Goal: Task Accomplishment & Management: Use online tool/utility

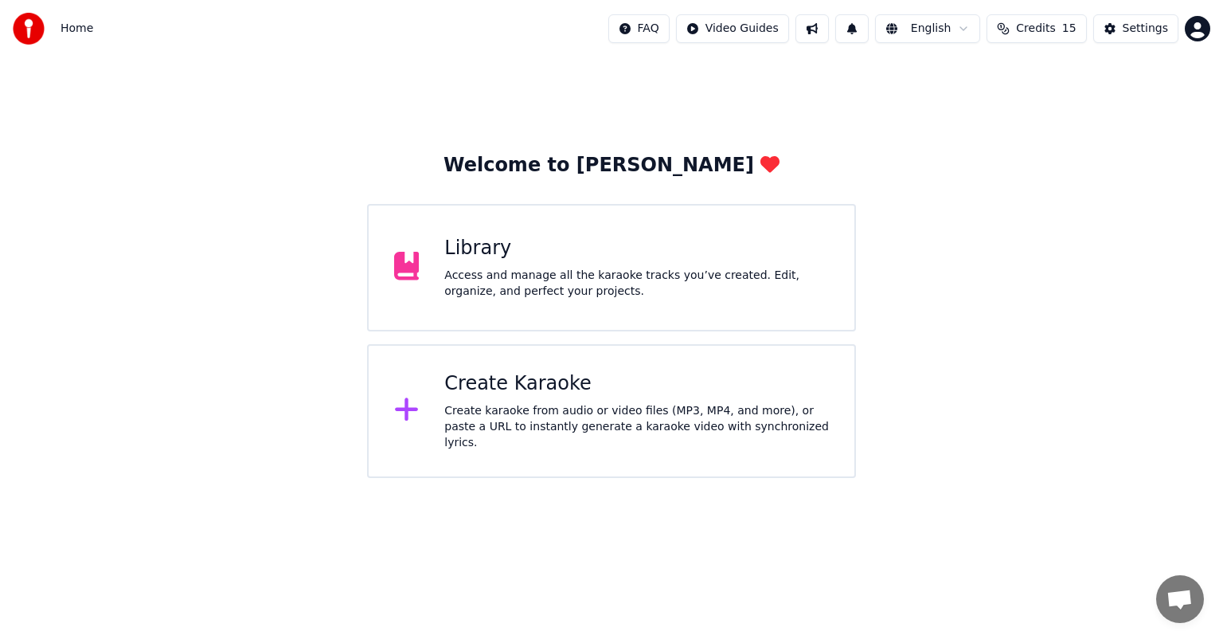
click at [467, 409] on div "Create karaoke from audio or video files (MP3, MP4, and more), or paste a URL t…" at bounding box center [636, 427] width 385 height 48
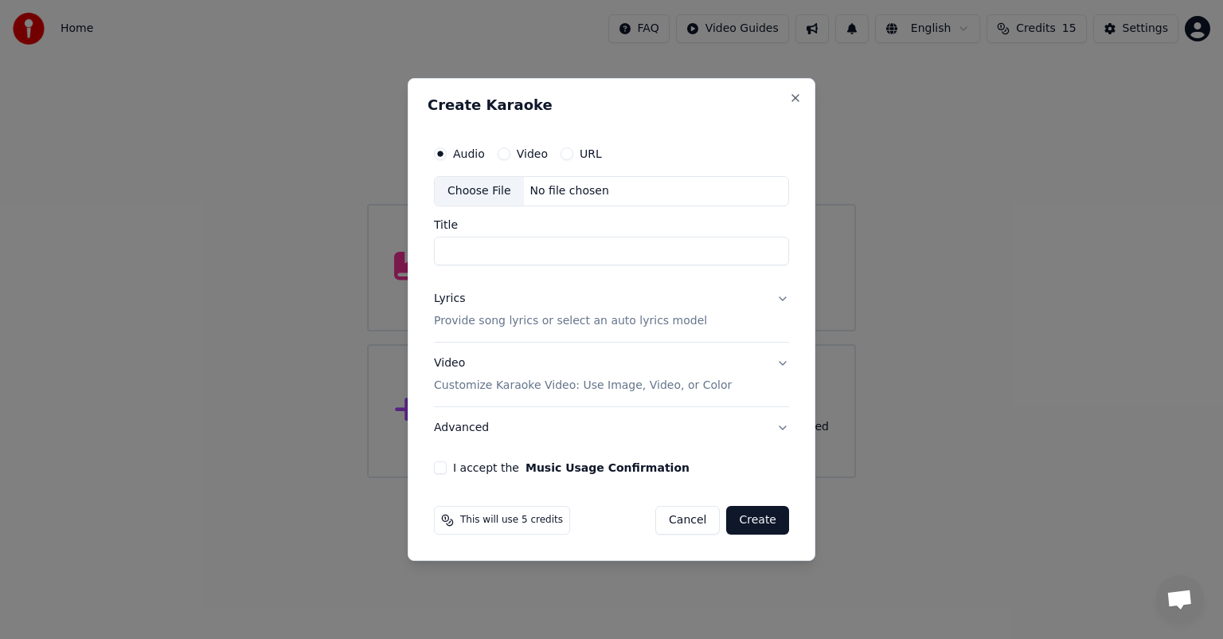
click at [490, 188] on div "Choose File" at bounding box center [479, 191] width 89 height 29
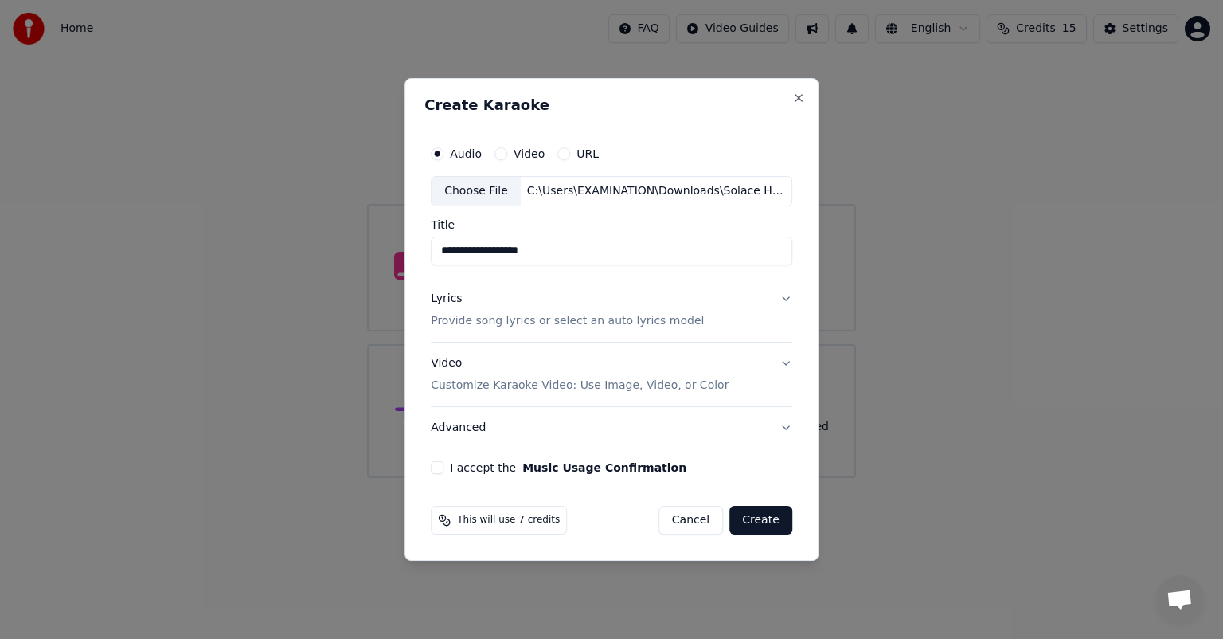
click at [504, 252] on input "**********" at bounding box center [611, 250] width 361 height 29
drag, startPoint x: 506, startPoint y: 248, endPoint x: 412, endPoint y: 252, distance: 94.8
click at [412, 252] on div "**********" at bounding box center [611, 319] width 414 height 482
type input "******"
click at [783, 297] on button "Lyrics Provide song lyrics or select an auto lyrics model" at bounding box center [611, 310] width 361 height 64
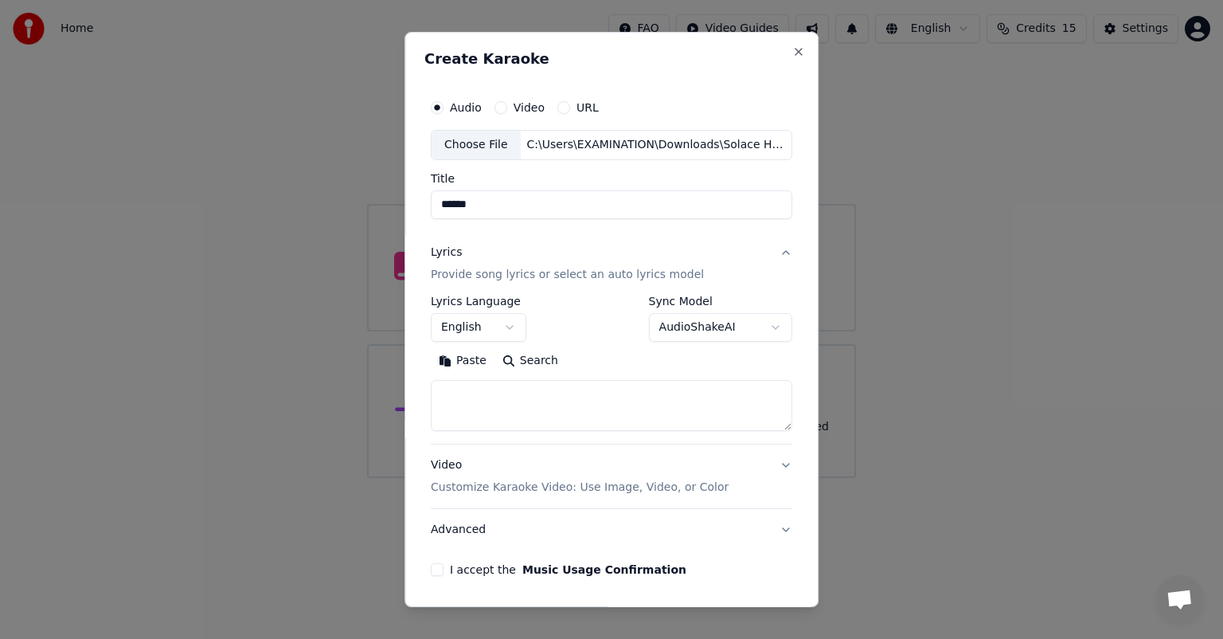
click at [465, 385] on textarea at bounding box center [611, 405] width 361 height 51
paste textarea "**********"
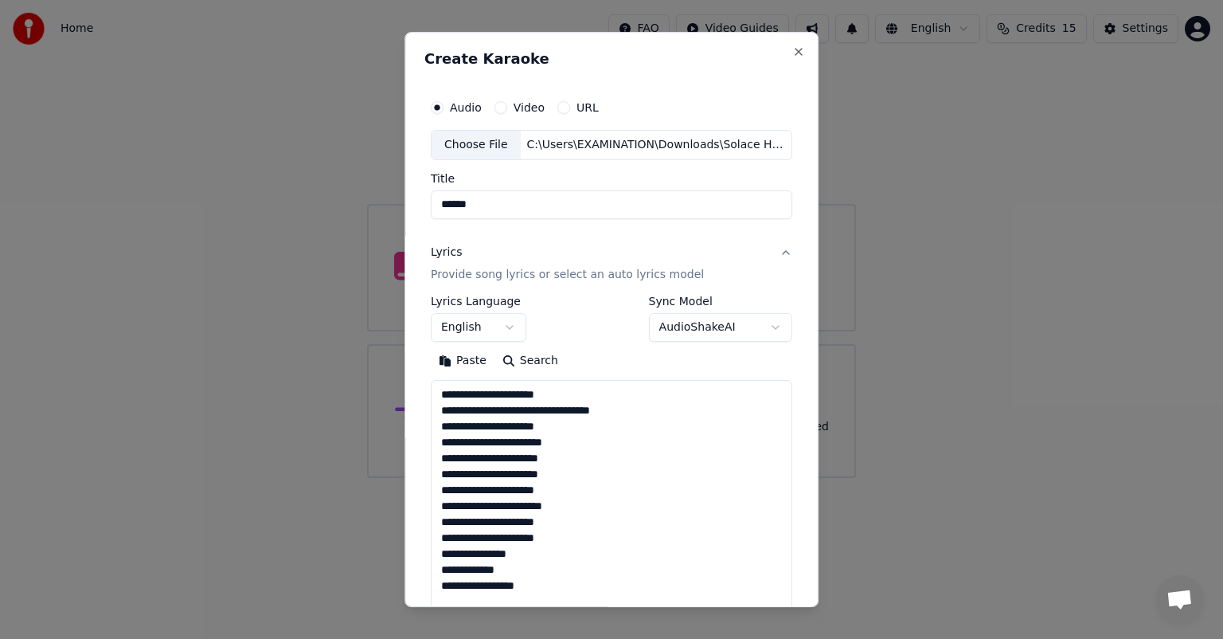
scroll to position [607, 0]
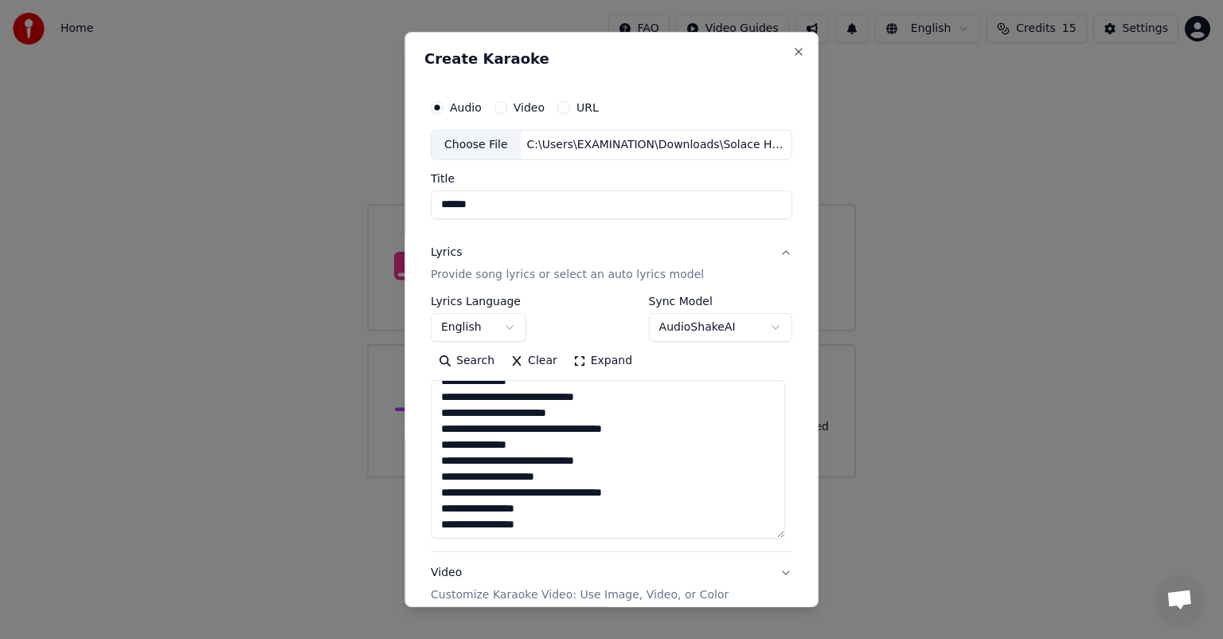
drag, startPoint x: 778, startPoint y: 429, endPoint x: 778, endPoint y: 506, distance: 77.2
click at [792, 537] on div "**********" at bounding box center [611, 319] width 414 height 575
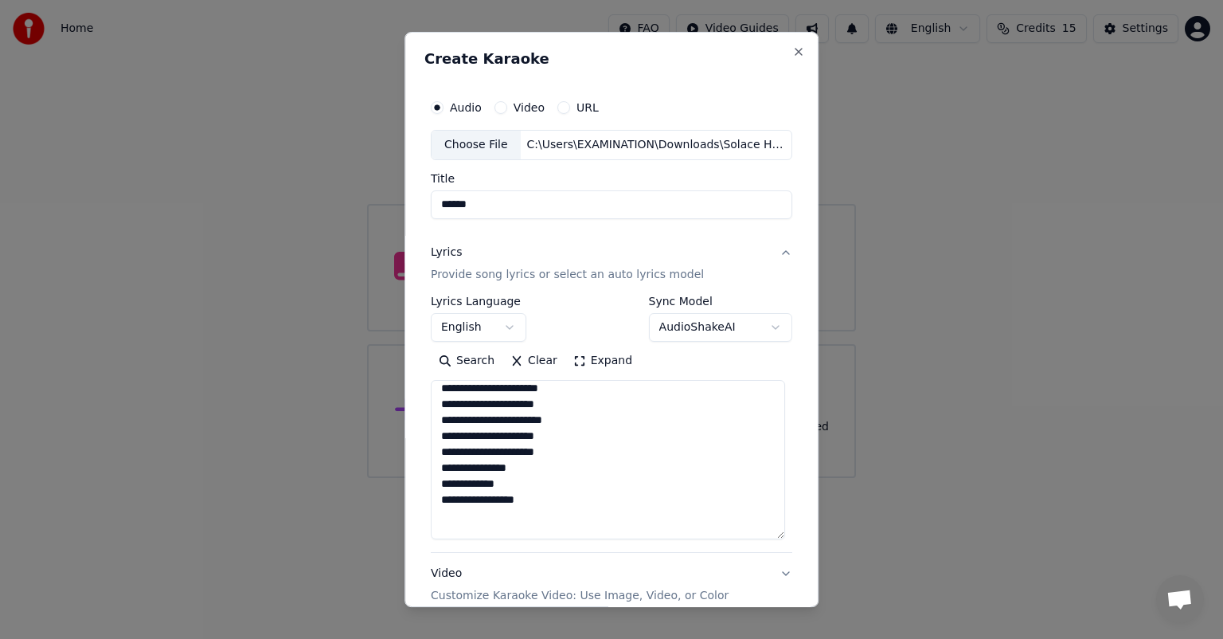
scroll to position [0, 0]
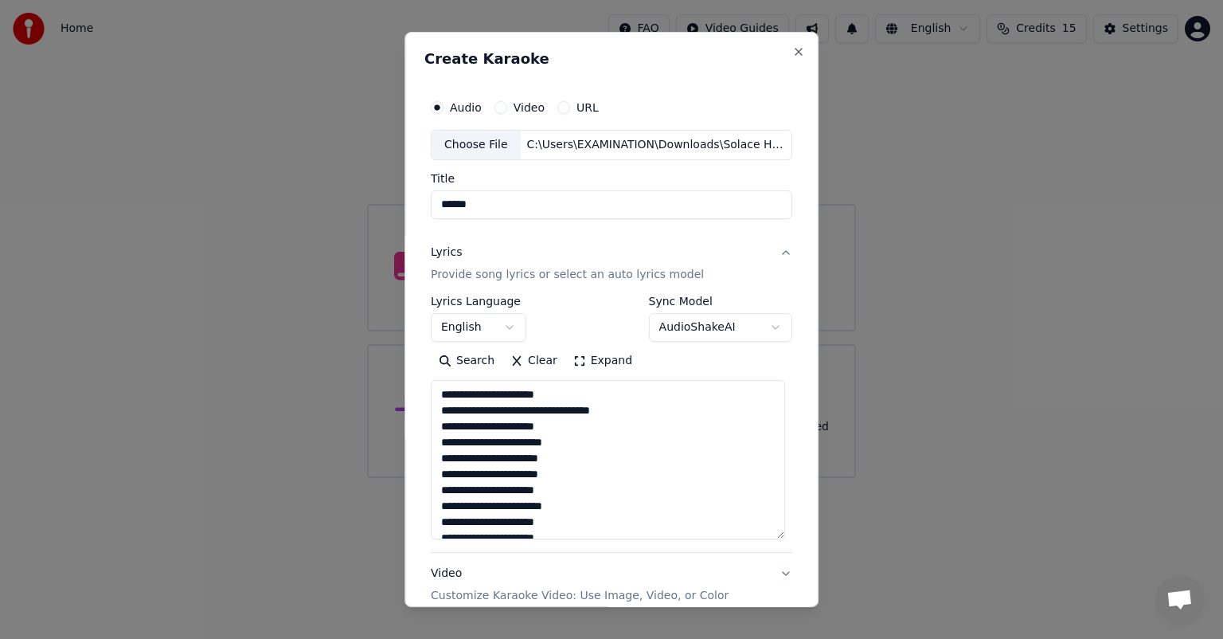
type textarea "**********"
click at [679, 64] on h2 "Create Karaoke" at bounding box center [611, 59] width 374 height 14
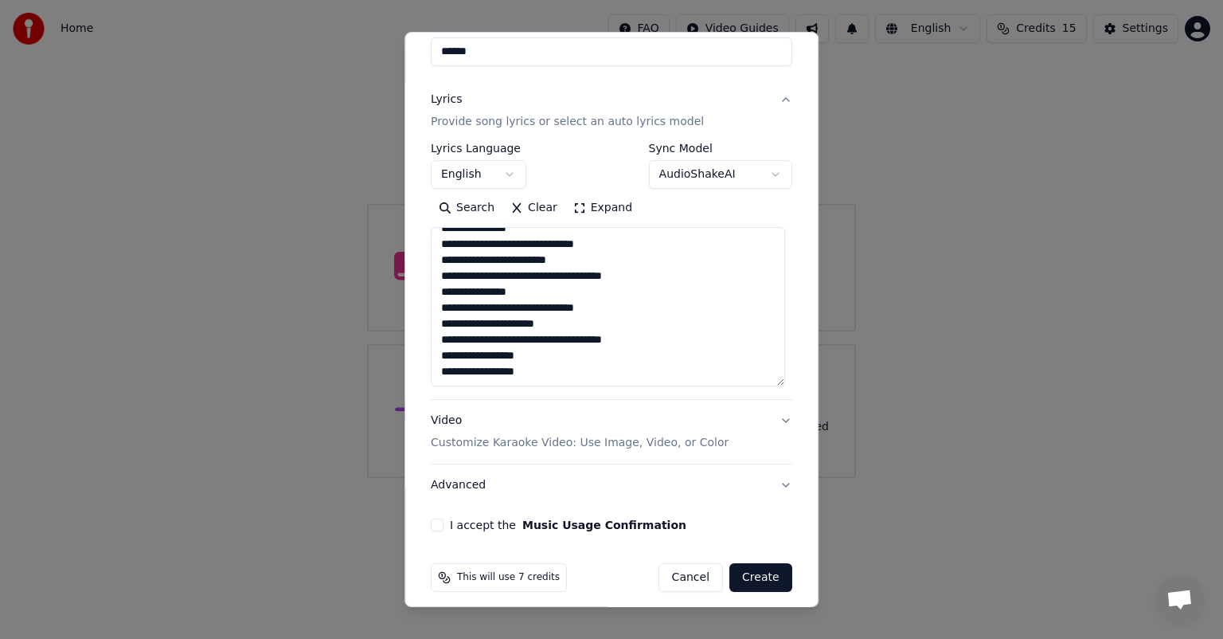
scroll to position [162, 0]
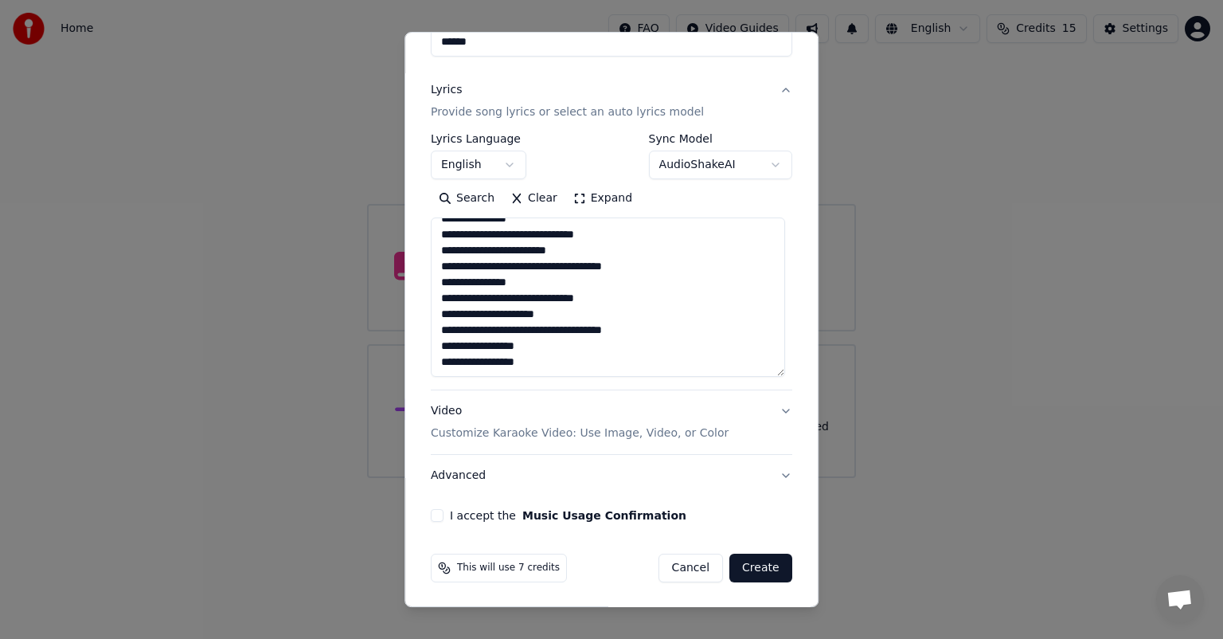
drag, startPoint x: 777, startPoint y: 407, endPoint x: 753, endPoint y: 417, distance: 26.0
click at [776, 407] on button "Video Customize Karaoke Video: Use Image, Video, or Color" at bounding box center [611, 422] width 361 height 64
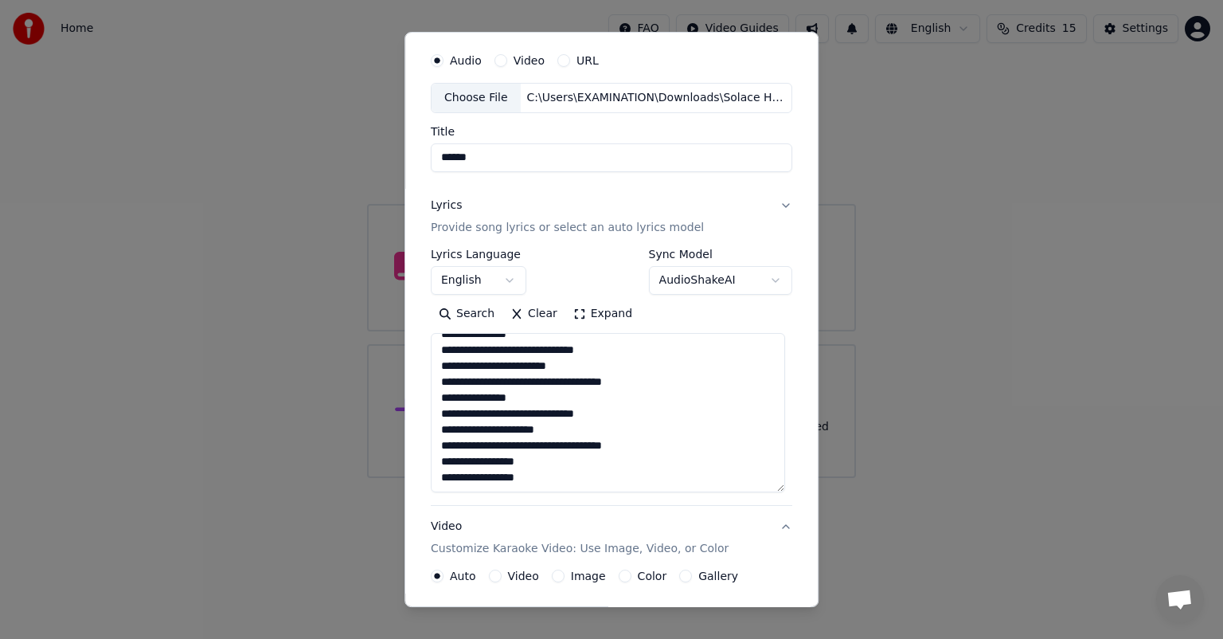
scroll to position [12, 0]
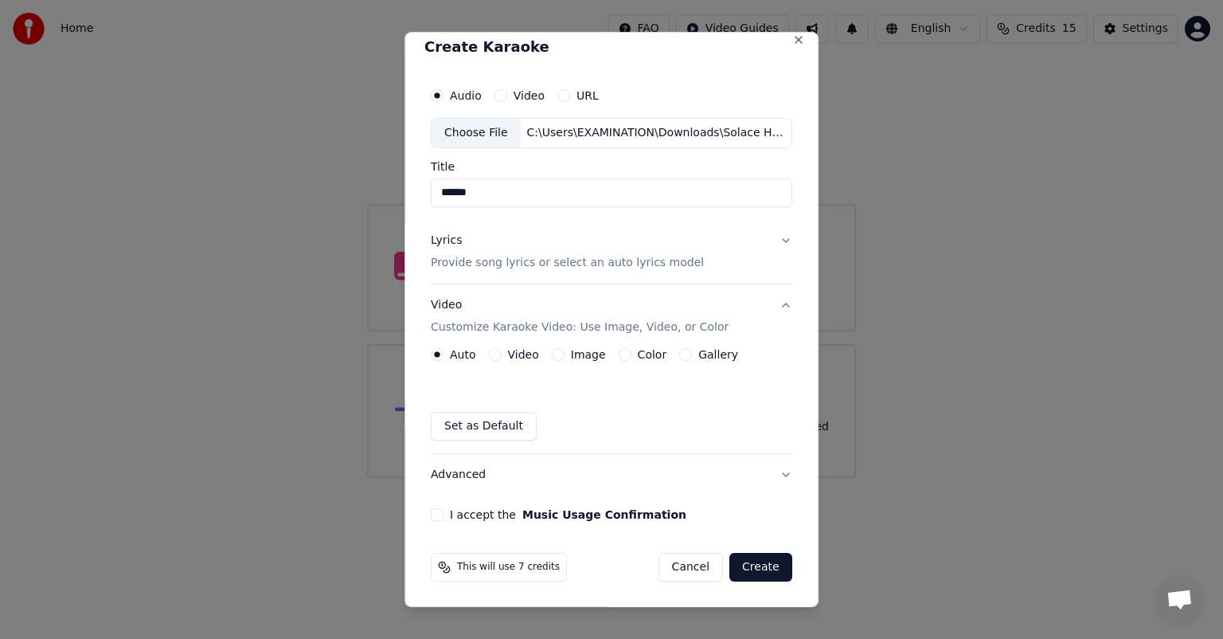
click at [557, 349] on div "Image" at bounding box center [579, 354] width 54 height 13
click at [557, 353] on button "Image" at bounding box center [558, 354] width 13 height 13
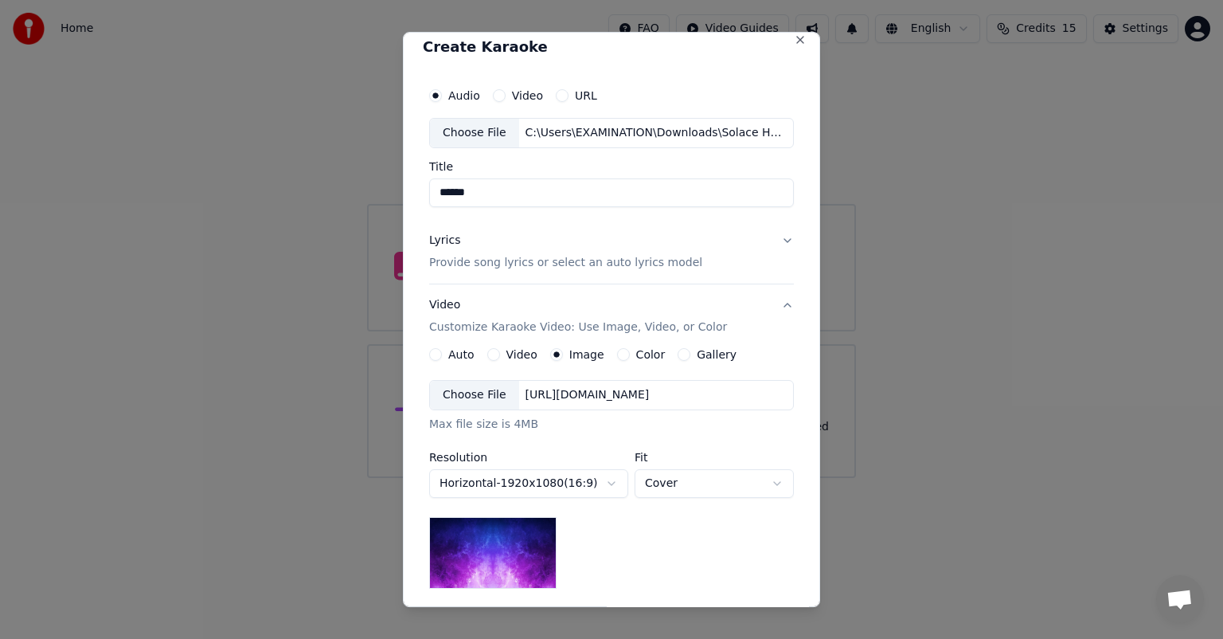
click at [457, 387] on div "Choose File" at bounding box center [474, 395] width 89 height 29
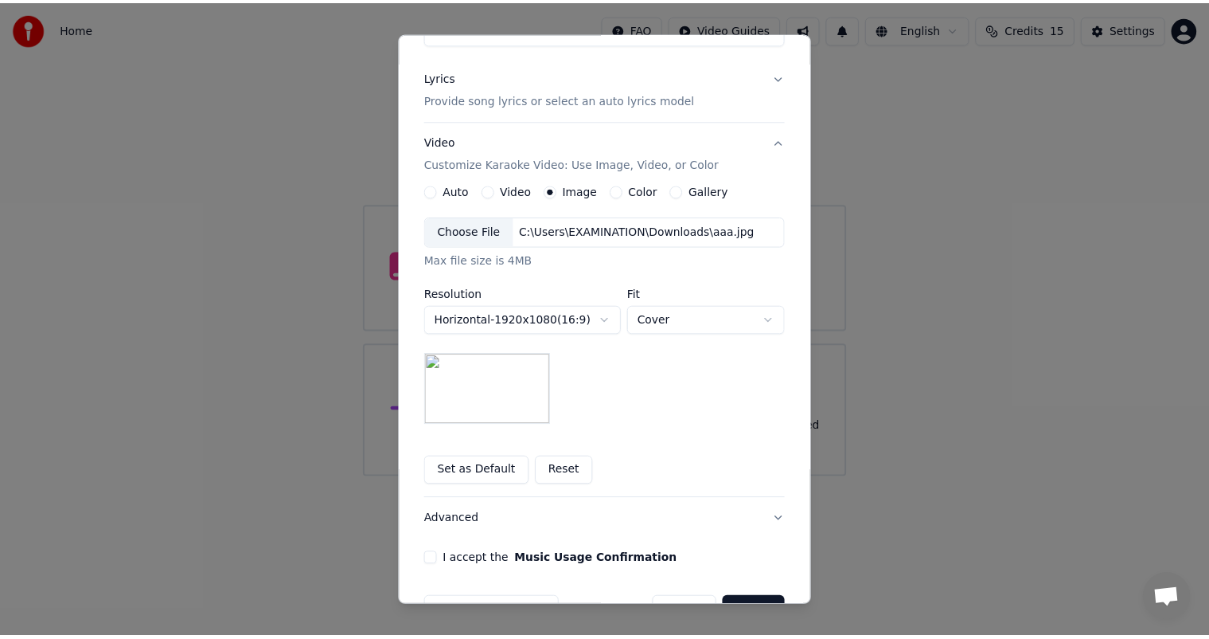
scroll to position [220, 0]
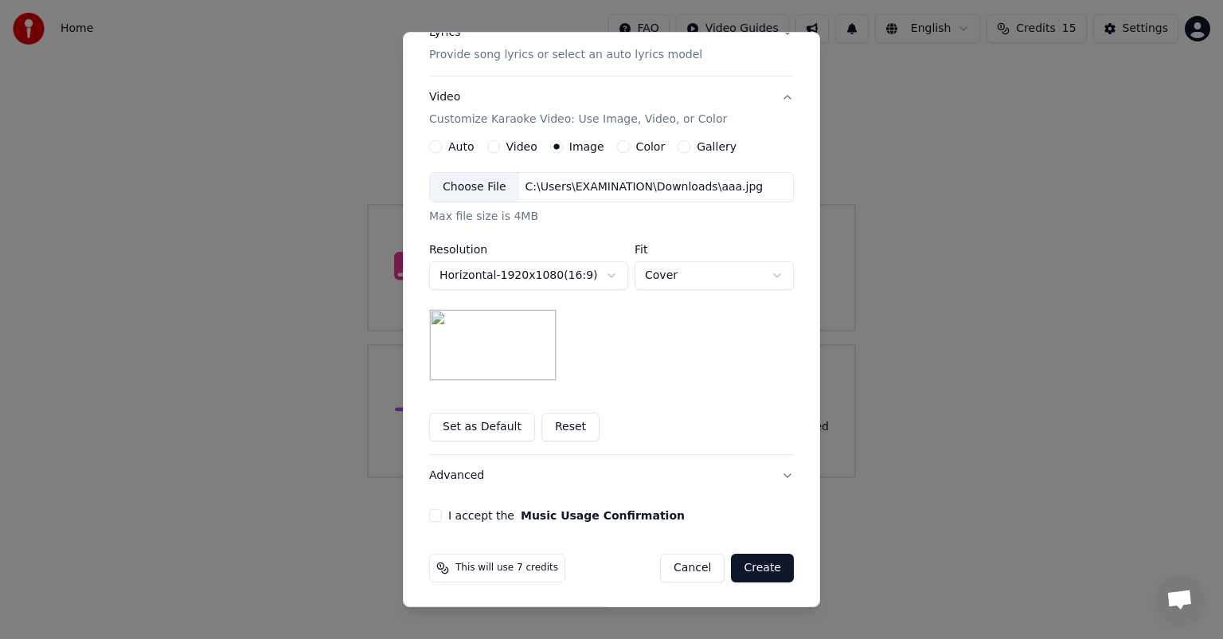
click at [430, 514] on button "I accept the Music Usage Confirmation" at bounding box center [435, 515] width 13 height 13
click at [765, 570] on button "Create" at bounding box center [762, 567] width 63 height 29
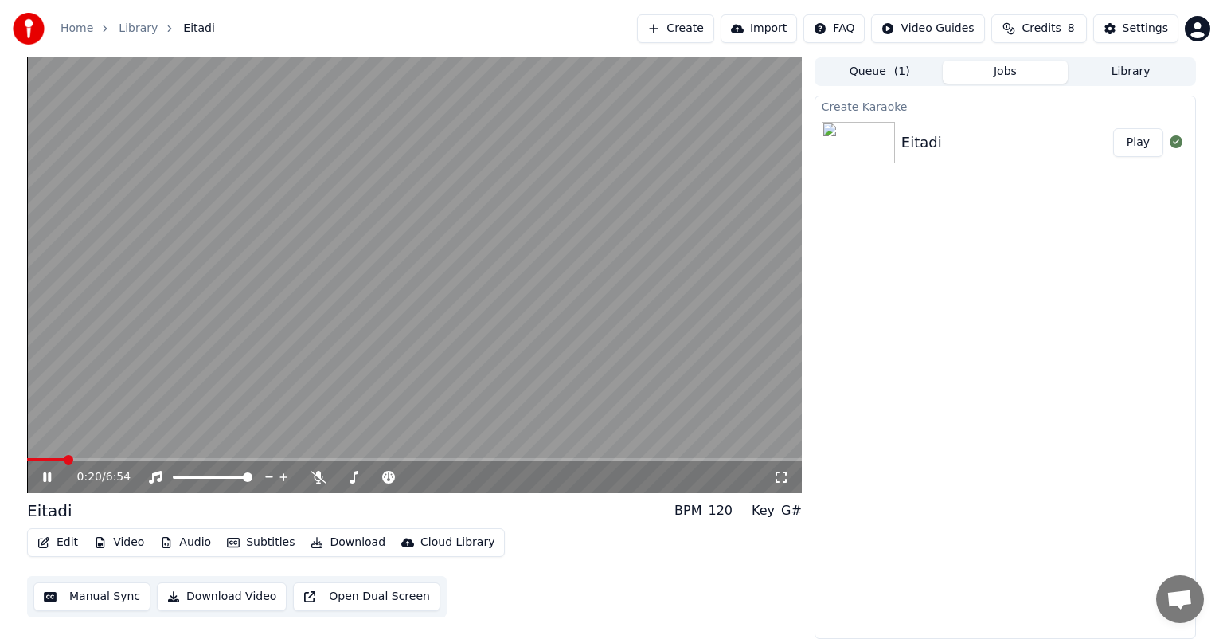
click at [64, 459] on span at bounding box center [45, 459] width 37 height 3
click at [92, 459] on span at bounding box center [414, 459] width 775 height 3
click at [105, 458] on span at bounding box center [414, 459] width 775 height 3
click at [322, 471] on span at bounding box center [318, 467] width 8 height 8
click at [312, 483] on icon at bounding box center [319, 477] width 16 height 13
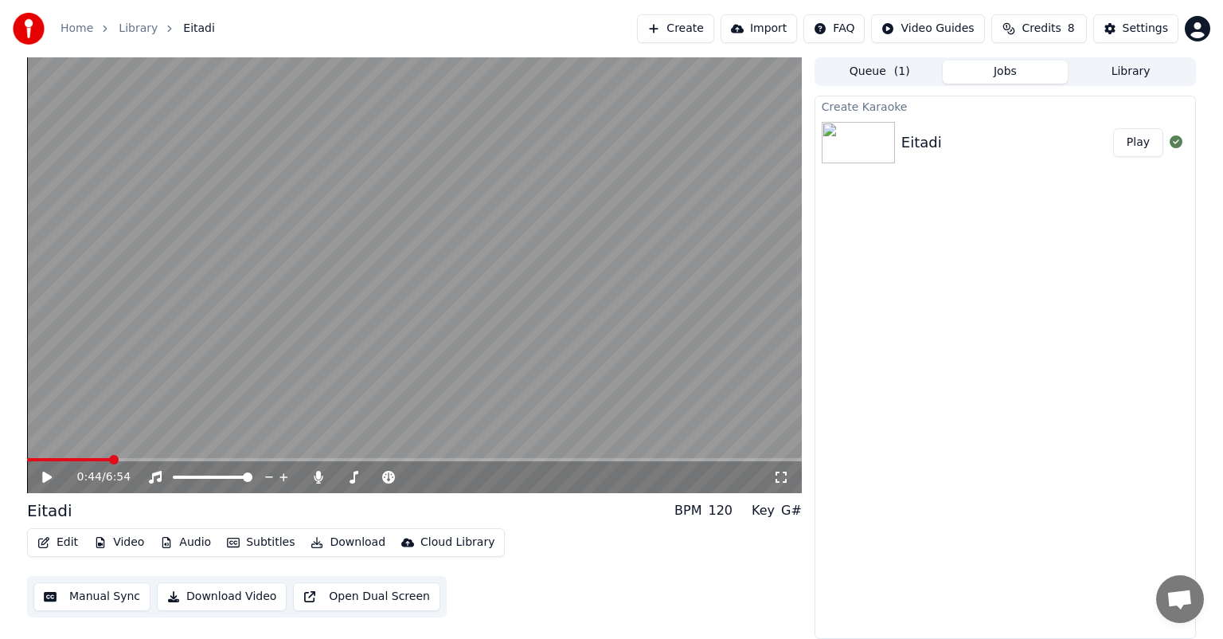
click at [106, 459] on span at bounding box center [69, 459] width 84 height 3
click at [48, 475] on icon at bounding box center [47, 476] width 10 height 11
click at [66, 545] on button "Edit" at bounding box center [57, 542] width 53 height 22
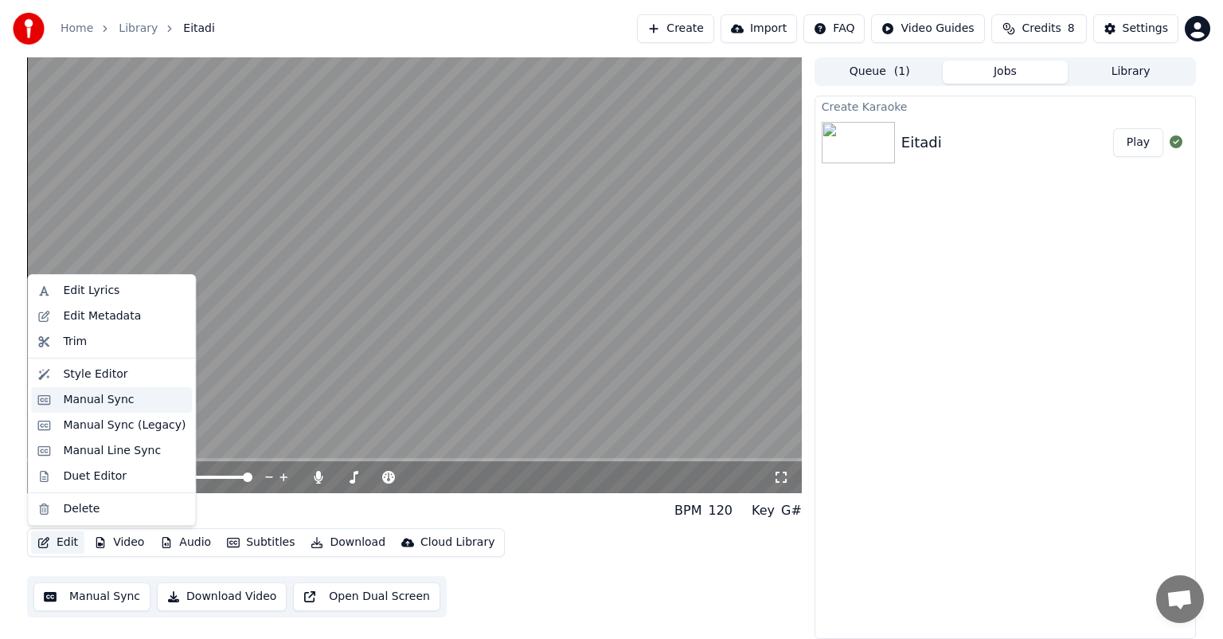
click at [92, 399] on div "Manual Sync" at bounding box center [98, 400] width 71 height 16
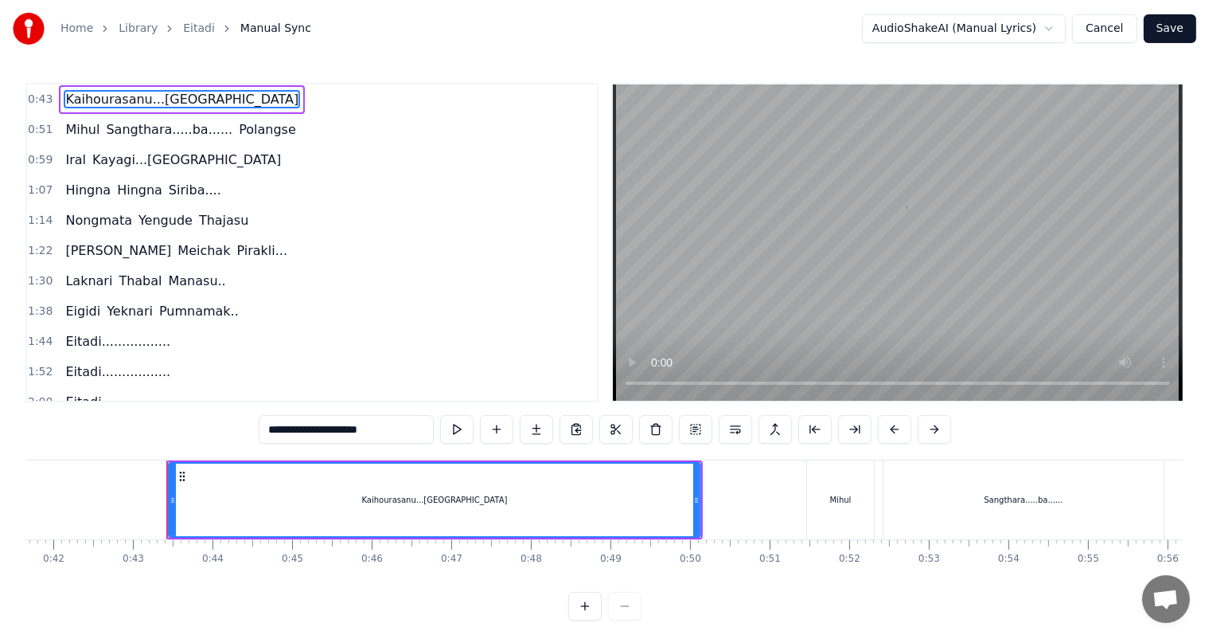
scroll to position [0, 3377]
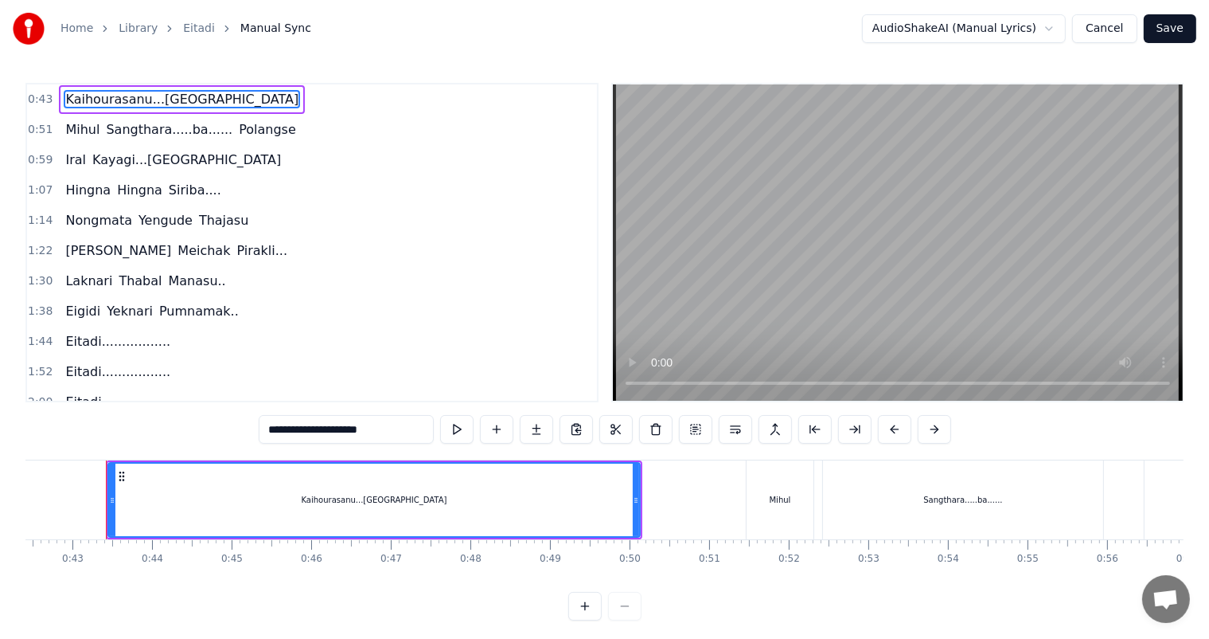
click at [343, 425] on input "**********" at bounding box center [346, 429] width 175 height 29
type input "**********"
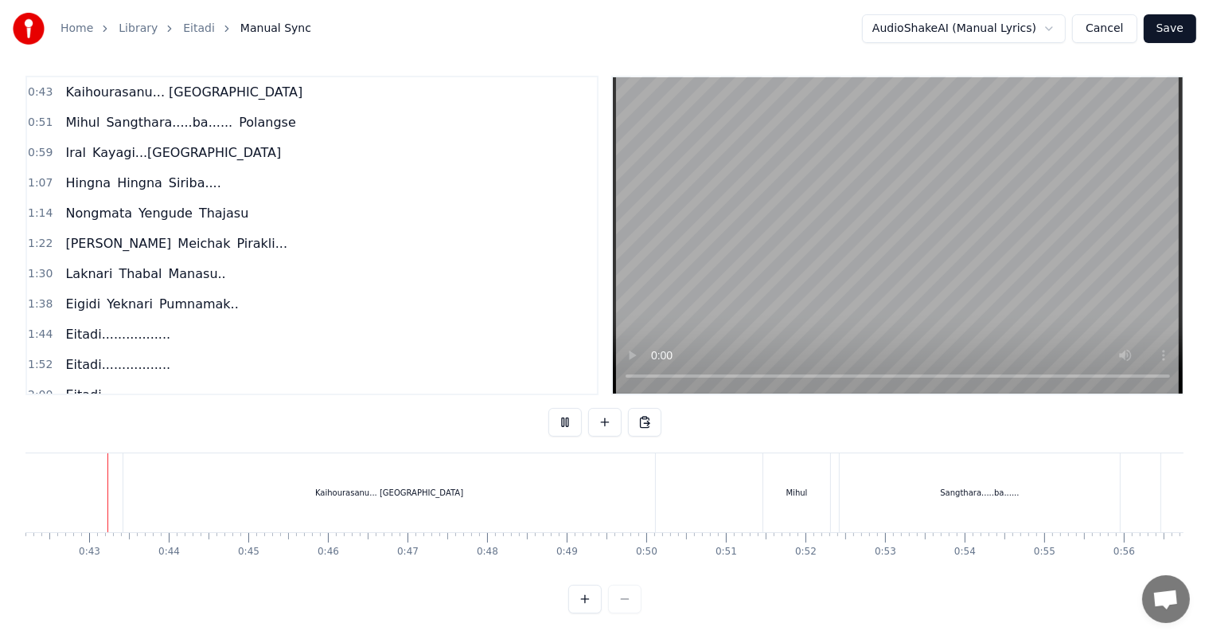
scroll to position [21, 0]
click at [978, 486] on div "Sangthara.....ba......" at bounding box center [979, 492] width 79 height 12
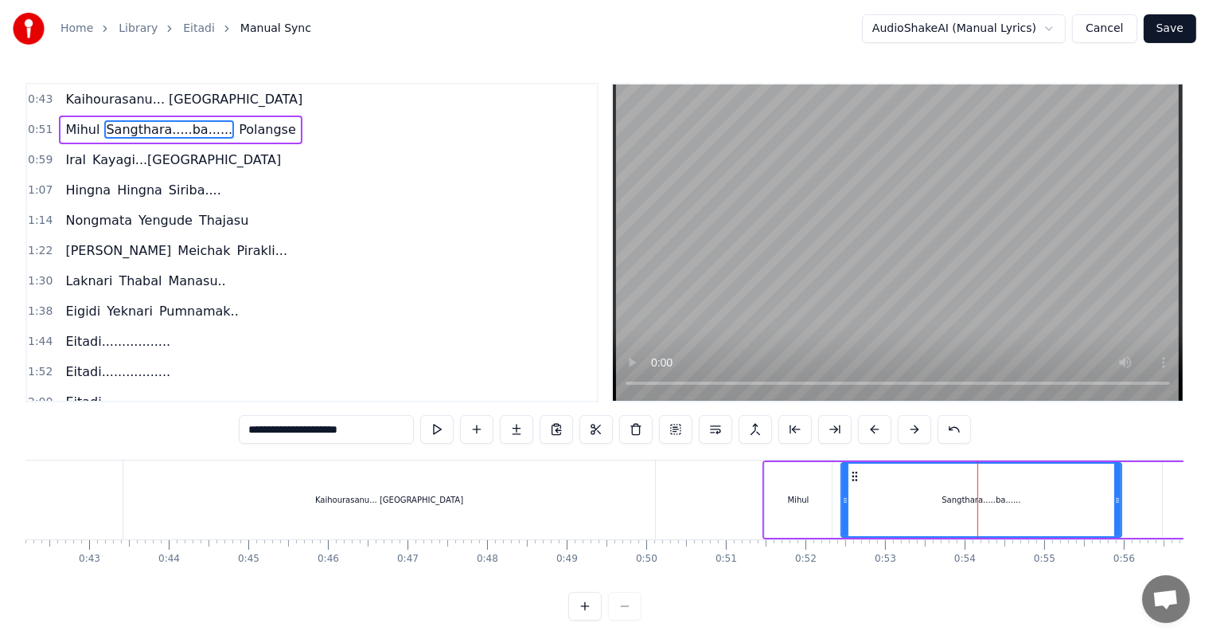
click at [312, 433] on input "**********" at bounding box center [326, 429] width 175 height 29
click at [315, 428] on input "**********" at bounding box center [326, 429] width 167 height 29
click at [315, 428] on input "**********" at bounding box center [326, 429] width 159 height 29
click at [315, 428] on input "**********" at bounding box center [326, 429] width 151 height 29
click at [320, 430] on input "**********" at bounding box center [326, 429] width 143 height 29
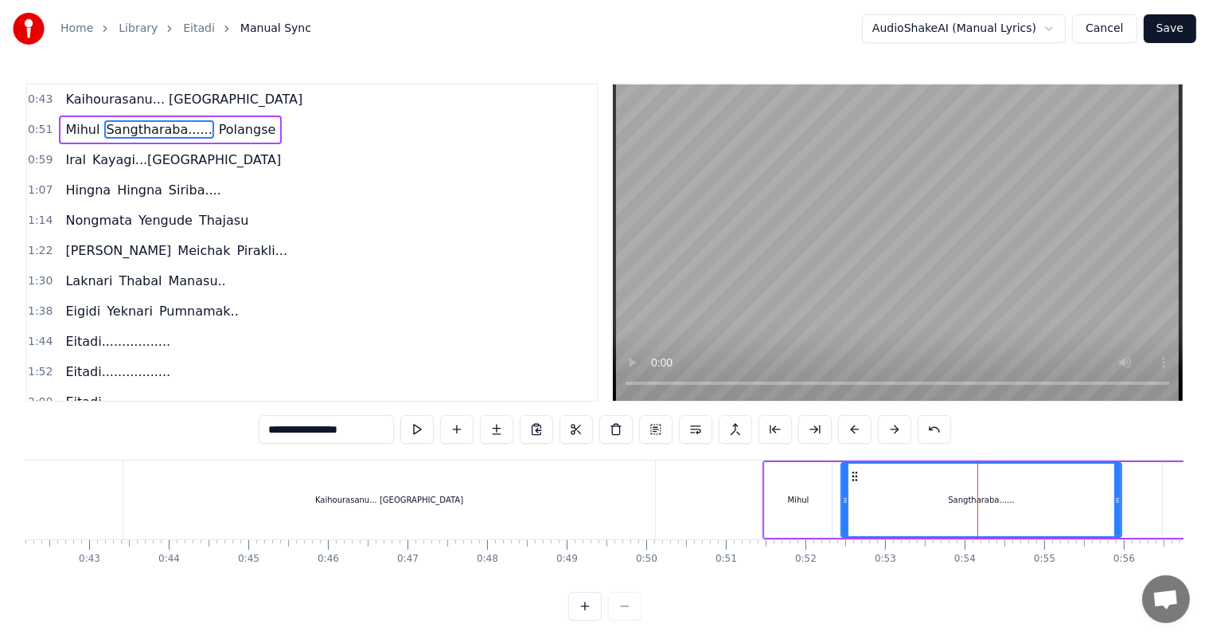
type input "**********"
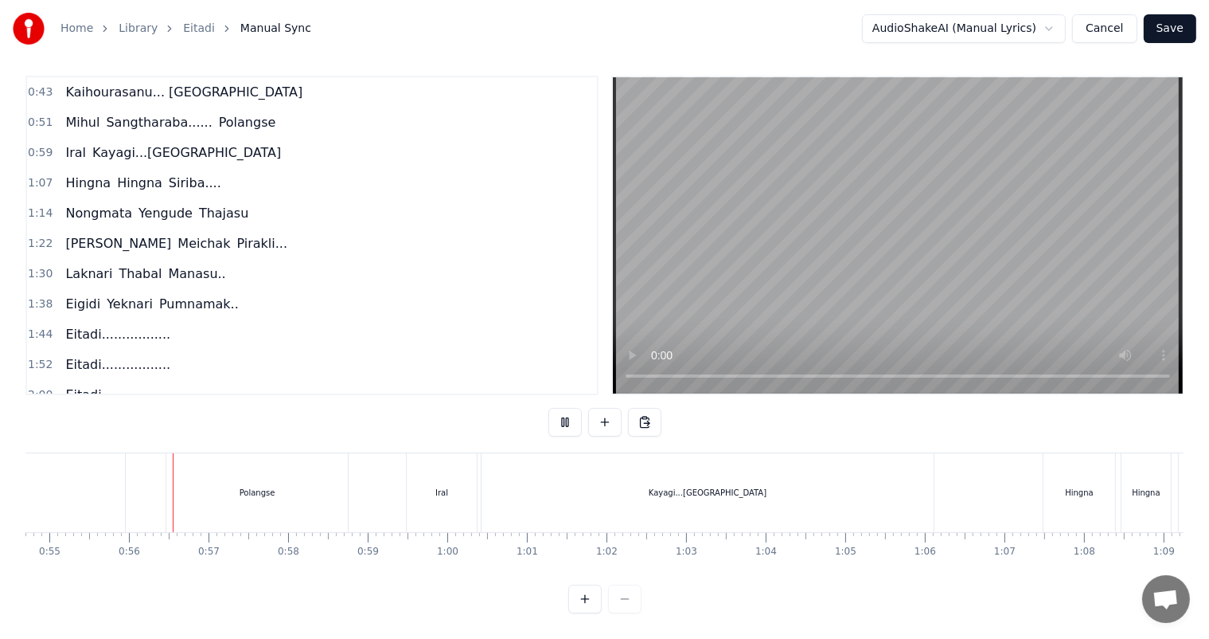
scroll to position [0, 4364]
click at [288, 491] on div "Polangse" at bounding box center [249, 492] width 182 height 79
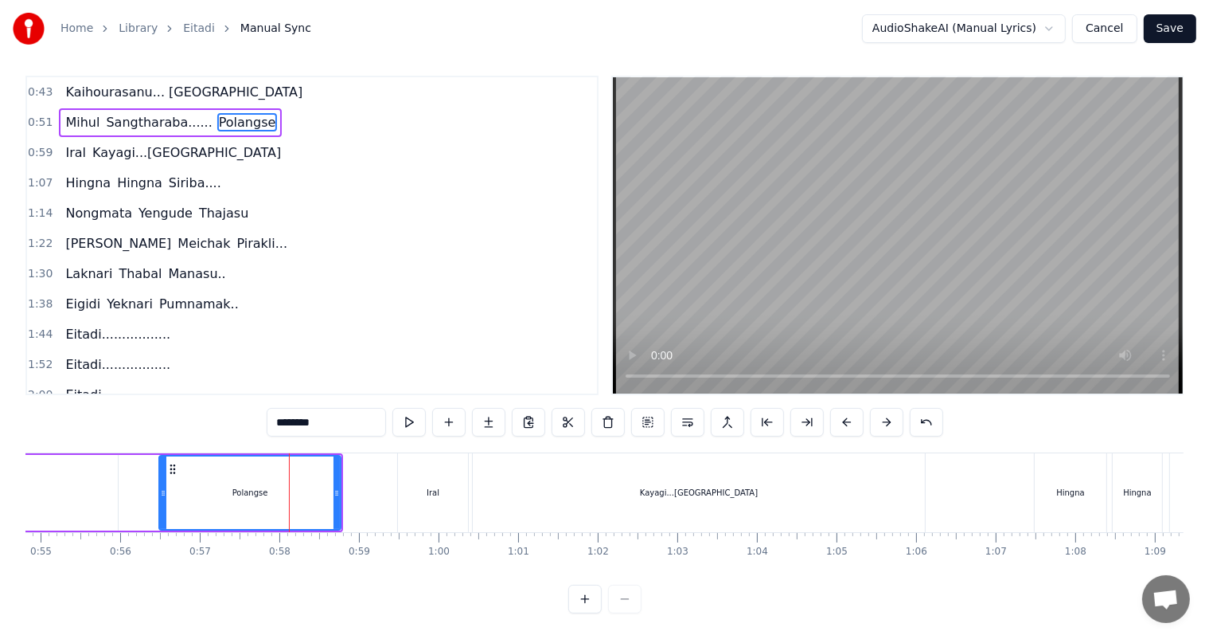
scroll to position [0, 0]
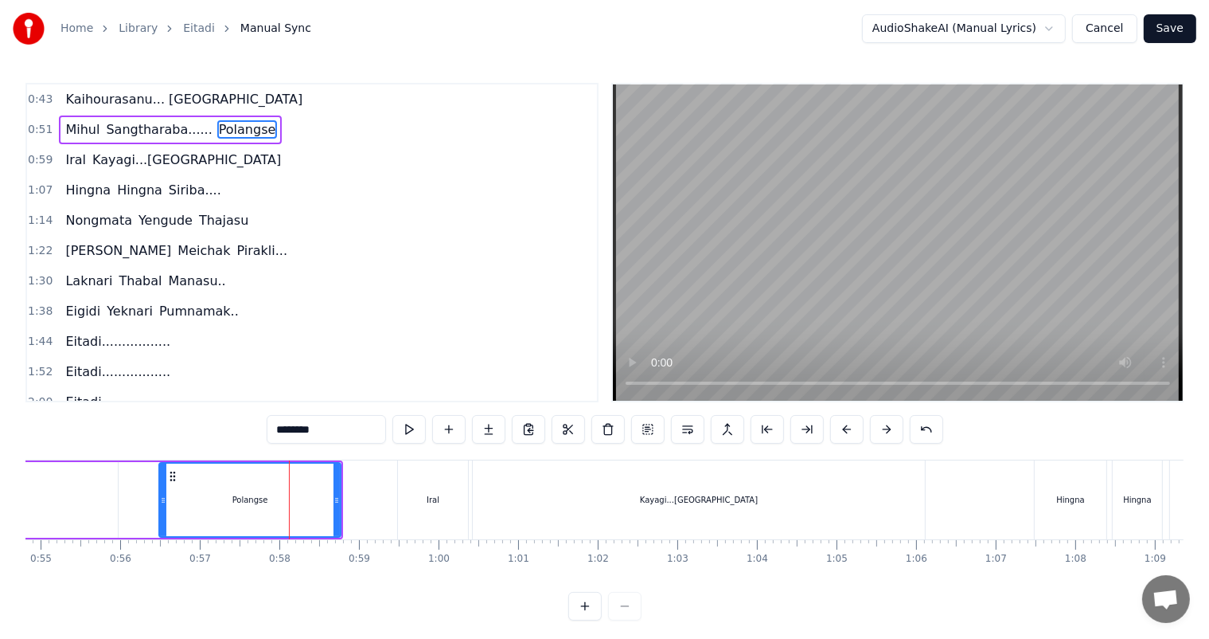
click at [328, 433] on input "********" at bounding box center [326, 429] width 119 height 29
type input "**********"
click at [142, 486] on div "[PERSON_NAME]...... Polangse.." at bounding box center [51, 499] width 584 height 79
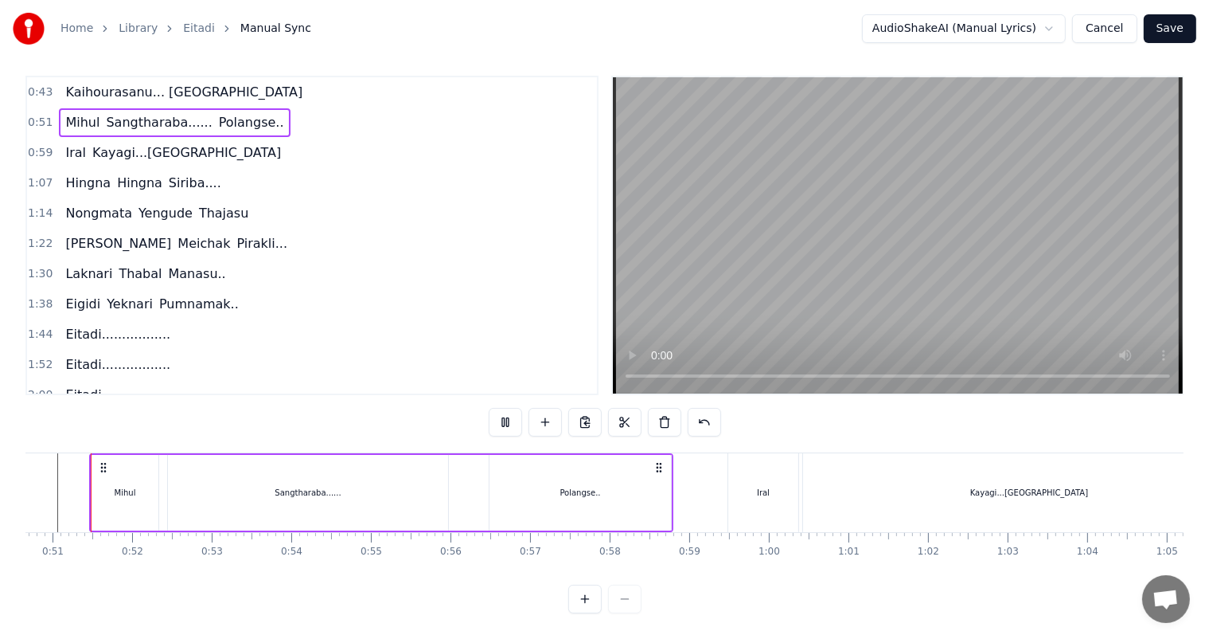
scroll to position [0, 4017]
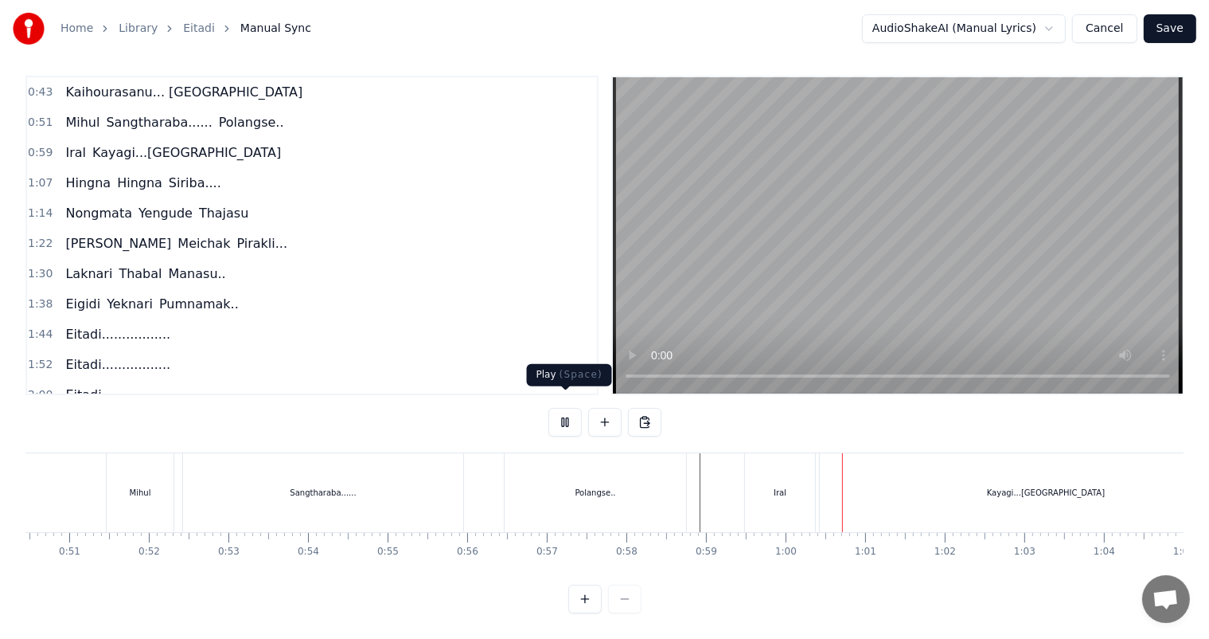
click at [567, 408] on button at bounding box center [565, 422] width 33 height 29
click at [558, 408] on button at bounding box center [565, 422] width 33 height 29
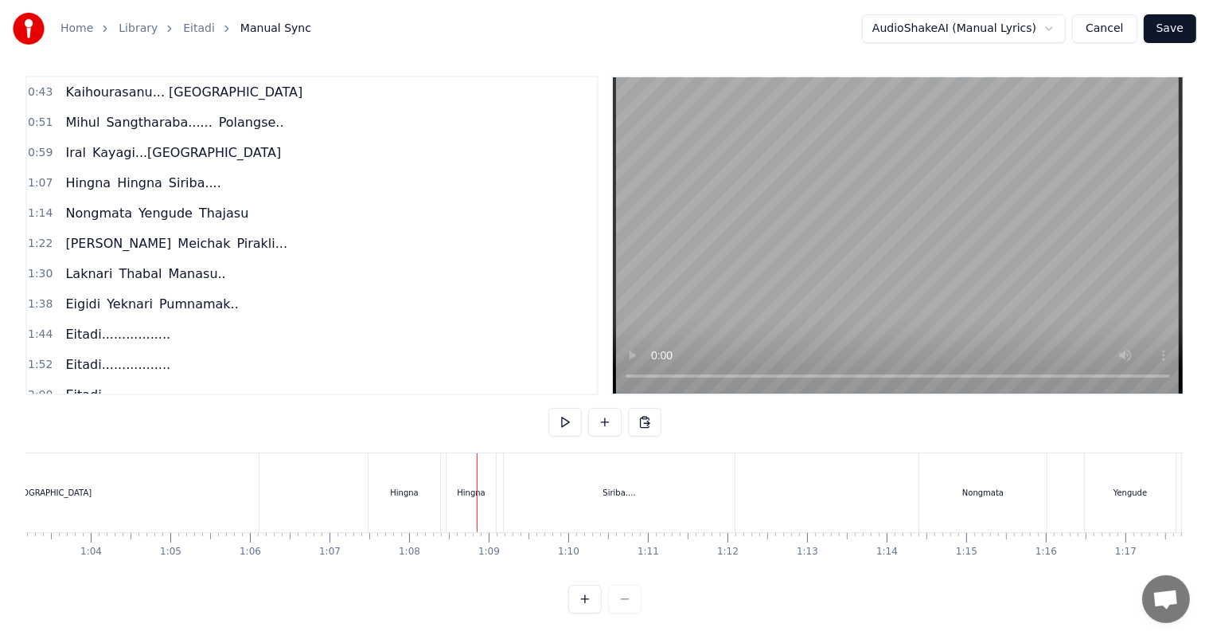
click at [549, 408] on button at bounding box center [565, 422] width 33 height 29
click at [565, 410] on button at bounding box center [565, 422] width 33 height 29
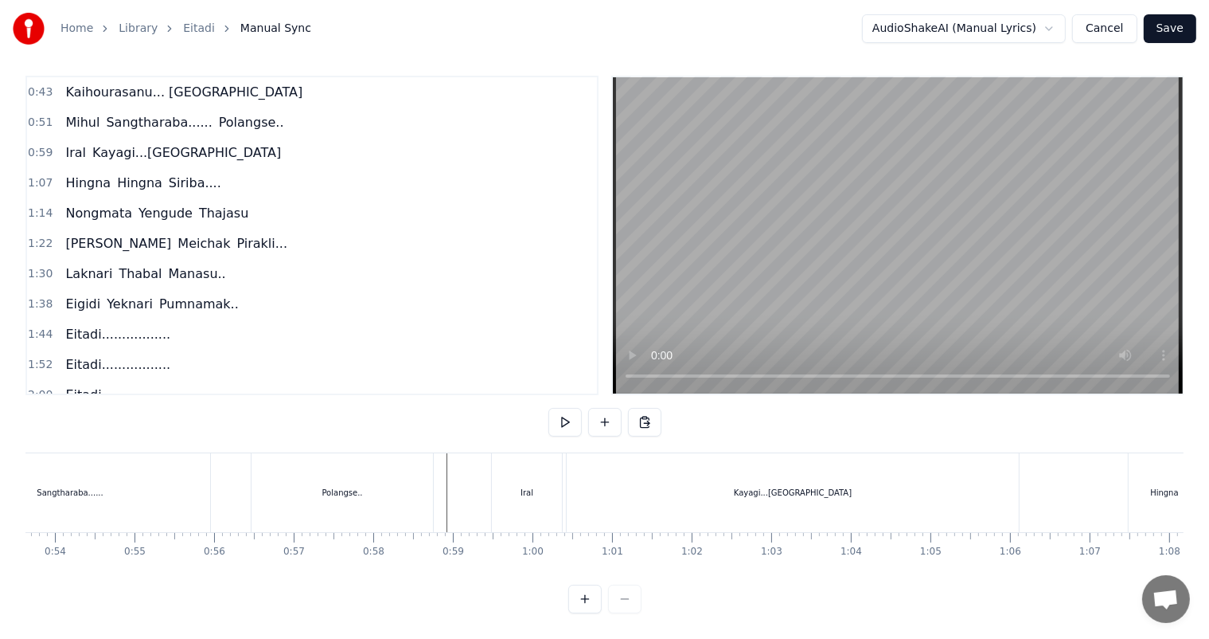
scroll to position [0, 4178]
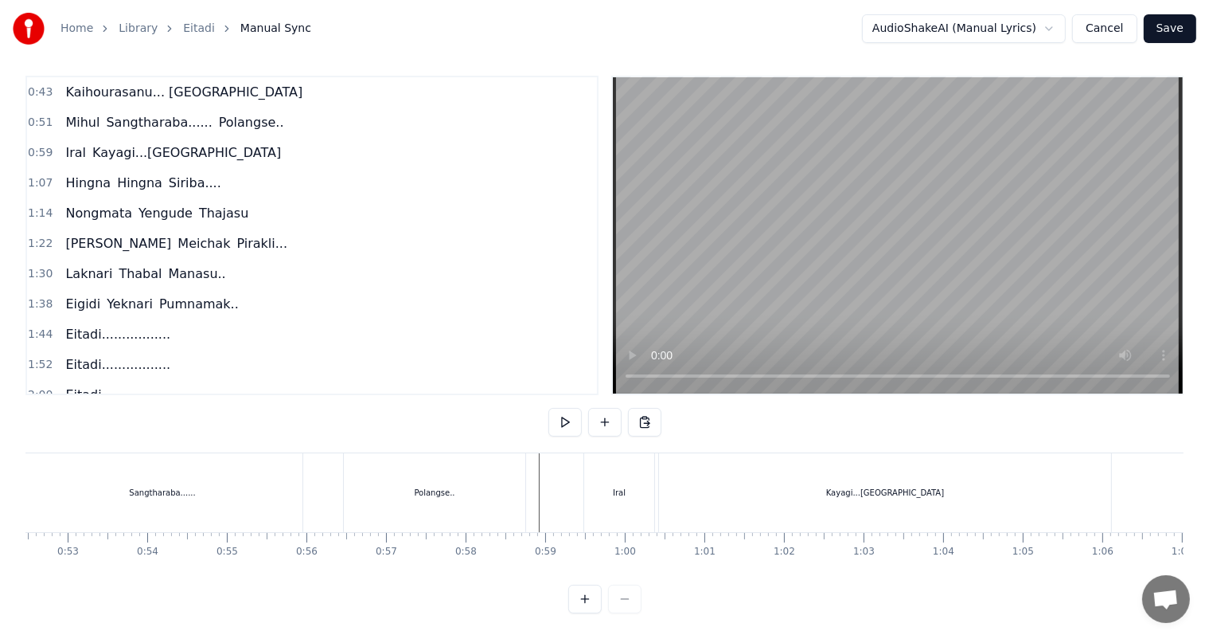
click at [323, 467] on div "[PERSON_NAME]...... Polangse.." at bounding box center [237, 492] width 584 height 79
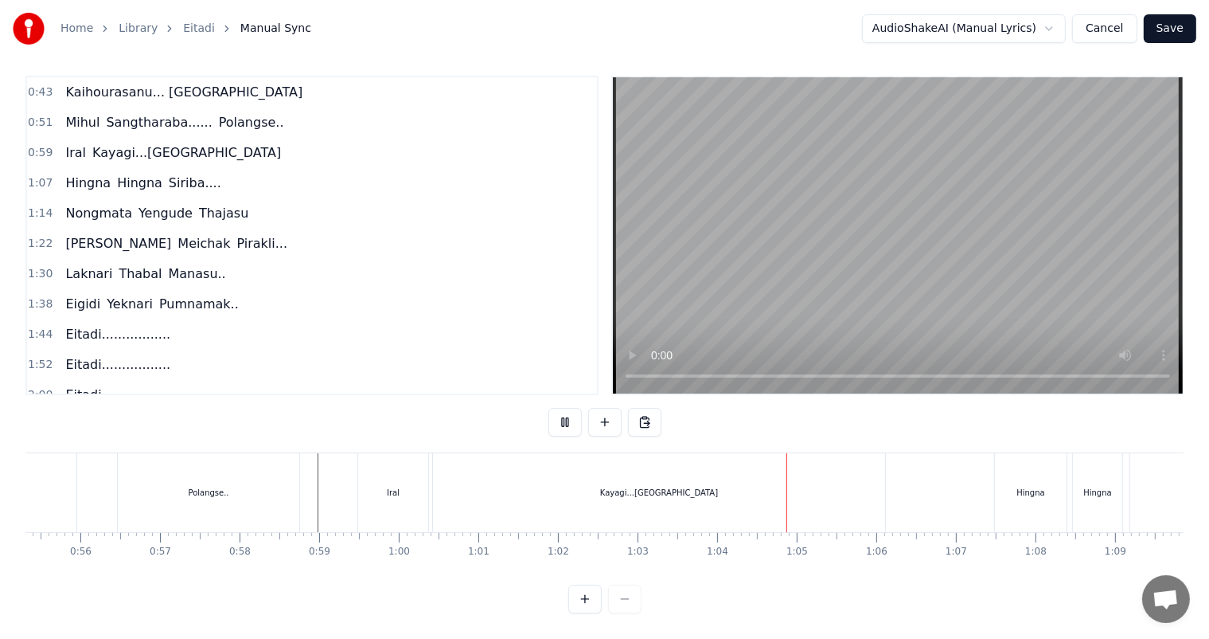
scroll to position [0, 4431]
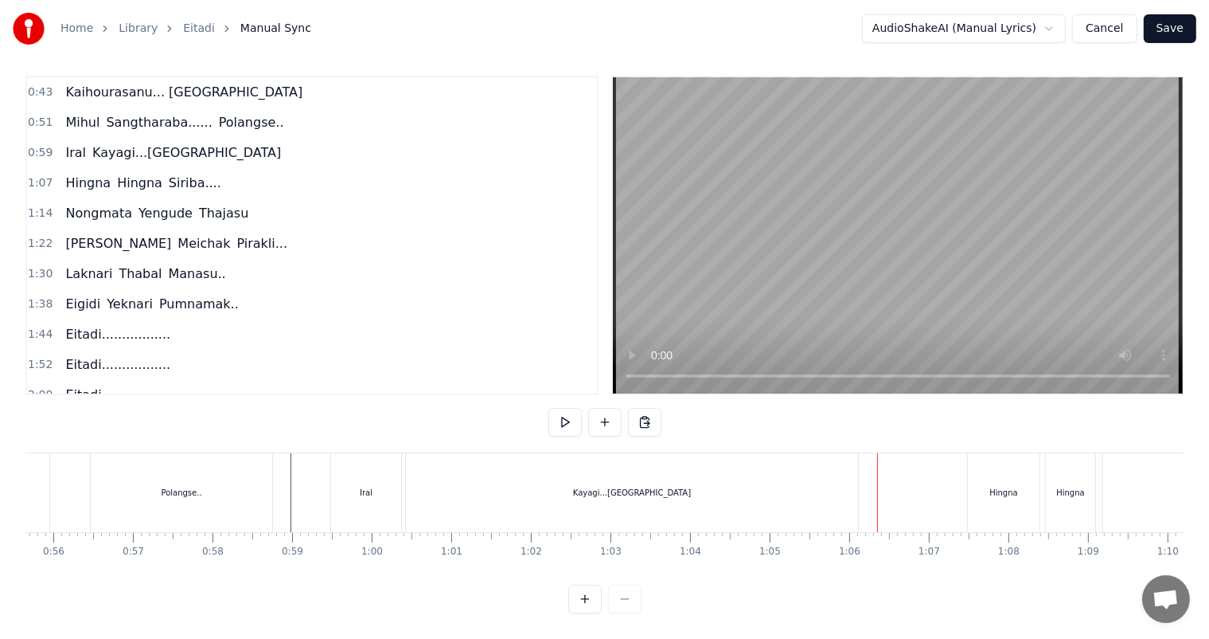
click at [659, 486] on div "Kayagi...[GEOGRAPHIC_DATA]" at bounding box center [632, 492] width 452 height 79
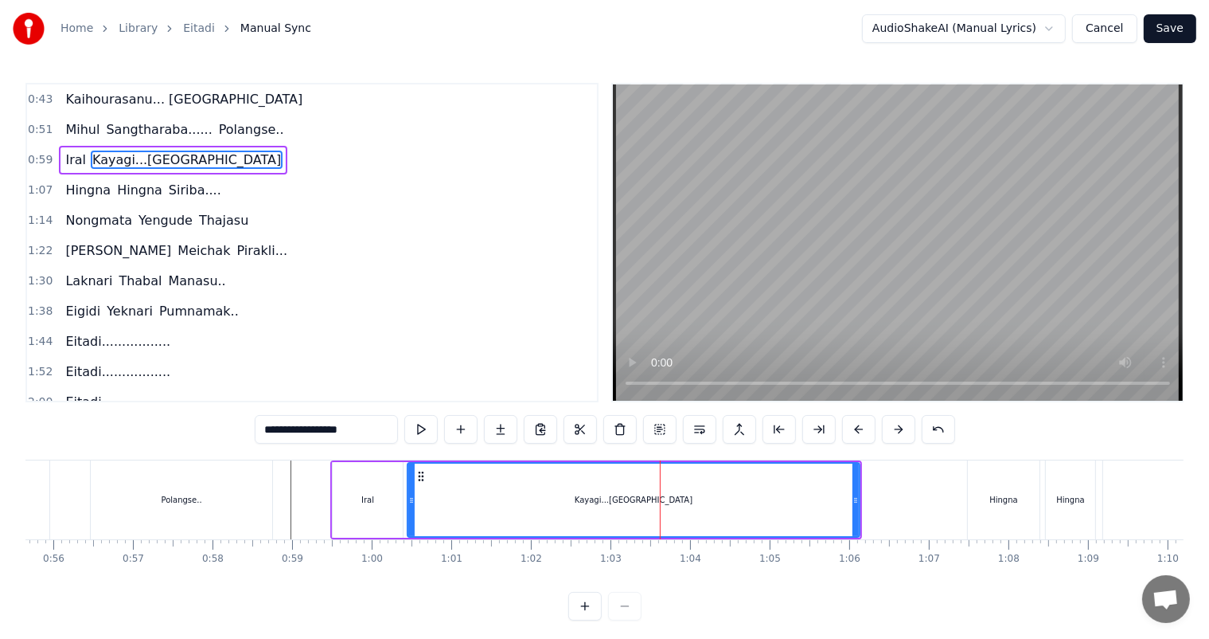
click at [308, 428] on input "**********" at bounding box center [326, 429] width 143 height 29
click at [307, 427] on input "**********" at bounding box center [326, 429] width 151 height 29
type input "**********"
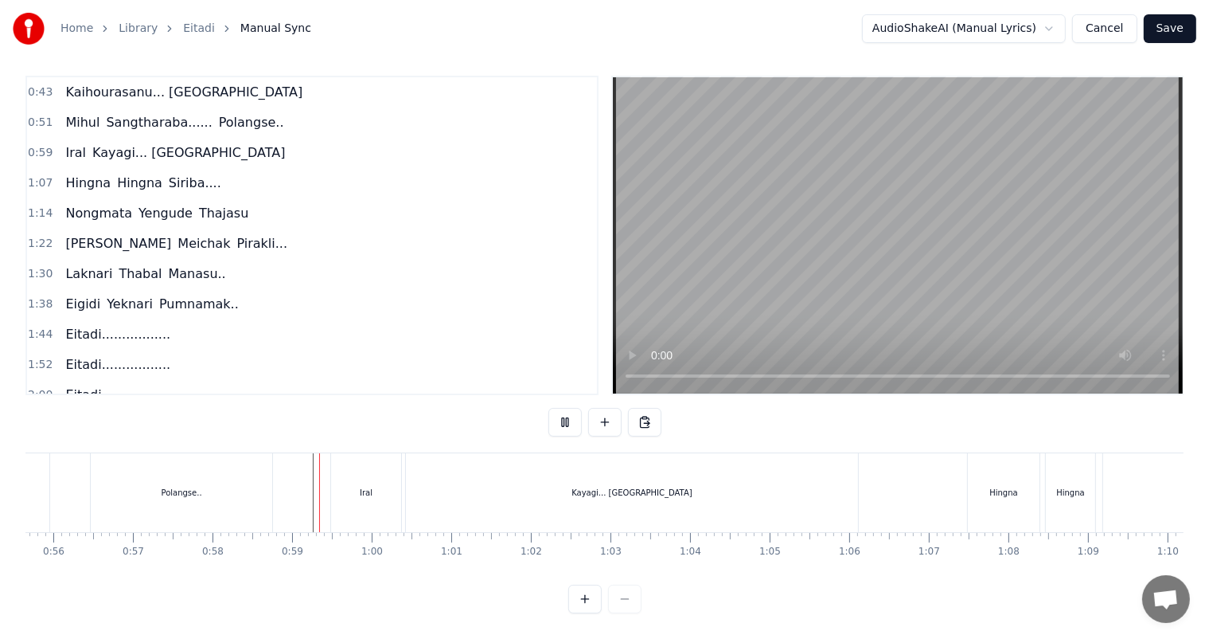
scroll to position [21, 0]
click at [638, 486] on div "Kayagi... [GEOGRAPHIC_DATA]" at bounding box center [632, 492] width 121 height 12
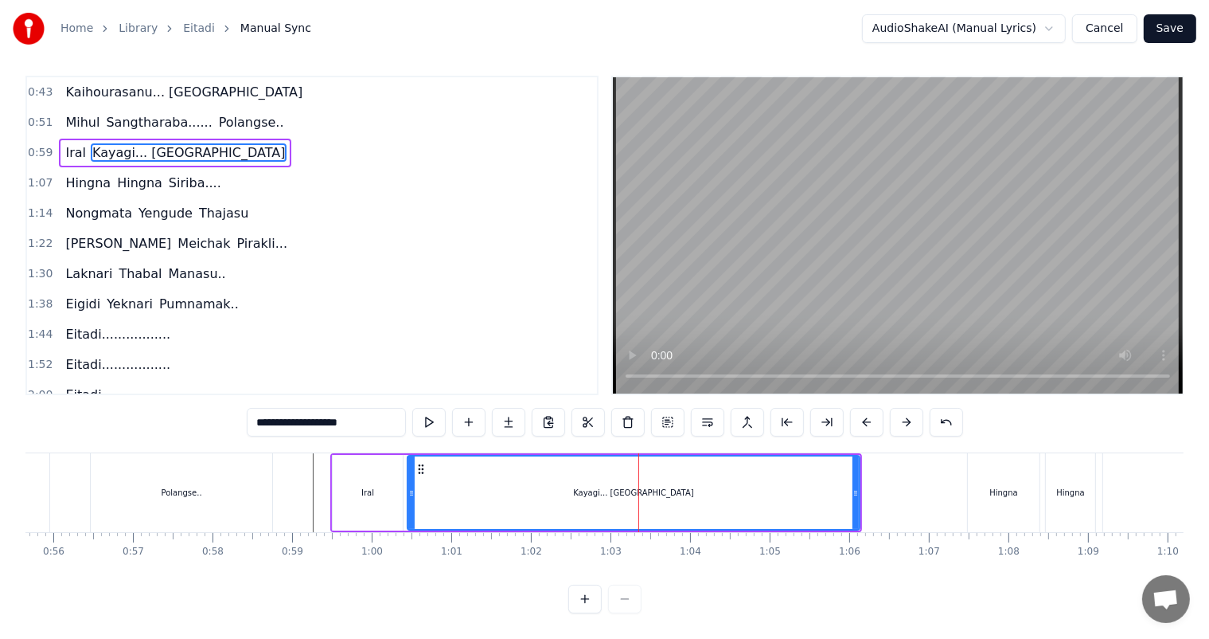
scroll to position [0, 0]
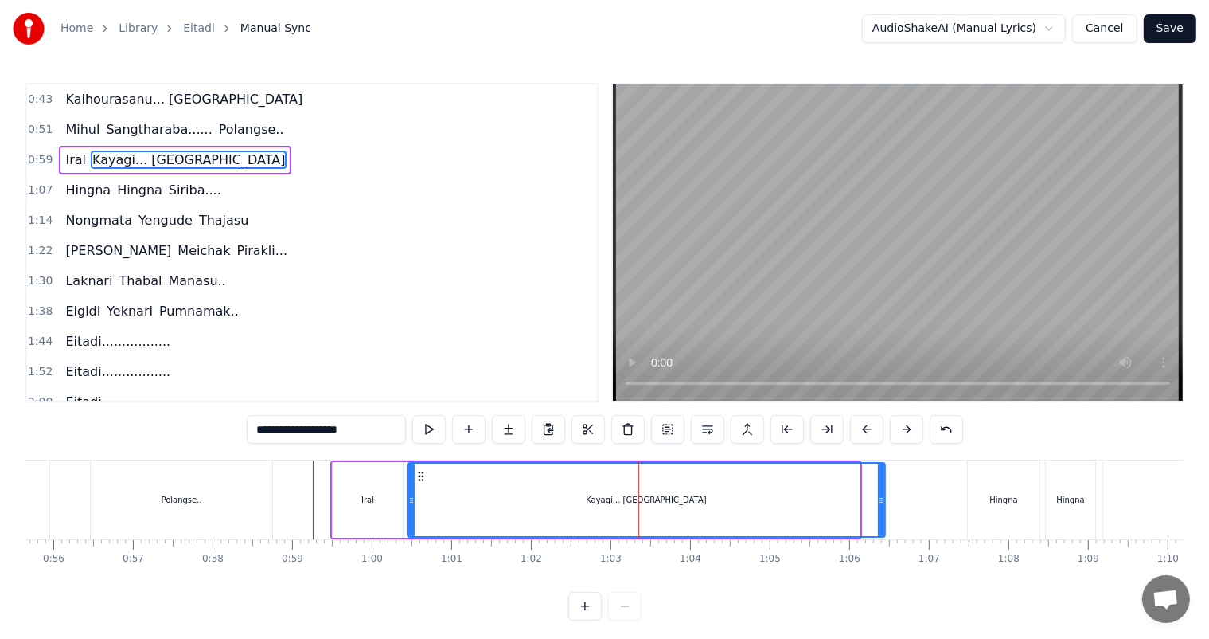
drag, startPoint x: 857, startPoint y: 504, endPoint x: 882, endPoint y: 505, distance: 25.5
click at [882, 505] on icon at bounding box center [881, 500] width 6 height 13
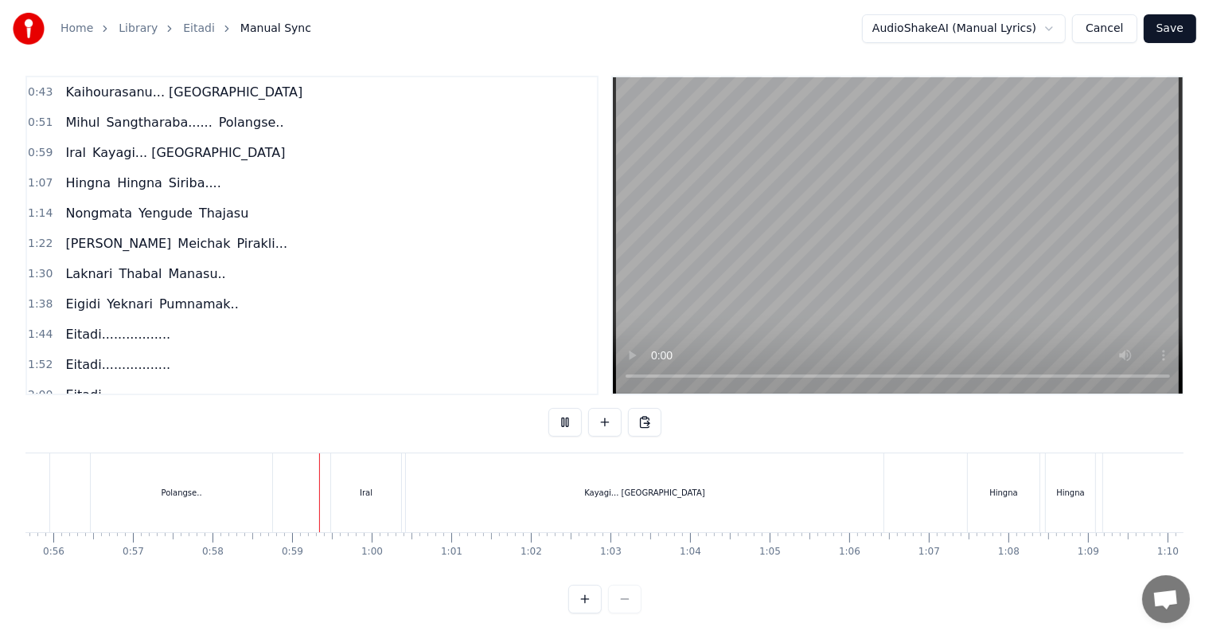
scroll to position [21, 0]
click at [648, 486] on div "Kayagi... [GEOGRAPHIC_DATA]" at bounding box center [644, 492] width 121 height 12
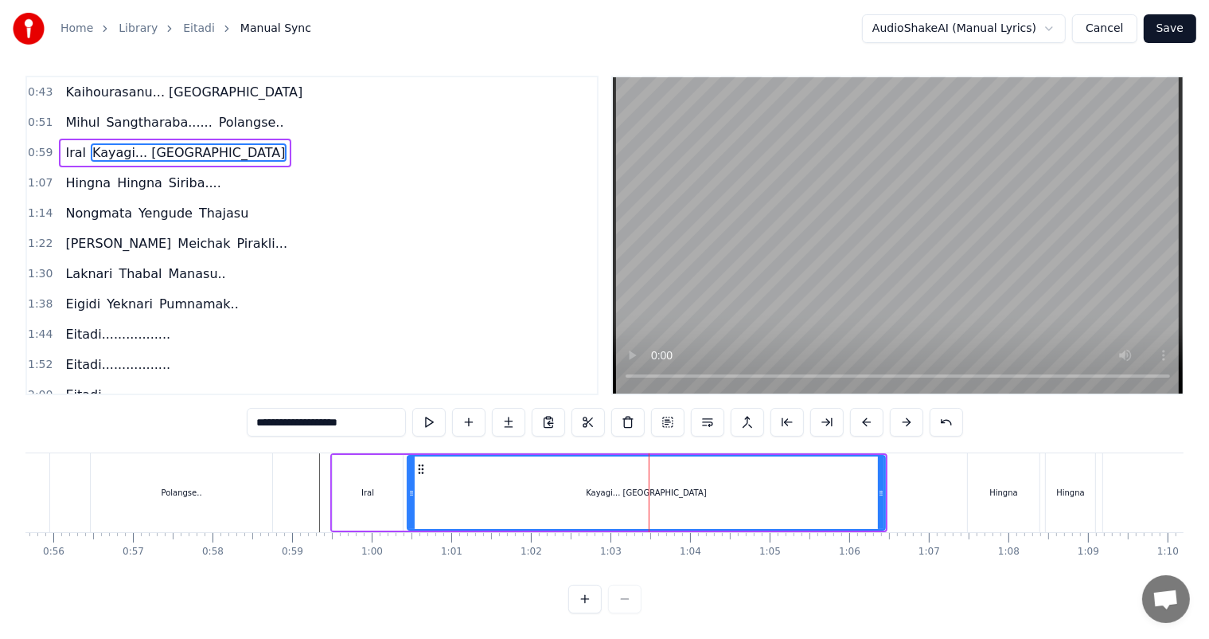
scroll to position [0, 0]
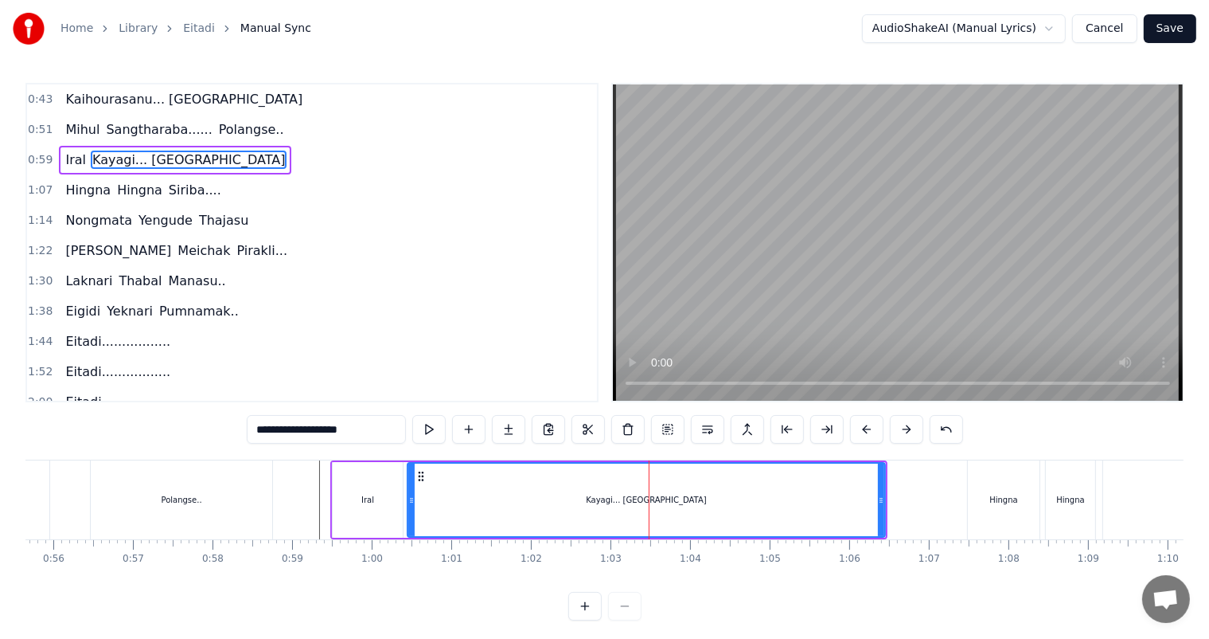
drag, startPoint x: 360, startPoint y: 432, endPoint x: 306, endPoint y: 425, distance: 54.5
click at [306, 425] on input "**********" at bounding box center [326, 429] width 159 height 29
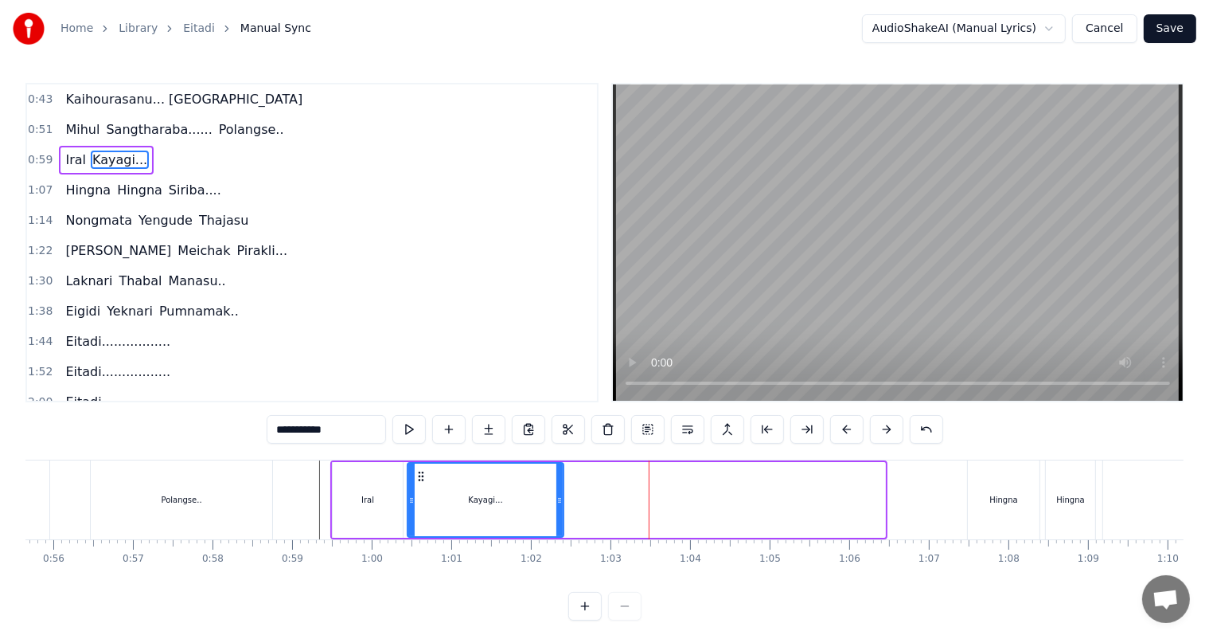
drag, startPoint x: 879, startPoint y: 502, endPoint x: 557, endPoint y: 501, distance: 321.7
click at [557, 501] on icon at bounding box center [560, 500] width 6 height 13
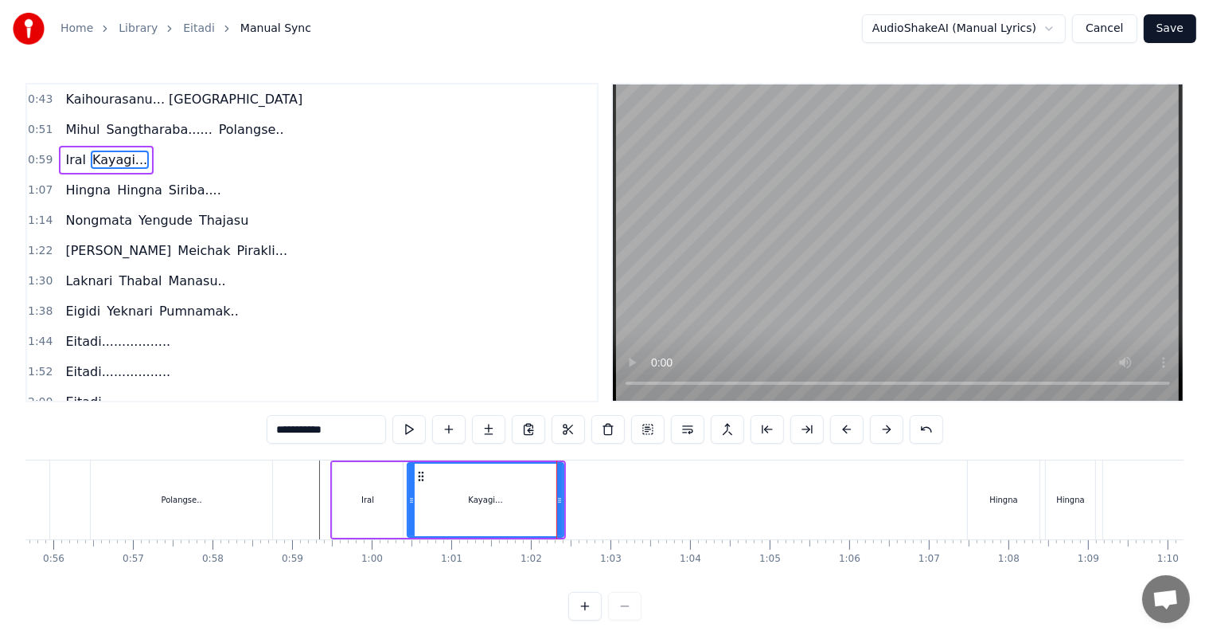
type input "*********"
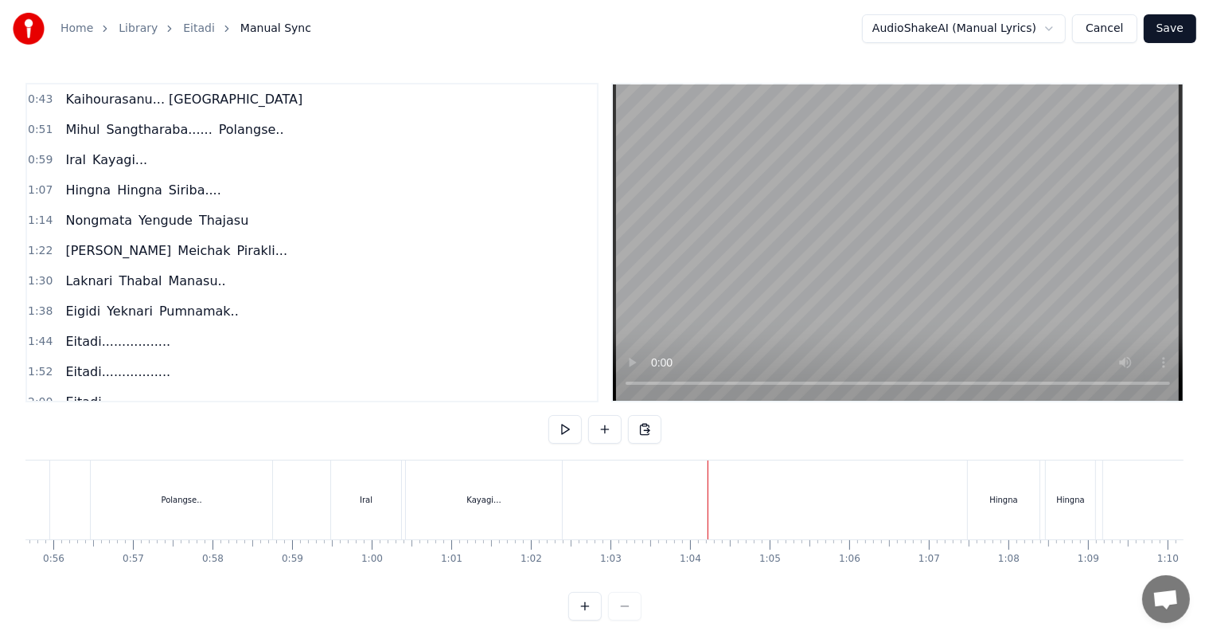
click at [541, 500] on div "Kayagi..." at bounding box center [484, 499] width 156 height 79
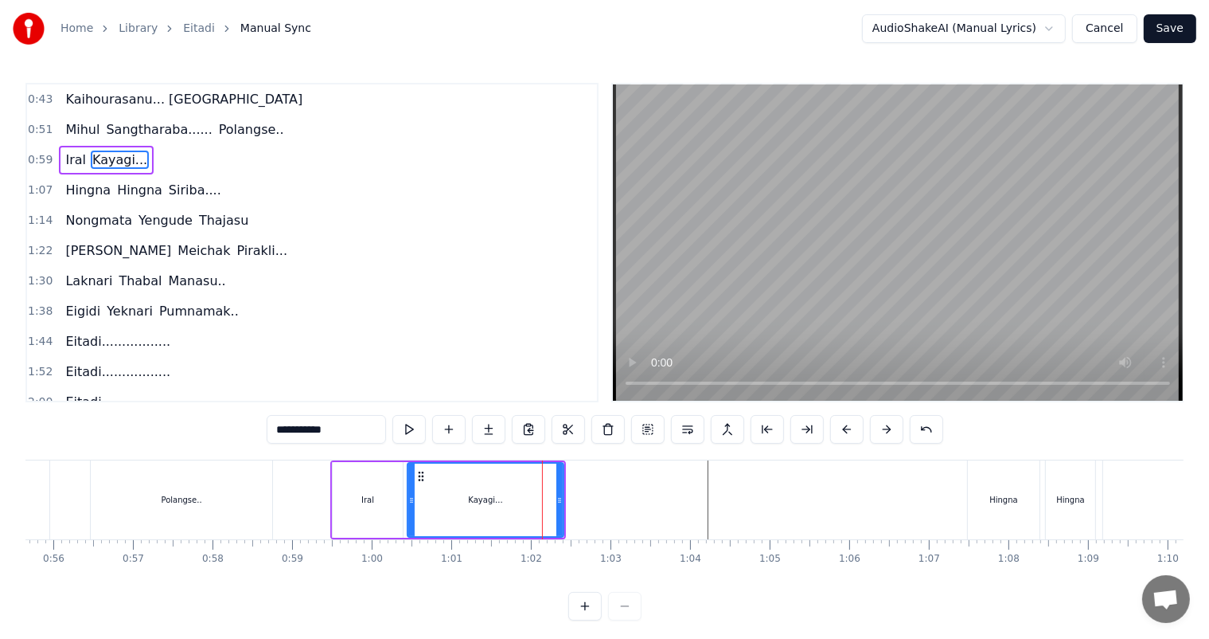
click at [487, 428] on button at bounding box center [488, 429] width 33 height 29
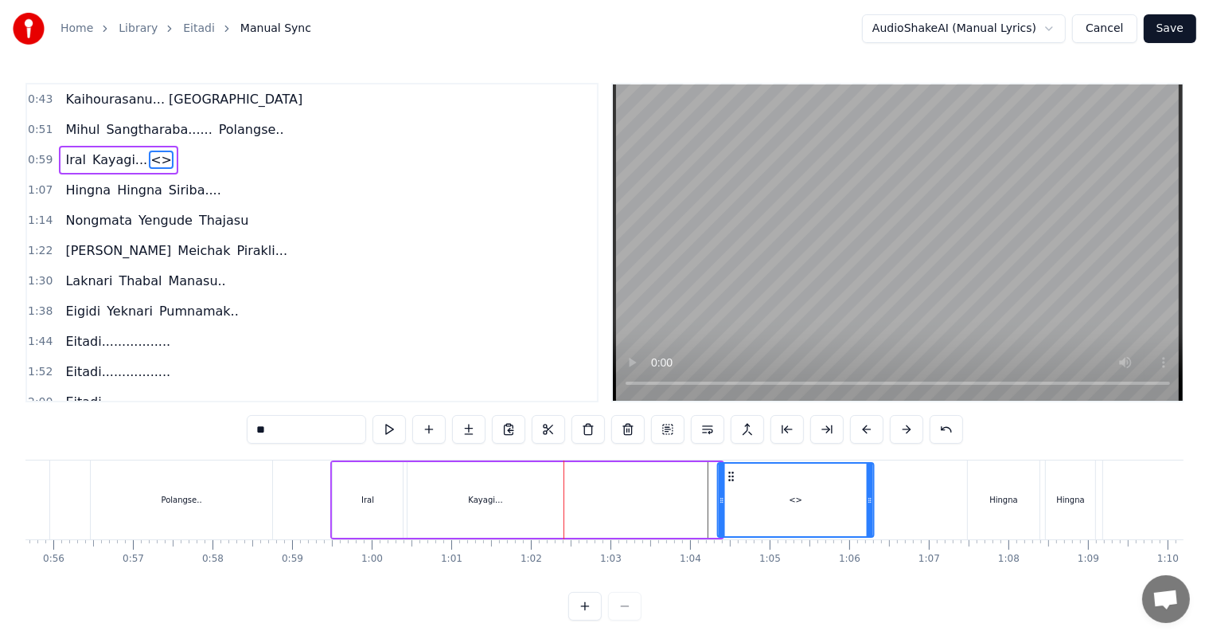
drag, startPoint x: 576, startPoint y: 475, endPoint x: 729, endPoint y: 480, distance: 152.1
click at [729, 480] on icon at bounding box center [731, 476] width 13 height 13
drag, startPoint x: 793, startPoint y: 504, endPoint x: 636, endPoint y: 487, distance: 157.7
click at [793, 503] on div "<>" at bounding box center [796, 500] width 14 height 12
drag, startPoint x: 287, startPoint y: 436, endPoint x: 203, endPoint y: 433, distance: 83.6
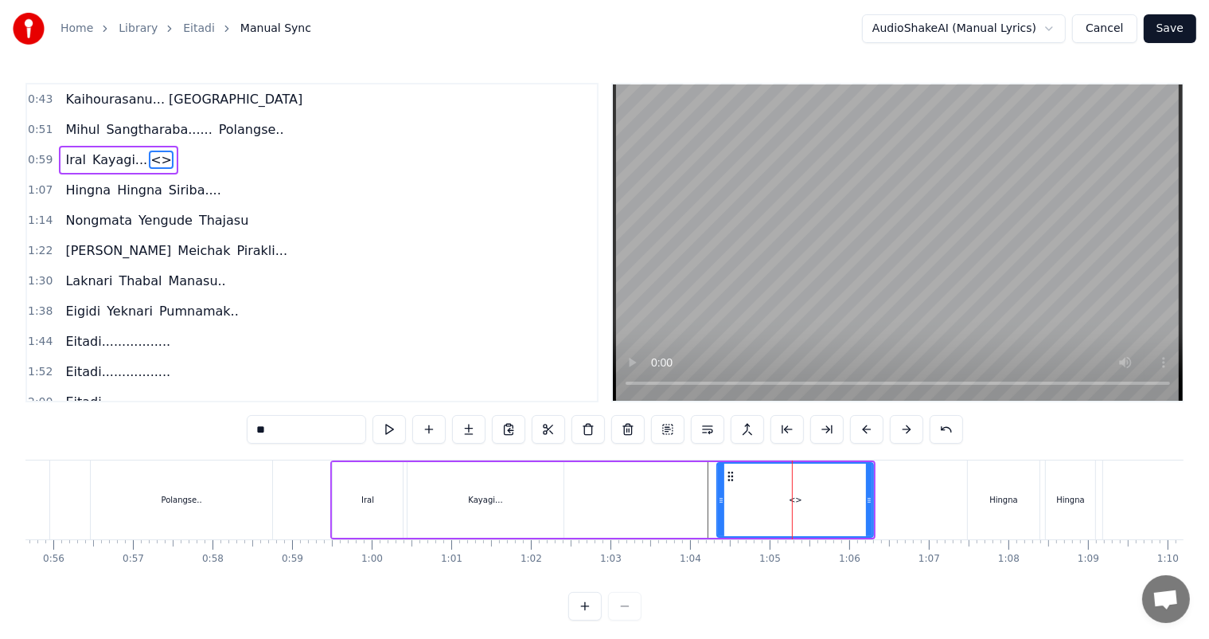
click at [203, 433] on div "0:43 [PERSON_NAME]... Ngasidi 0:51 [PERSON_NAME]...... Polangse.. 0:59 [PERSON_…" at bounding box center [604, 351] width 1158 height 537
paste input "*******"
type input "*********"
drag, startPoint x: 298, startPoint y: 481, endPoint x: 360, endPoint y: 486, distance: 62.4
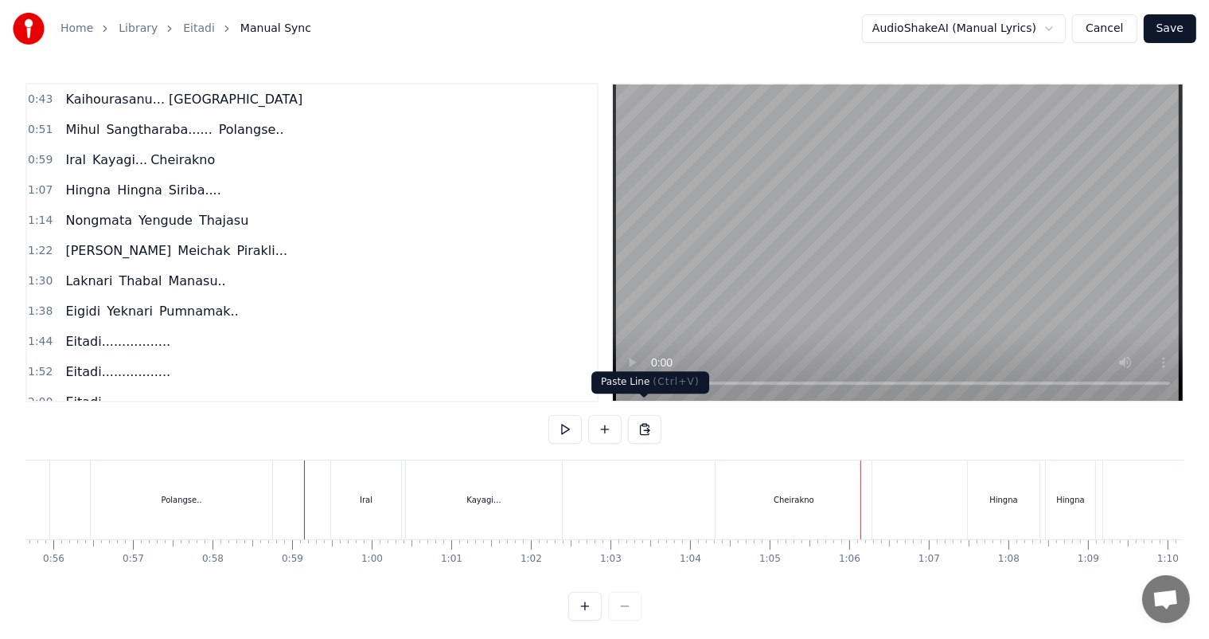
scroll to position [21, 0]
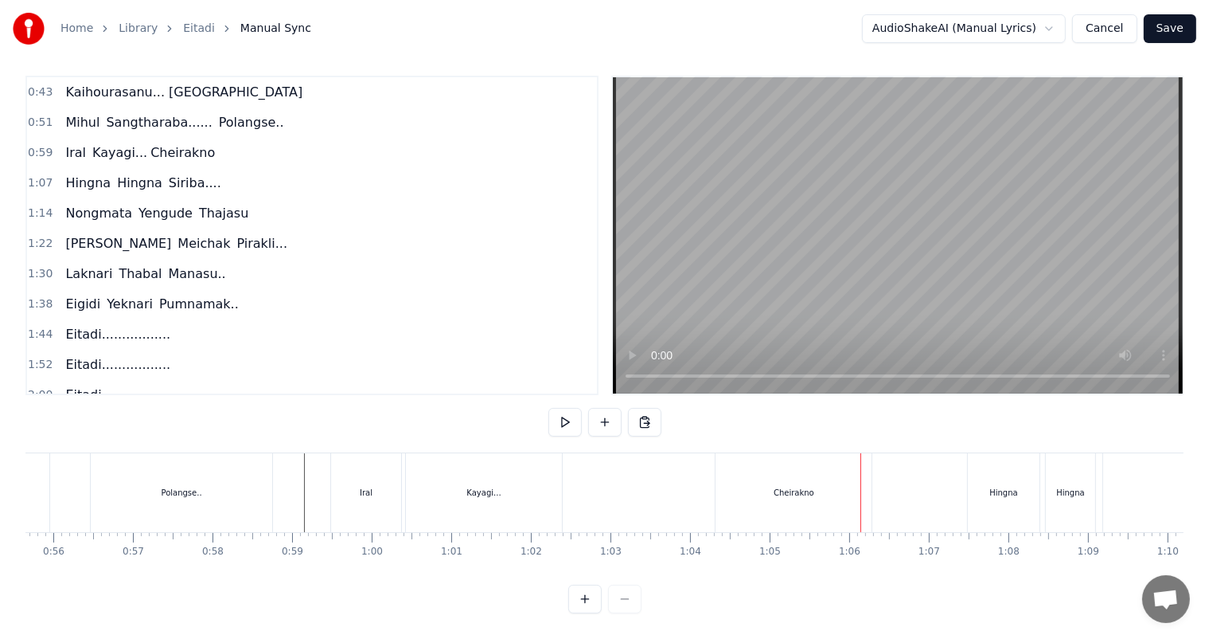
click at [798, 486] on div "Cheirakno" at bounding box center [794, 492] width 41 height 12
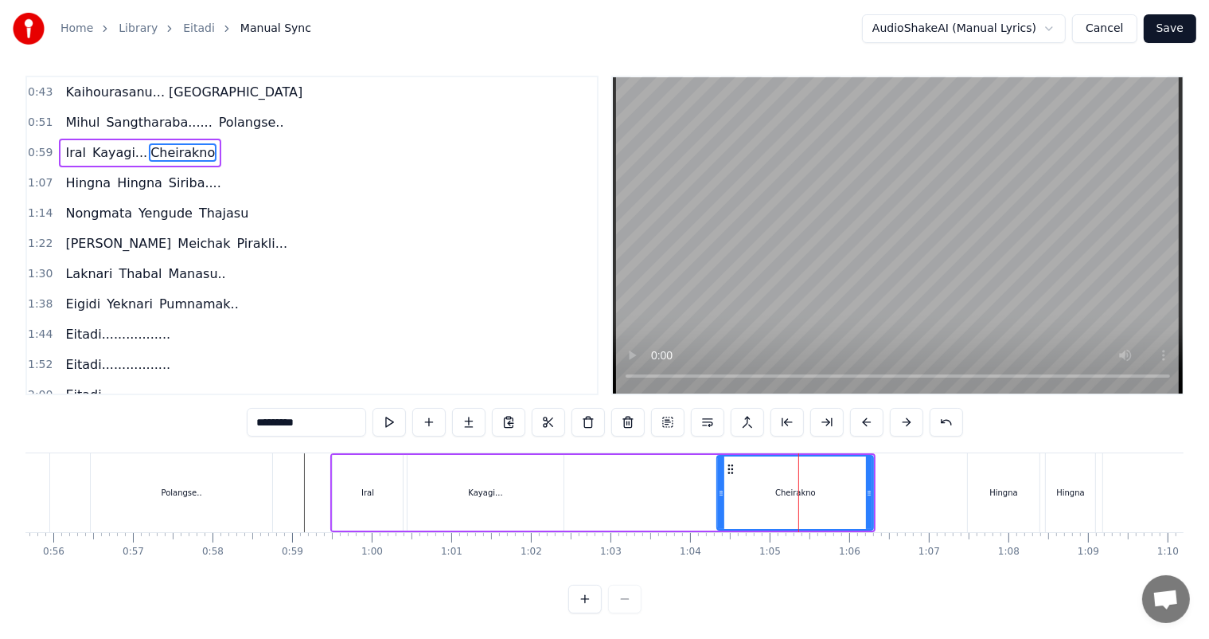
scroll to position [0, 0]
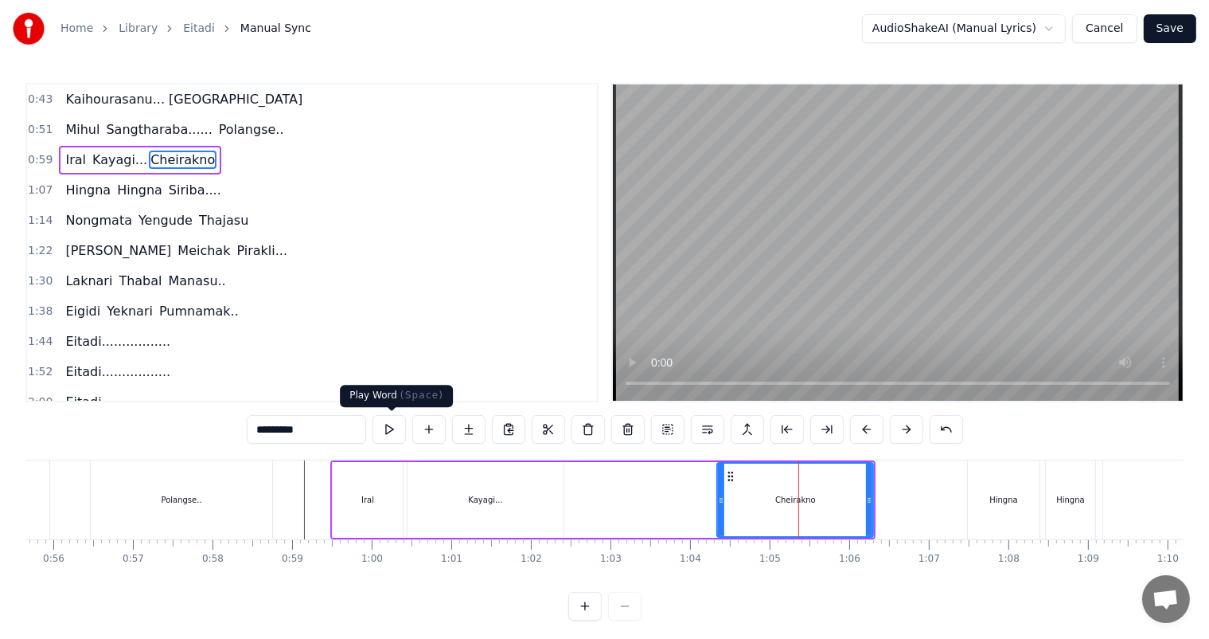
click at [364, 425] on input "*********" at bounding box center [306, 429] width 119 height 29
click at [713, 502] on icon at bounding box center [716, 500] width 6 height 13
type input "**********"
click at [650, 490] on div "Kayagi... [GEOGRAPHIC_DATA]..." at bounding box center [640, 500] width 467 height 76
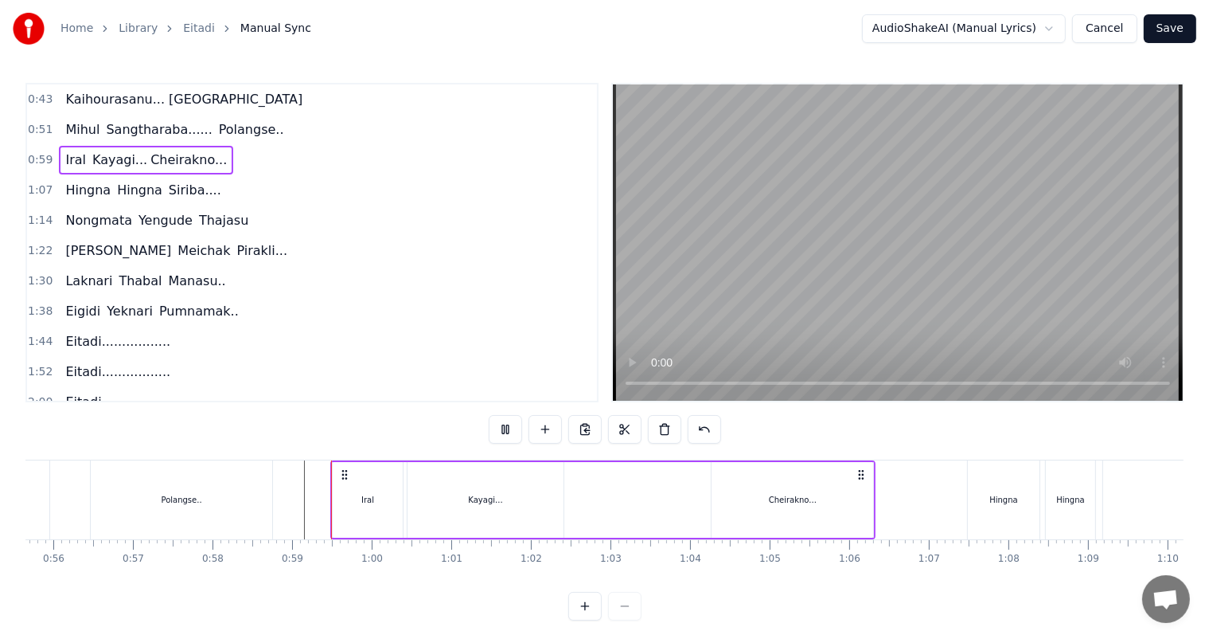
scroll to position [21, 0]
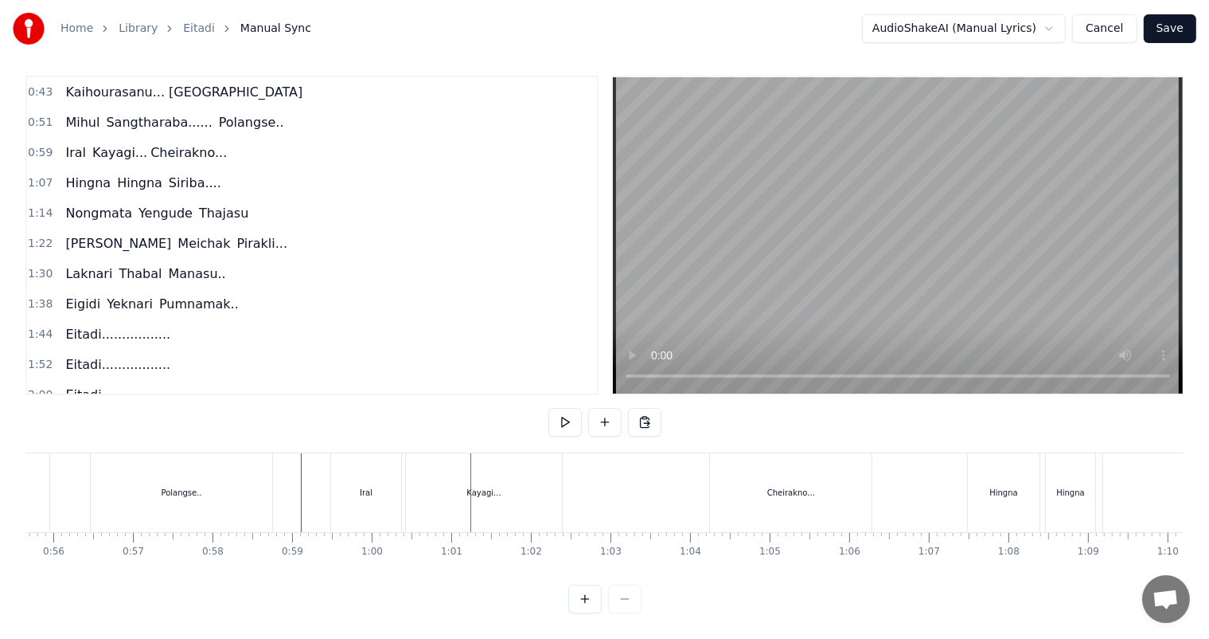
click at [781, 485] on div "Cheirakno..." at bounding box center [791, 492] width 162 height 79
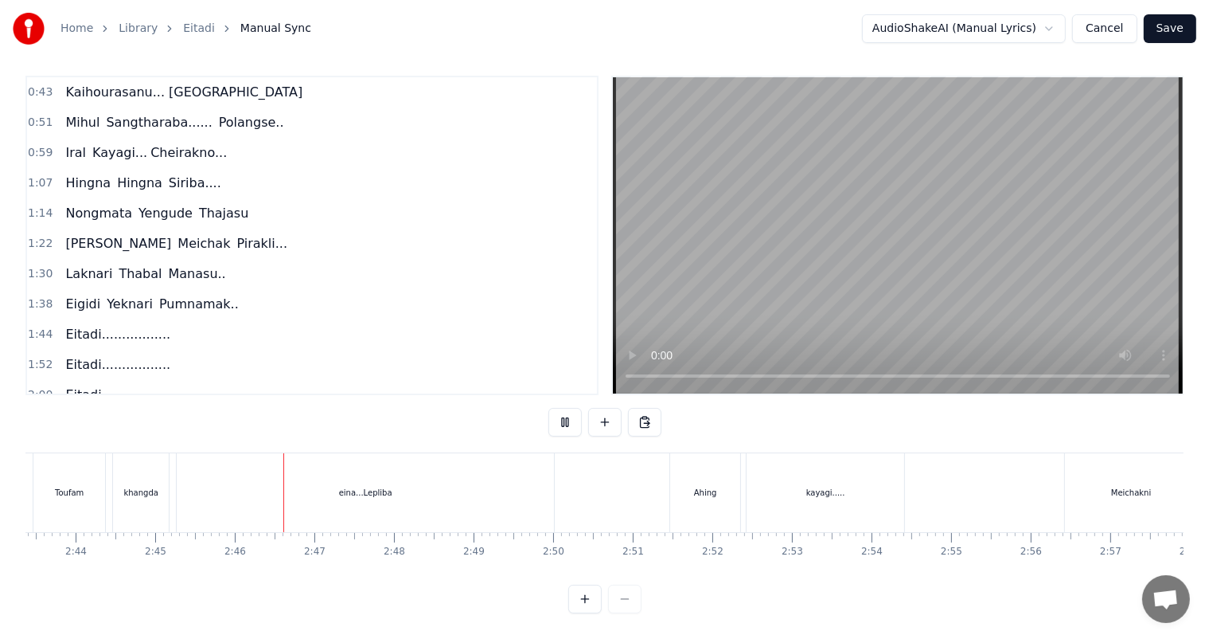
scroll to position [0, 13139]
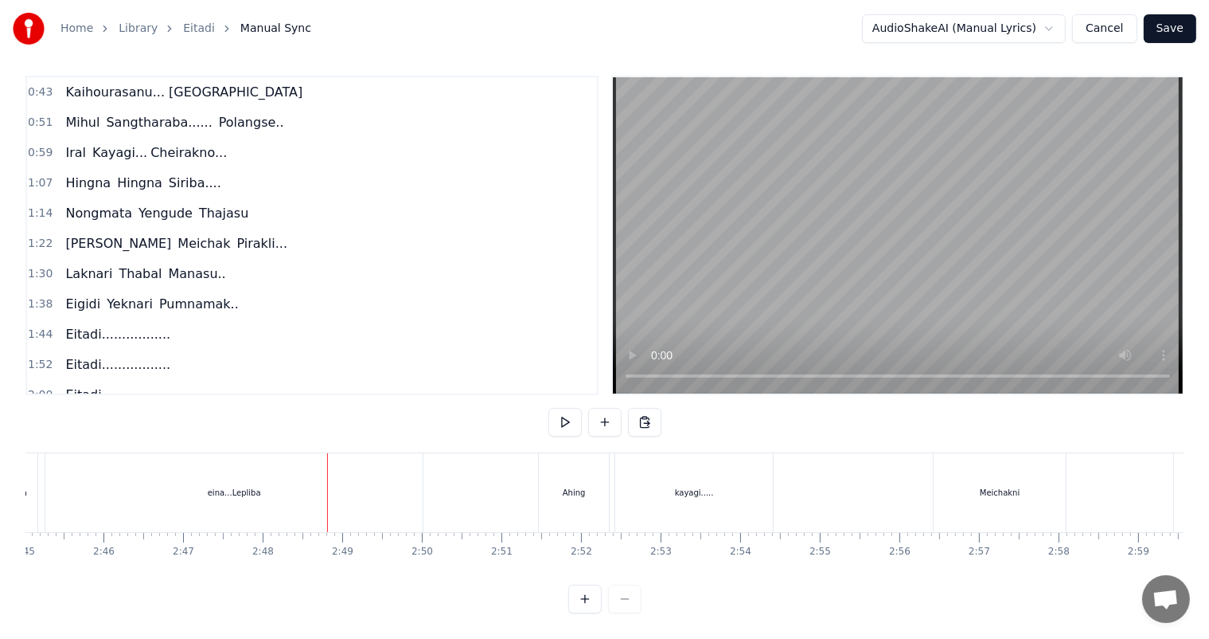
click at [238, 486] on div "eina...Lepliba" at bounding box center [234, 492] width 53 height 12
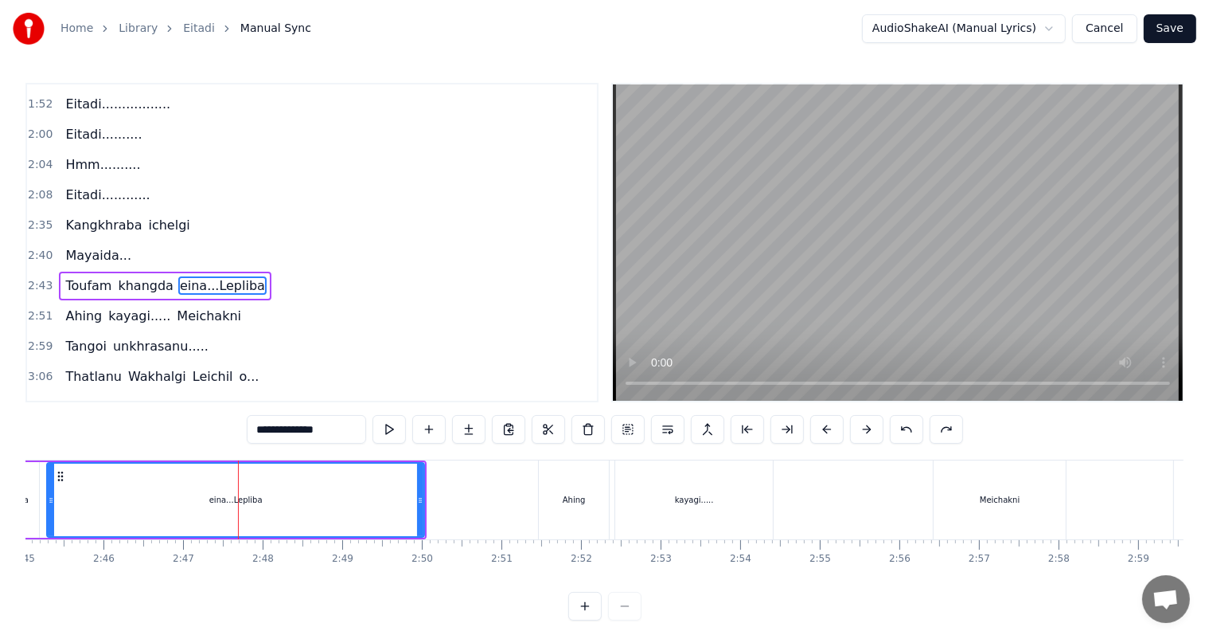
scroll to position [295, 0]
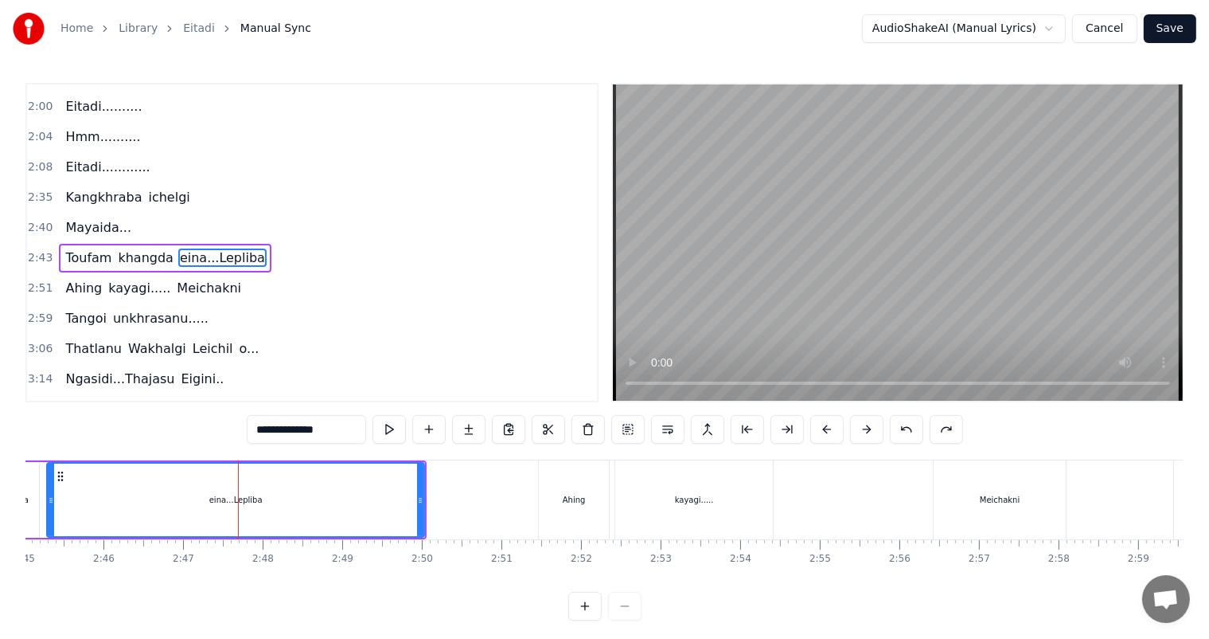
click at [287, 430] on input "**********" at bounding box center [306, 429] width 119 height 29
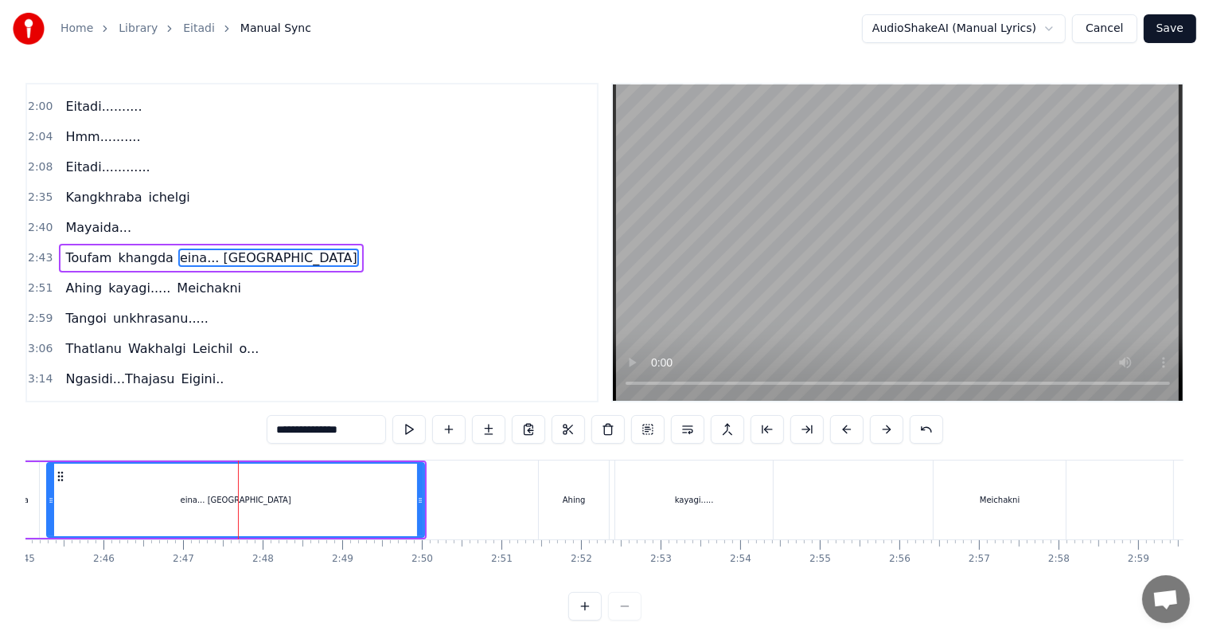
click at [306, 428] on input "**********" at bounding box center [326, 429] width 119 height 29
click at [303, 429] on input "**********" at bounding box center [326, 429] width 127 height 29
click at [72, 494] on div "eina... [GEOGRAPHIC_DATA]" at bounding box center [236, 499] width 376 height 72
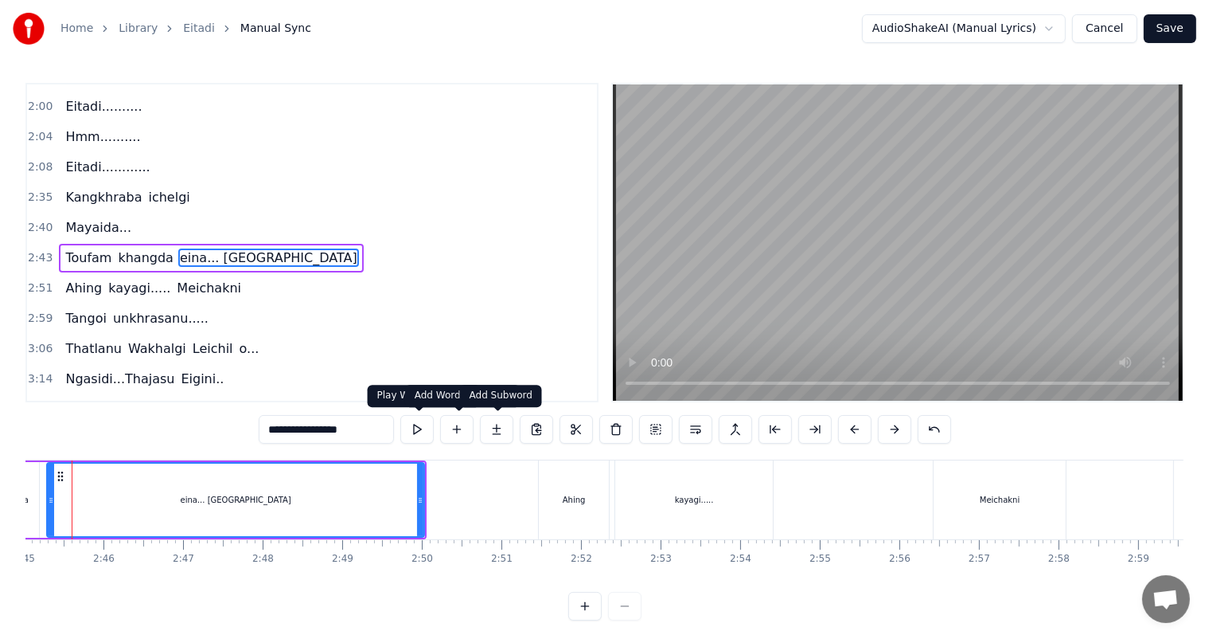
scroll to position [0, 13105]
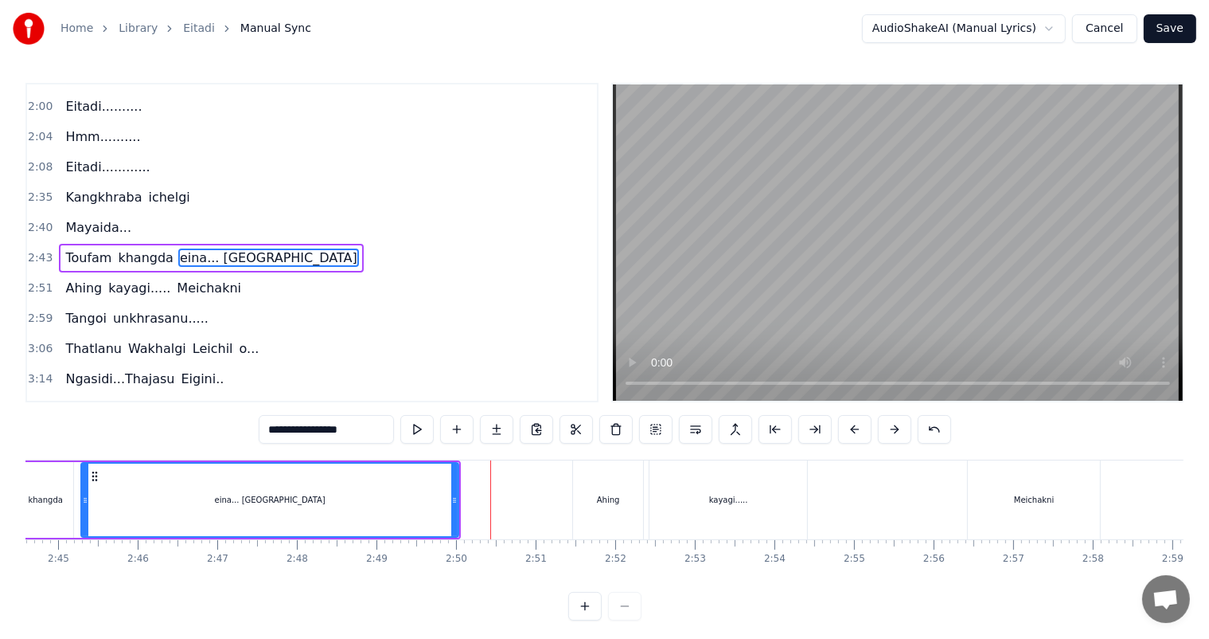
click at [273, 508] on div "eina... [GEOGRAPHIC_DATA]" at bounding box center [270, 499] width 376 height 72
drag, startPoint x: 350, startPoint y: 427, endPoint x: 307, endPoint y: 428, distance: 43.0
click at [307, 428] on input "**********" at bounding box center [326, 429] width 135 height 29
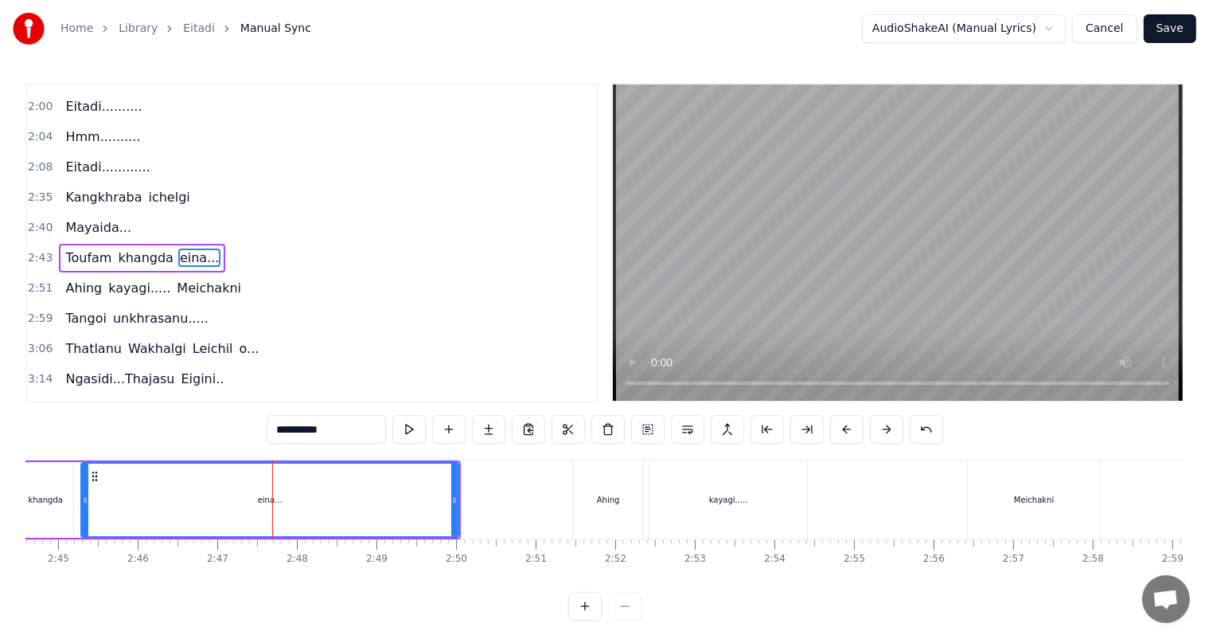
type input "*******"
click at [108, 494] on div "eina..." at bounding box center [270, 499] width 376 height 72
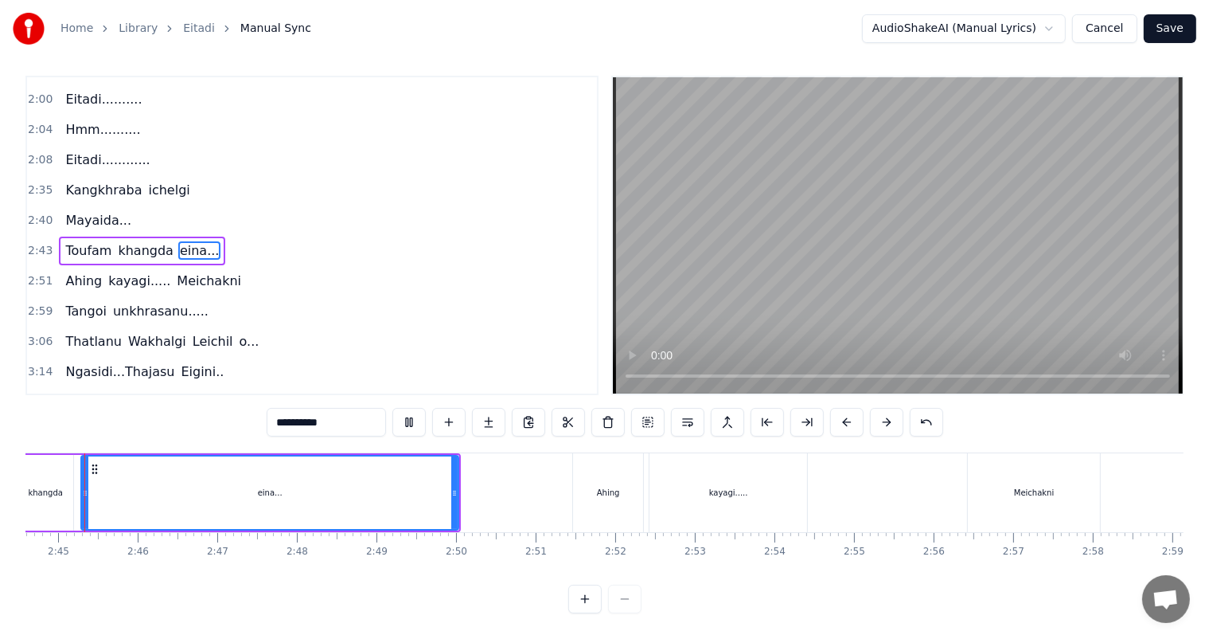
scroll to position [0, 13077]
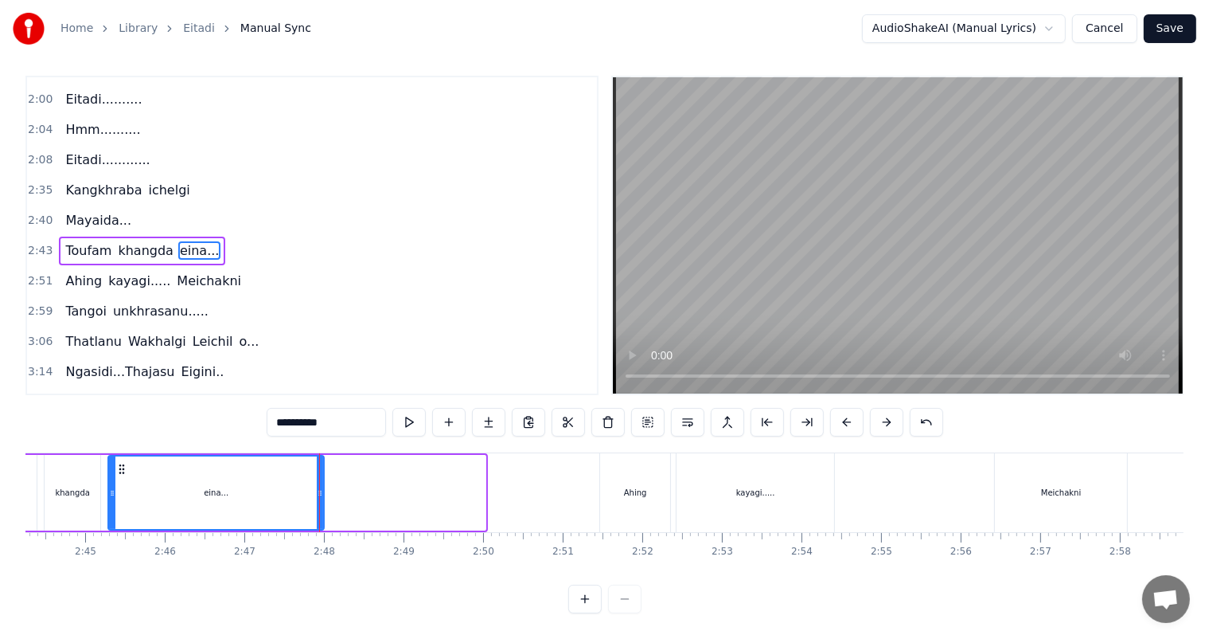
drag, startPoint x: 479, startPoint y: 481, endPoint x: 318, endPoint y: 479, distance: 161.6
click at [318, 486] on icon at bounding box center [320, 492] width 6 height 13
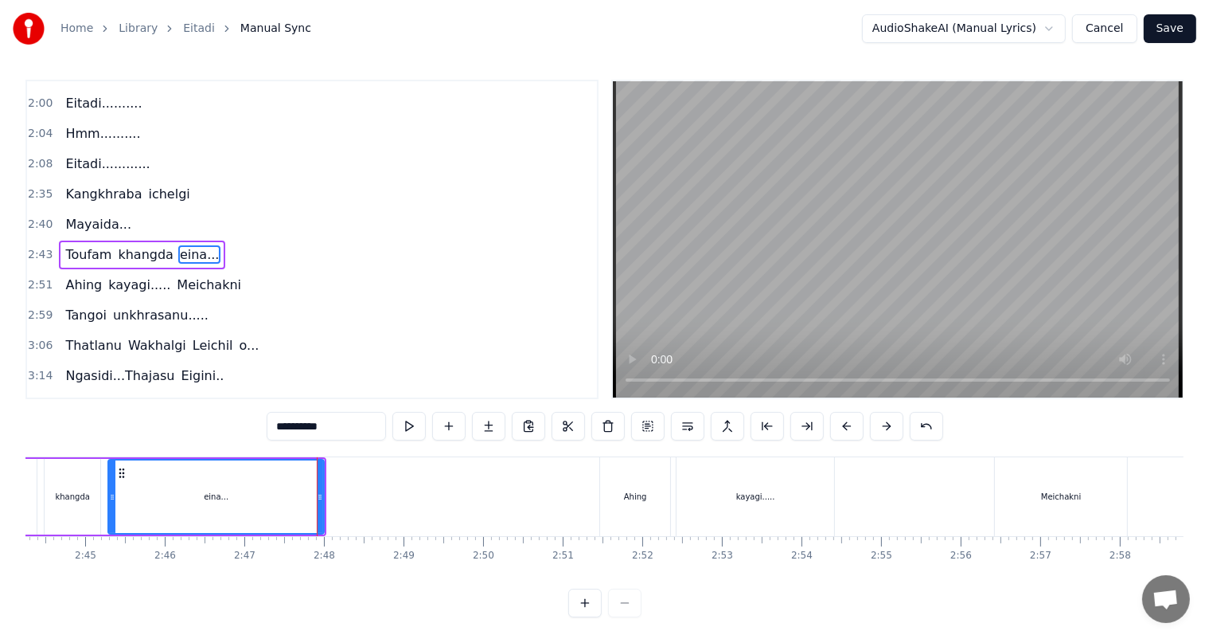
scroll to position [0, 0]
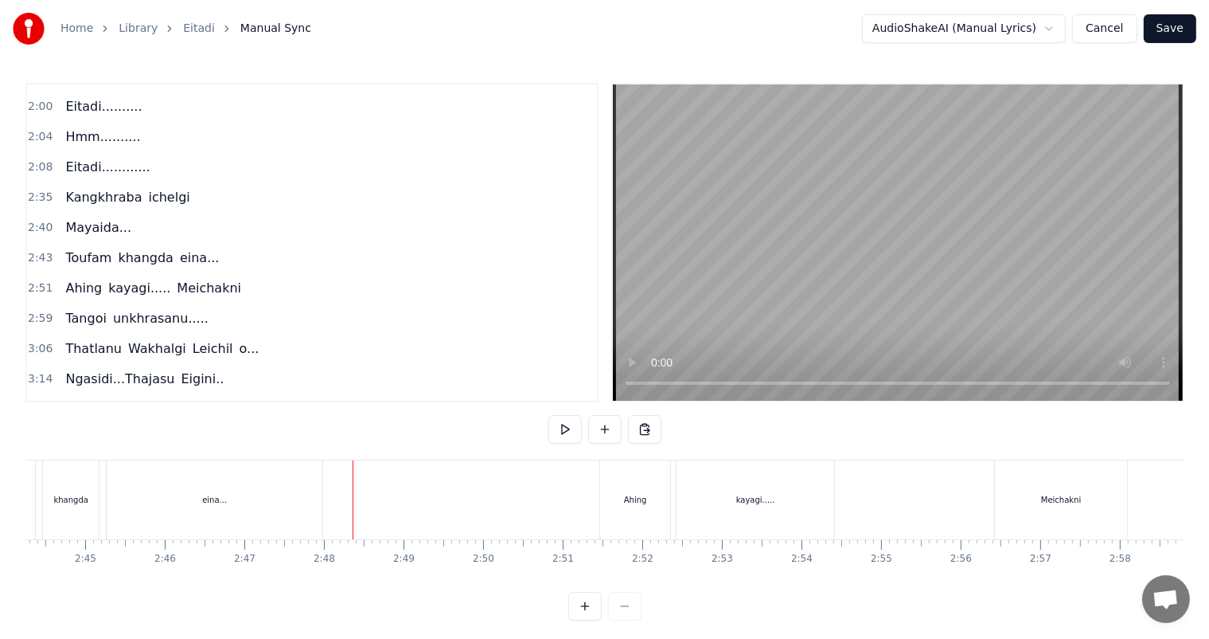
click at [295, 498] on div "eina..." at bounding box center [215, 499] width 216 height 79
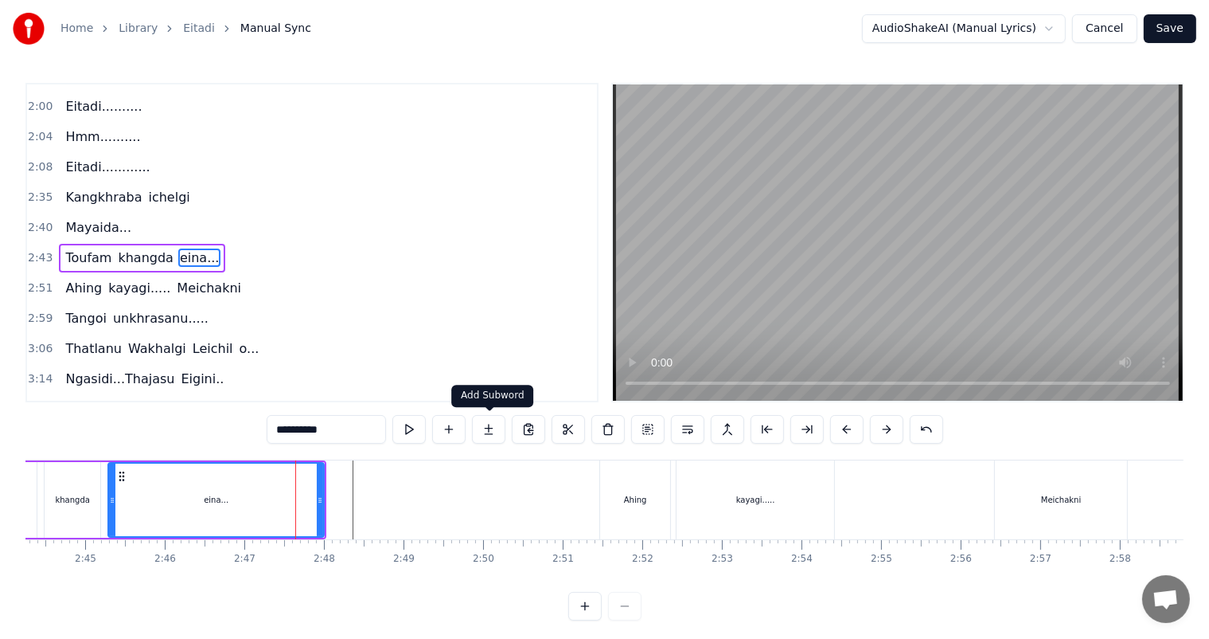
click at [484, 430] on button at bounding box center [488, 429] width 33 height 29
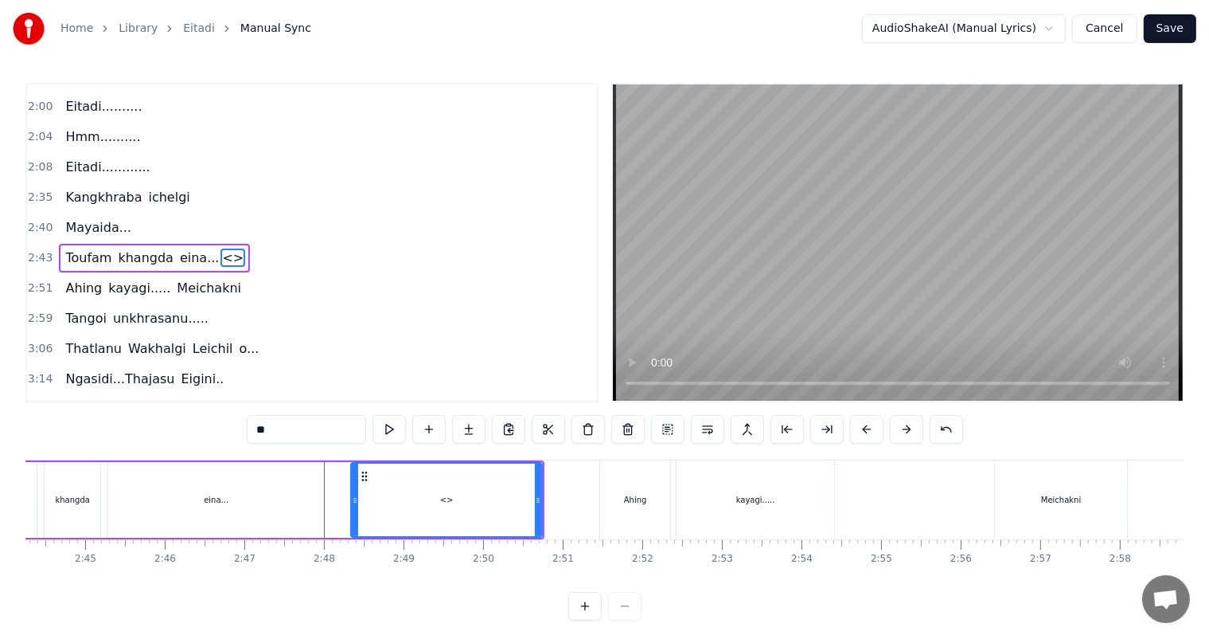
drag, startPoint x: 329, startPoint y: 496, endPoint x: 354, endPoint y: 500, distance: 25.0
click at [354, 500] on icon at bounding box center [355, 500] width 6 height 13
click at [445, 497] on div "<>" at bounding box center [447, 500] width 14 height 12
drag, startPoint x: 317, startPoint y: 424, endPoint x: 248, endPoint y: 436, distance: 69.4
click at [248, 436] on input "**" at bounding box center [306, 429] width 119 height 29
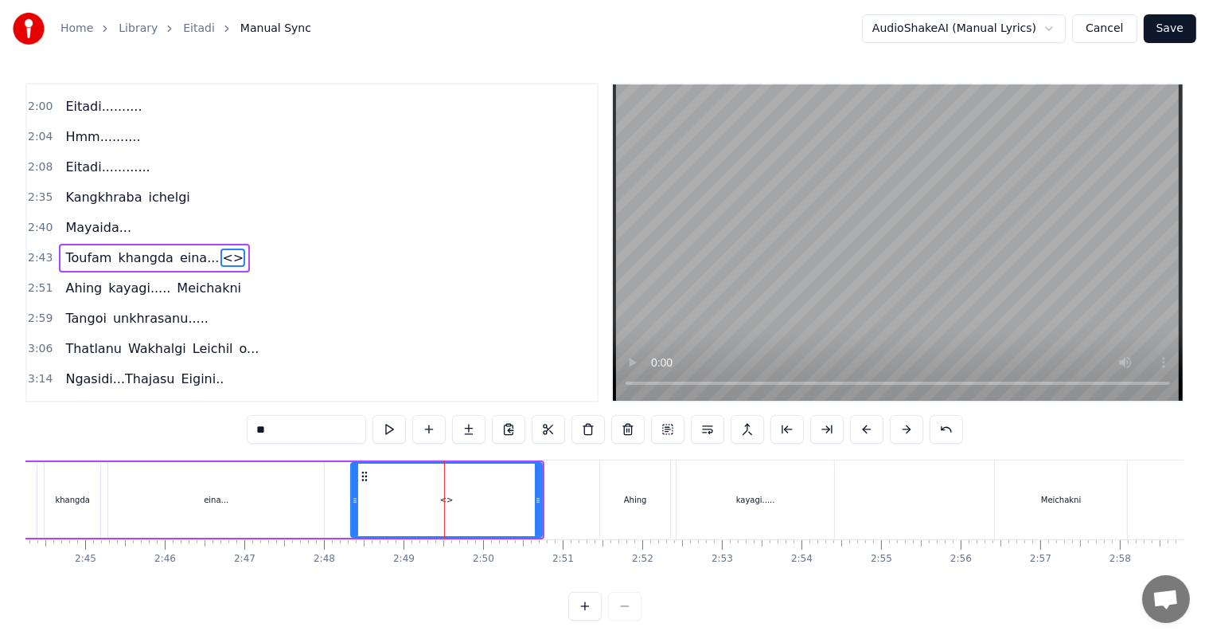
paste input "*****"
drag, startPoint x: 535, startPoint y: 502, endPoint x: 506, endPoint y: 499, distance: 28.8
click at [506, 499] on icon at bounding box center [509, 500] width 6 height 13
click at [137, 500] on div "eina..." at bounding box center [216, 500] width 216 height 76
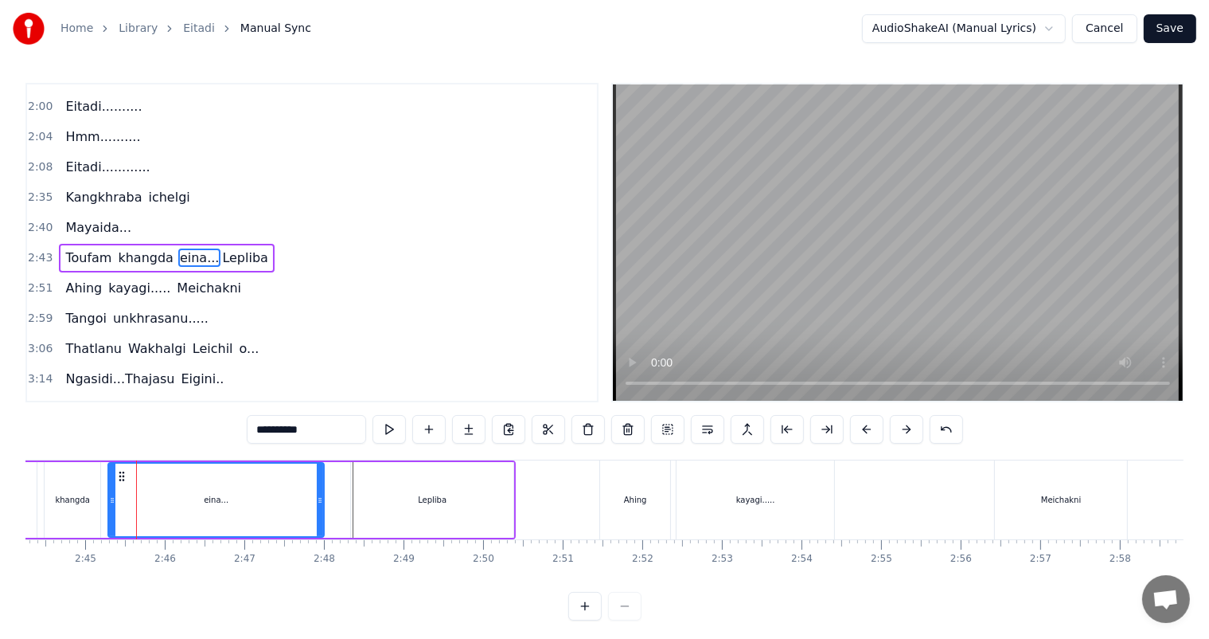
click at [65, 494] on div "khangda" at bounding box center [72, 500] width 34 height 12
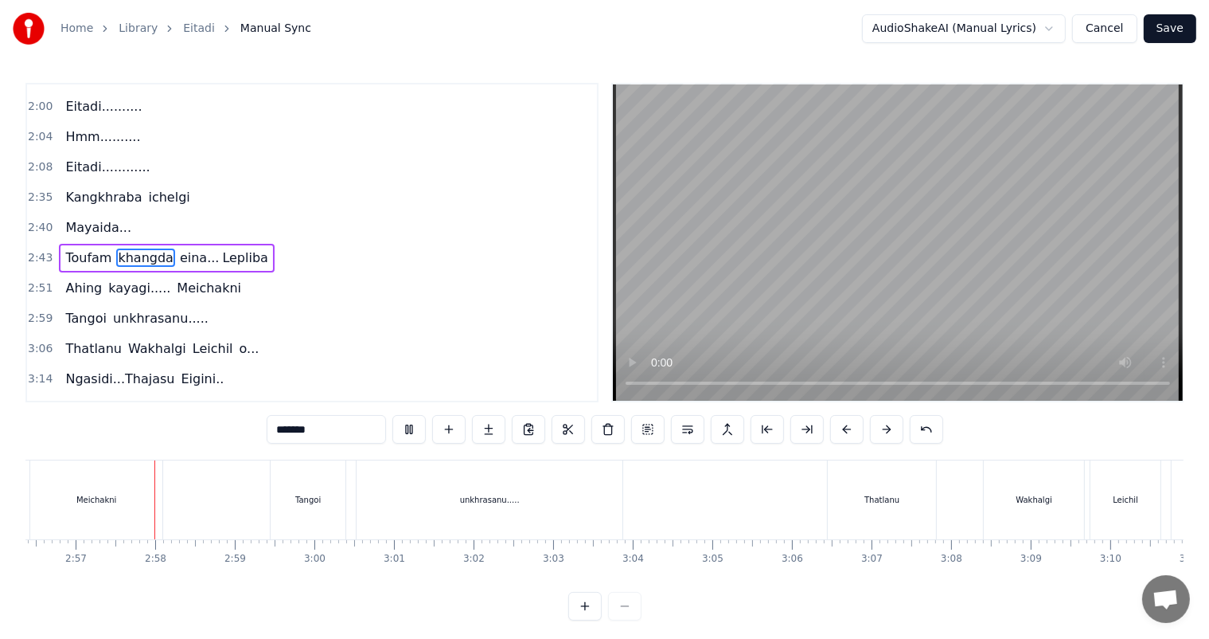
scroll to position [0, 14047]
click at [499, 503] on div "unkhrasanu....." at bounding box center [485, 500] width 60 height 12
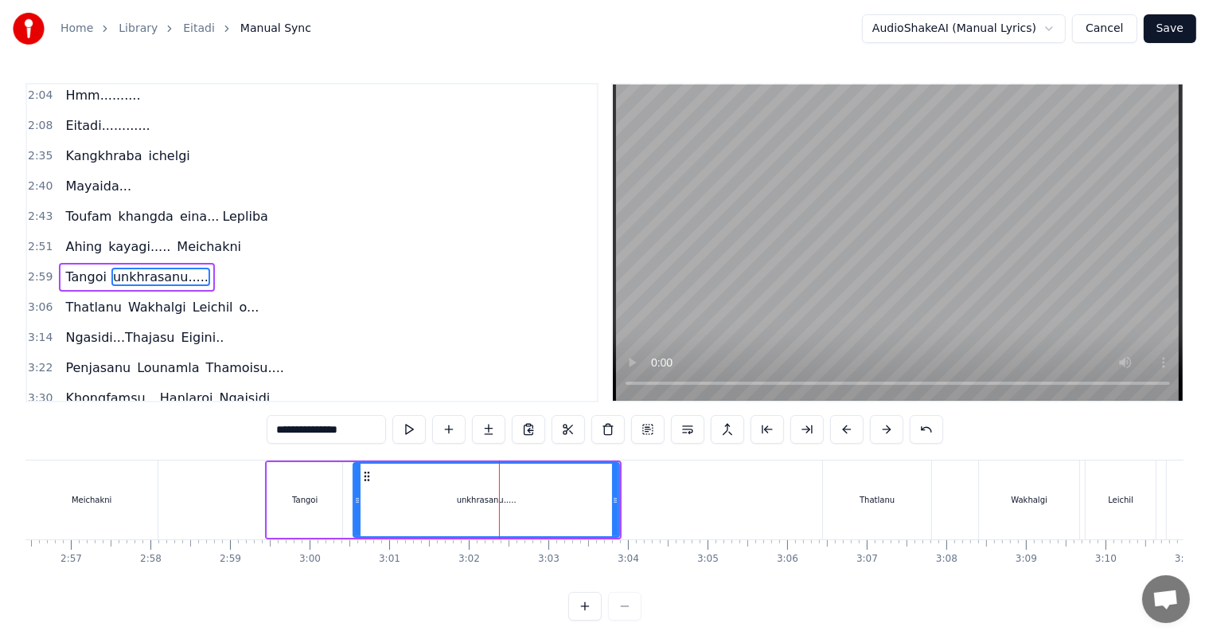
scroll to position [354, 0]
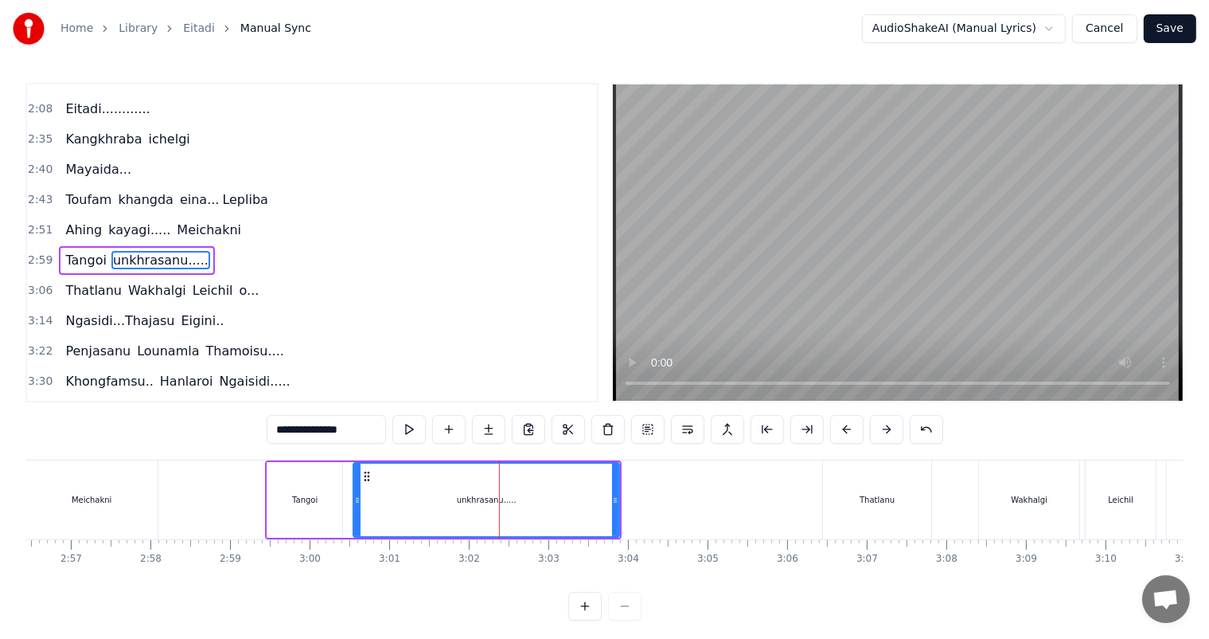
drag, startPoint x: 284, startPoint y: 433, endPoint x: 274, endPoint y: 433, distance: 10.4
click at [274, 433] on input "**********" at bounding box center [326, 429] width 119 height 29
click at [308, 509] on div "Tangoi" at bounding box center [305, 500] width 75 height 76
type input "******"
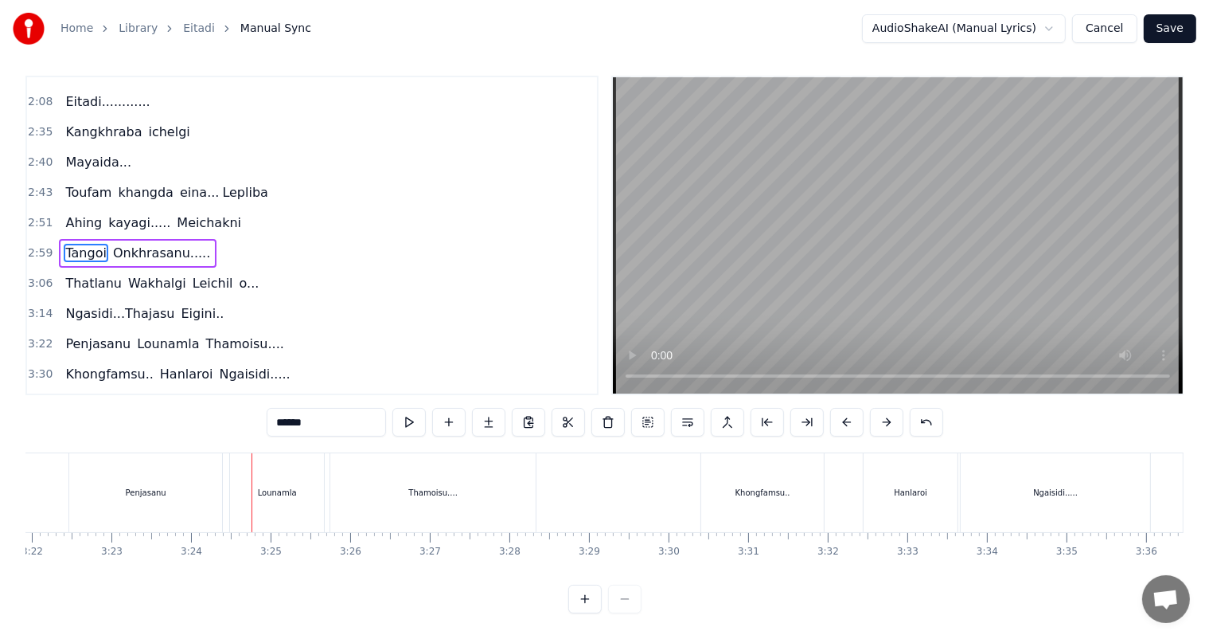
scroll to position [0, 15782]
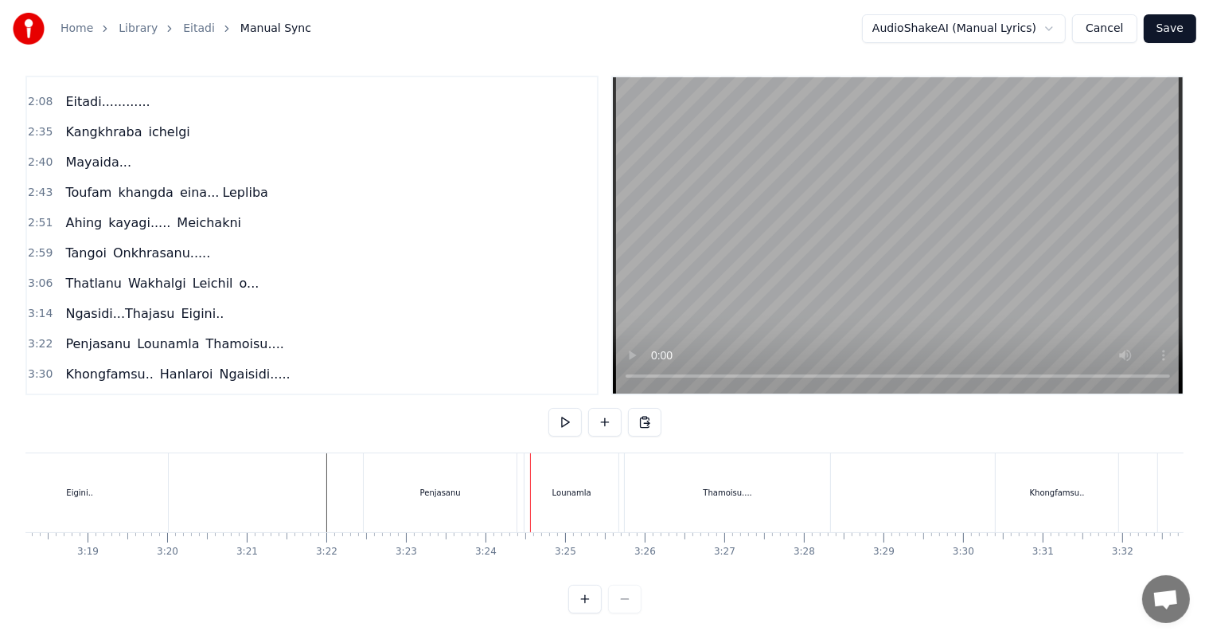
click at [480, 487] on div "Penjasanu" at bounding box center [440, 492] width 153 height 79
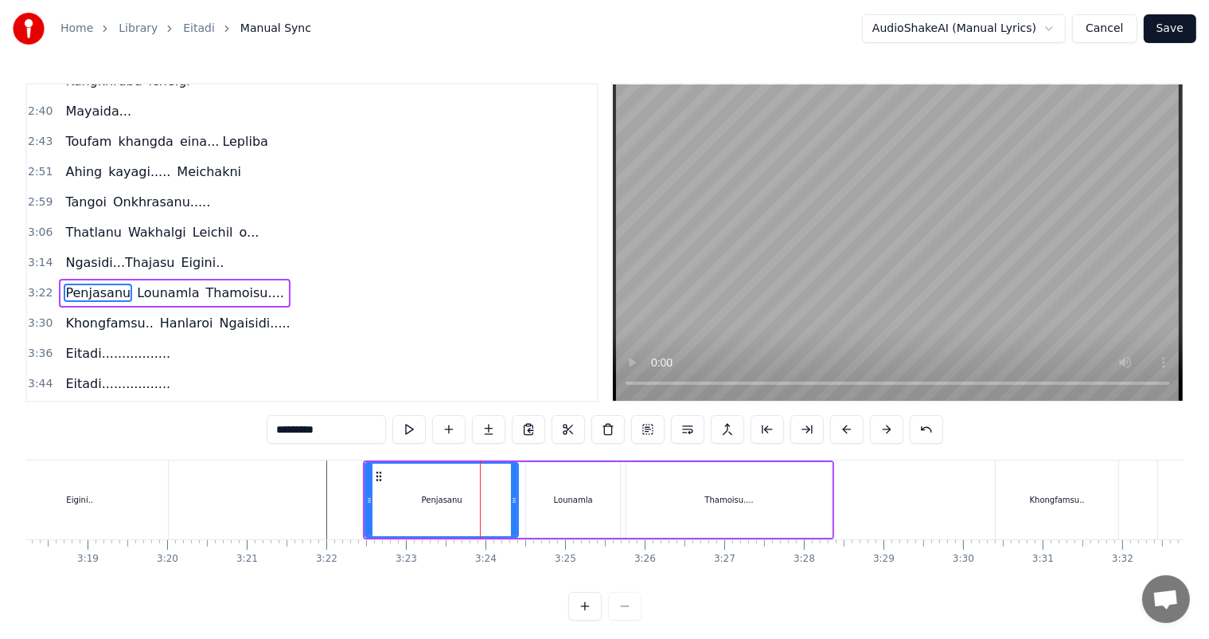
scroll to position [442, 0]
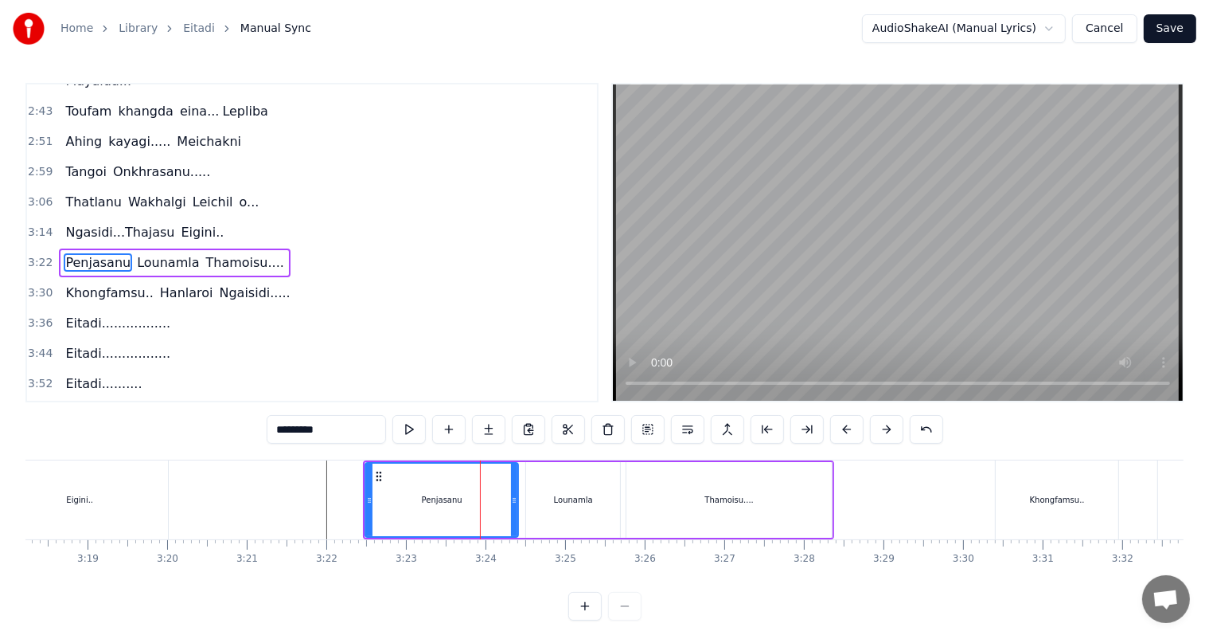
click at [598, 494] on div "Lounamla" at bounding box center [573, 500] width 94 height 76
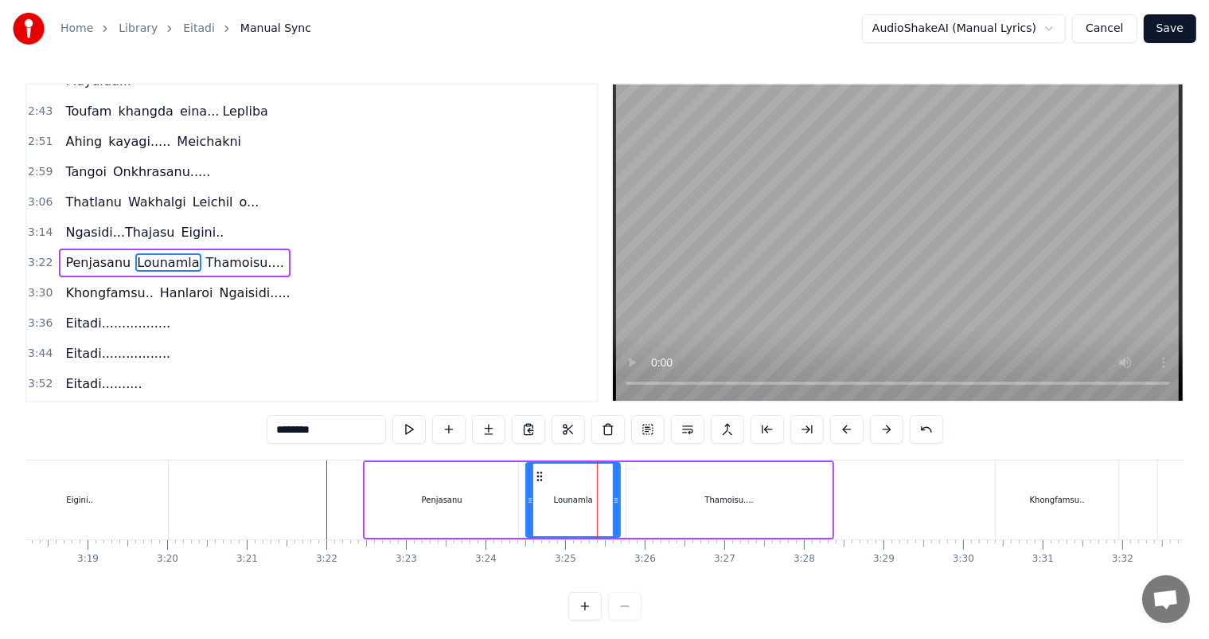
click at [700, 504] on div "Thamoisu...." at bounding box center [729, 500] width 205 height 76
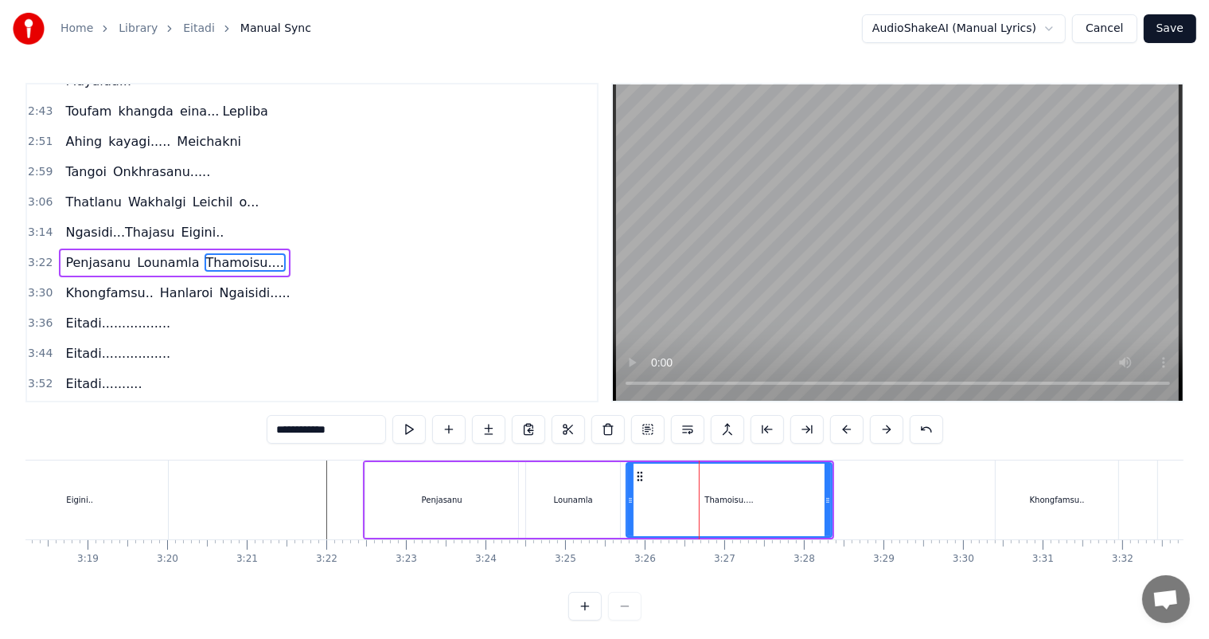
click at [484, 495] on div "Penjasanu" at bounding box center [441, 500] width 153 height 76
type input "*********"
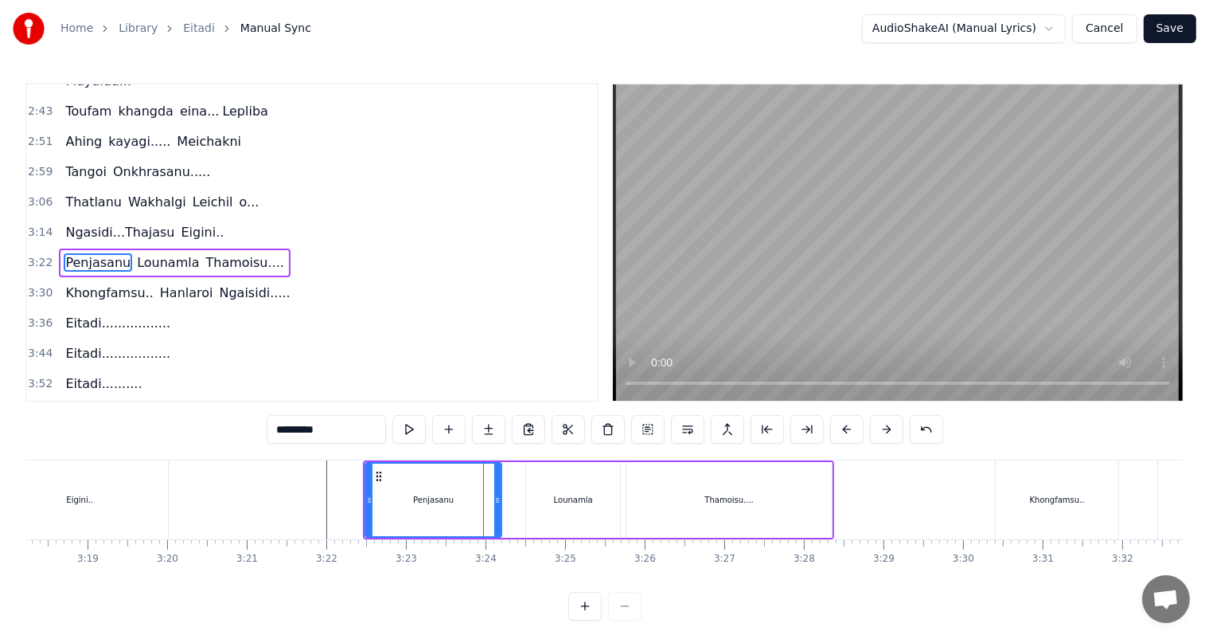
drag, startPoint x: 514, startPoint y: 503, endPoint x: 488, endPoint y: 503, distance: 25.5
click at [495, 503] on icon at bounding box center [497, 500] width 6 height 13
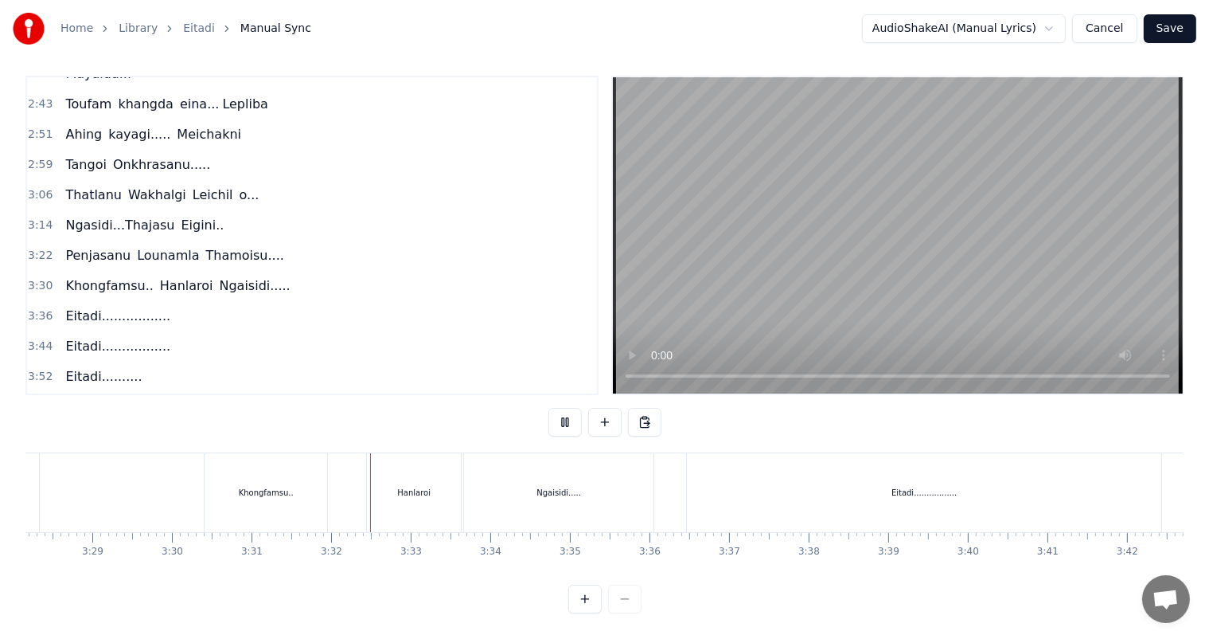
scroll to position [0, 16791]
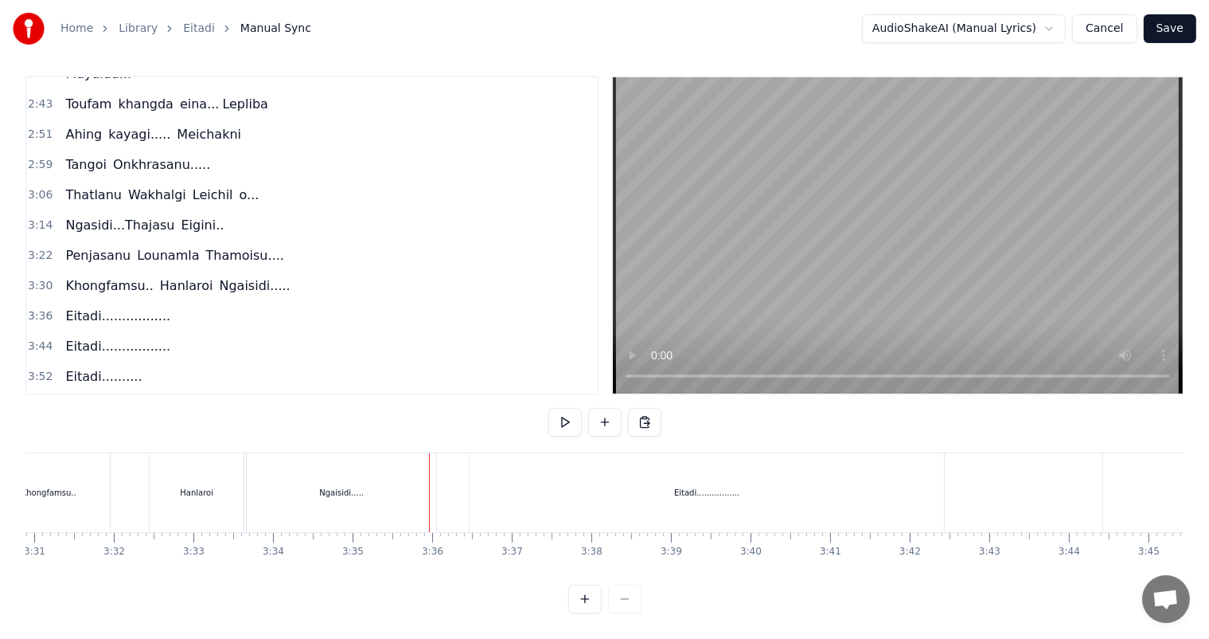
click at [299, 490] on div "Ngaisidi....." at bounding box center [341, 492] width 189 height 79
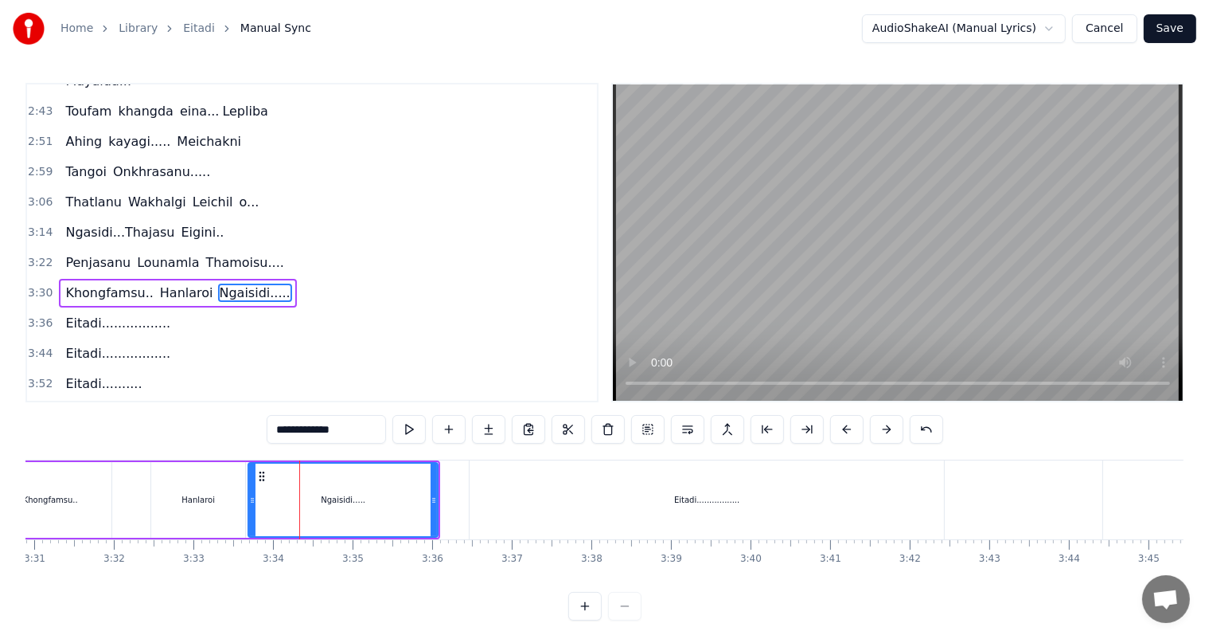
scroll to position [471, 0]
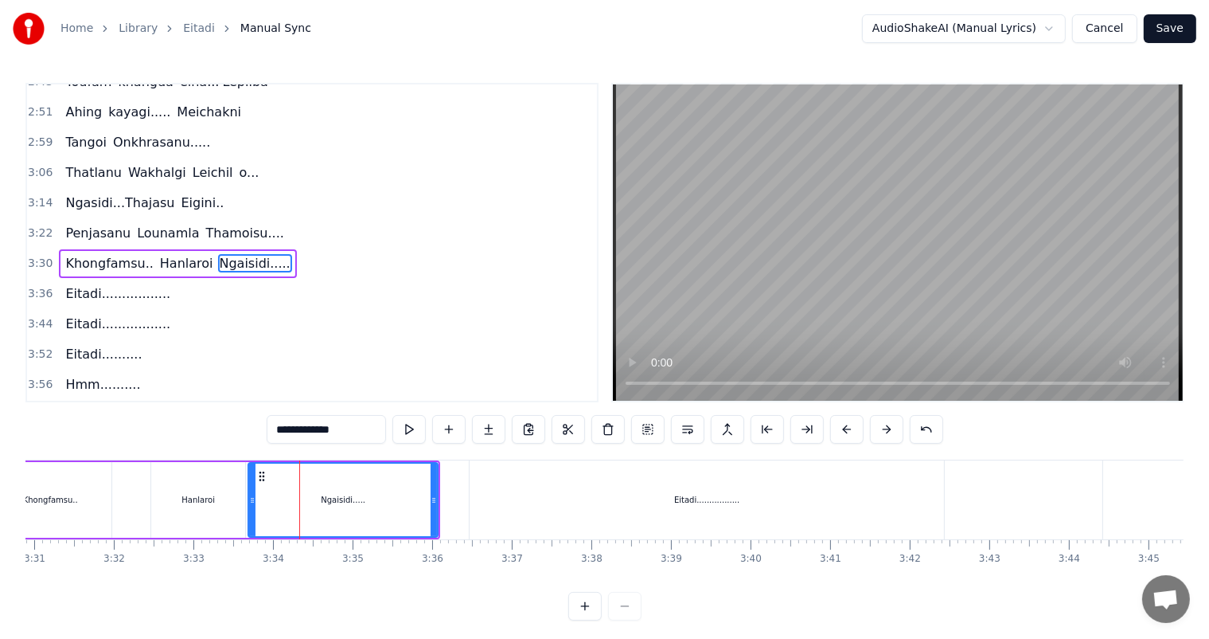
click at [191, 494] on div "Hanlaroi" at bounding box center [198, 500] width 33 height 12
type input "********"
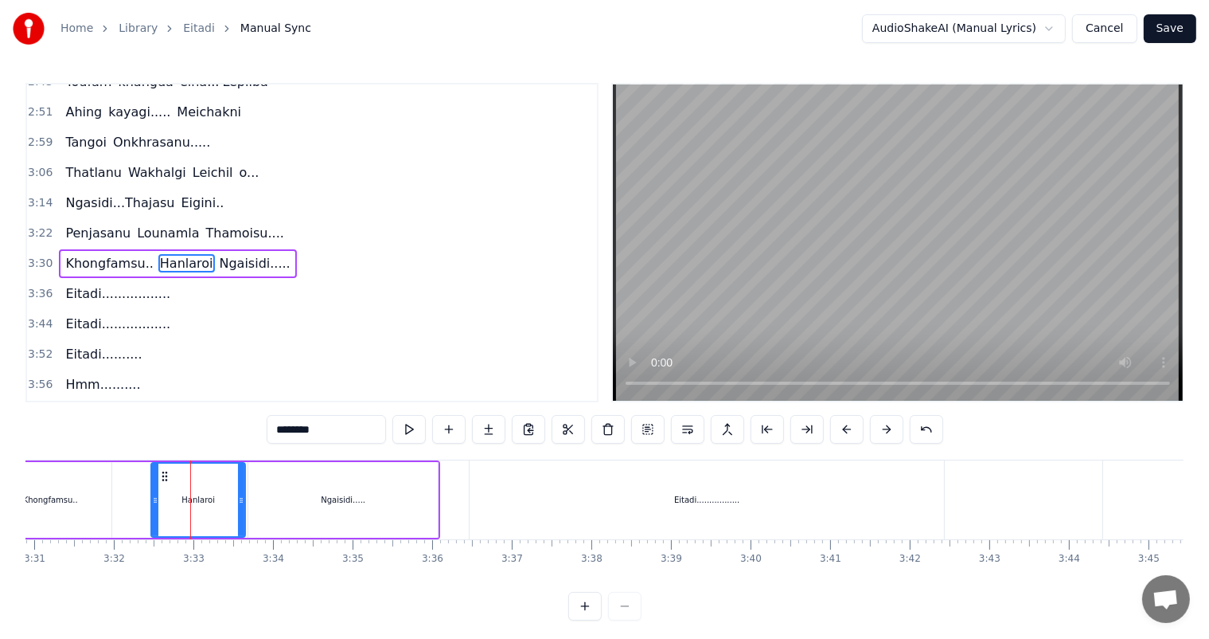
click at [111, 493] on div "Khongfamsu.. Hanlaroi Ngaisidi....." at bounding box center [213, 499] width 454 height 79
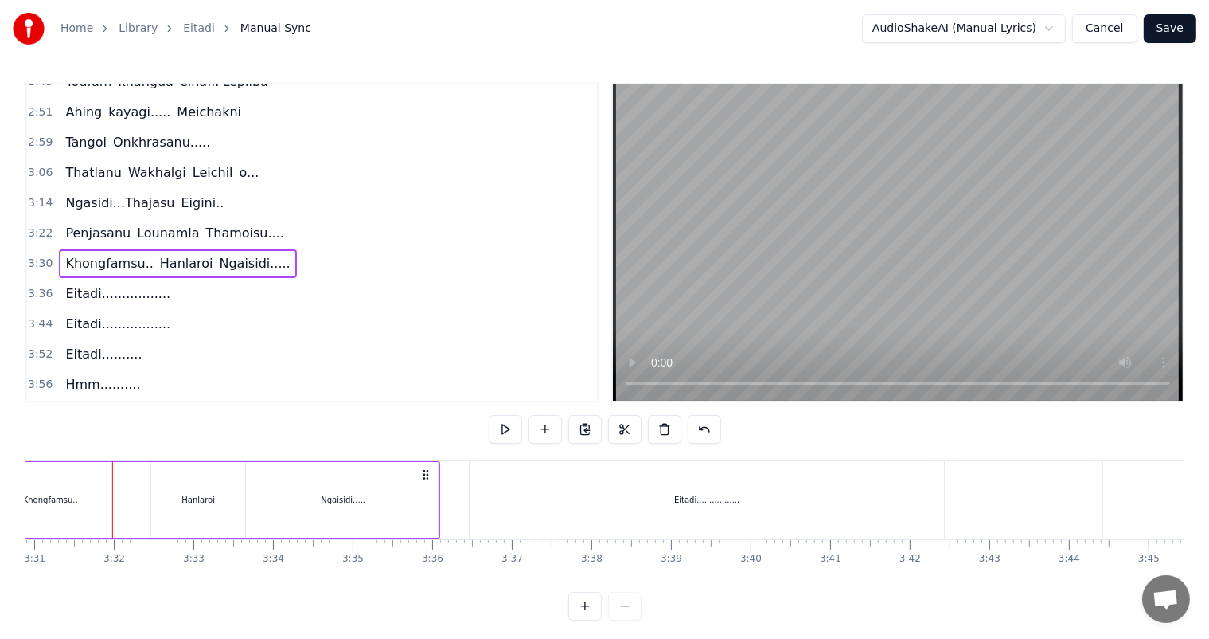
click at [331, 506] on div "Ngaisidi....." at bounding box center [342, 500] width 189 height 76
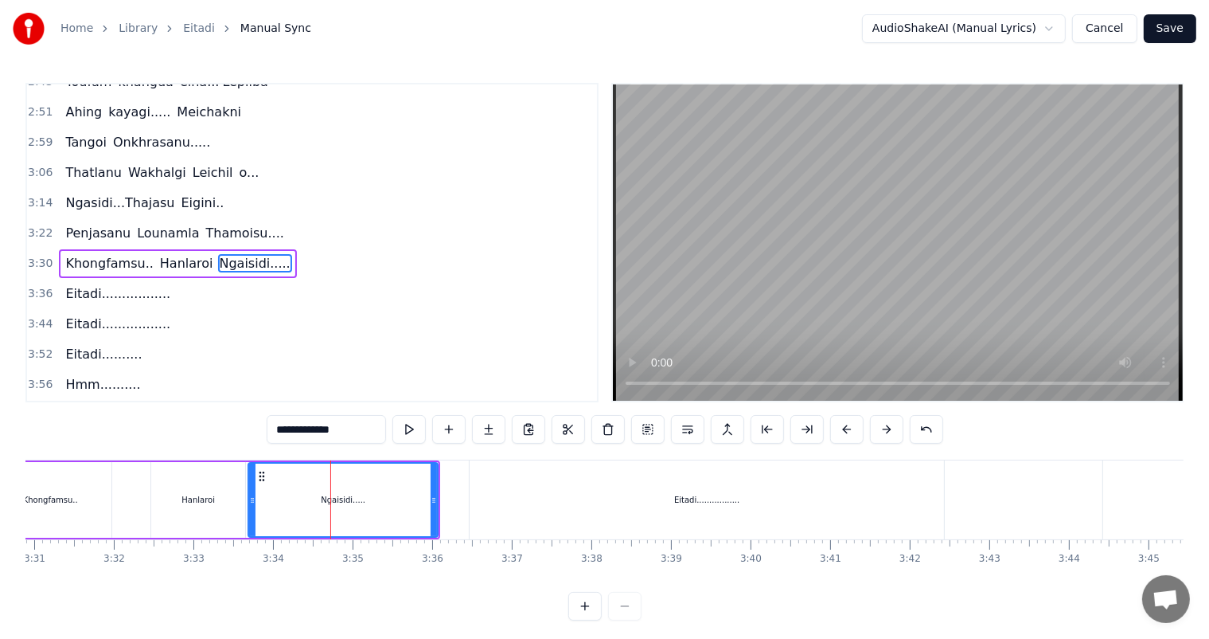
click at [555, 503] on div "Eitadi................." at bounding box center [707, 499] width 475 height 79
type input "**********"
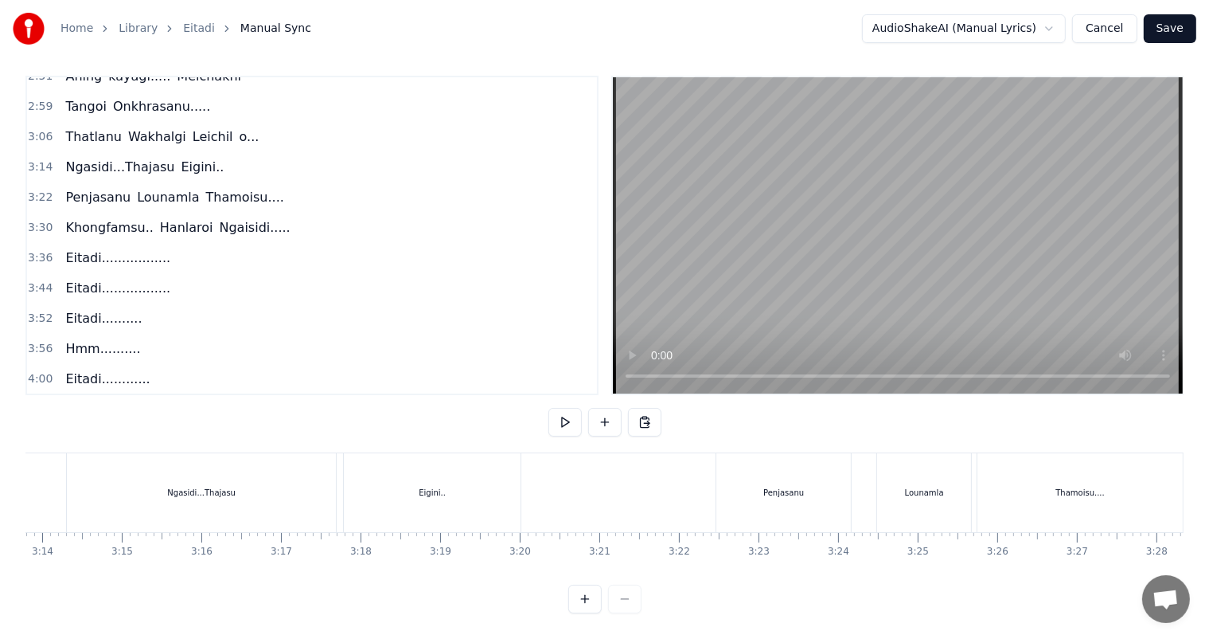
scroll to position [0, 15207]
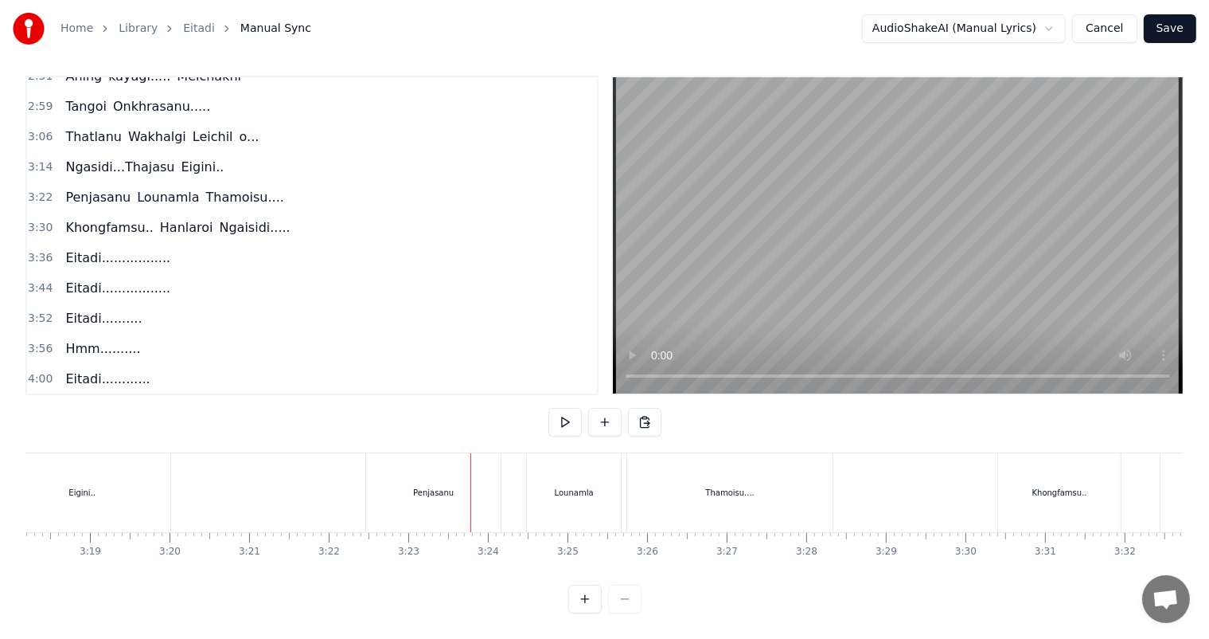
click at [1017, 468] on div "Khongfamsu.." at bounding box center [1059, 492] width 123 height 79
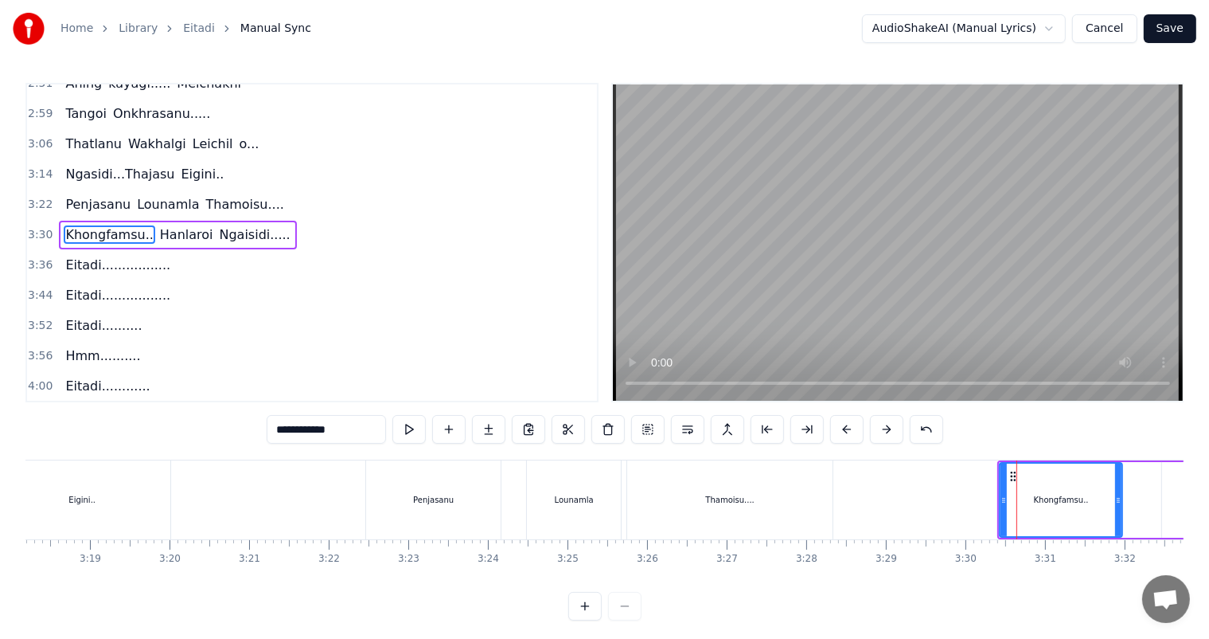
scroll to position [471, 0]
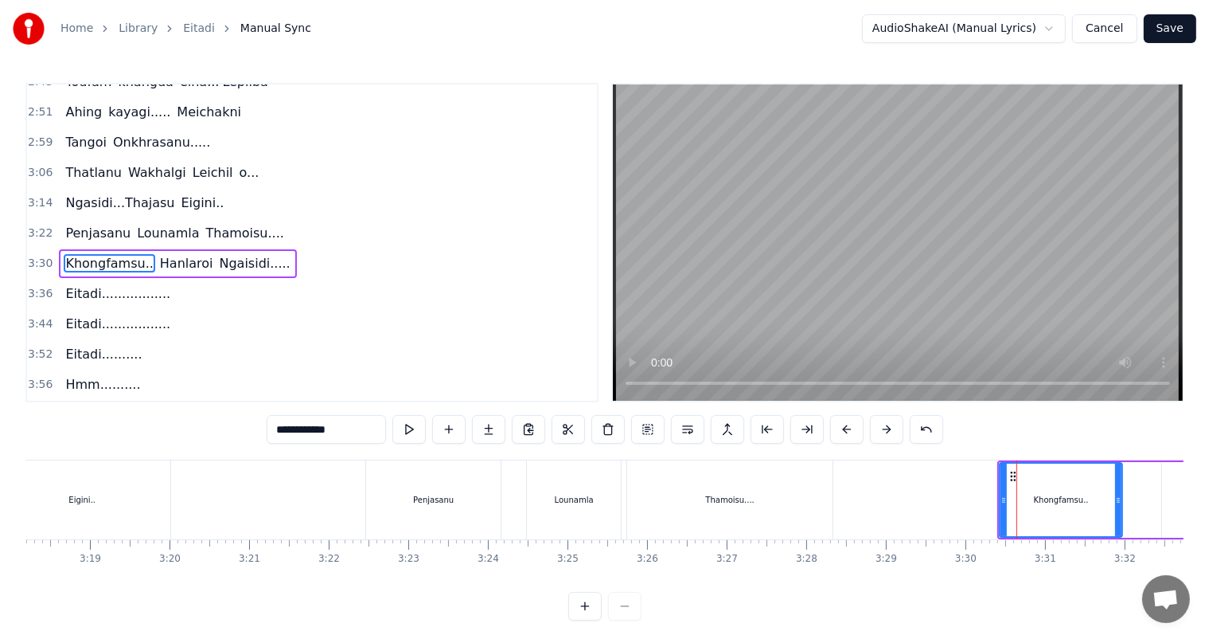
click at [439, 510] on div "Penjasanu" at bounding box center [433, 499] width 135 height 79
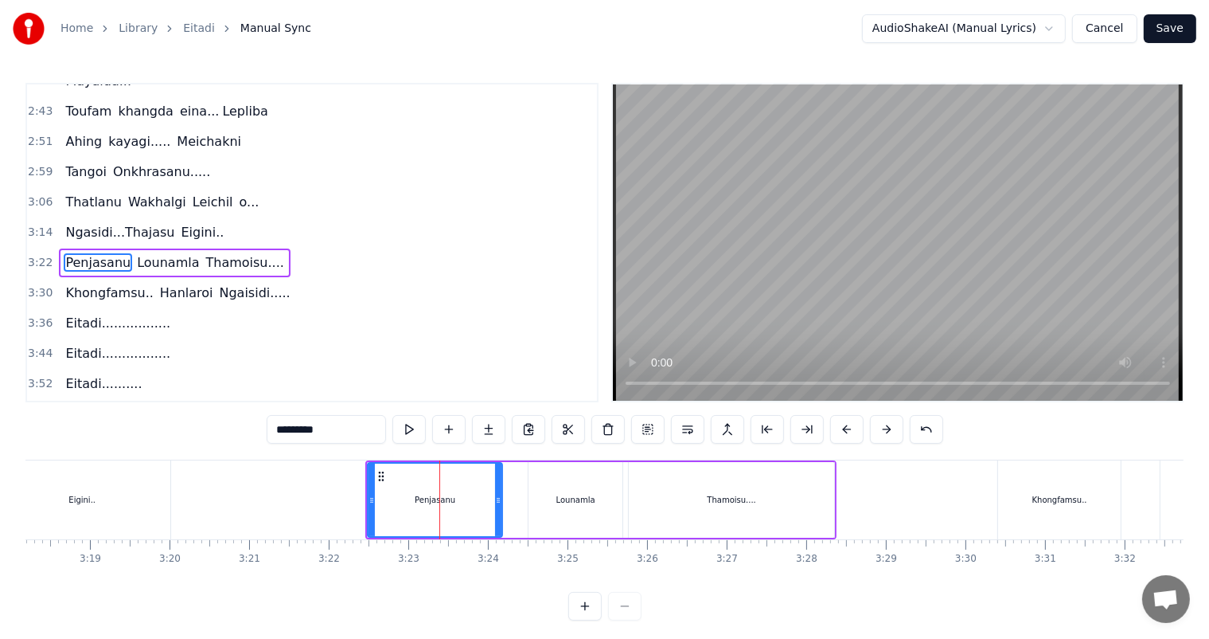
click at [571, 506] on div "Lounamla" at bounding box center [576, 500] width 94 height 76
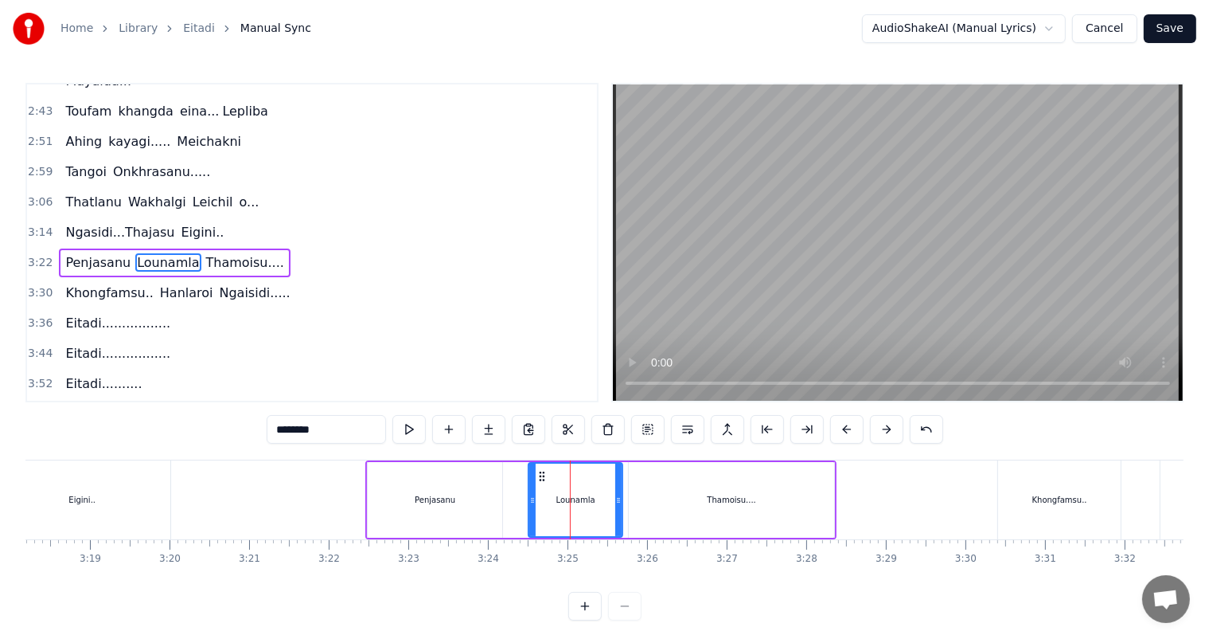
click at [438, 494] on div "Penjasanu" at bounding box center [435, 500] width 41 height 12
type input "*********"
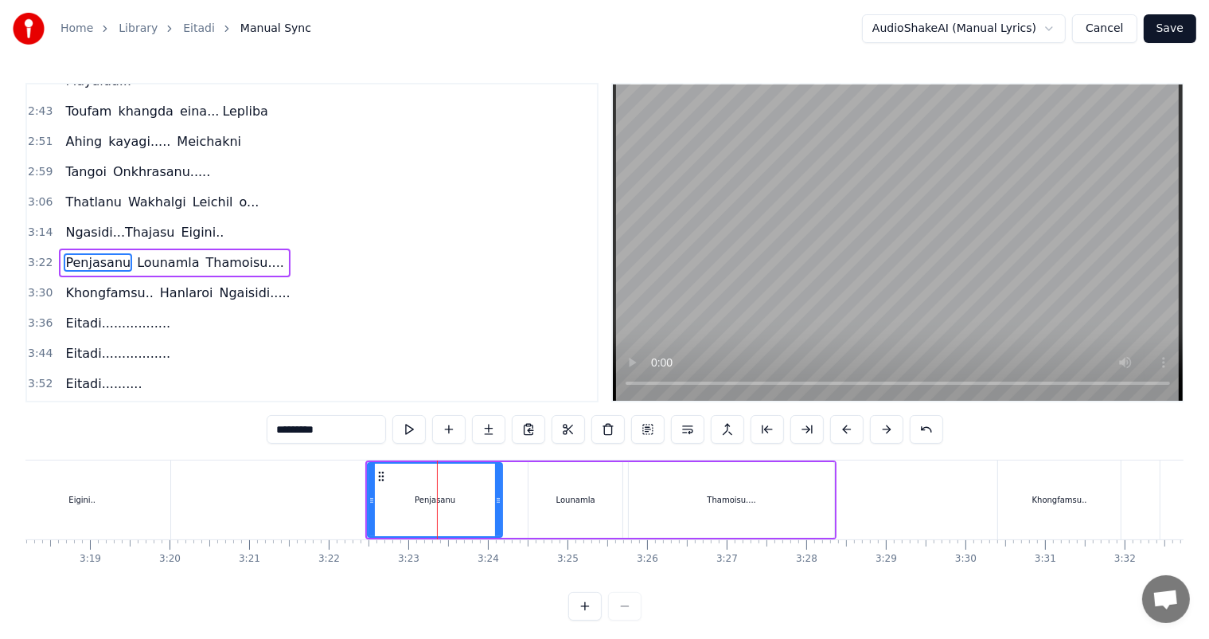
click at [417, 490] on div "Penjasanu" at bounding box center [435, 499] width 133 height 72
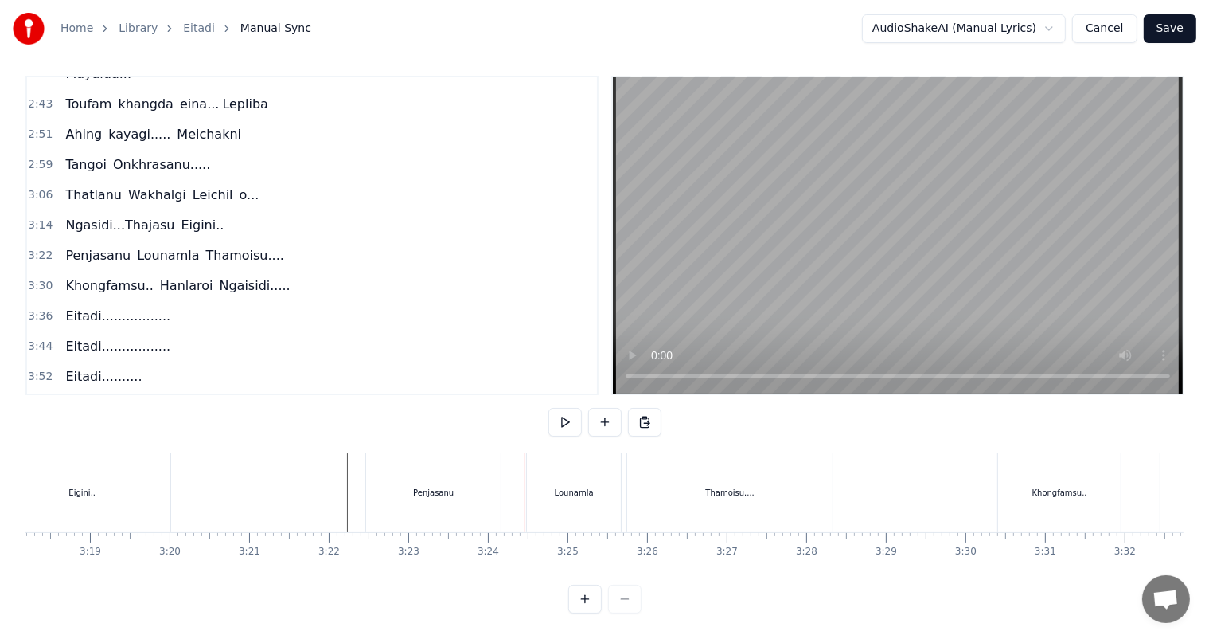
click at [439, 485] on div "Penjasanu" at bounding box center [433, 492] width 135 height 79
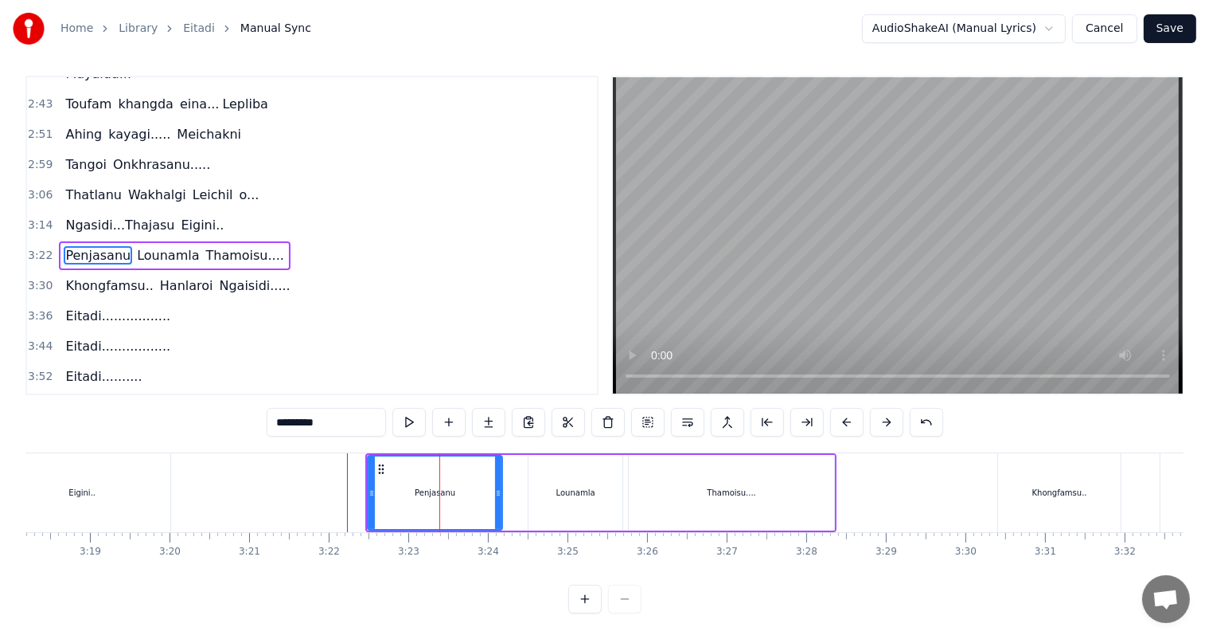
scroll to position [0, 0]
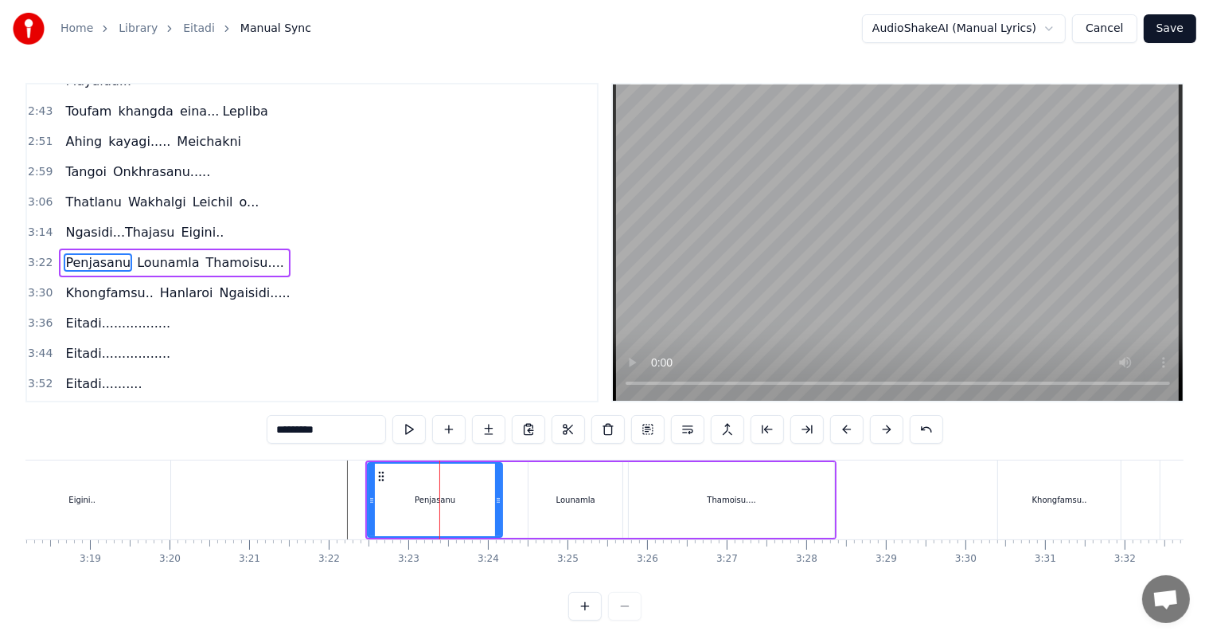
click at [554, 504] on div "Lounamla" at bounding box center [576, 500] width 94 height 76
type input "********"
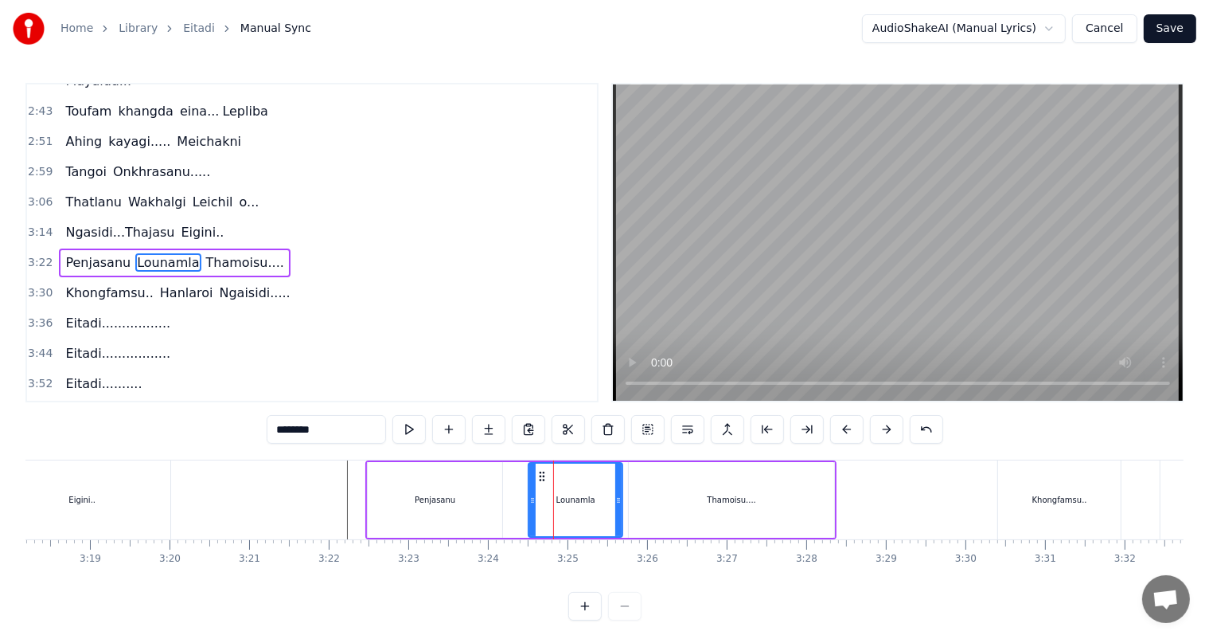
drag, startPoint x: 341, startPoint y: 434, endPoint x: 256, endPoint y: 432, distance: 85.2
click at [256, 432] on div "0:43 [PERSON_NAME]... Ngasidi 0:51 [PERSON_NAME]...... Polangse.. 0:59 [PERSON_…" at bounding box center [604, 351] width 1158 height 537
click at [608, 430] on button at bounding box center [608, 429] width 33 height 29
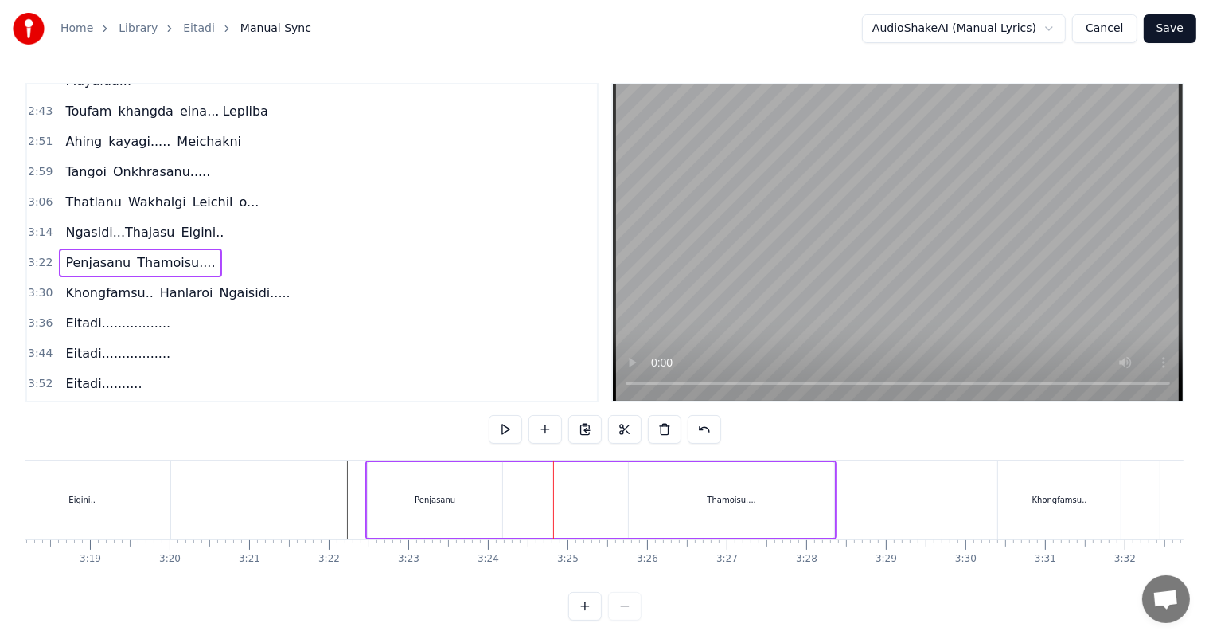
click at [420, 502] on div "Penjasanu" at bounding box center [435, 500] width 41 height 12
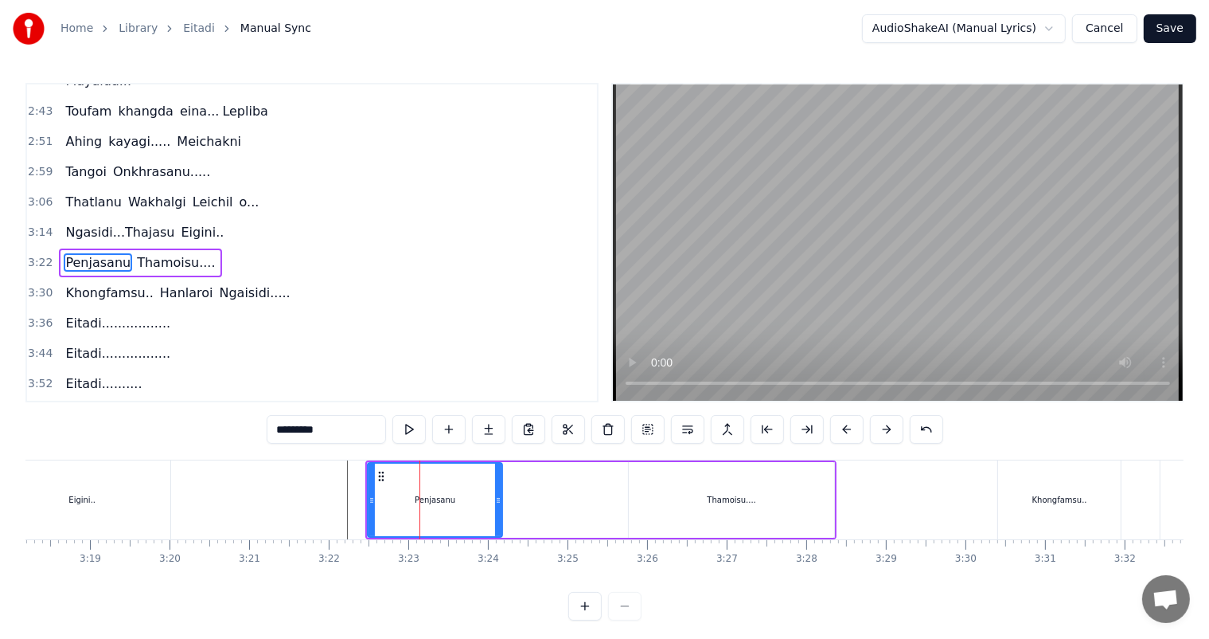
click at [699, 512] on div "Thamoisu...." at bounding box center [731, 500] width 205 height 76
type input "**********"
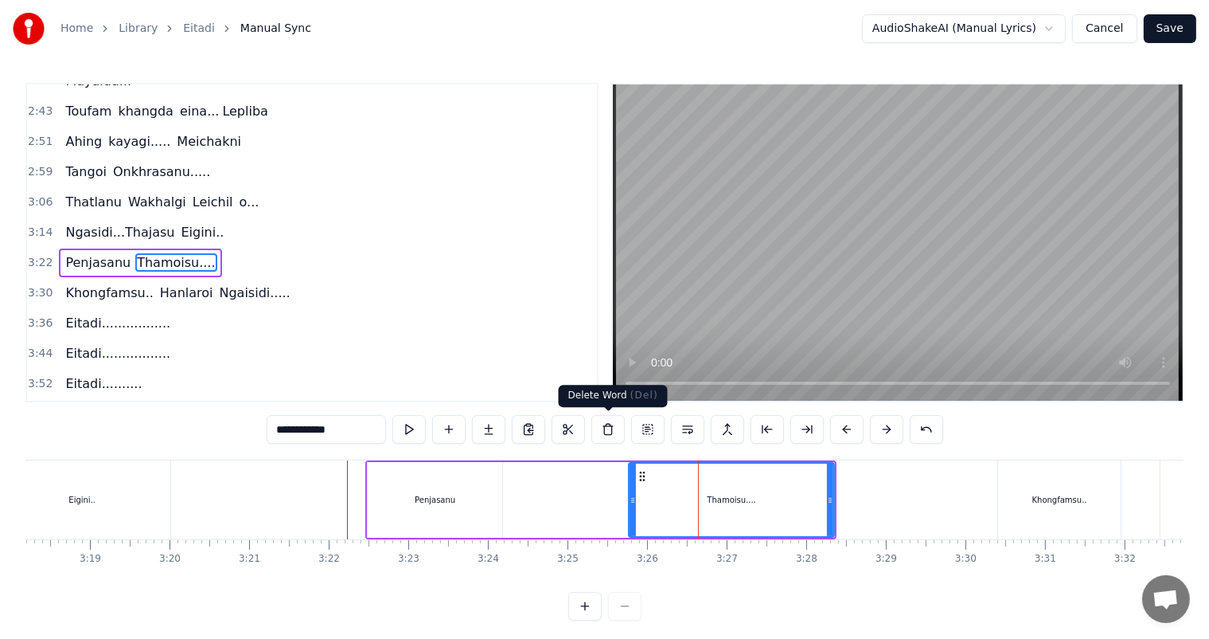
click at [607, 429] on button at bounding box center [608, 429] width 33 height 29
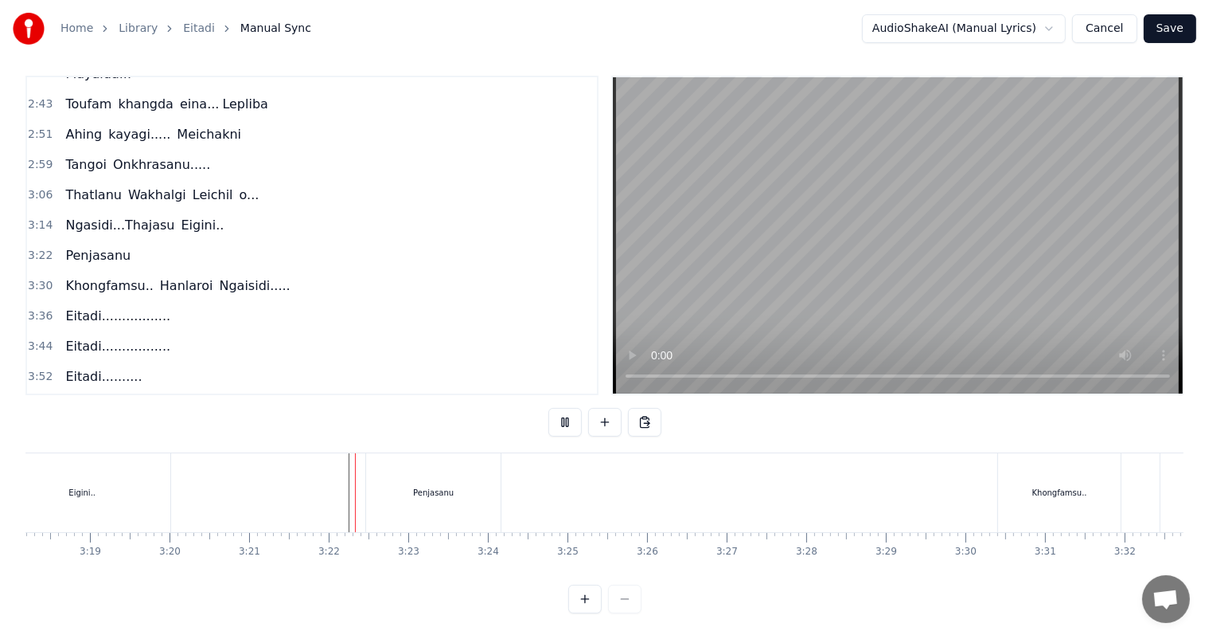
scroll to position [21, 0]
click at [424, 486] on div "Penjasanu" at bounding box center [433, 492] width 41 height 12
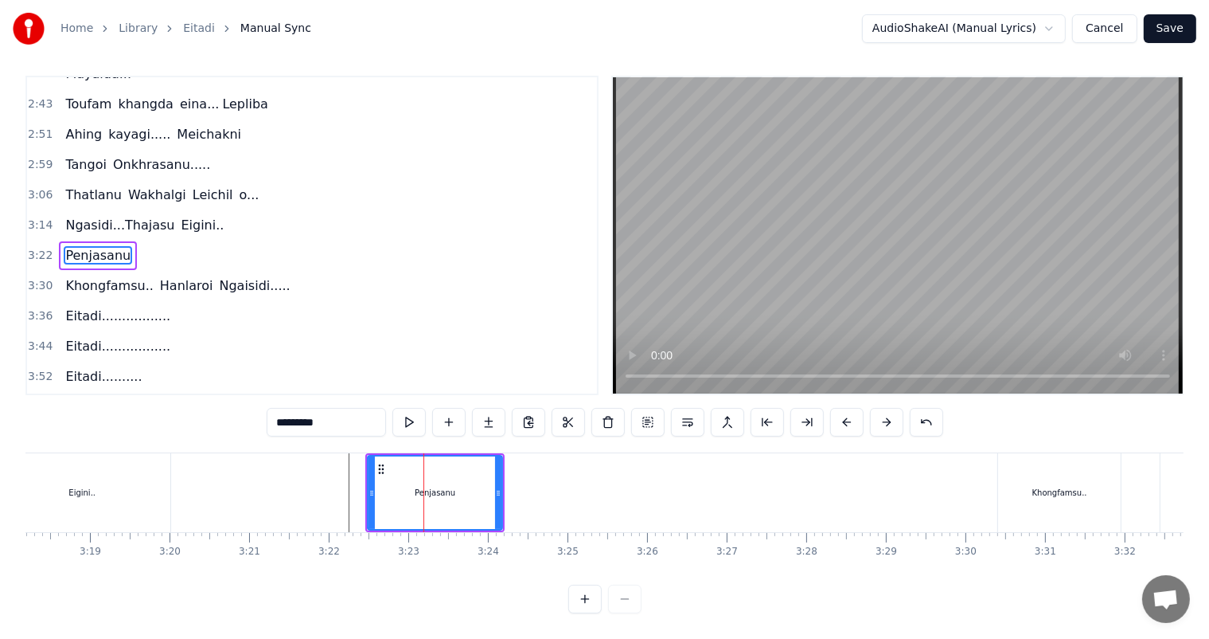
scroll to position [0, 0]
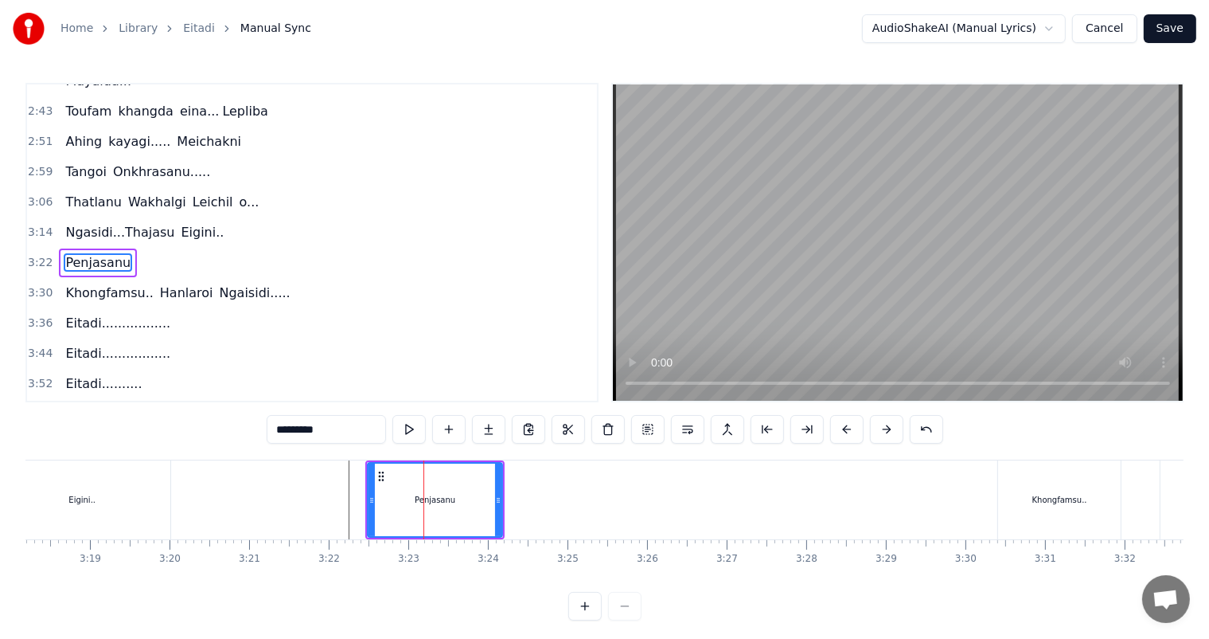
click at [360, 433] on input "*********" at bounding box center [326, 429] width 119 height 29
type input "**********"
click at [347, 486] on div at bounding box center [747, 499] width 33002 height 79
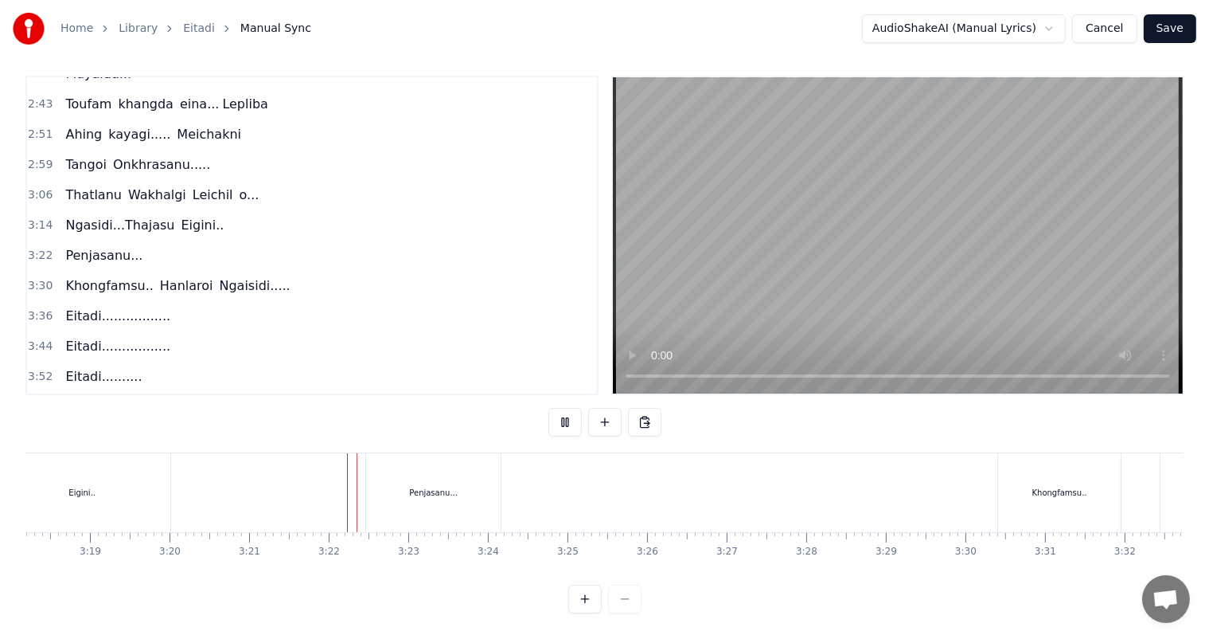
scroll to position [21, 0]
click at [601, 408] on button at bounding box center [604, 422] width 33 height 29
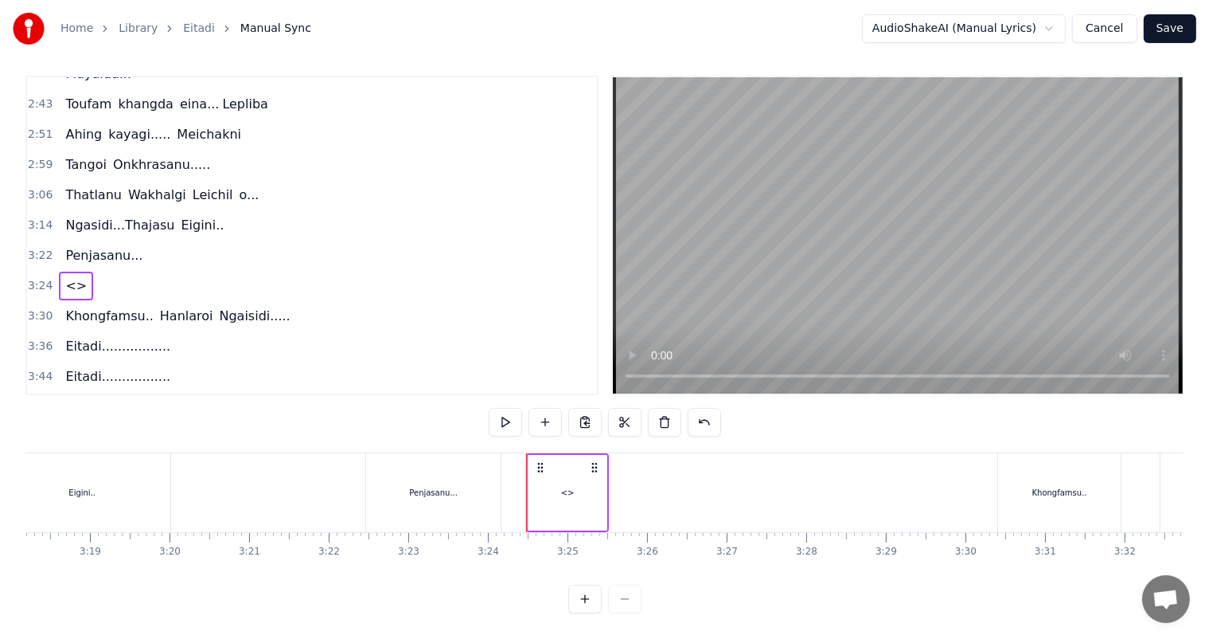
click at [566, 486] on div "<>" at bounding box center [568, 492] width 14 height 12
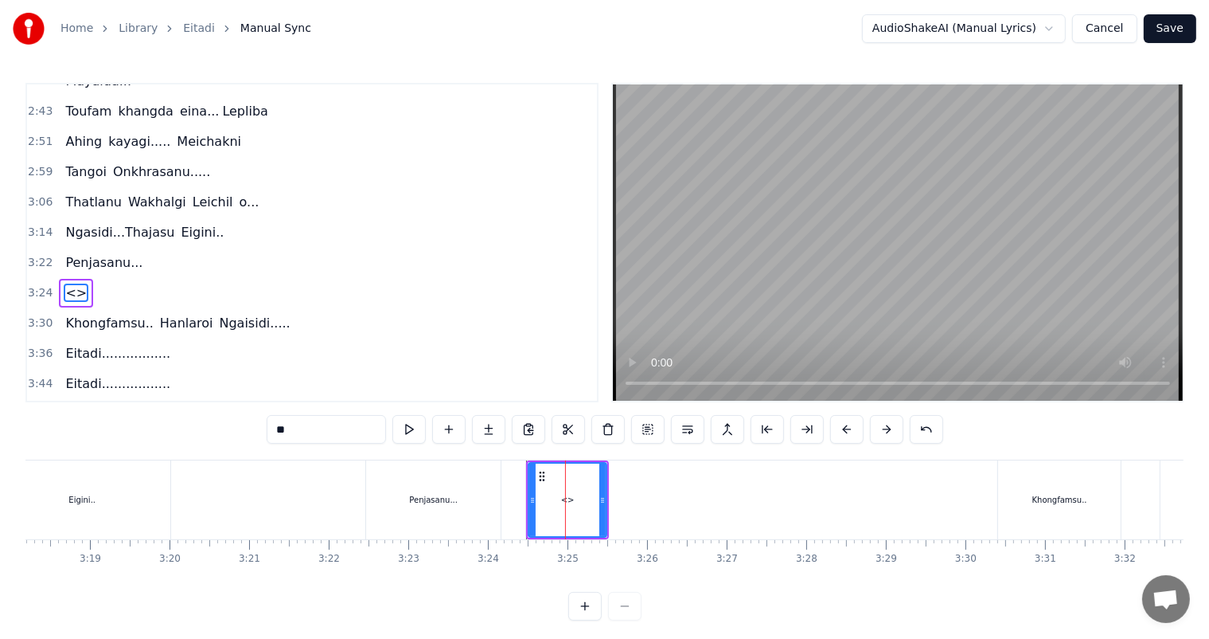
scroll to position [471, 0]
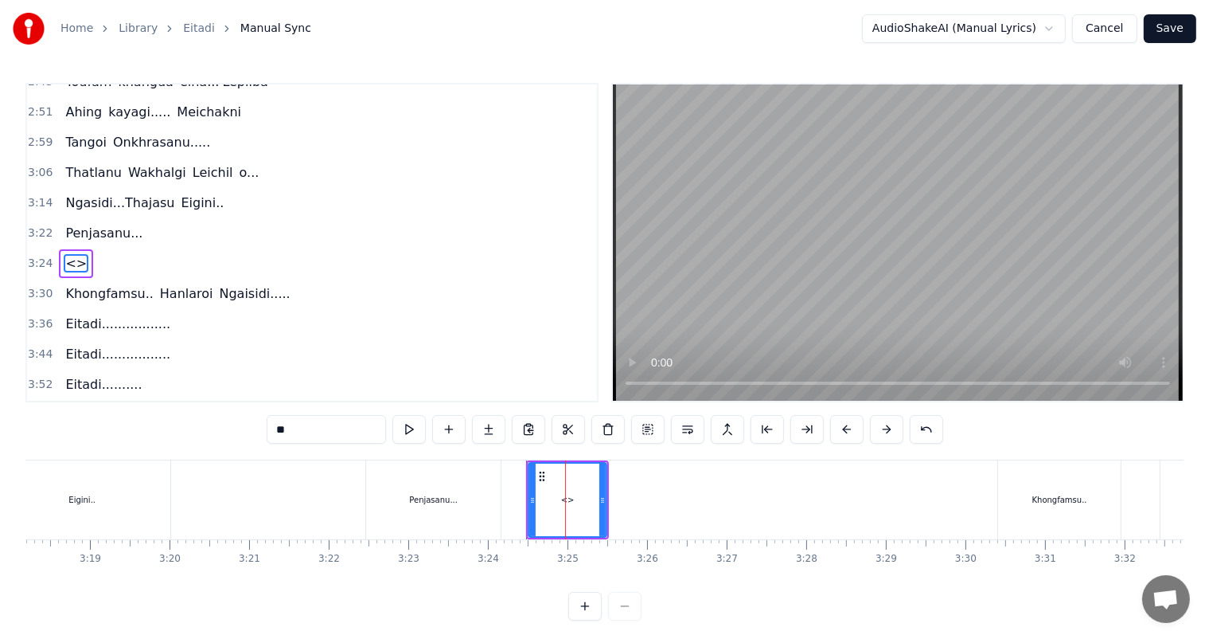
drag, startPoint x: 268, startPoint y: 439, endPoint x: 222, endPoint y: 443, distance: 45.6
click at [222, 443] on div "0:43 [PERSON_NAME]... Ngasidi 0:51 [PERSON_NAME]...... Polangse.. 0:59 [PERSON_…" at bounding box center [604, 351] width 1158 height 537
paste input "******"
type input "********"
click at [340, 486] on div at bounding box center [747, 499] width 33002 height 79
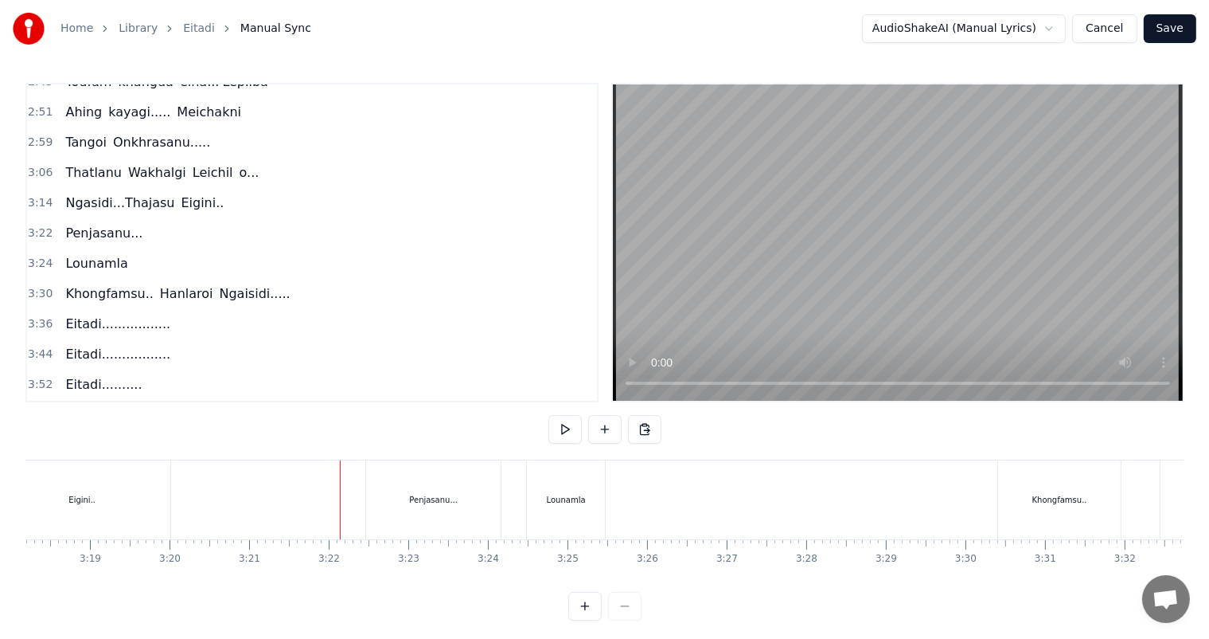
scroll to position [21, 0]
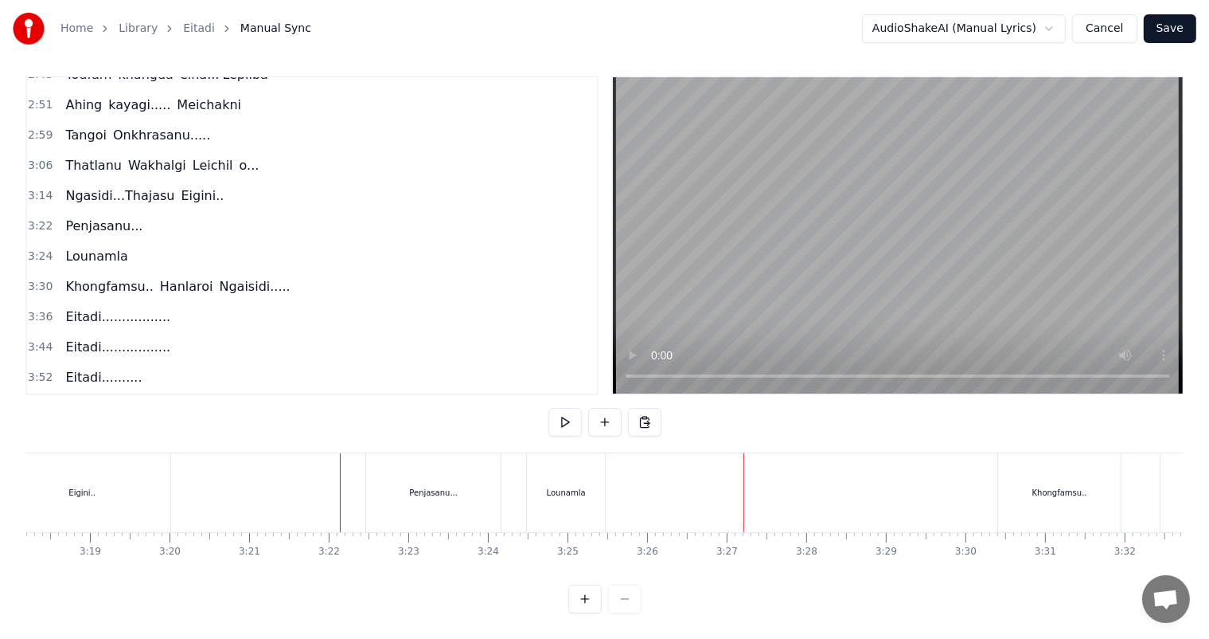
click at [580, 486] on div "Lounamla" at bounding box center [566, 492] width 39 height 12
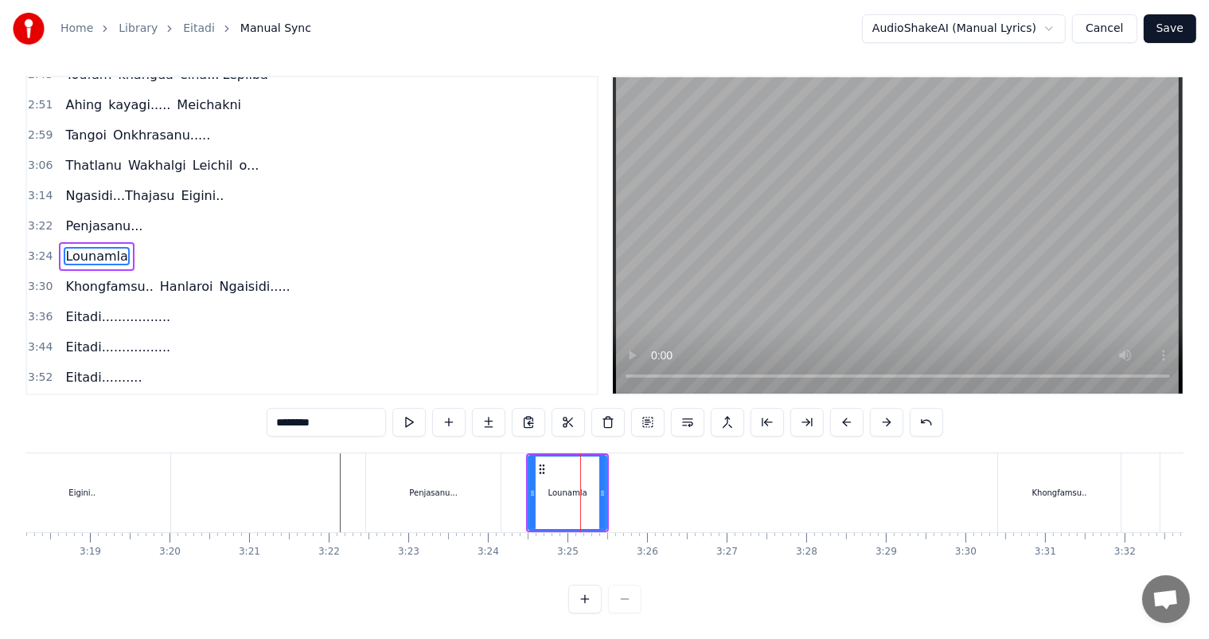
scroll to position [0, 0]
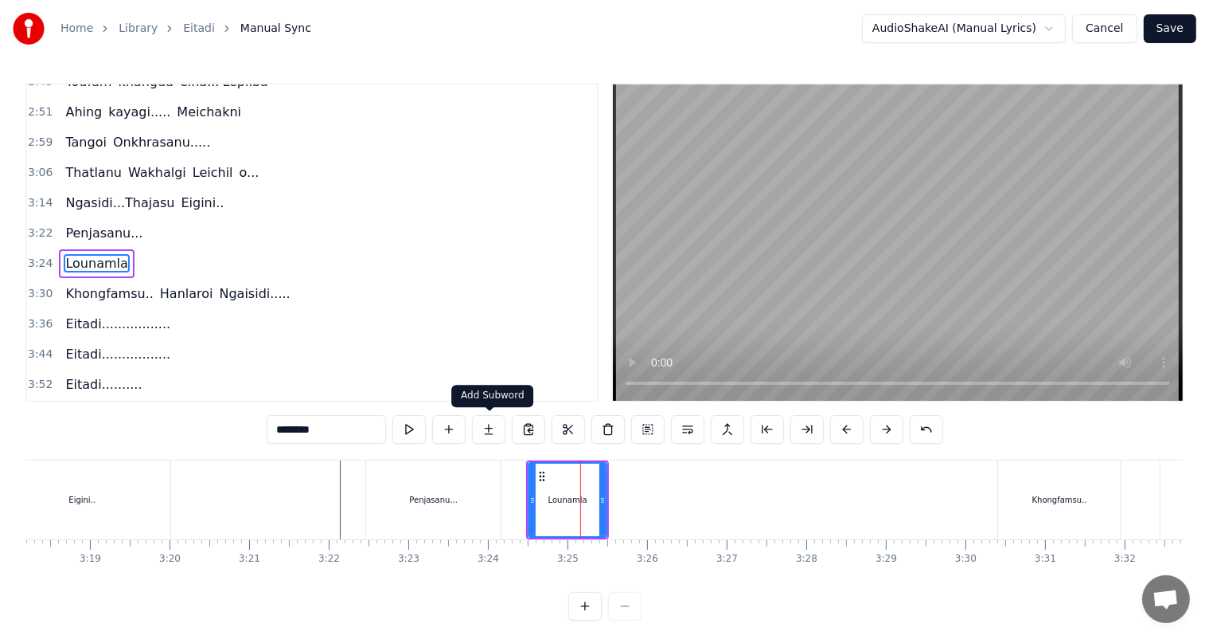
click at [488, 429] on button at bounding box center [488, 429] width 33 height 29
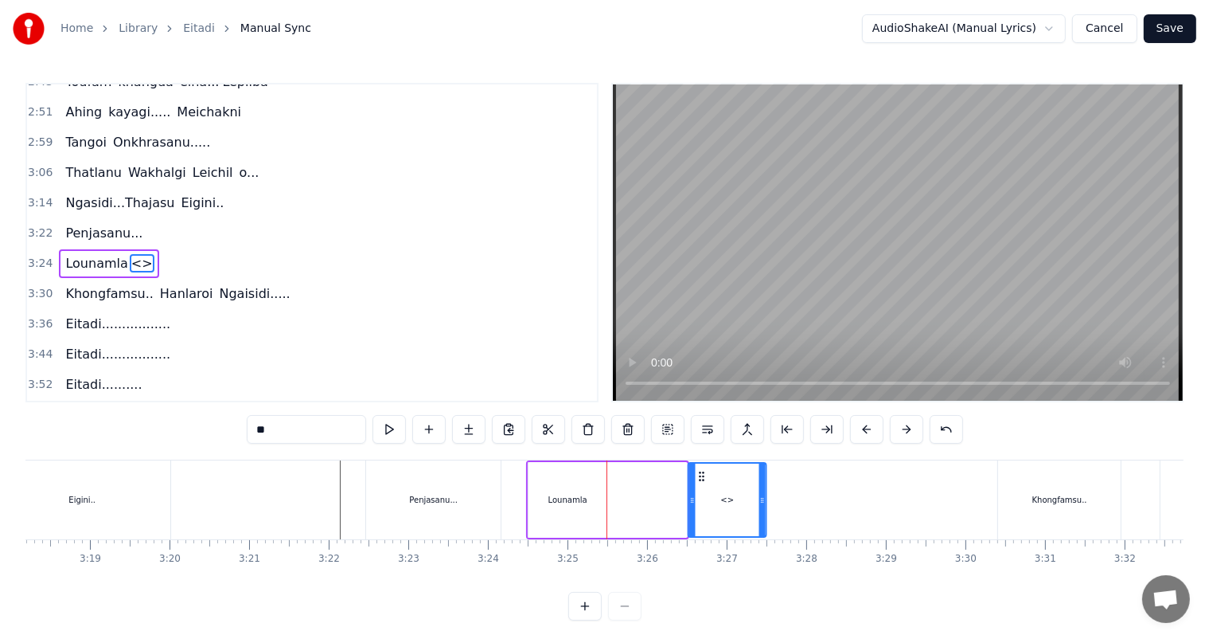
drag, startPoint x: 623, startPoint y: 472, endPoint x: 701, endPoint y: 478, distance: 79.0
click at [701, 478] on icon at bounding box center [701, 476] width 13 height 13
click at [644, 491] on div "Lounamla <>" at bounding box center [647, 500] width 239 height 76
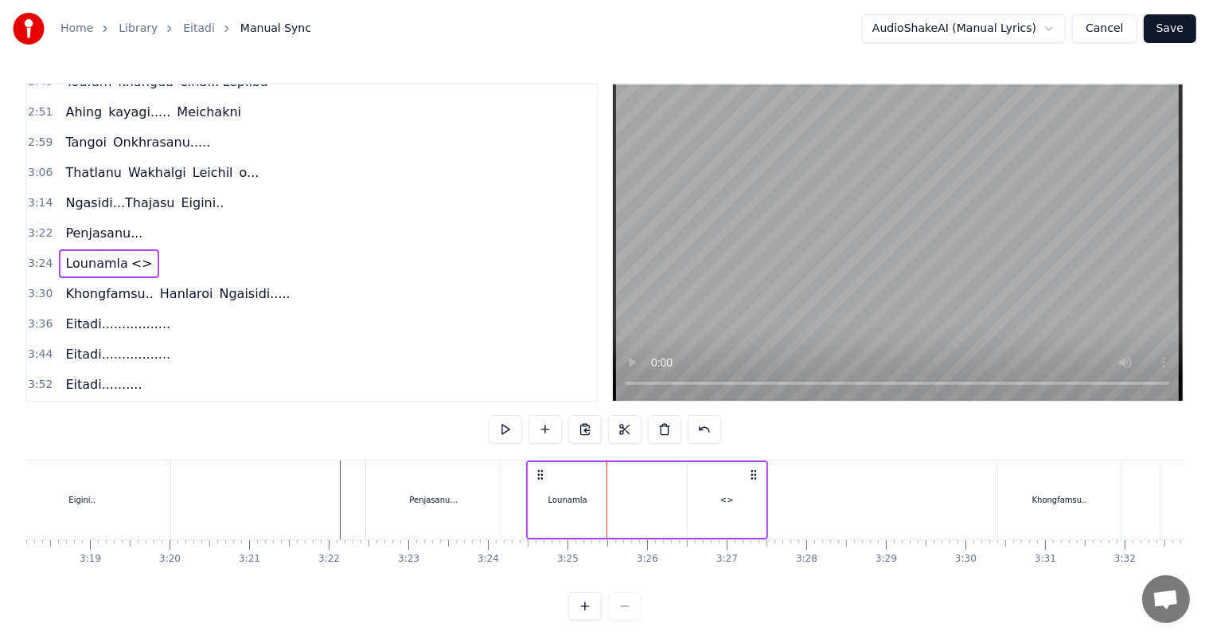
click at [546, 486] on div "Lounamla" at bounding box center [568, 500] width 78 height 76
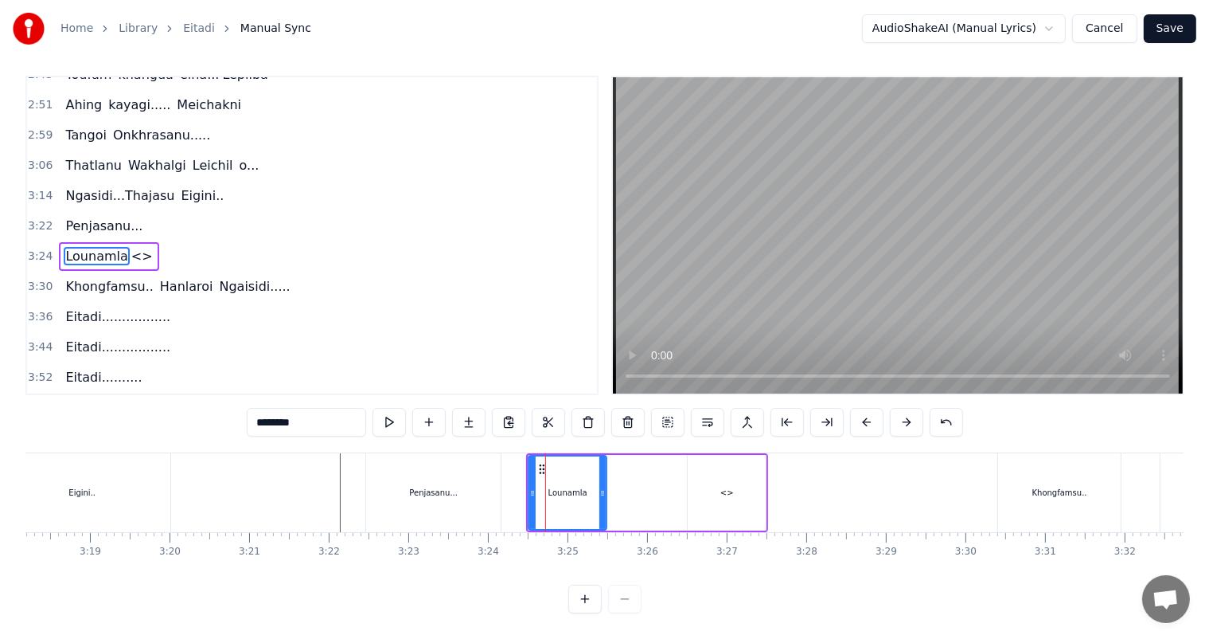
scroll to position [21, 0]
click at [682, 482] on div "Lounamla <>" at bounding box center [647, 493] width 239 height 76
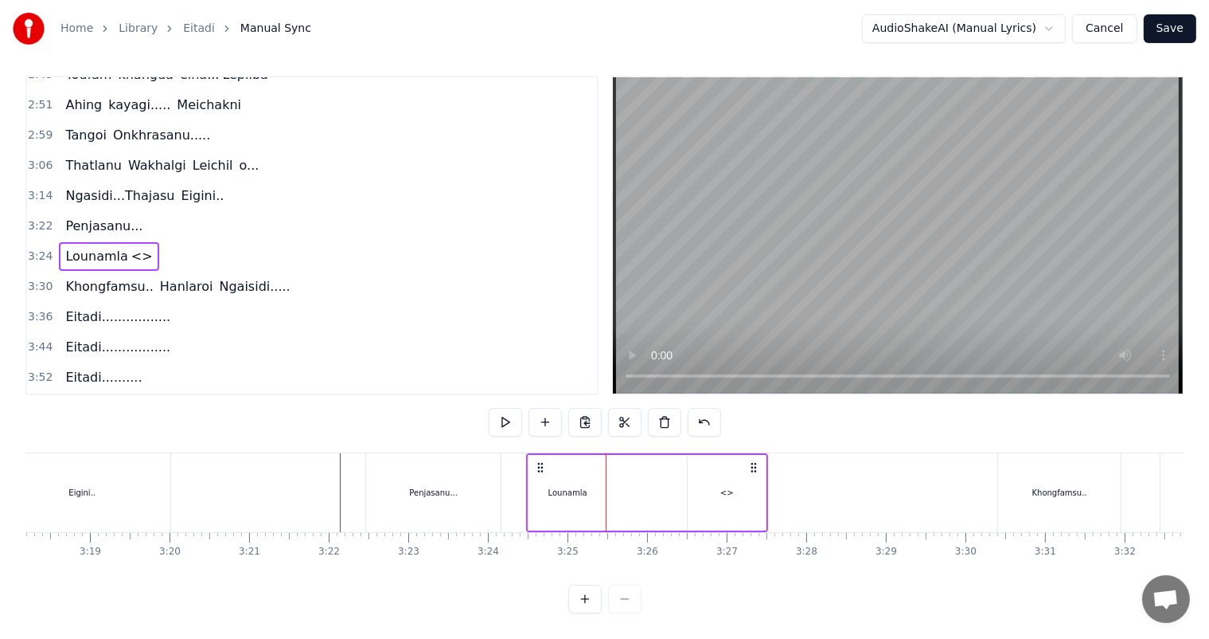
click at [724, 486] on div "<>" at bounding box center [728, 492] width 14 height 12
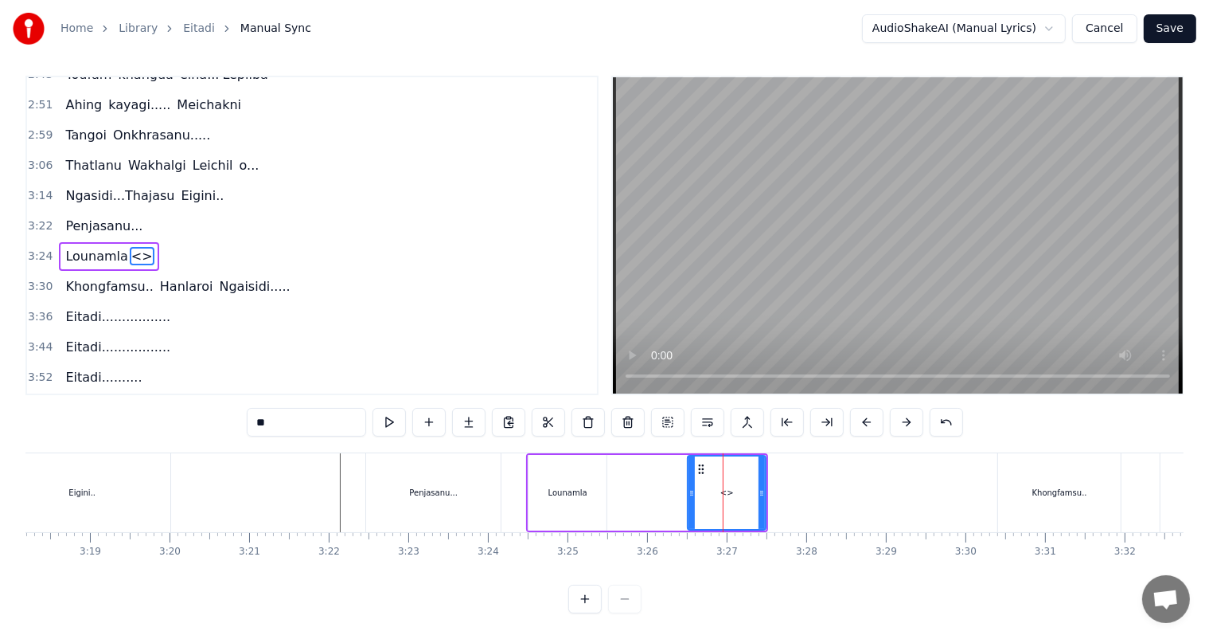
scroll to position [0, 0]
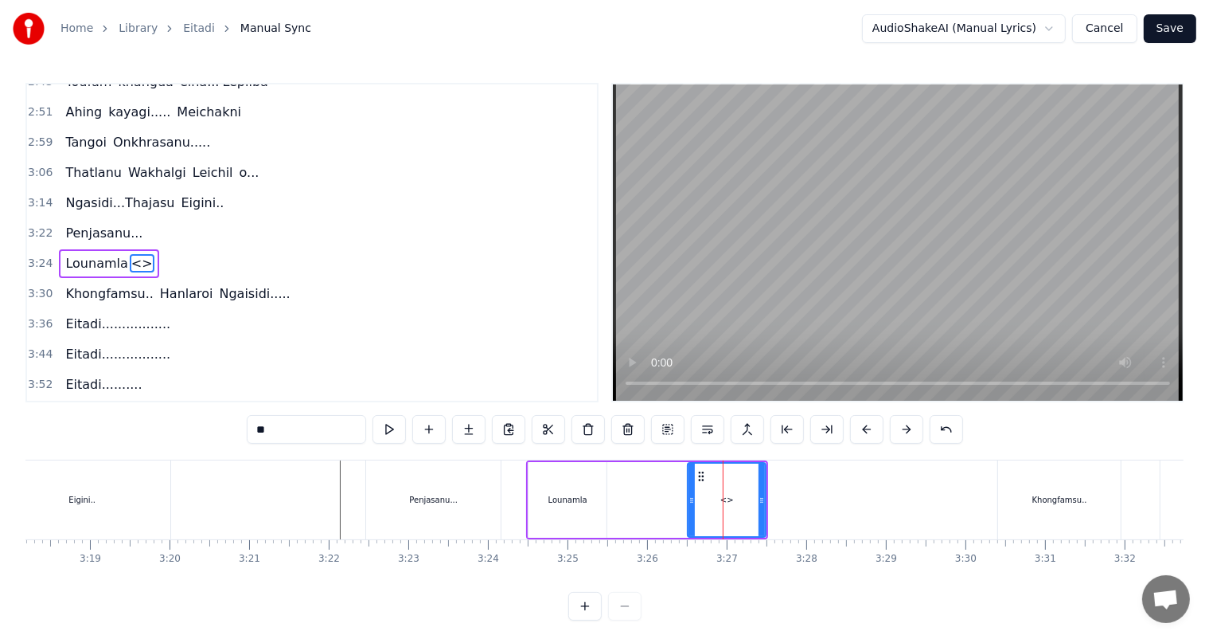
drag, startPoint x: 309, startPoint y: 426, endPoint x: 229, endPoint y: 436, distance: 81.0
click at [229, 436] on div "0:43 [PERSON_NAME]... Ngasidi 0:51 [PERSON_NAME]...... Polangse.. 0:59 [PERSON_…" at bounding box center [604, 351] width 1158 height 537
type input "********"
click at [333, 497] on div at bounding box center [747, 499] width 33002 height 79
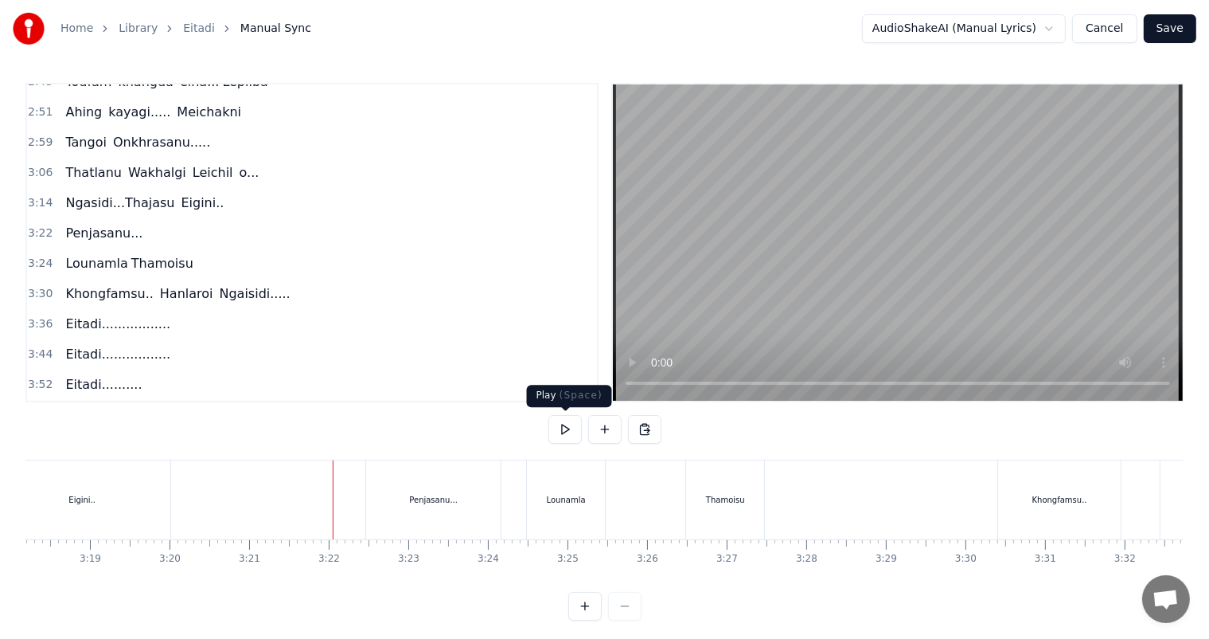
click at [561, 432] on button at bounding box center [565, 429] width 33 height 29
click at [549, 415] on button at bounding box center [565, 429] width 33 height 29
click at [579, 496] on div "Lounamla" at bounding box center [566, 500] width 39 height 12
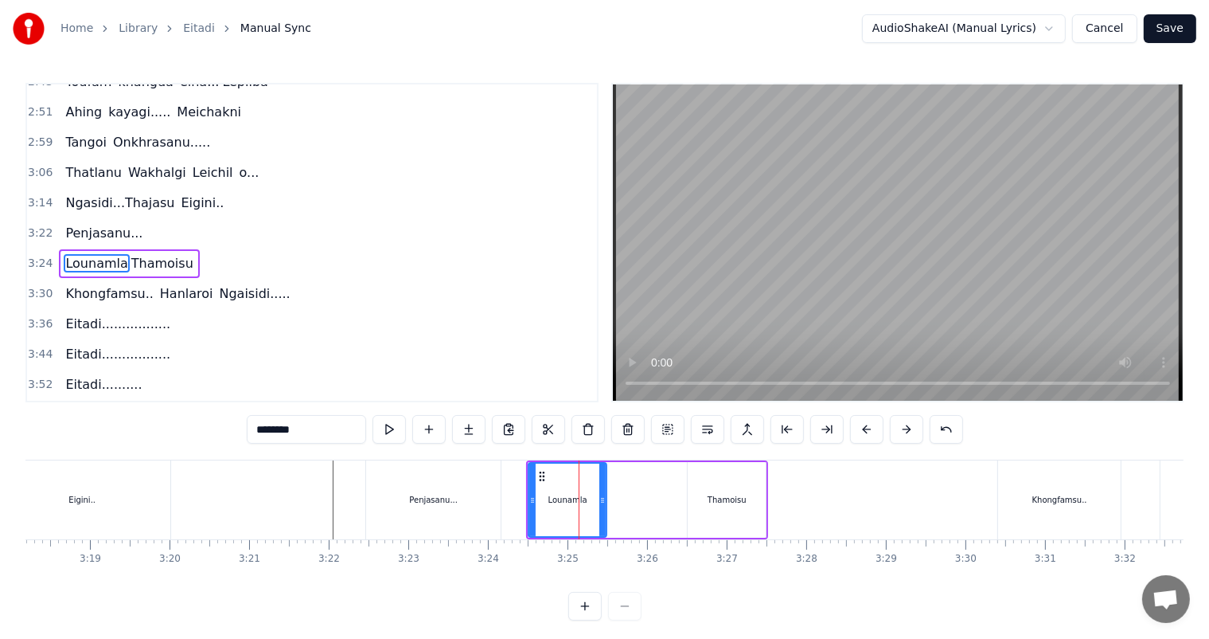
click at [712, 501] on div "Thamoisu" at bounding box center [727, 500] width 39 height 12
type input "********"
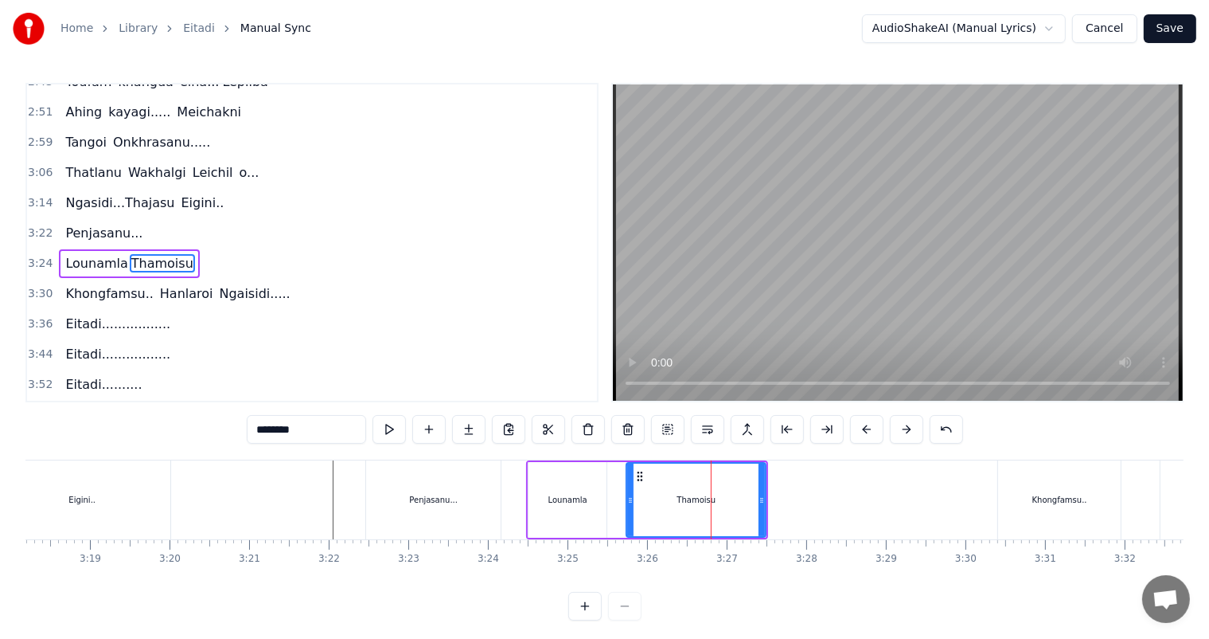
drag, startPoint x: 691, startPoint y: 498, endPoint x: 630, endPoint y: 498, distance: 61.3
click at [630, 498] on icon at bounding box center [630, 500] width 6 height 13
click at [314, 480] on div at bounding box center [747, 499] width 33002 height 79
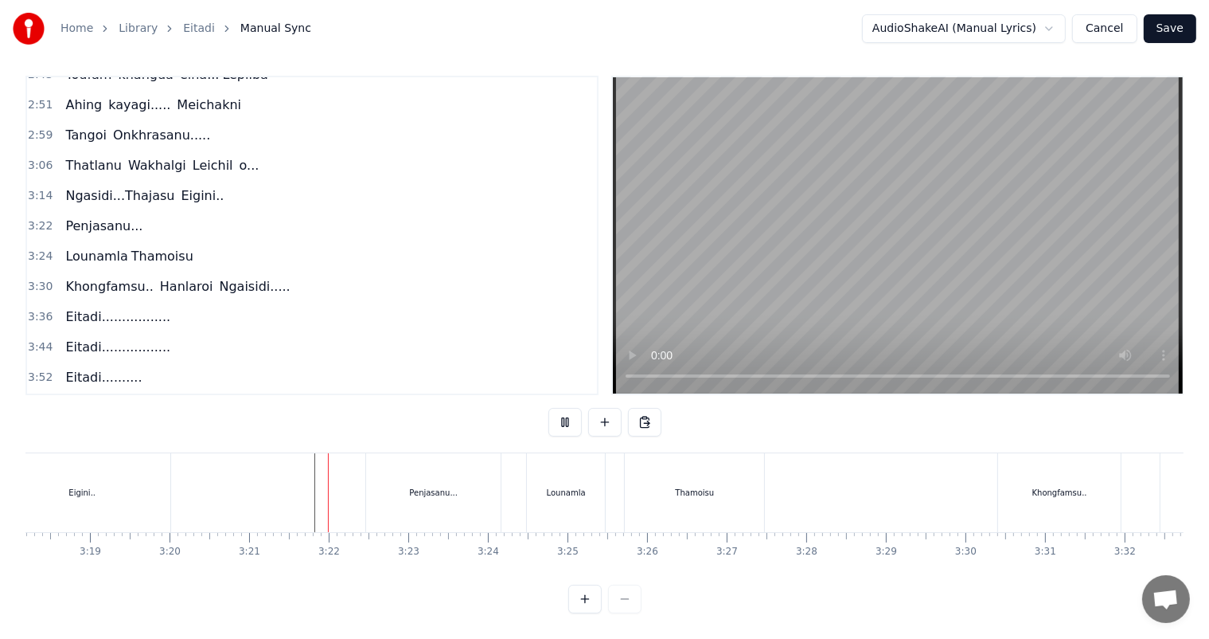
scroll to position [21, 0]
click at [564, 494] on div "Lounamla" at bounding box center [566, 492] width 78 height 79
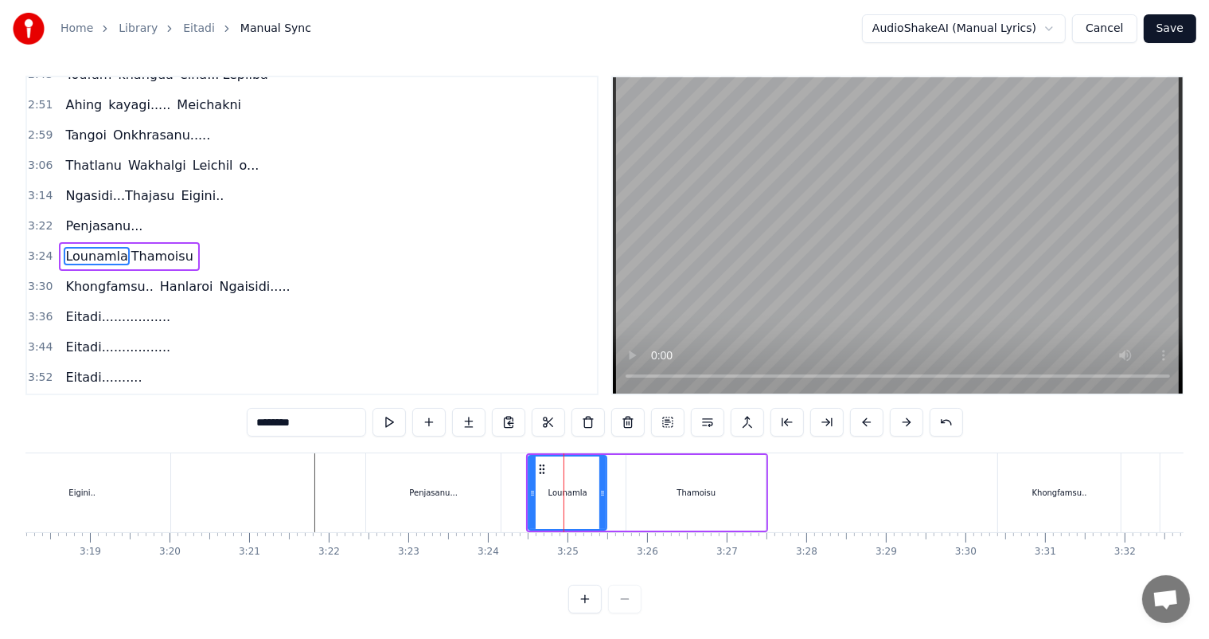
scroll to position [0, 0]
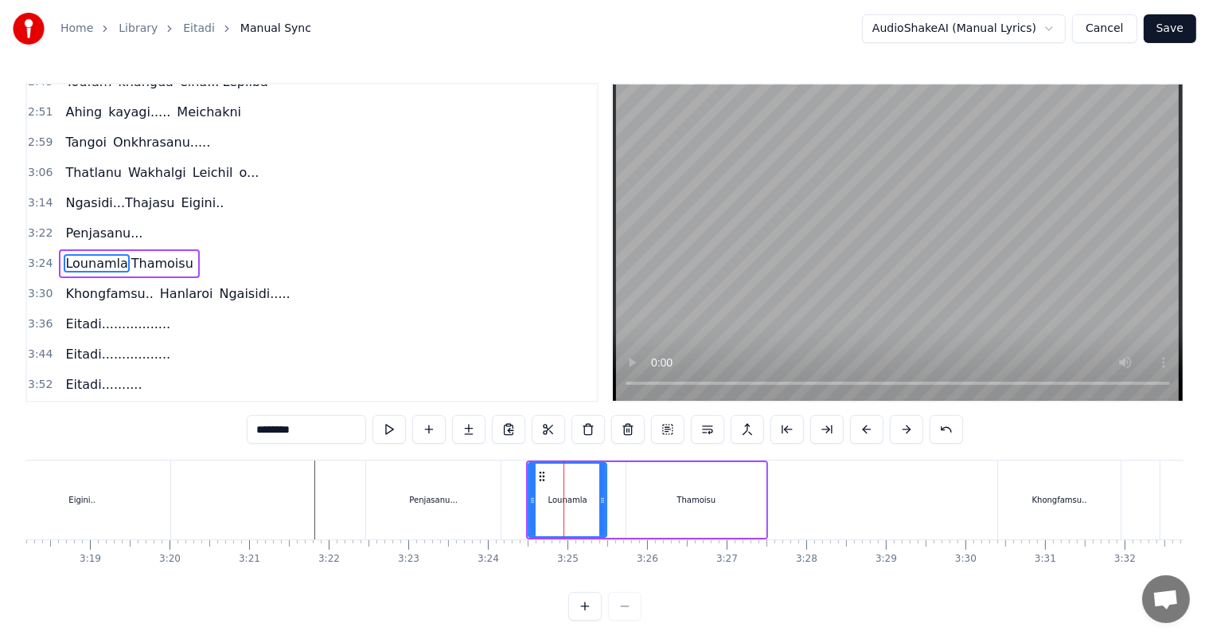
click at [663, 506] on div "Thamoisu" at bounding box center [696, 500] width 139 height 76
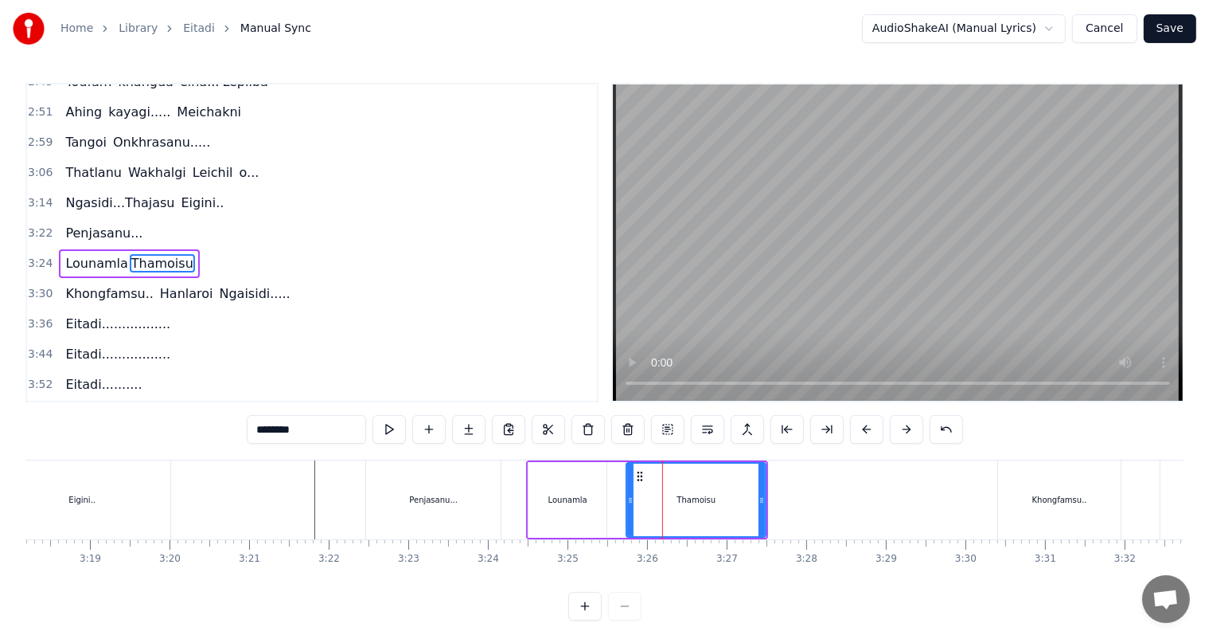
click at [590, 501] on div "Lounamla" at bounding box center [568, 500] width 78 height 76
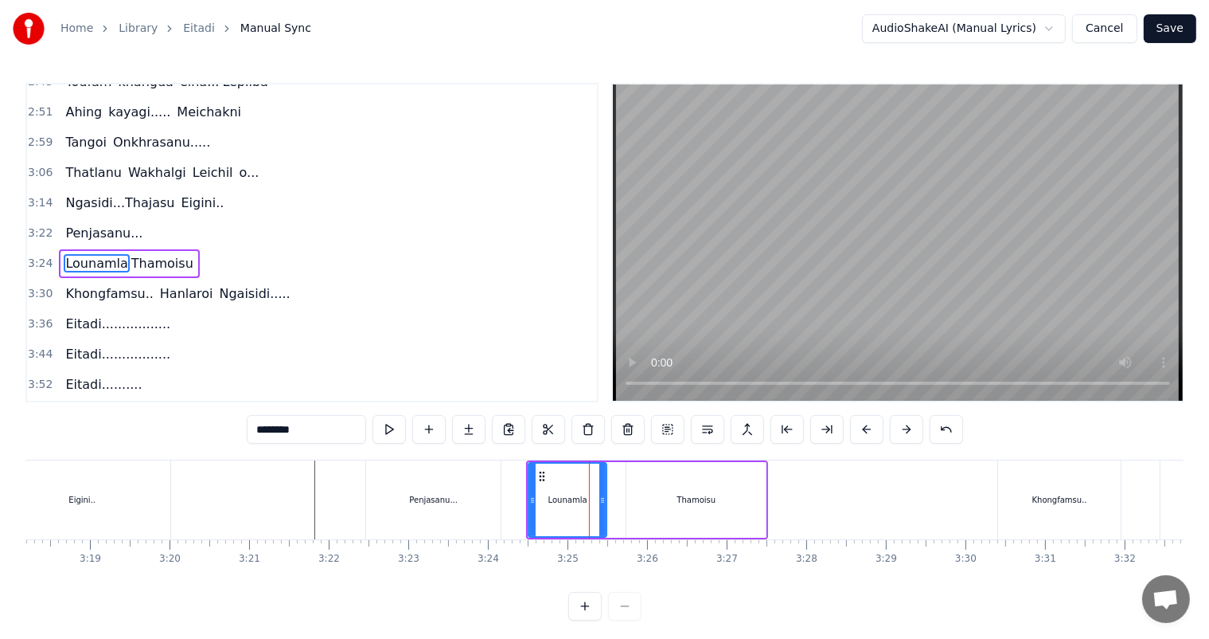
click at [312, 430] on input "********" at bounding box center [306, 429] width 119 height 29
type input "********"
click at [307, 490] on div at bounding box center [747, 499] width 33002 height 79
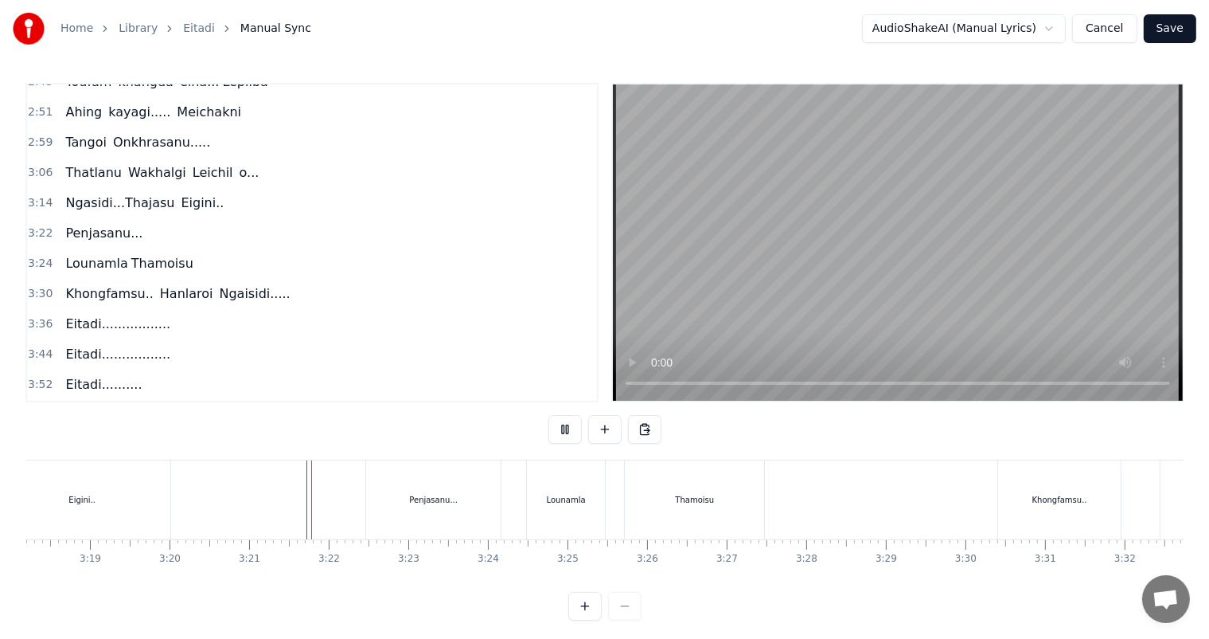
scroll to position [21, 0]
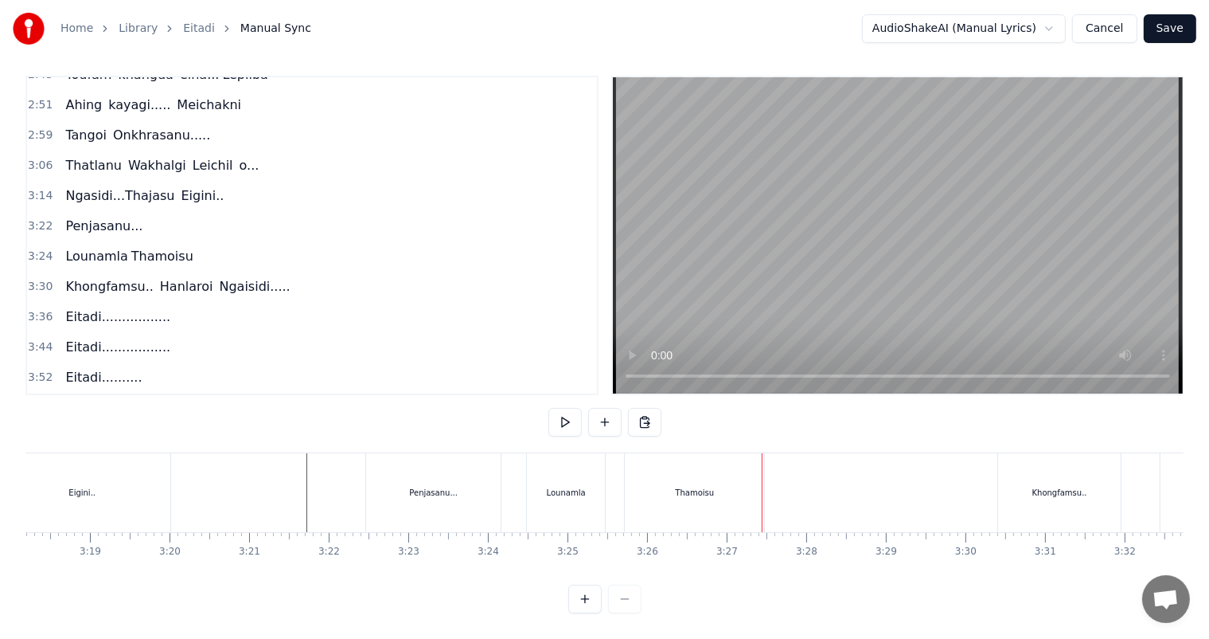
click at [709, 487] on div "Thamoisu" at bounding box center [694, 492] width 139 height 79
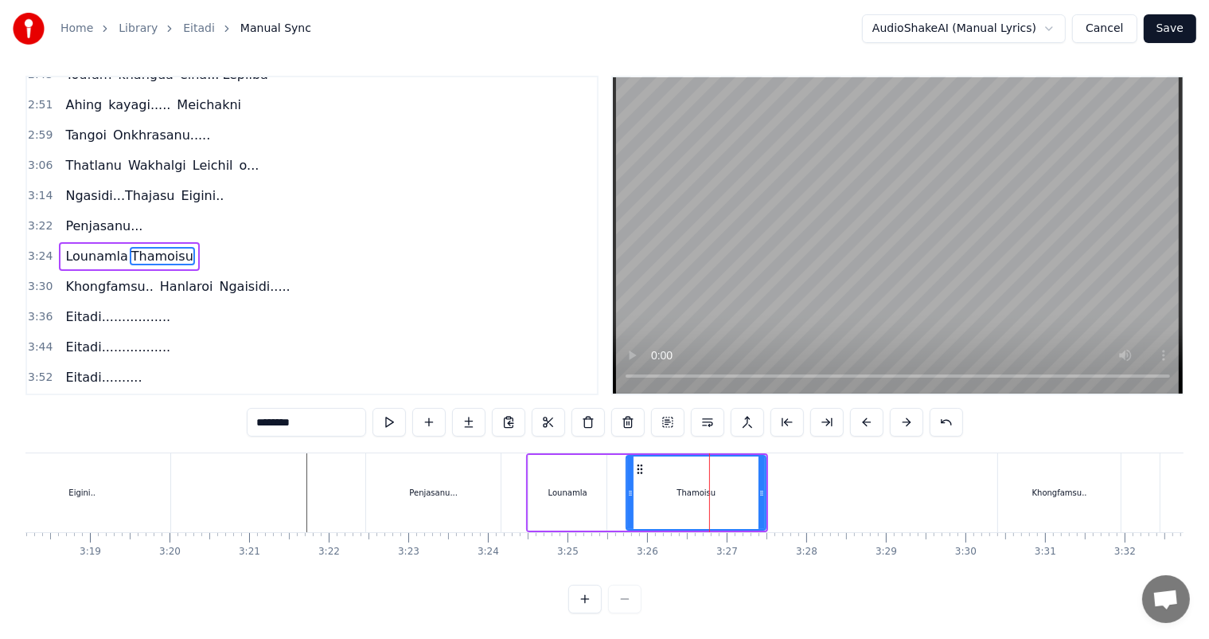
scroll to position [0, 0]
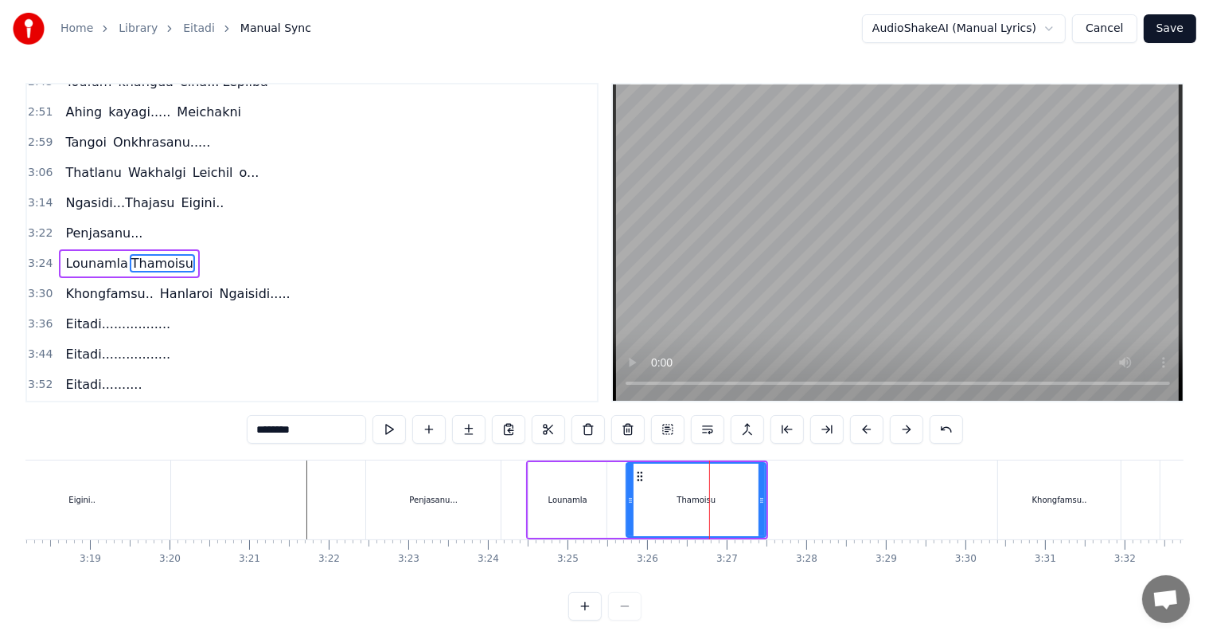
click at [329, 428] on input "********" at bounding box center [306, 429] width 119 height 29
drag, startPoint x: 761, startPoint y: 502, endPoint x: 805, endPoint y: 504, distance: 43.9
click at [805, 504] on icon at bounding box center [806, 500] width 6 height 13
type input "**********"
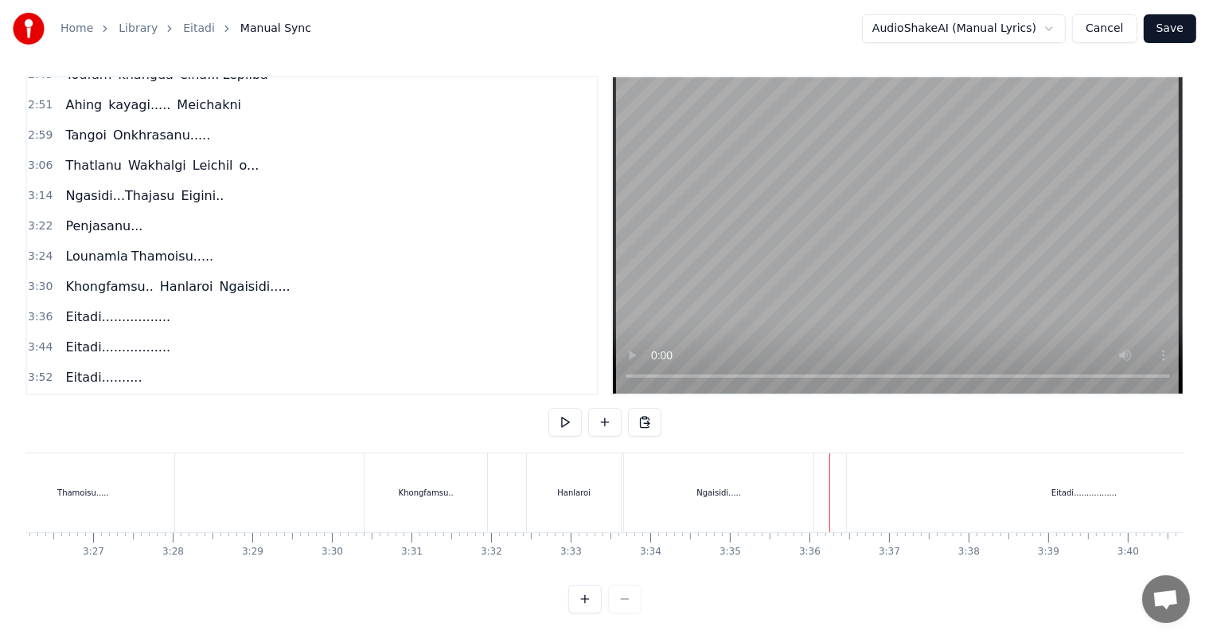
scroll to position [0, 16321]
click at [539, 486] on div "Khongfamsu.." at bounding box center [518, 492] width 55 height 12
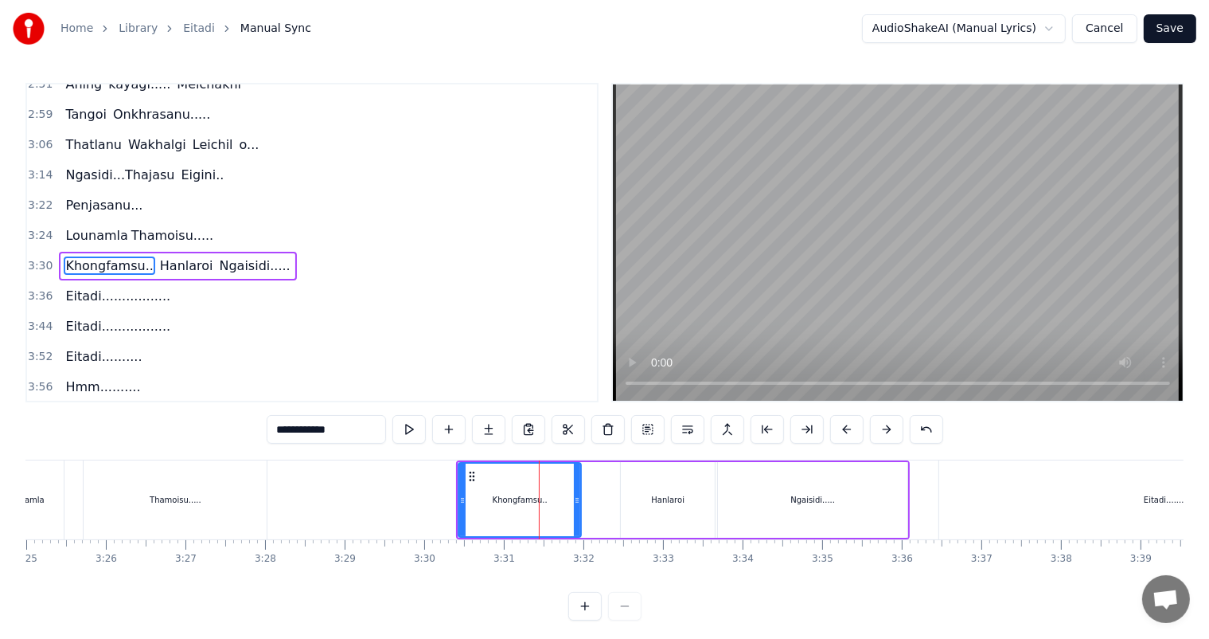
scroll to position [500, 0]
click at [650, 502] on div "Hanlaroi" at bounding box center [668, 500] width 94 height 76
type input "********"
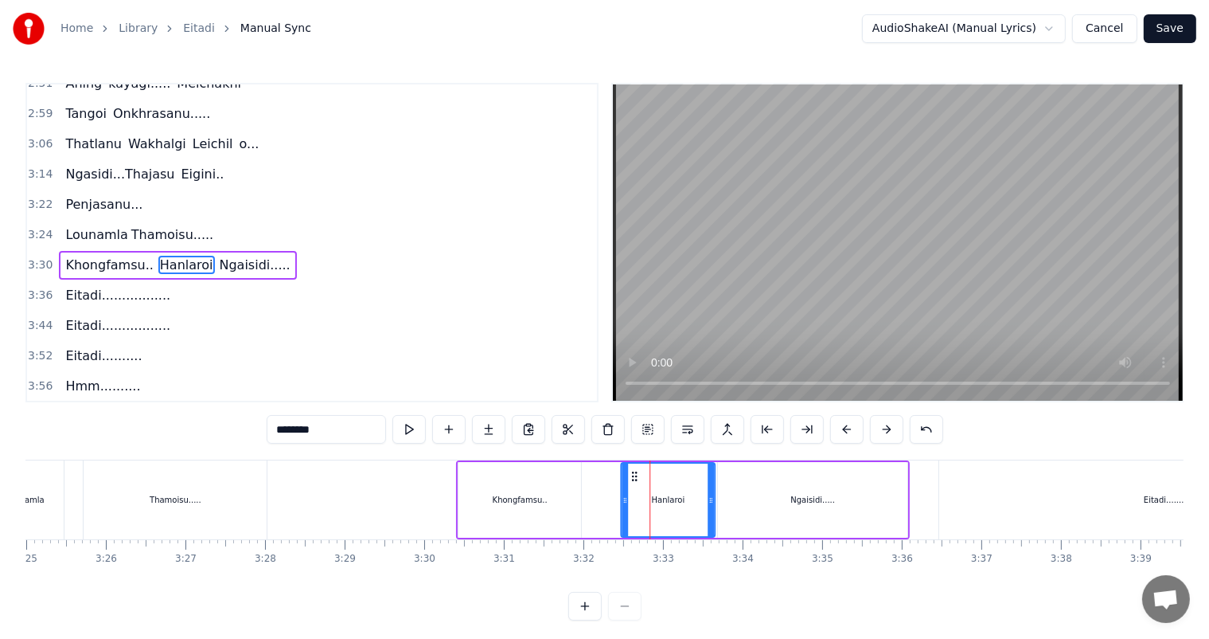
click at [633, 475] on circle at bounding box center [633, 475] width 1 height 1
click at [607, 431] on button at bounding box center [608, 429] width 33 height 29
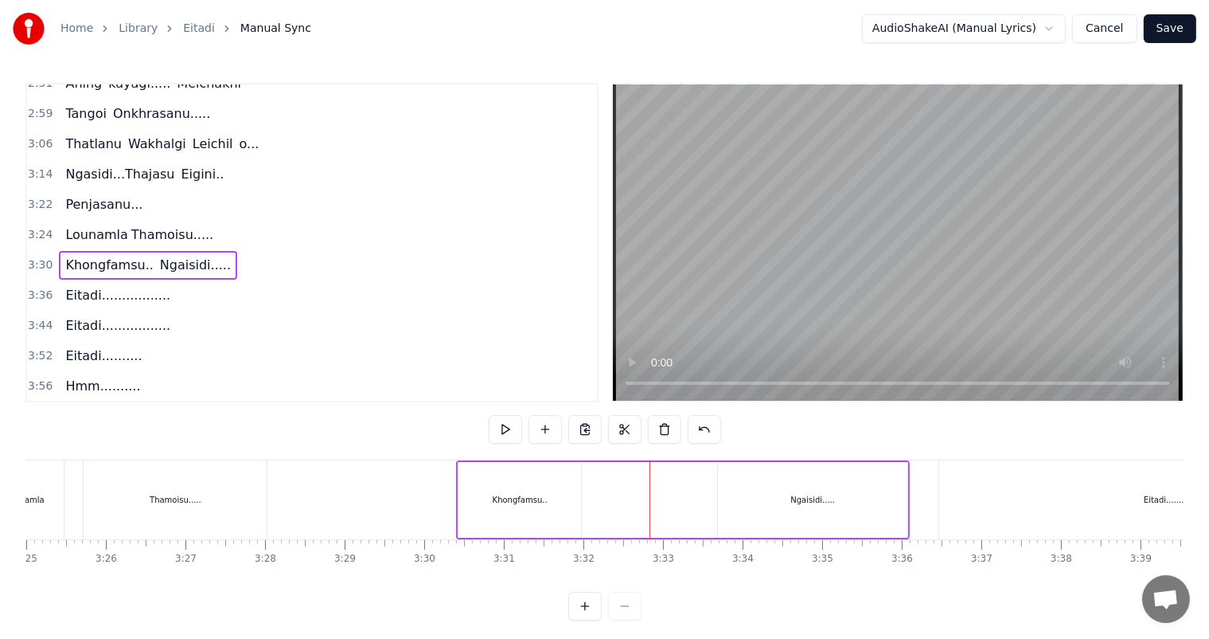
click at [831, 502] on div "Ngaisidi....." at bounding box center [812, 500] width 189 height 76
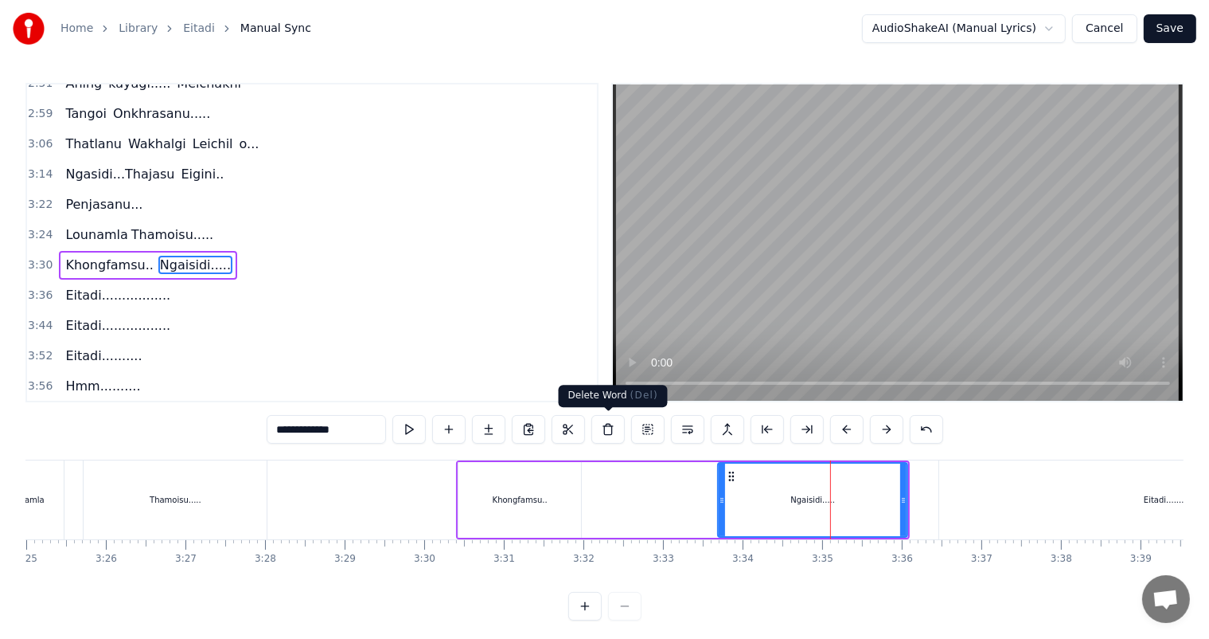
click at [611, 428] on button at bounding box center [608, 429] width 33 height 29
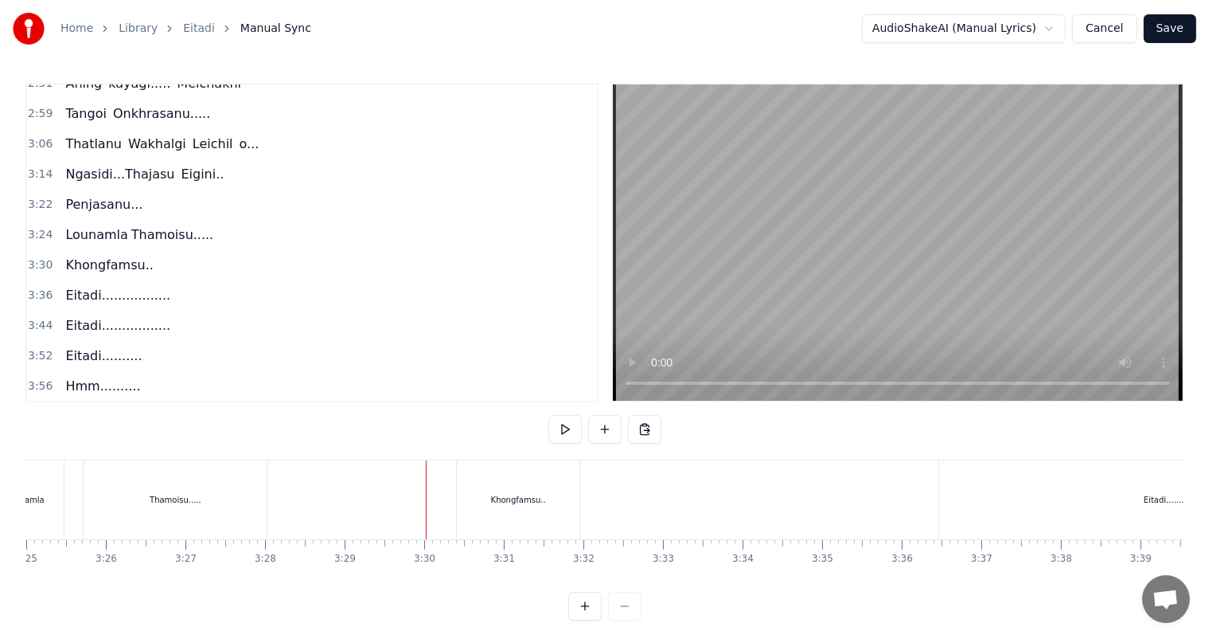
scroll to position [21, 0]
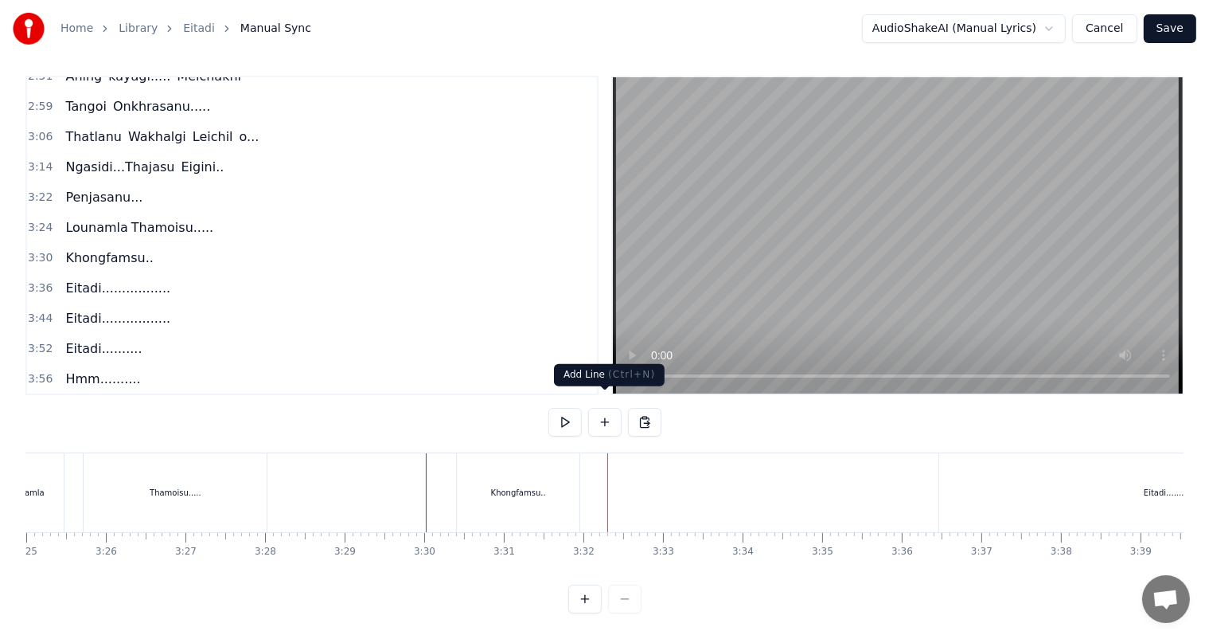
click at [604, 408] on button at bounding box center [604, 422] width 33 height 29
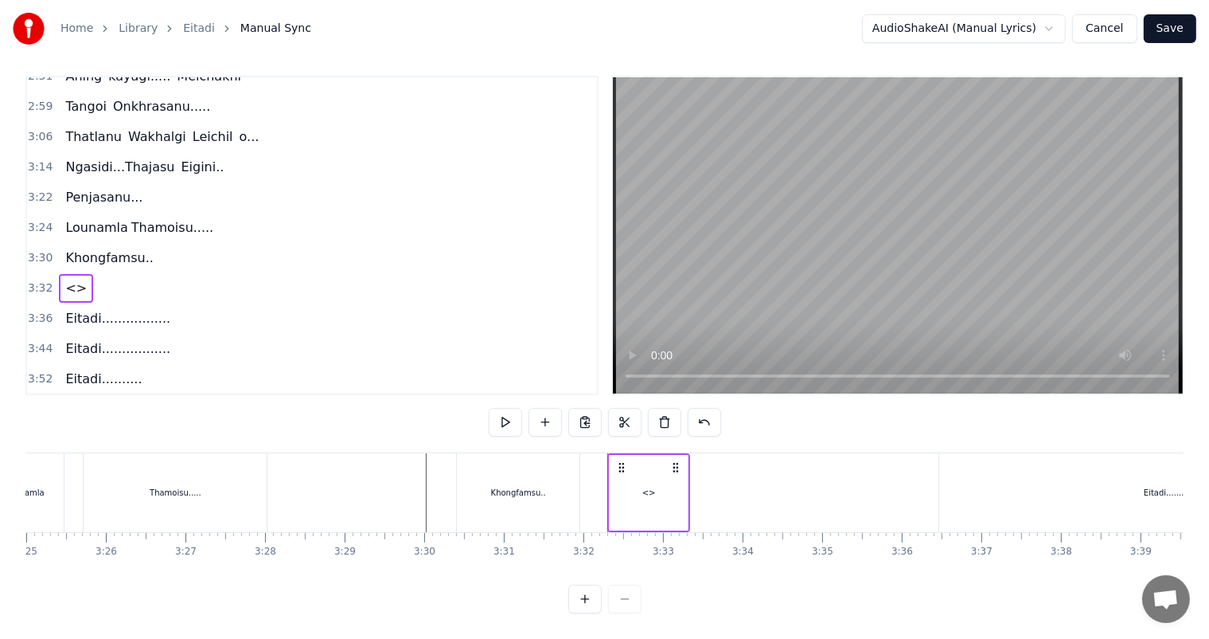
click at [650, 486] on div "<>" at bounding box center [650, 492] width 14 height 12
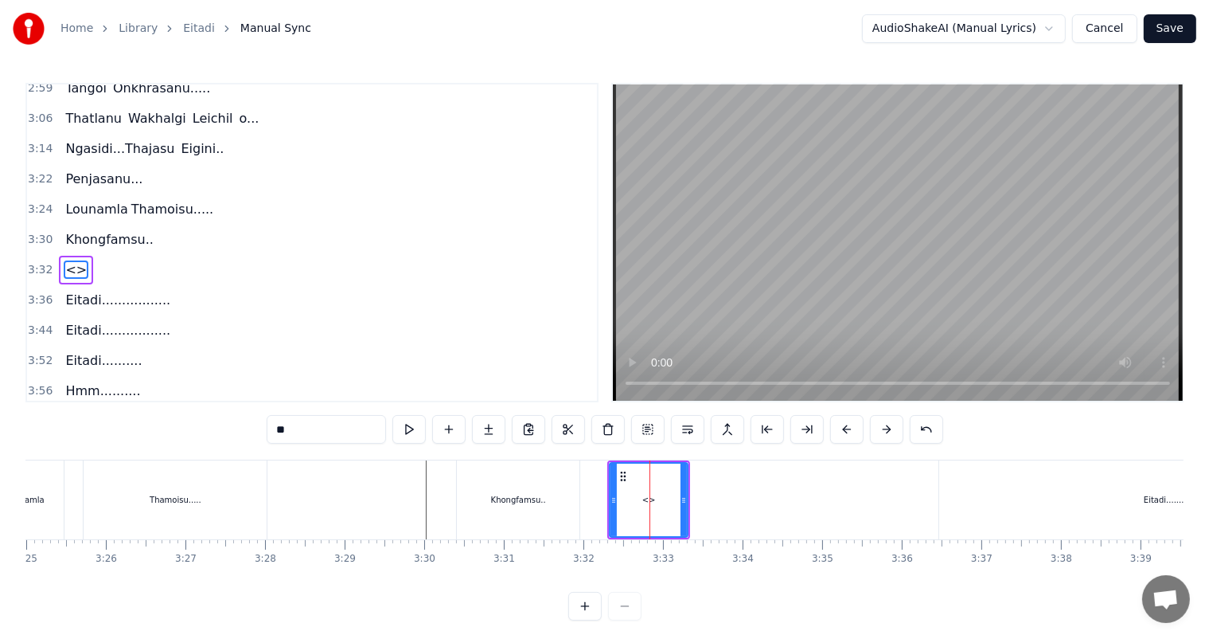
scroll to position [529, 0]
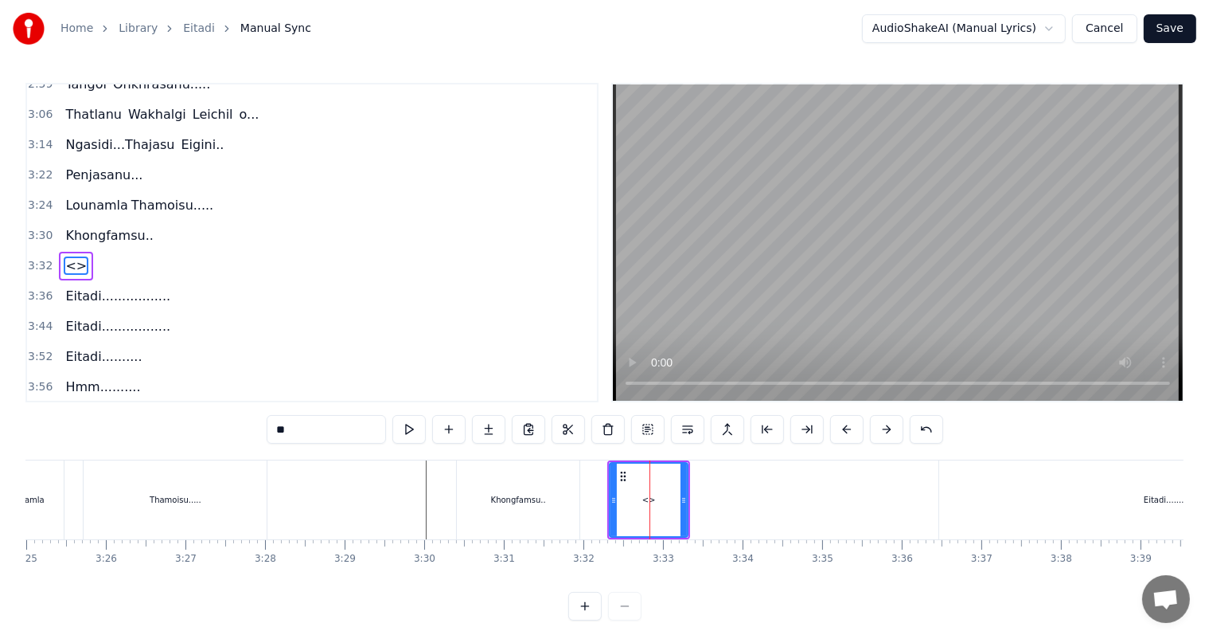
drag, startPoint x: 316, startPoint y: 430, endPoint x: 217, endPoint y: 433, distance: 99.6
click at [217, 433] on div "0:43 [PERSON_NAME]... Ngasidi 0:51 [PERSON_NAME]...... Polangse.. 0:59 [PERSON_…" at bounding box center [604, 351] width 1158 height 537
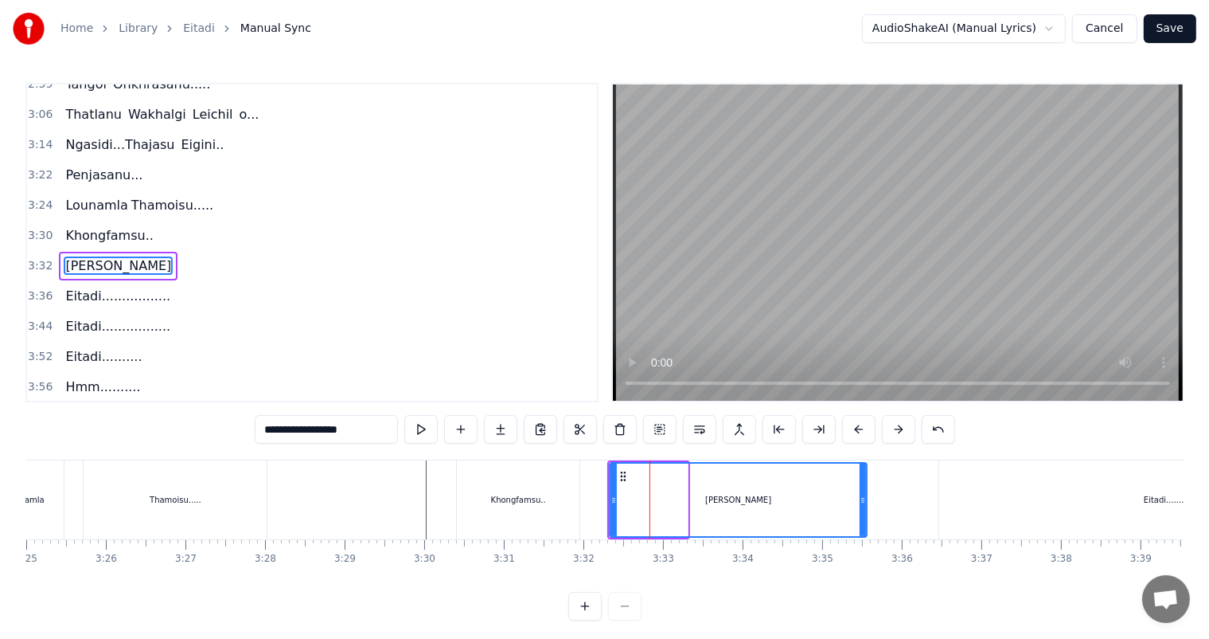
drag, startPoint x: 682, startPoint y: 508, endPoint x: 665, endPoint y: 513, distance: 18.2
click at [860, 507] on div at bounding box center [863, 499] width 6 height 72
type input "**********"
click at [423, 503] on div at bounding box center [205, 499] width 33002 height 79
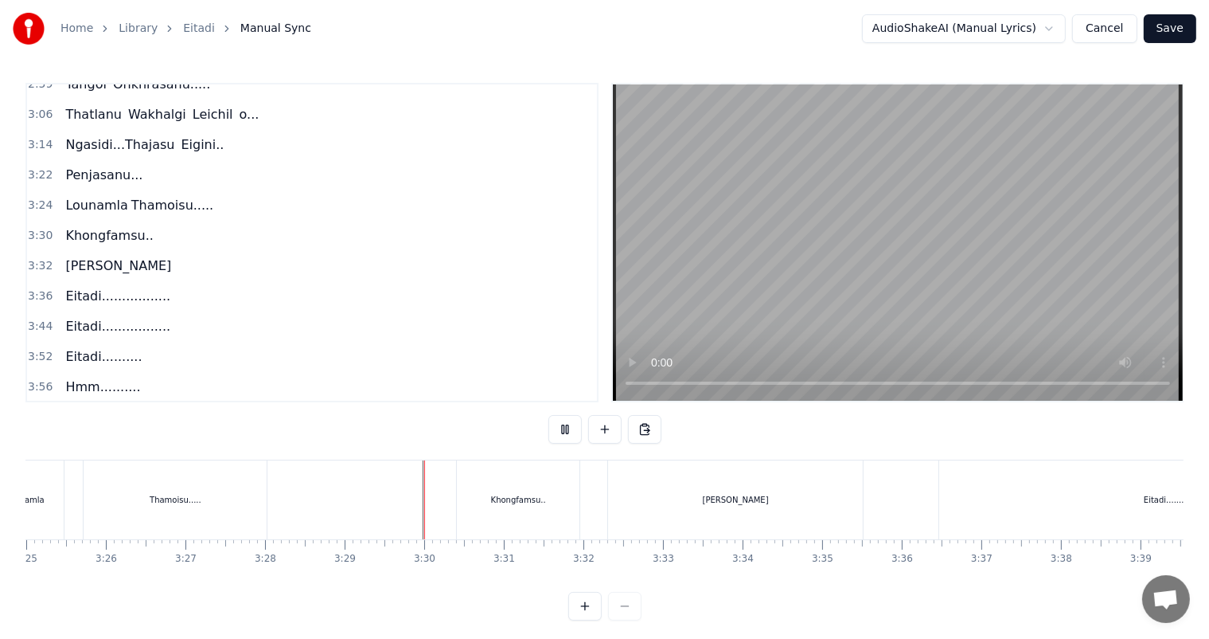
scroll to position [21, 0]
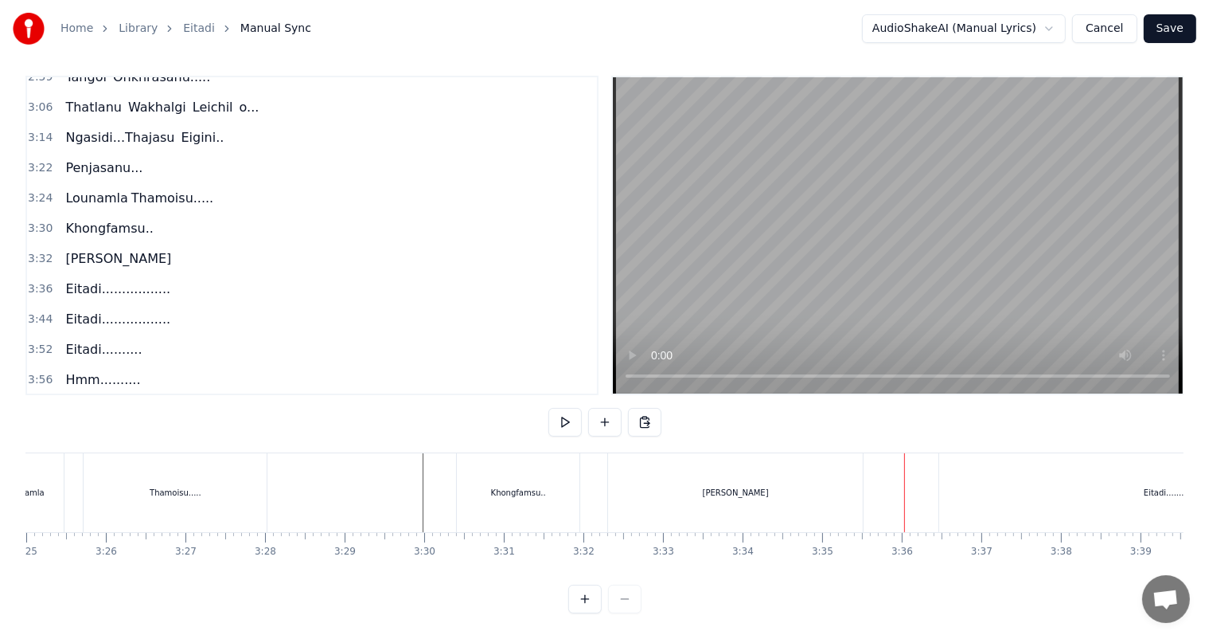
click at [779, 496] on div "[PERSON_NAME]" at bounding box center [735, 492] width 255 height 79
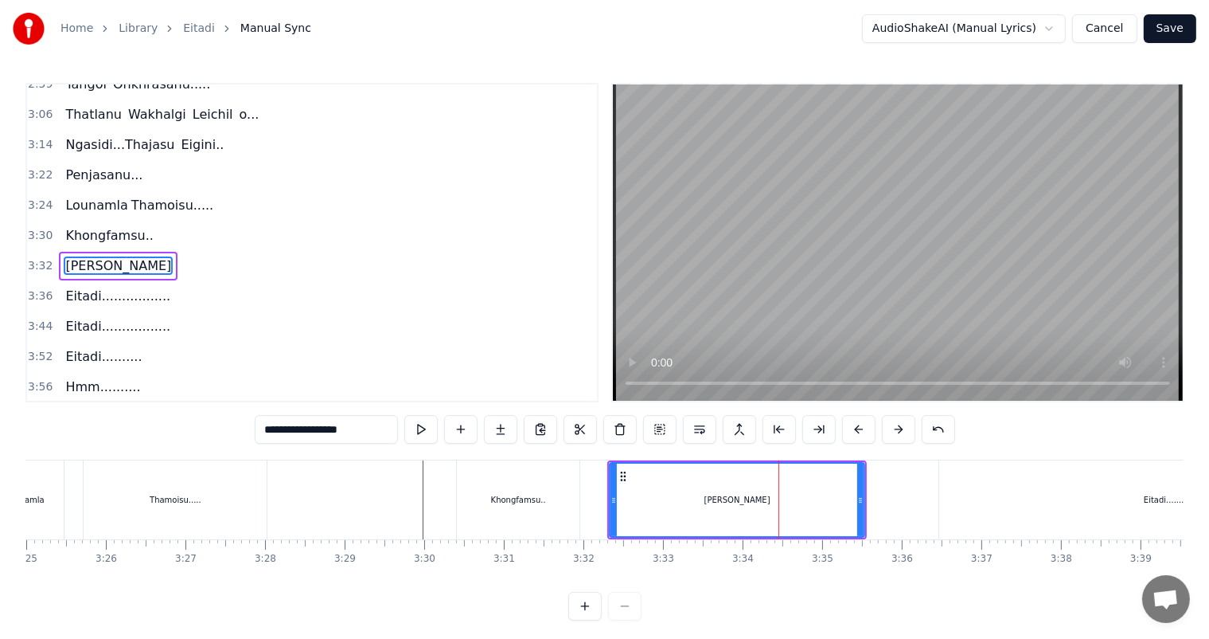
scroll to position [0, 0]
click at [381, 430] on input "**********" at bounding box center [326, 429] width 143 height 29
type input "**********"
click at [416, 496] on div at bounding box center [205, 499] width 33002 height 79
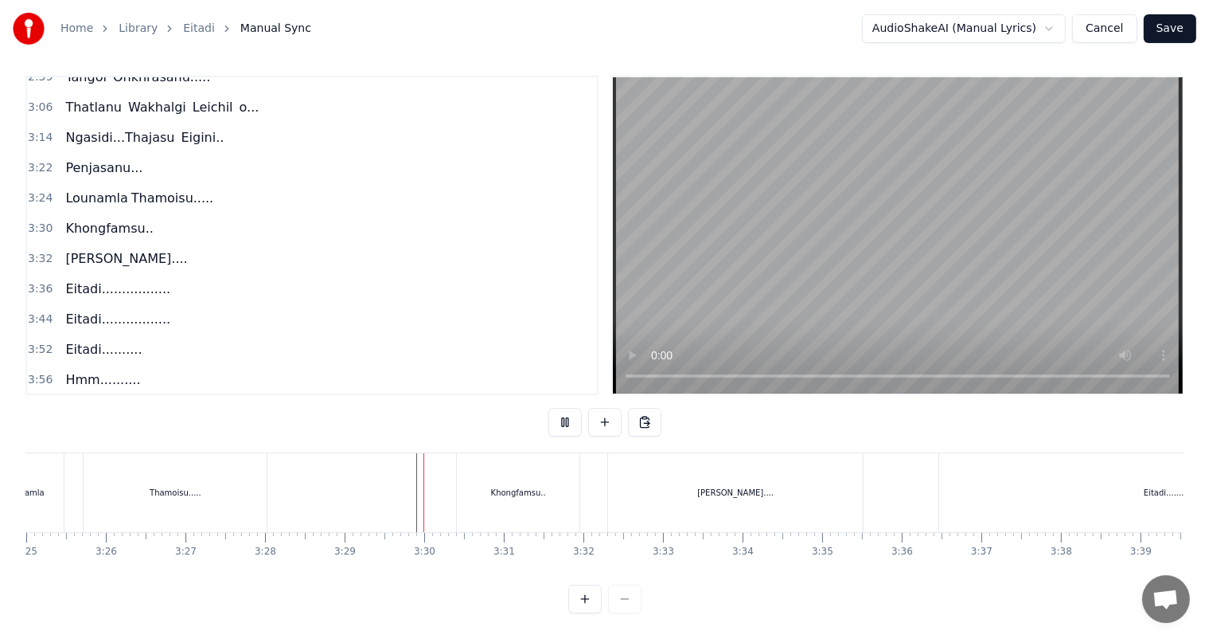
scroll to position [21, 0]
click at [733, 487] on div "[PERSON_NAME]...." at bounding box center [735, 492] width 255 height 79
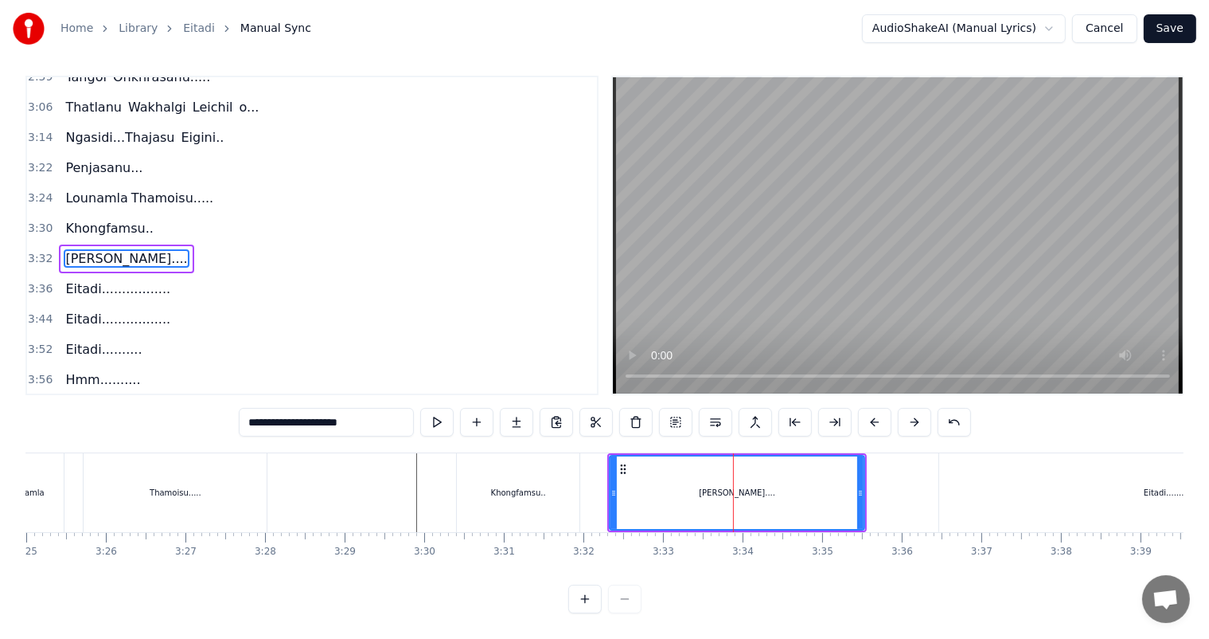
scroll to position [0, 0]
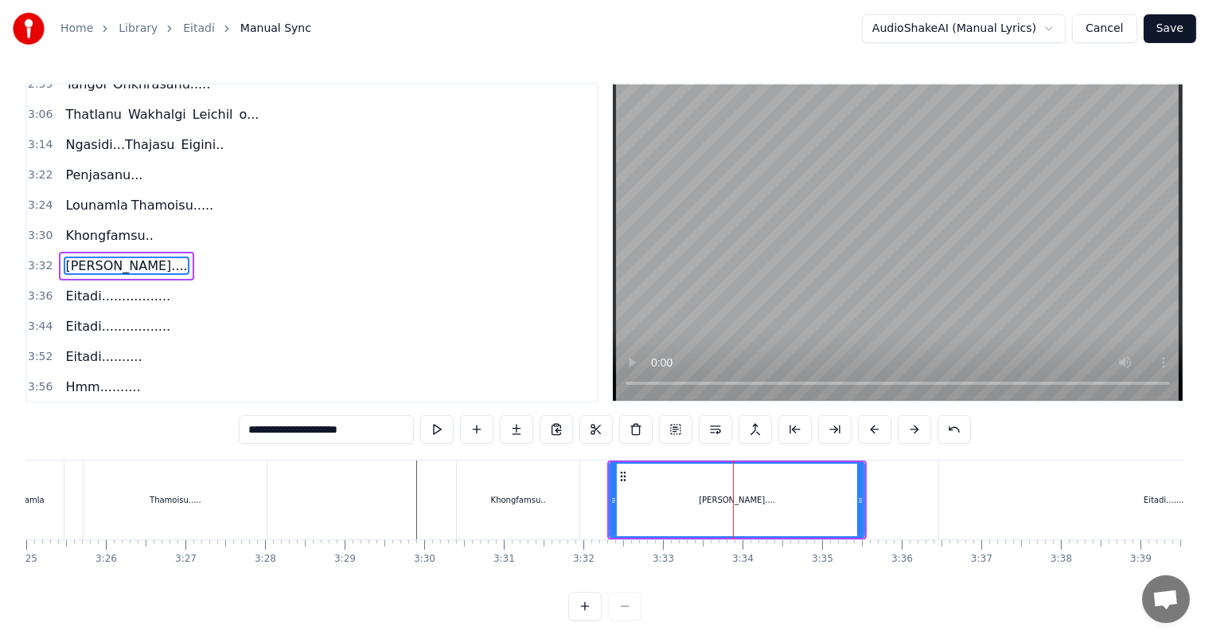
drag, startPoint x: 356, startPoint y: 433, endPoint x: 298, endPoint y: 423, distance: 59.0
click at [298, 423] on input "**********" at bounding box center [326, 429] width 175 height 29
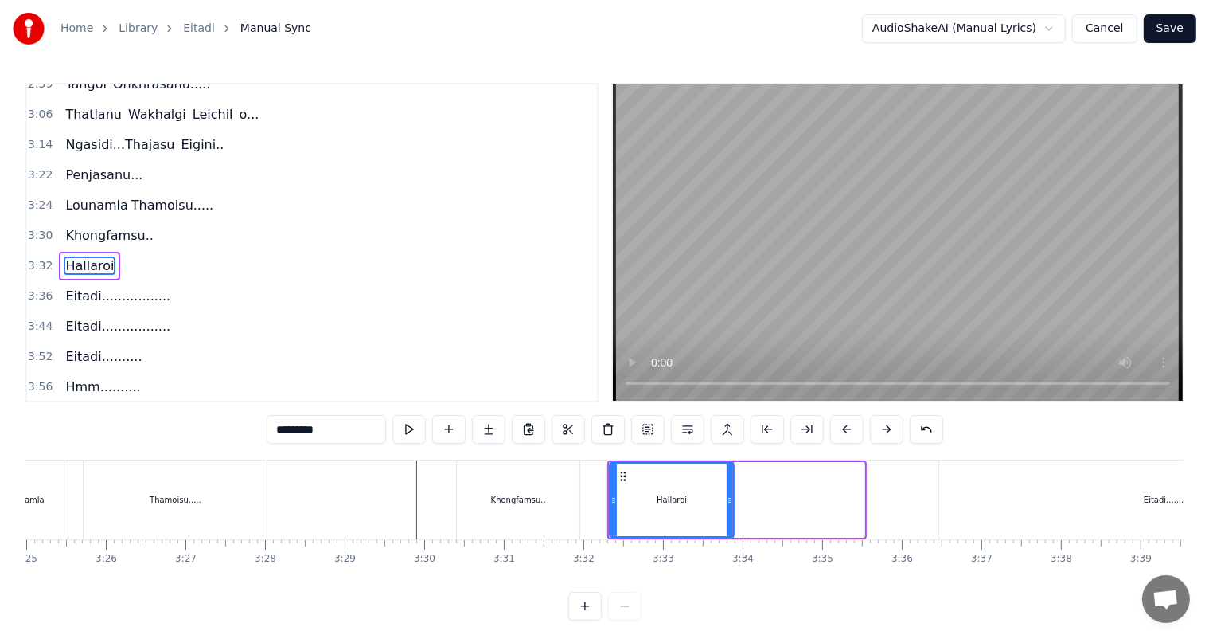
drag, startPoint x: 860, startPoint y: 499, endPoint x: 729, endPoint y: 504, distance: 130.7
click at [729, 504] on icon at bounding box center [730, 500] width 6 height 13
type input "********"
click at [401, 490] on div at bounding box center [205, 499] width 33002 height 79
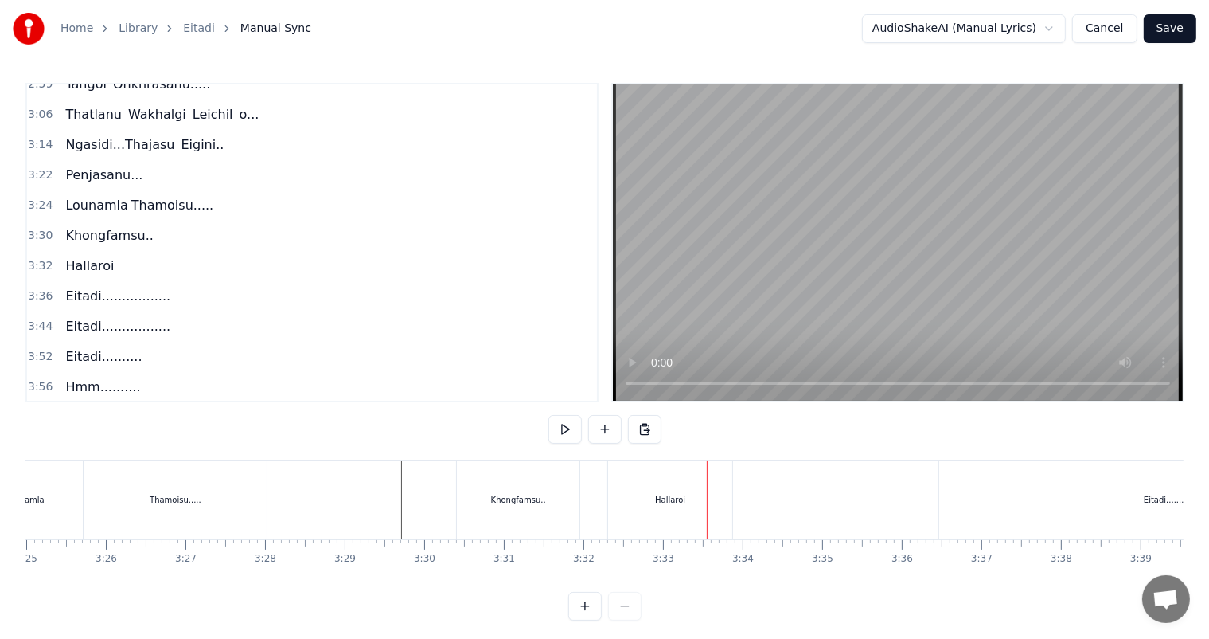
click at [654, 500] on div "Hallaroi" at bounding box center [670, 499] width 124 height 79
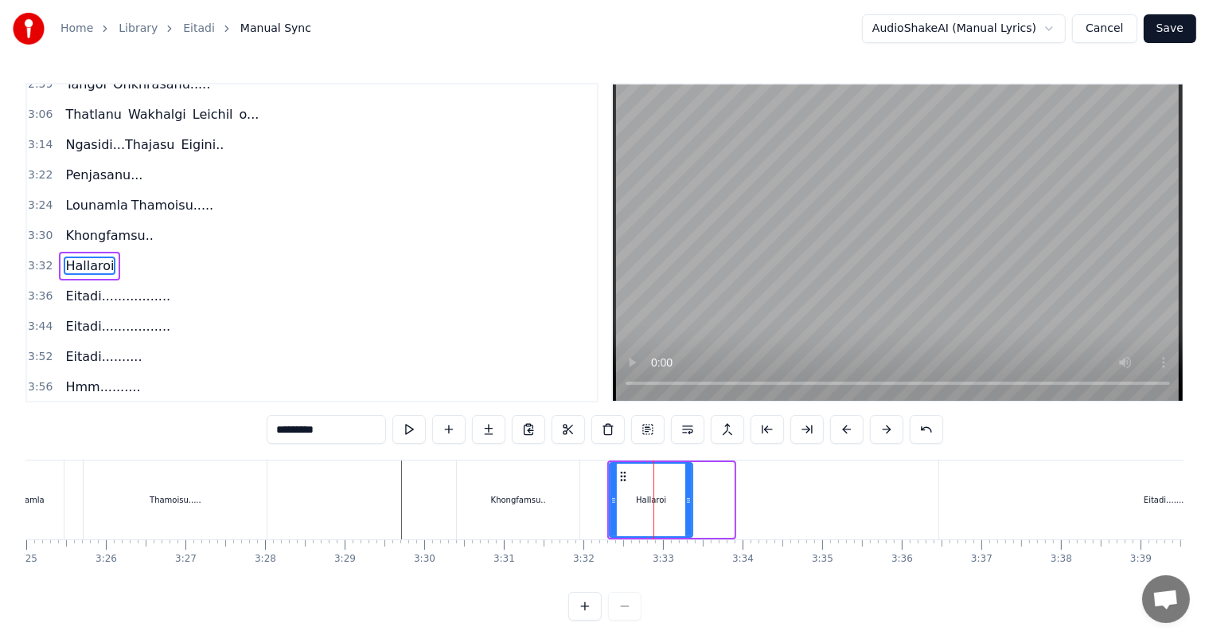
drag, startPoint x: 729, startPoint y: 503, endPoint x: 688, endPoint y: 502, distance: 41.4
click at [688, 502] on icon at bounding box center [689, 500] width 6 height 13
click at [400, 488] on div at bounding box center [205, 499] width 33002 height 79
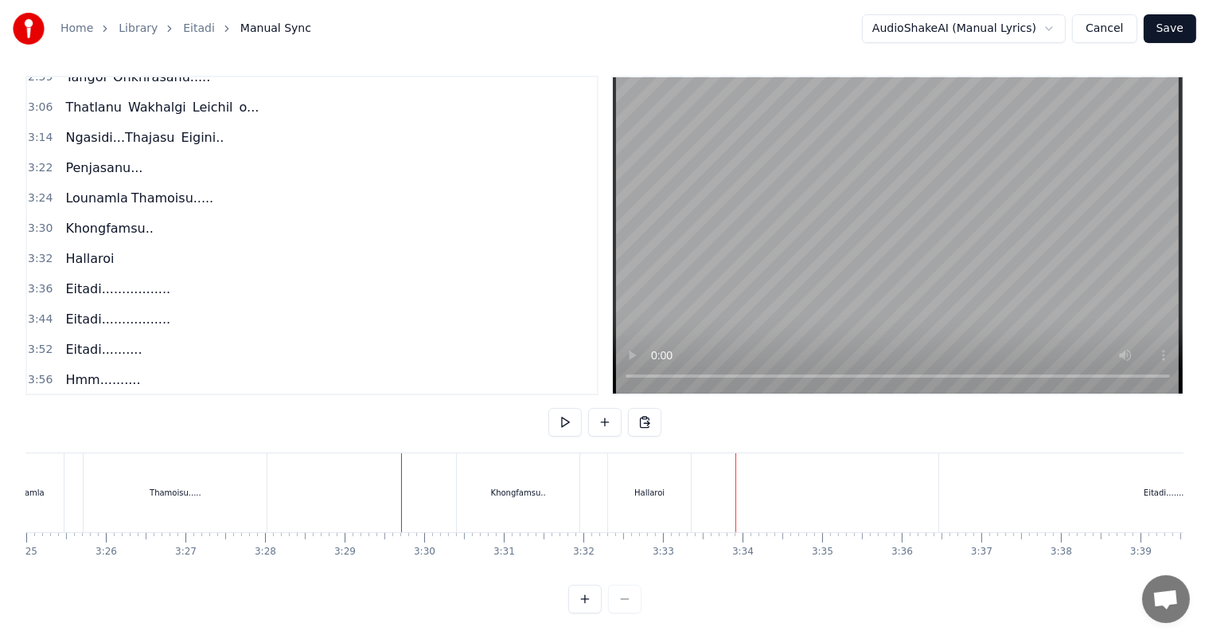
scroll to position [21, 0]
click at [604, 408] on button at bounding box center [604, 422] width 33 height 29
click at [768, 486] on div "<>" at bounding box center [772, 492] width 14 height 12
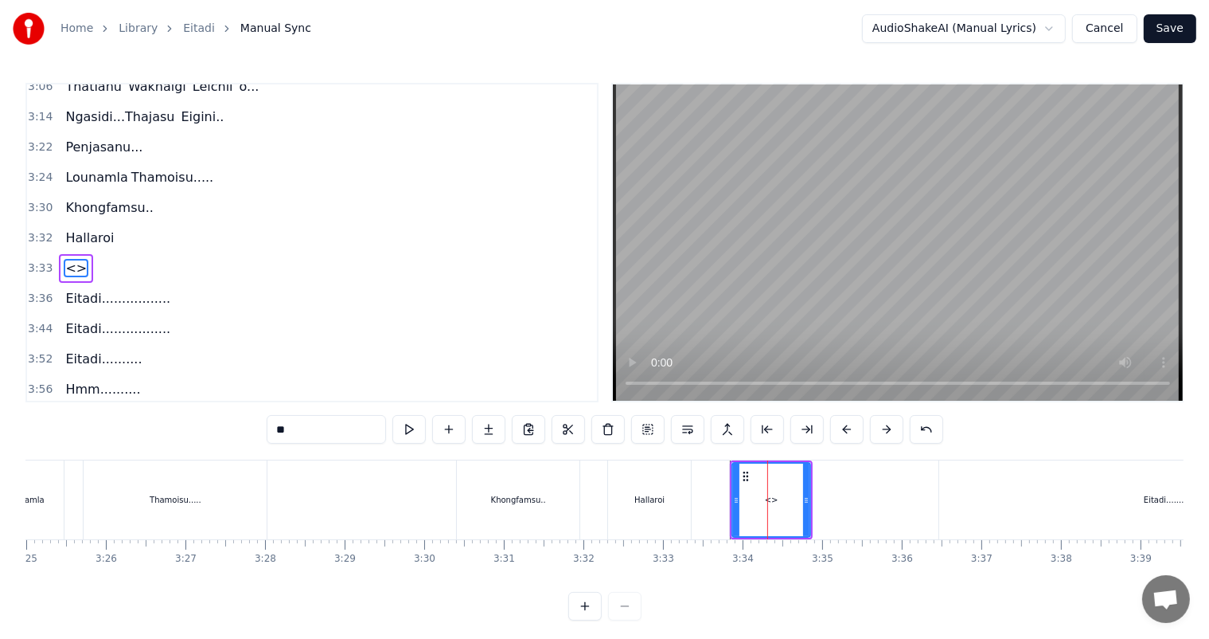
scroll to position [559, 0]
drag, startPoint x: 307, startPoint y: 437, endPoint x: 187, endPoint y: 454, distance: 120.6
click at [187, 454] on div "0:43 [PERSON_NAME]... Ngasidi 0:51 [PERSON_NAME]...... Polangse.. 0:59 [PERSON_…" at bounding box center [604, 351] width 1158 height 537
type input "*******"
click at [439, 495] on div at bounding box center [205, 499] width 33002 height 79
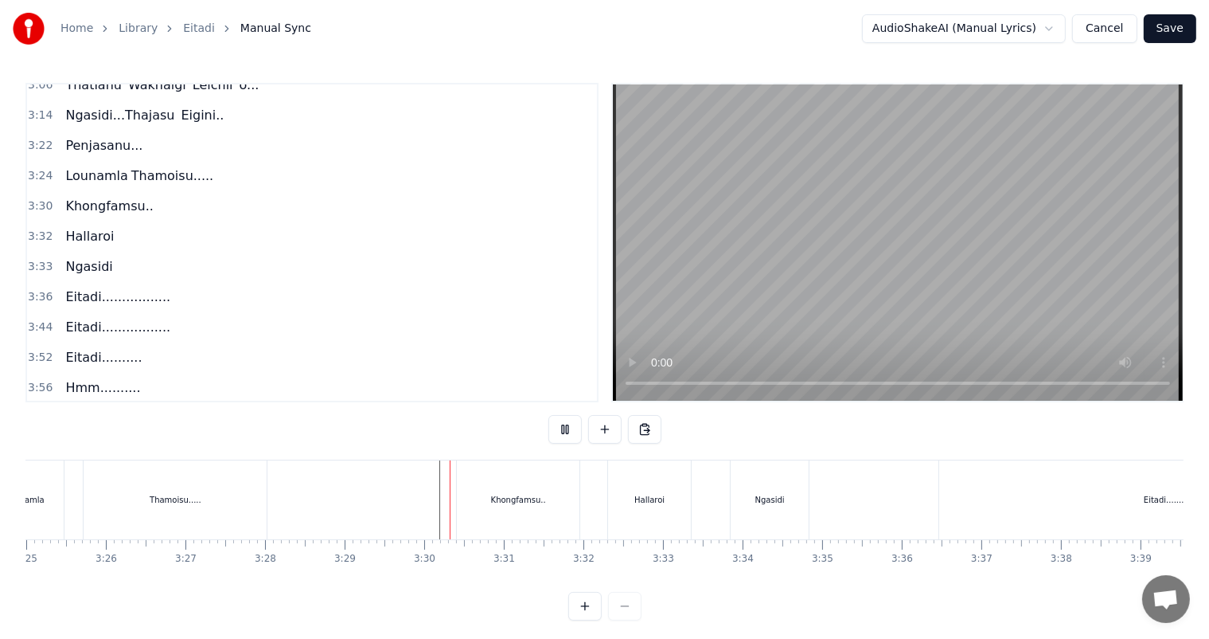
scroll to position [21, 0]
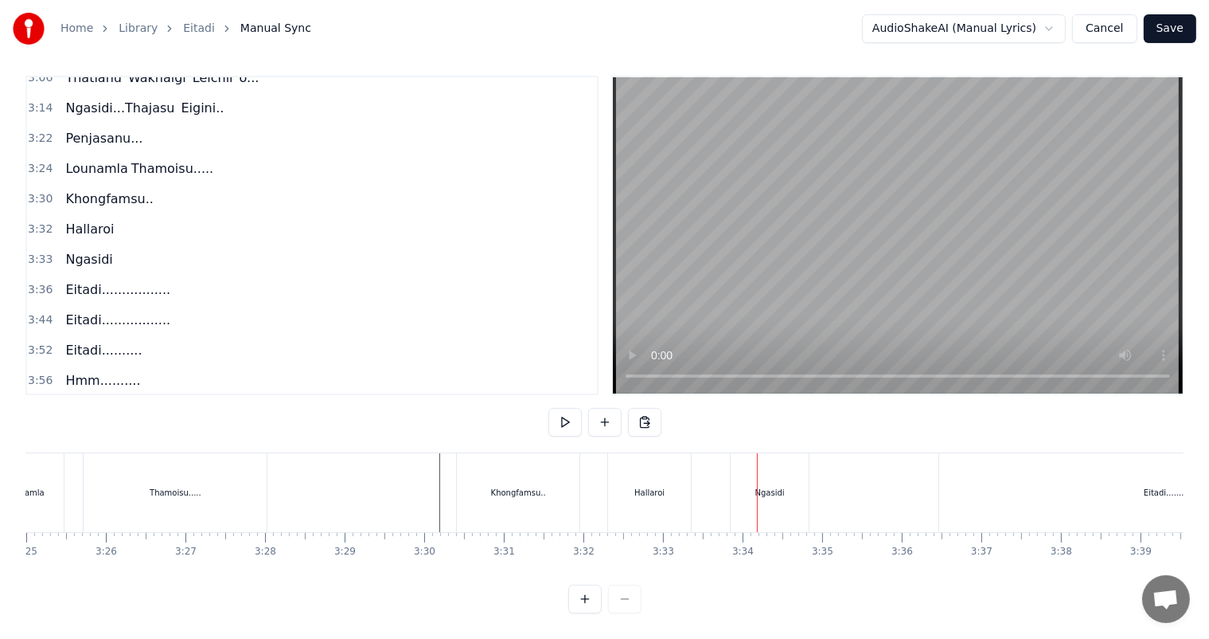
click at [745, 490] on div "Ngasidi" at bounding box center [770, 492] width 78 height 79
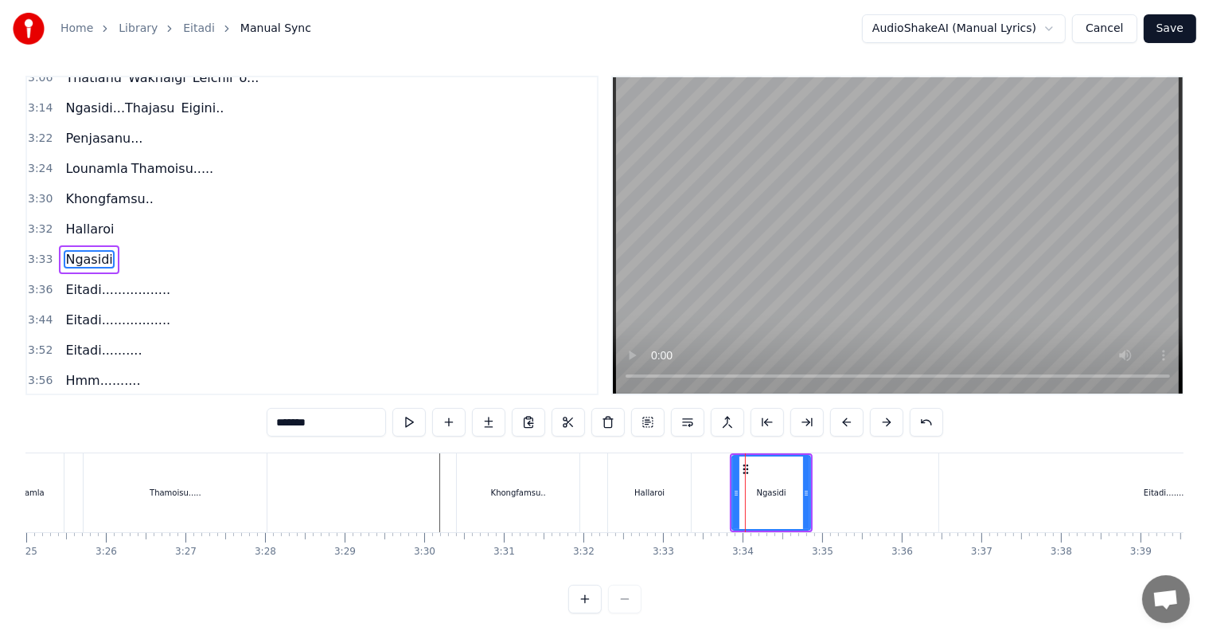
scroll to position [0, 0]
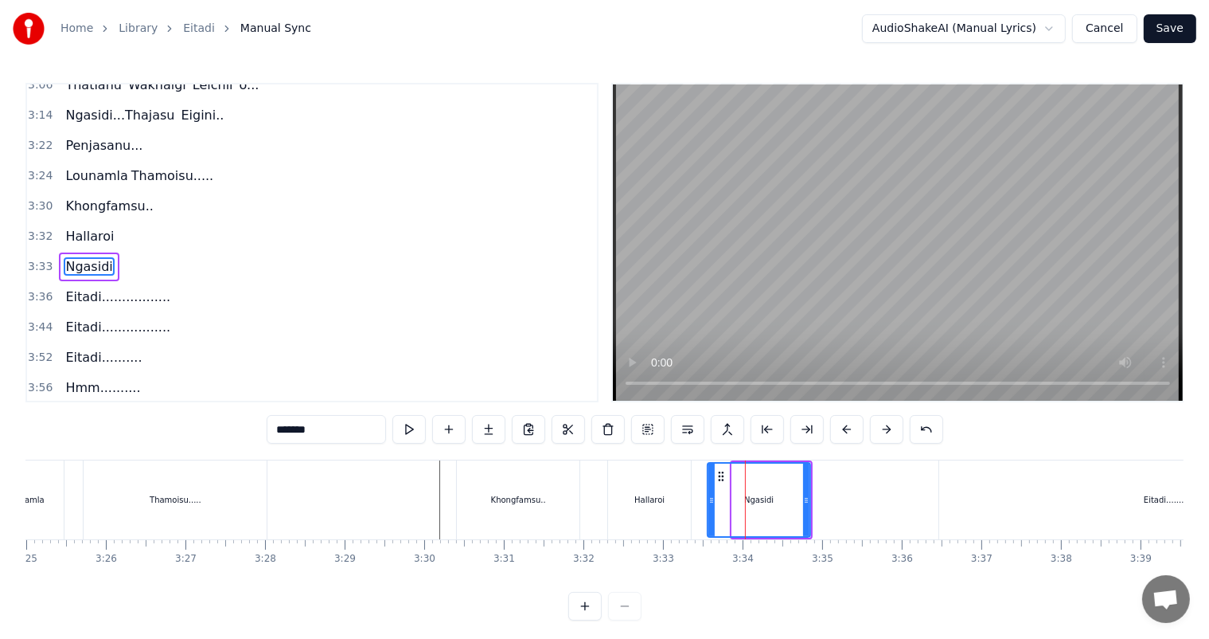
drag, startPoint x: 735, startPoint y: 496, endPoint x: 710, endPoint y: 494, distance: 24.8
click at [710, 494] on icon at bounding box center [712, 500] width 6 height 13
click at [395, 502] on div at bounding box center [205, 499] width 33002 height 79
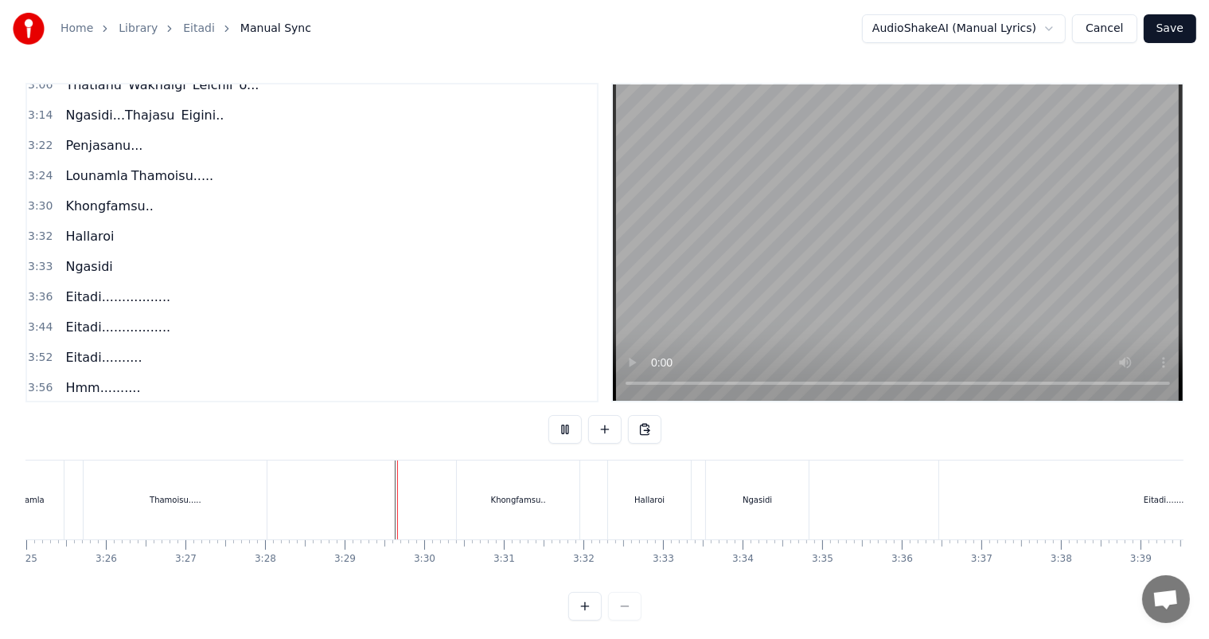
scroll to position [21, 0]
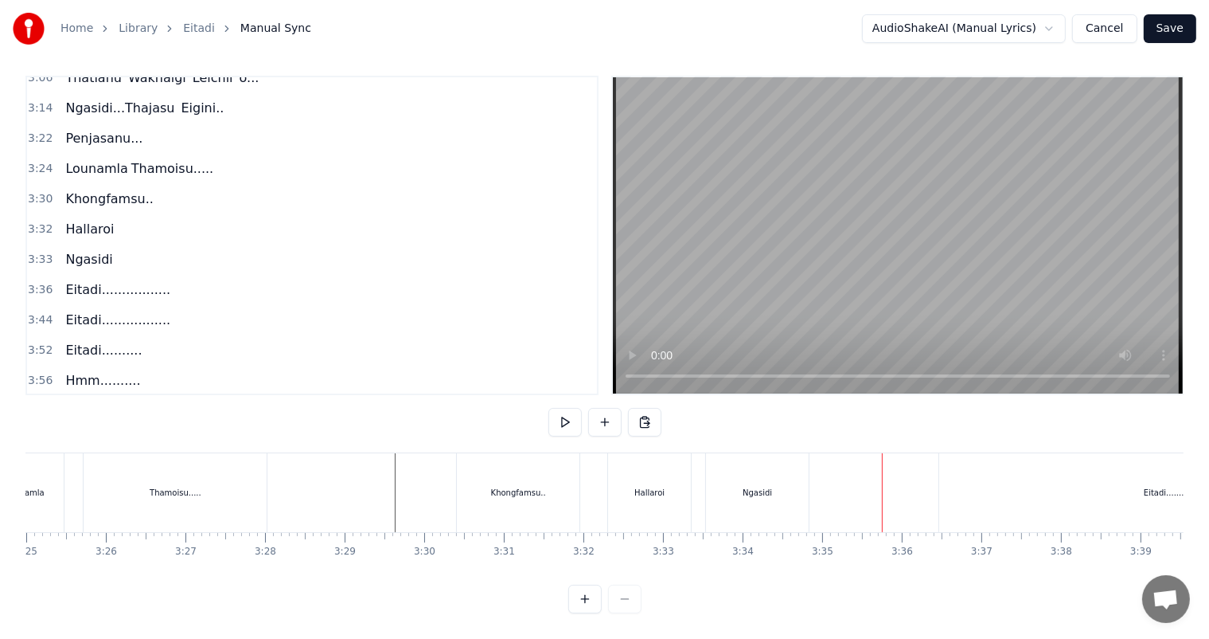
click at [779, 479] on div "Ngasidi" at bounding box center [757, 492] width 103 height 79
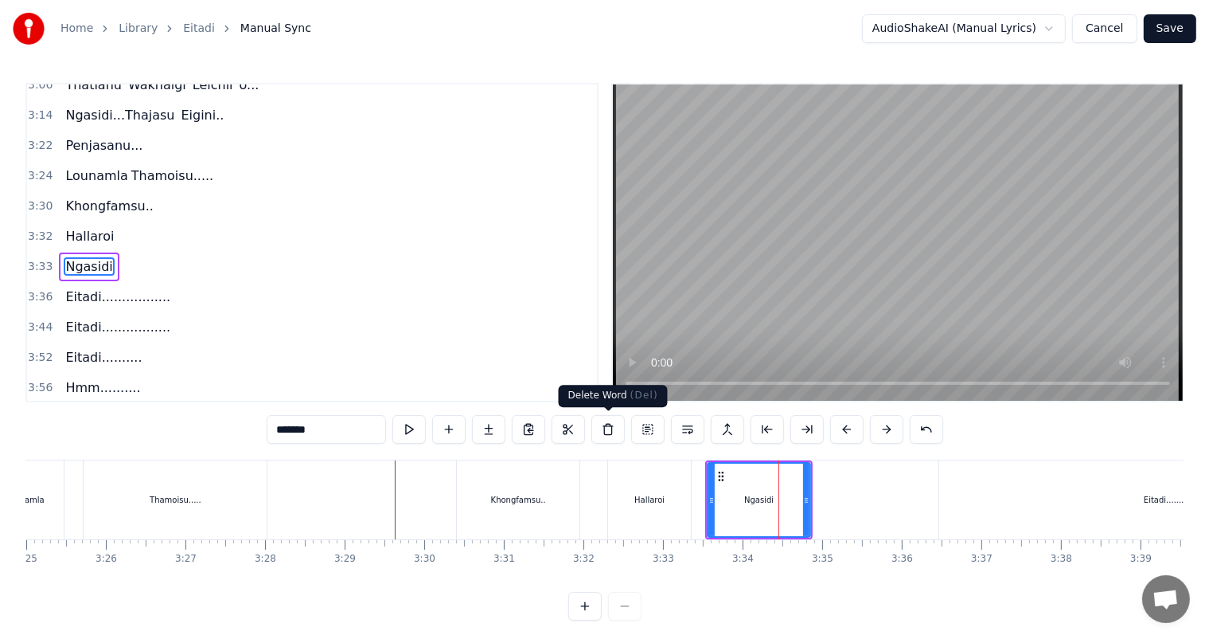
drag, startPoint x: 607, startPoint y: 435, endPoint x: 643, endPoint y: 471, distance: 50.1
click at [607, 434] on button at bounding box center [608, 429] width 33 height 29
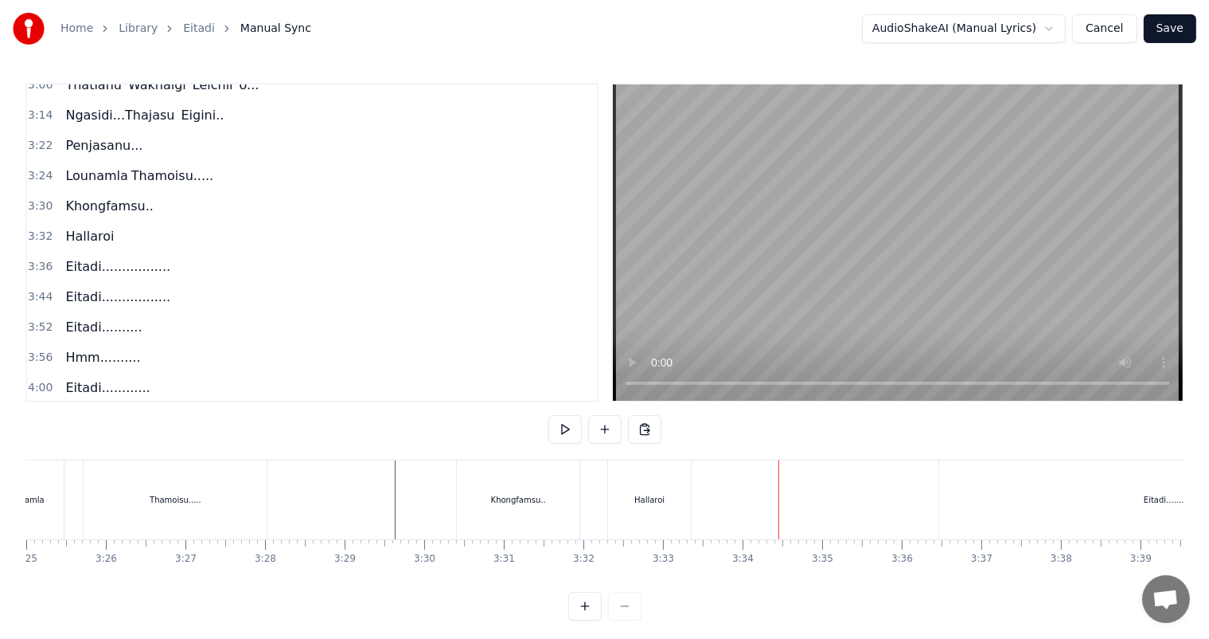
click at [665, 499] on div "Hallaroi" at bounding box center [649, 499] width 83 height 79
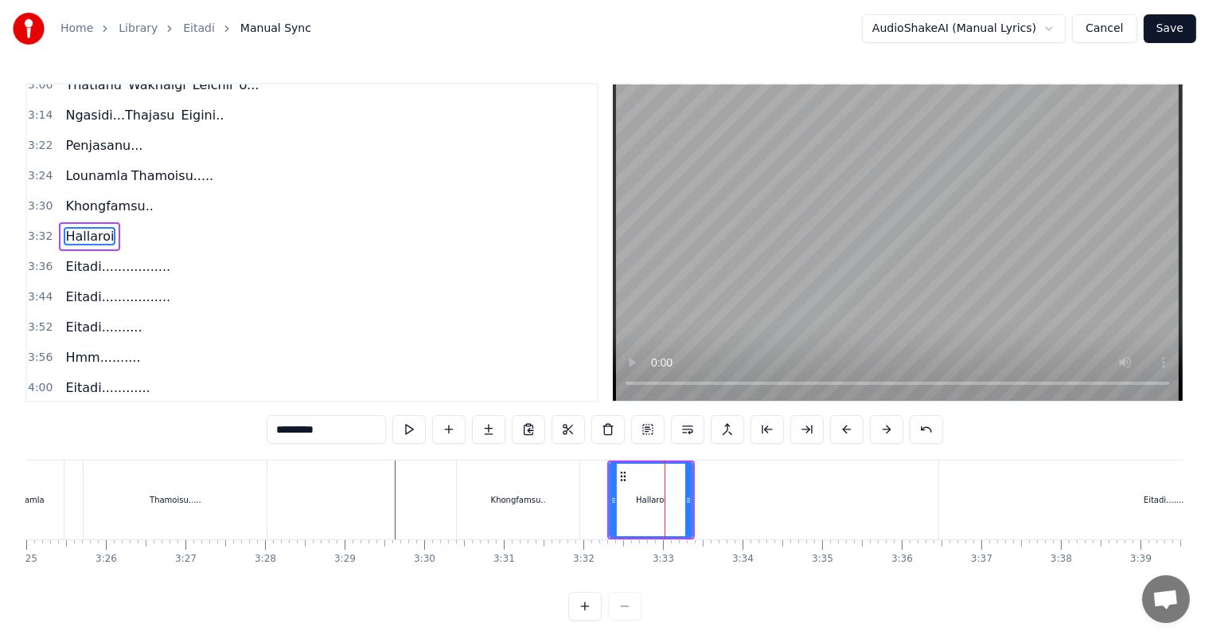
scroll to position [529, 0]
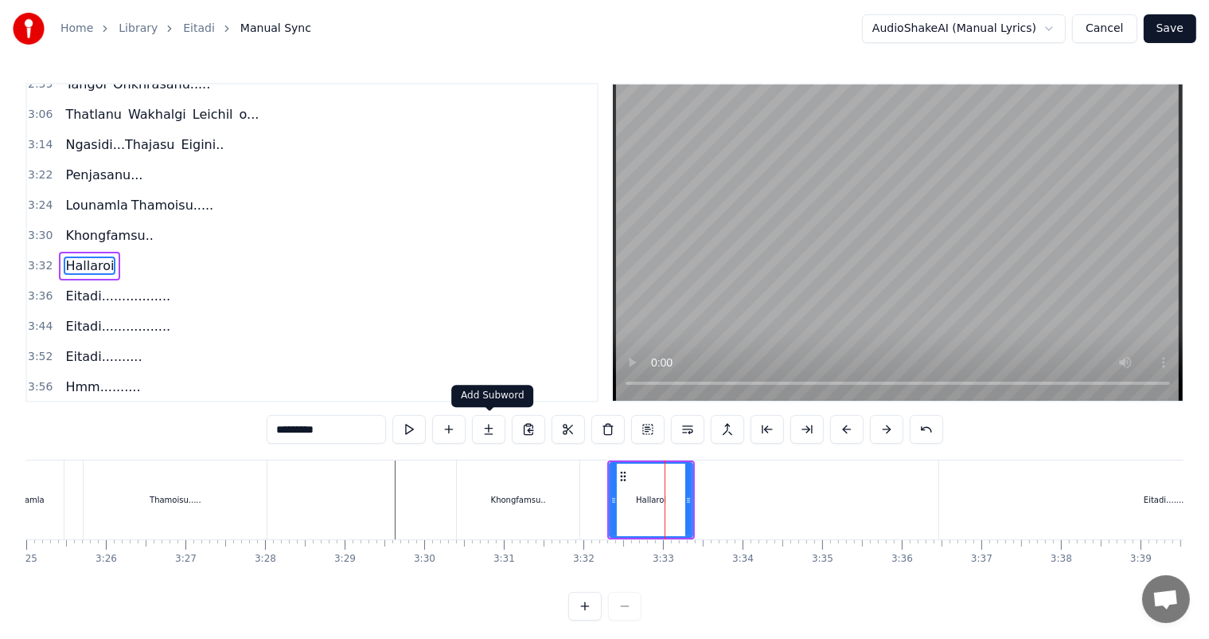
click at [494, 432] on button at bounding box center [488, 429] width 33 height 29
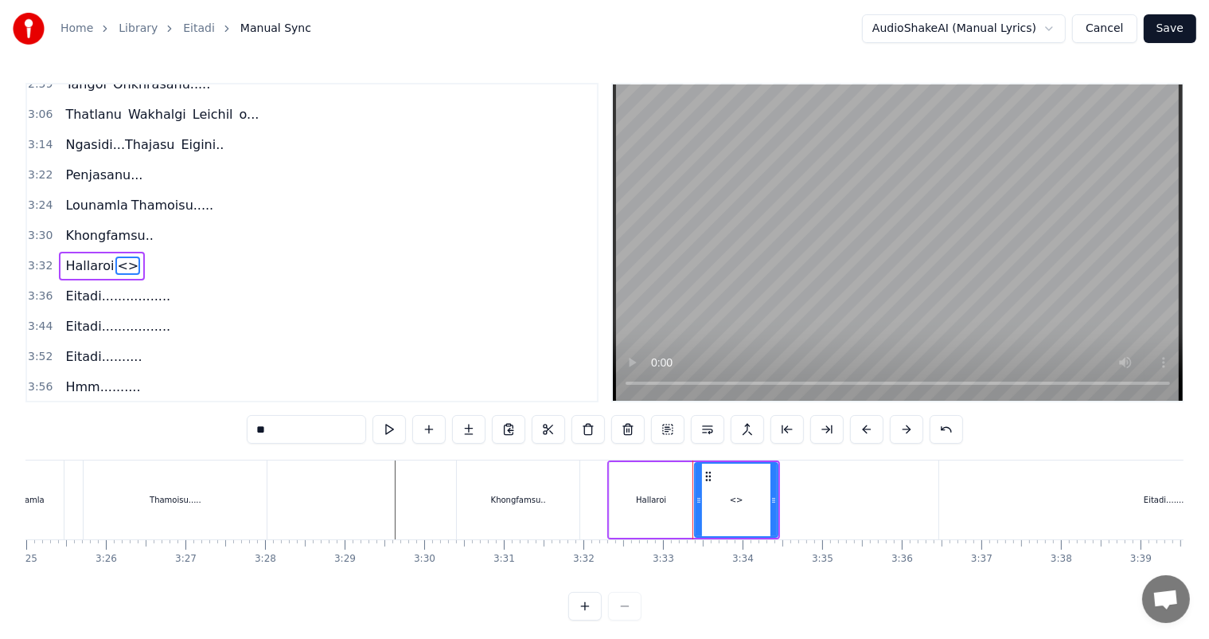
drag, startPoint x: 283, startPoint y: 431, endPoint x: 223, endPoint y: 436, distance: 60.0
click at [223, 436] on div "0:43 [PERSON_NAME]... Ngasidi 0:51 [PERSON_NAME]...... Polangse.. 0:59 [PERSON_…" at bounding box center [604, 351] width 1158 height 537
type input "*******"
drag, startPoint x: 705, startPoint y: 471, endPoint x: 718, endPoint y: 474, distance: 13.0
click at [718, 474] on icon at bounding box center [721, 476] width 13 height 13
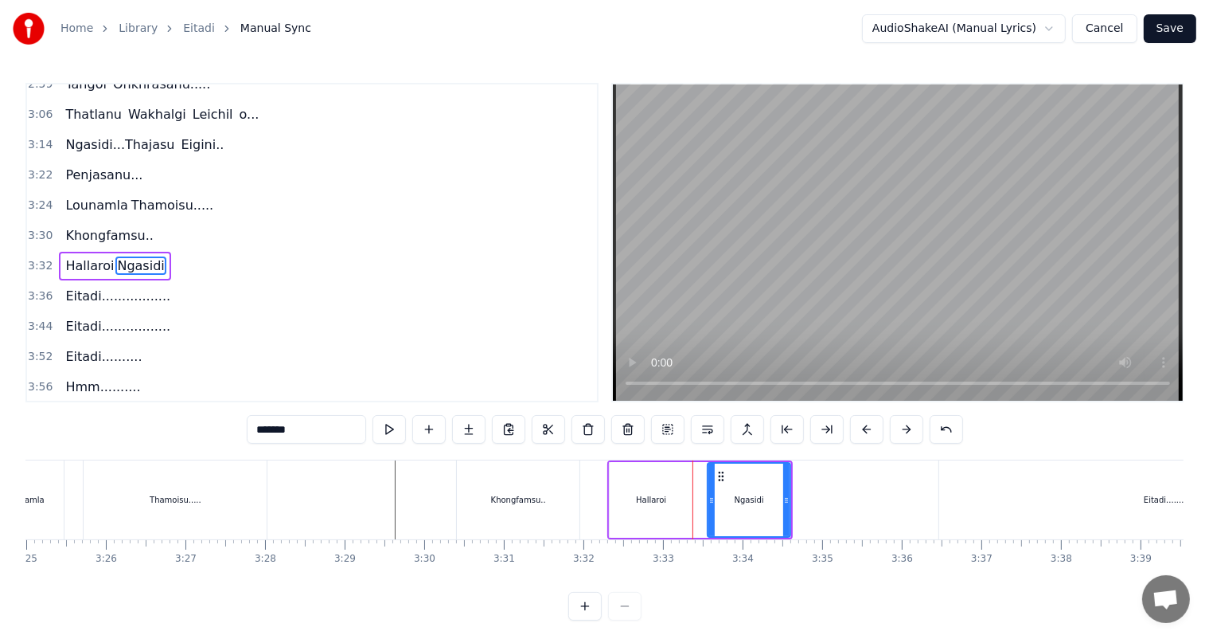
click at [385, 487] on div at bounding box center [205, 499] width 33002 height 79
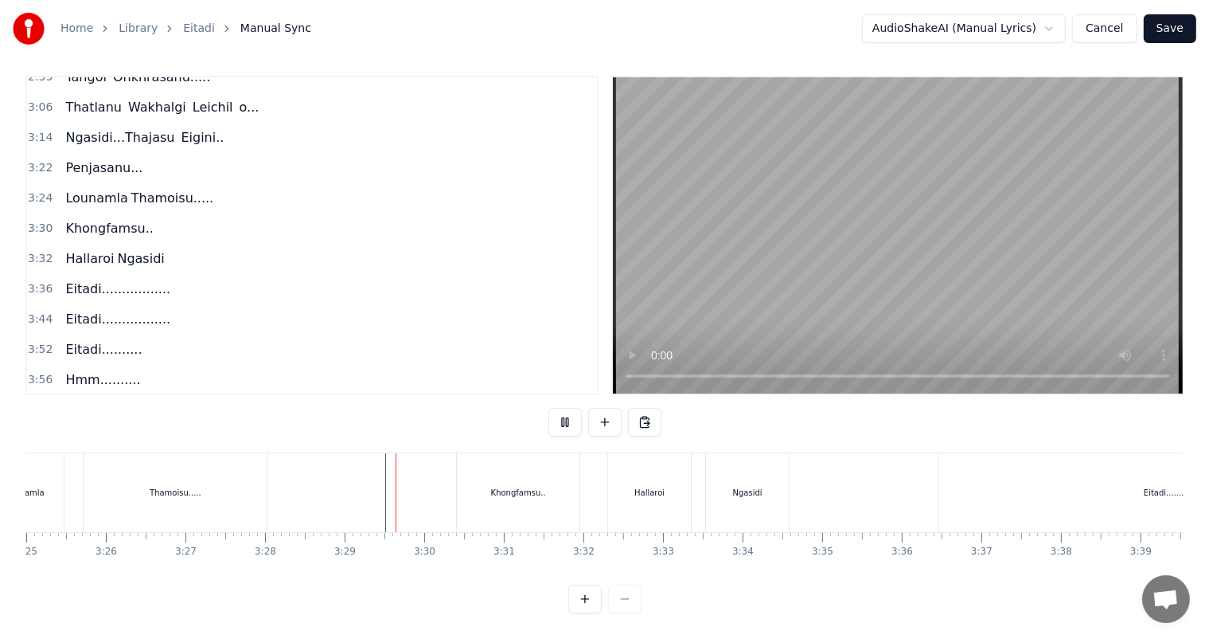
scroll to position [21, 0]
click at [869, 476] on div at bounding box center [205, 492] width 33002 height 79
click at [756, 486] on div "Ngasidi" at bounding box center [747, 492] width 29 height 12
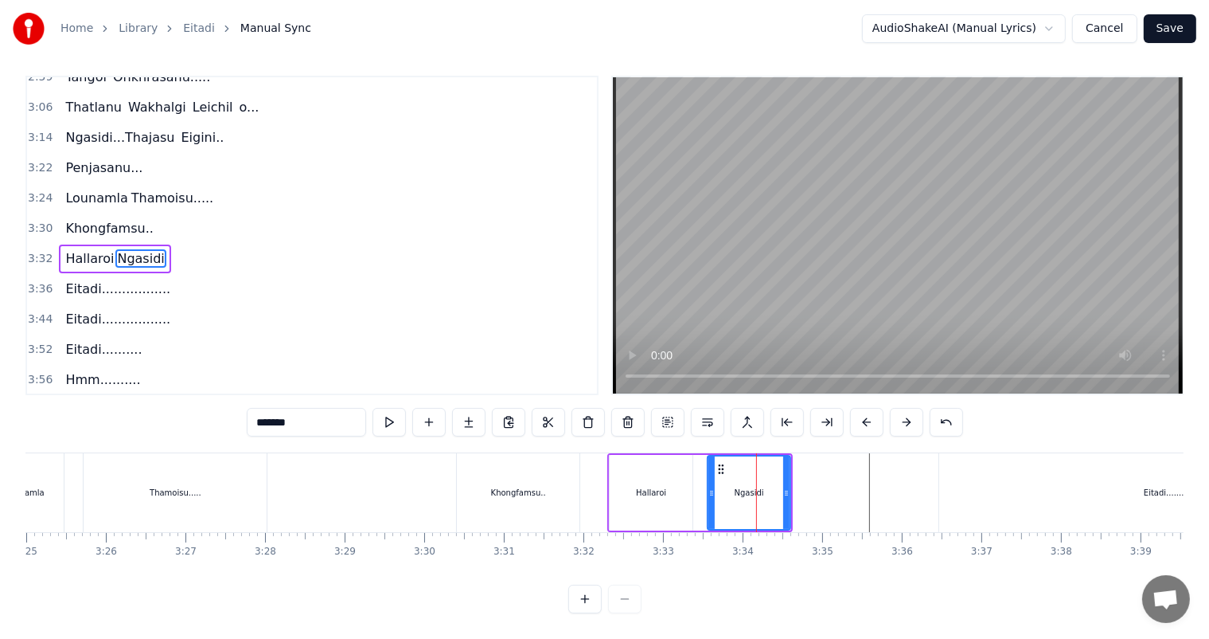
scroll to position [0, 0]
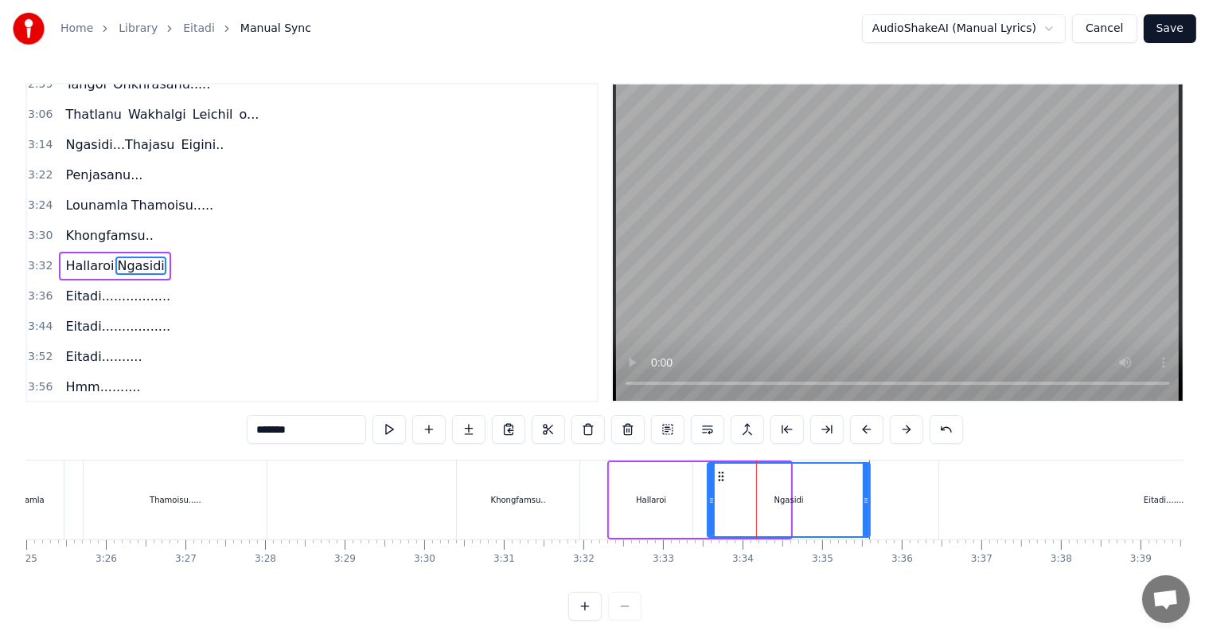
drag, startPoint x: 787, startPoint y: 496, endPoint x: 836, endPoint y: 495, distance: 48.6
click at [865, 500] on icon at bounding box center [866, 500] width 6 height 13
click at [341, 428] on input "*******" at bounding box center [306, 429] width 119 height 29
type input "**********"
click at [433, 487] on div at bounding box center [205, 499] width 33002 height 79
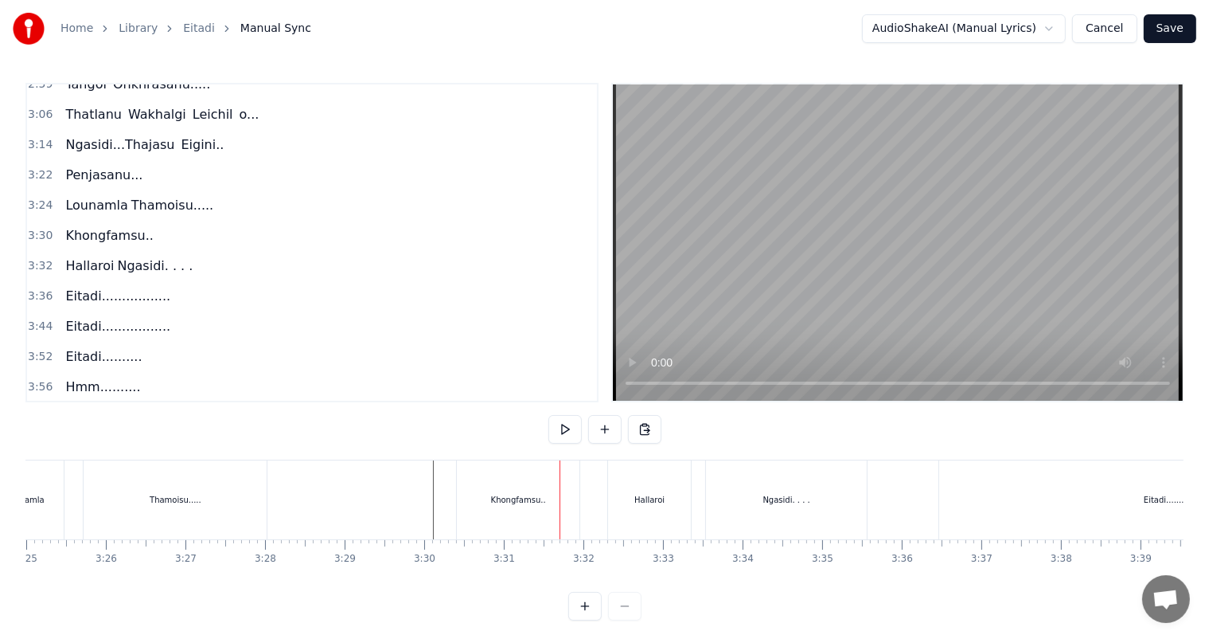
click at [425, 488] on div at bounding box center [205, 499] width 33002 height 79
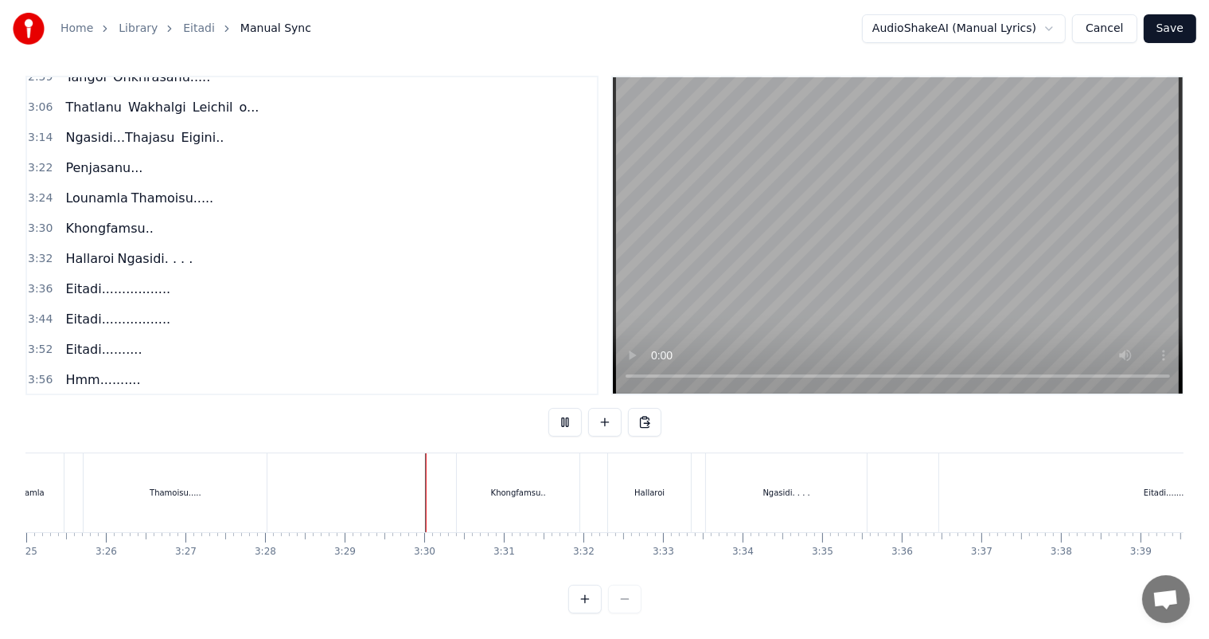
scroll to position [21, 0]
click at [416, 472] on div at bounding box center [205, 492] width 33002 height 79
click at [618, 600] on div at bounding box center [604, 598] width 73 height 29
click at [619, 600] on div at bounding box center [604, 598] width 73 height 29
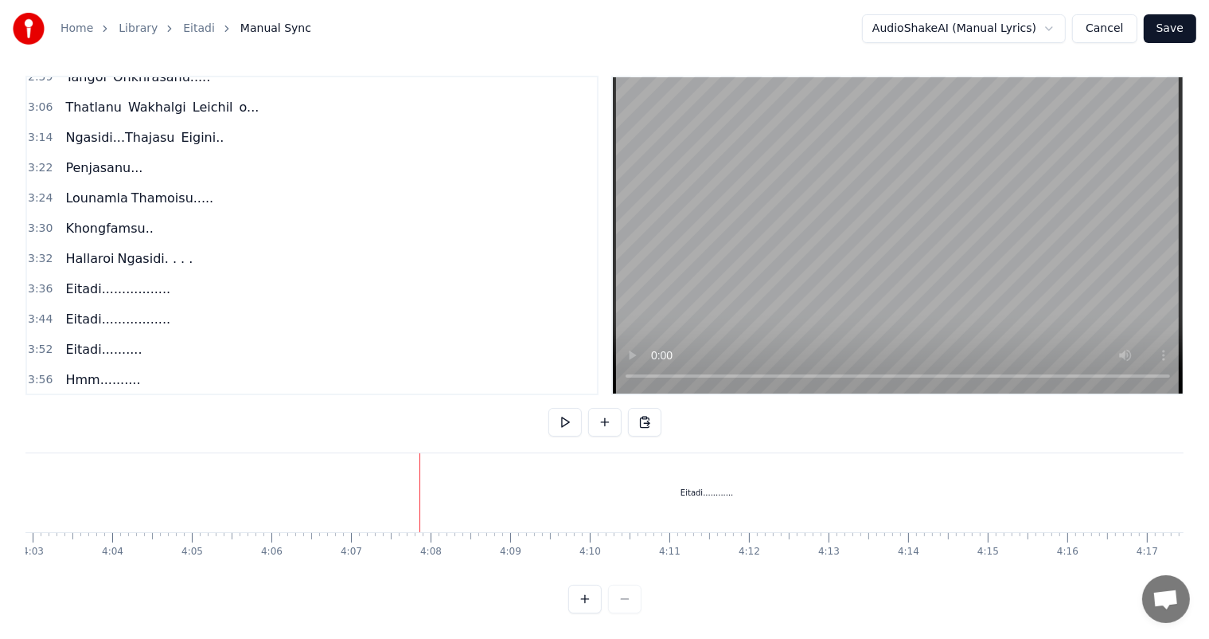
click at [619, 600] on div at bounding box center [604, 598] width 73 height 29
click at [623, 600] on div at bounding box center [604, 598] width 73 height 29
click at [625, 599] on div at bounding box center [604, 598] width 73 height 29
click at [627, 596] on div at bounding box center [604, 598] width 73 height 29
click at [626, 470] on div "Eitadi............" at bounding box center [707, 492] width 1752 height 79
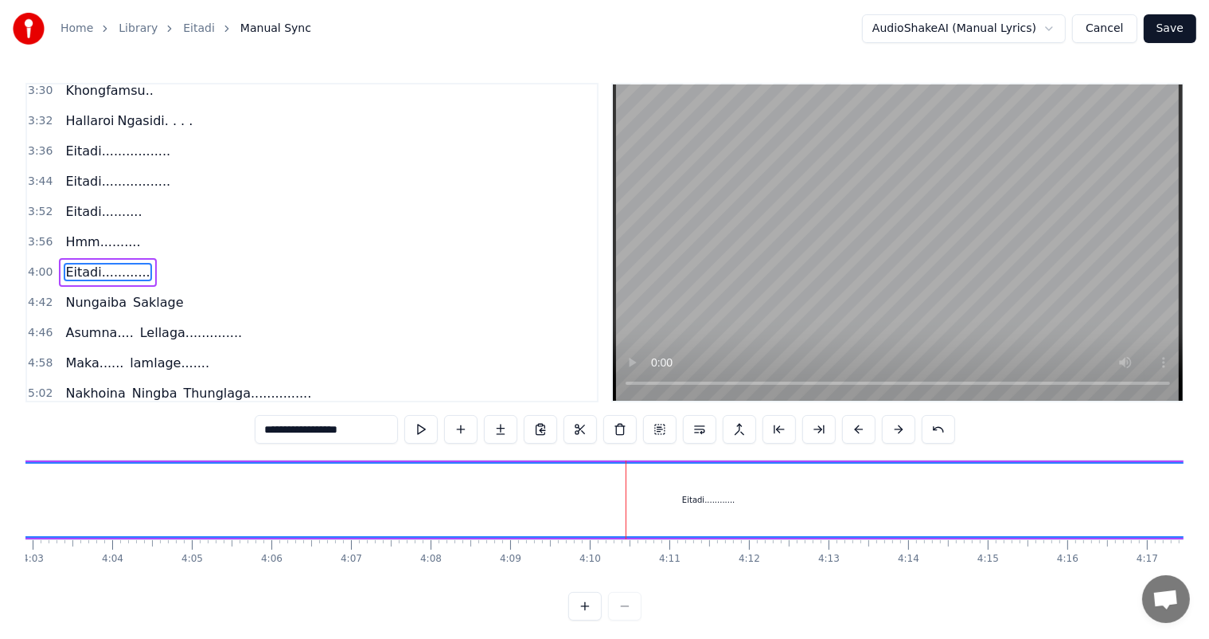
scroll to position [676, 0]
click at [627, 620] on div at bounding box center [604, 606] width 73 height 29
drag, startPoint x: 626, startPoint y: 617, endPoint x: 692, endPoint y: 587, distance: 72.7
click at [636, 614] on div at bounding box center [604, 606] width 73 height 29
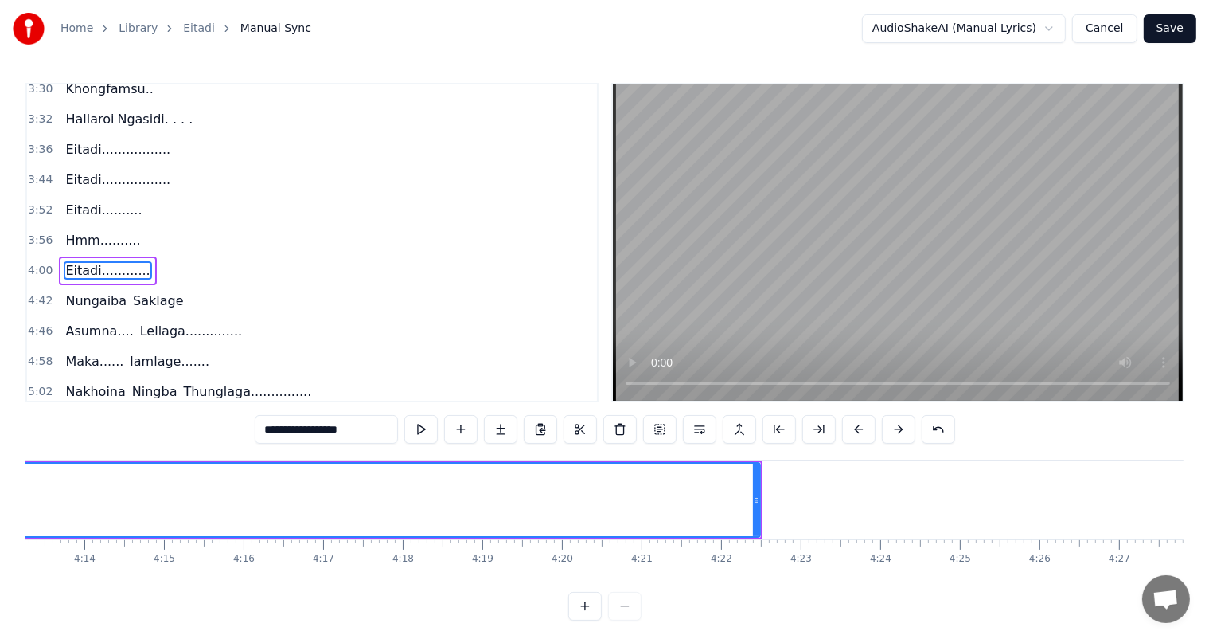
scroll to position [0, 20109]
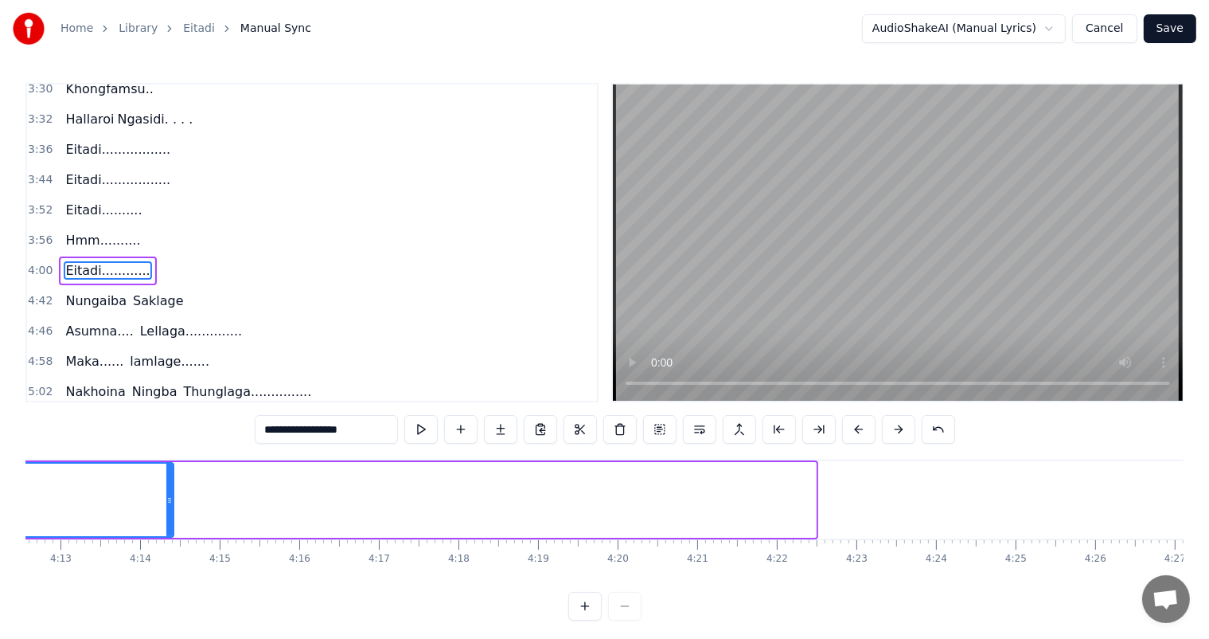
drag, startPoint x: 811, startPoint y: 499, endPoint x: 169, endPoint y: 526, distance: 643.1
click at [169, 526] on div at bounding box center [169, 499] width 6 height 72
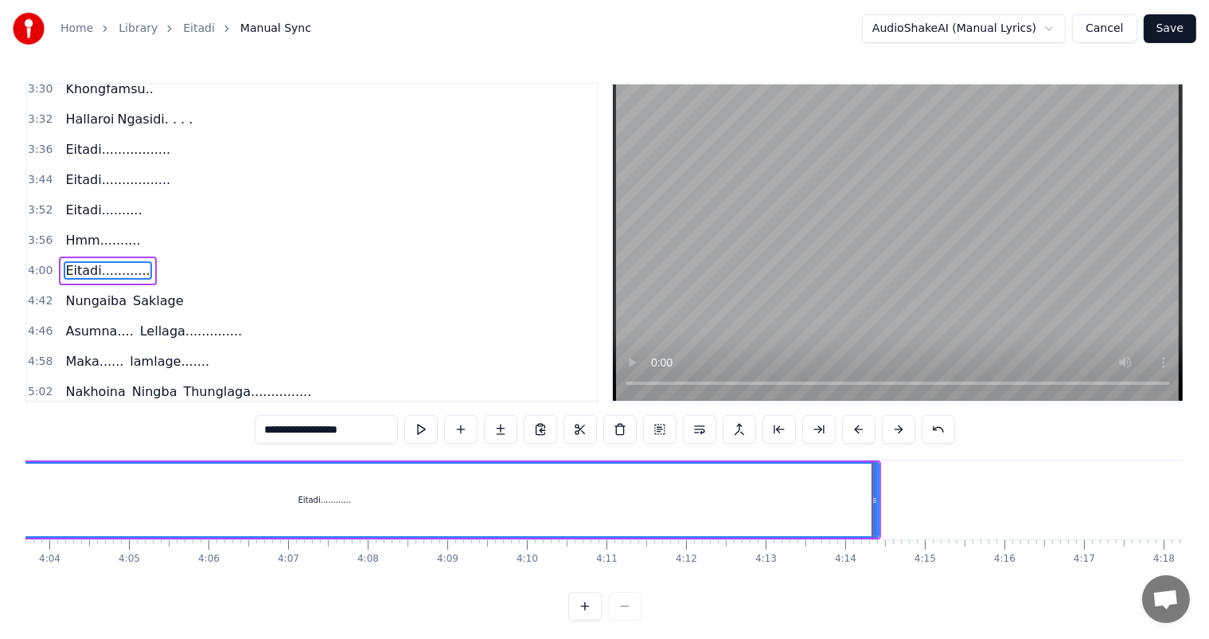
scroll to position [0, 19162]
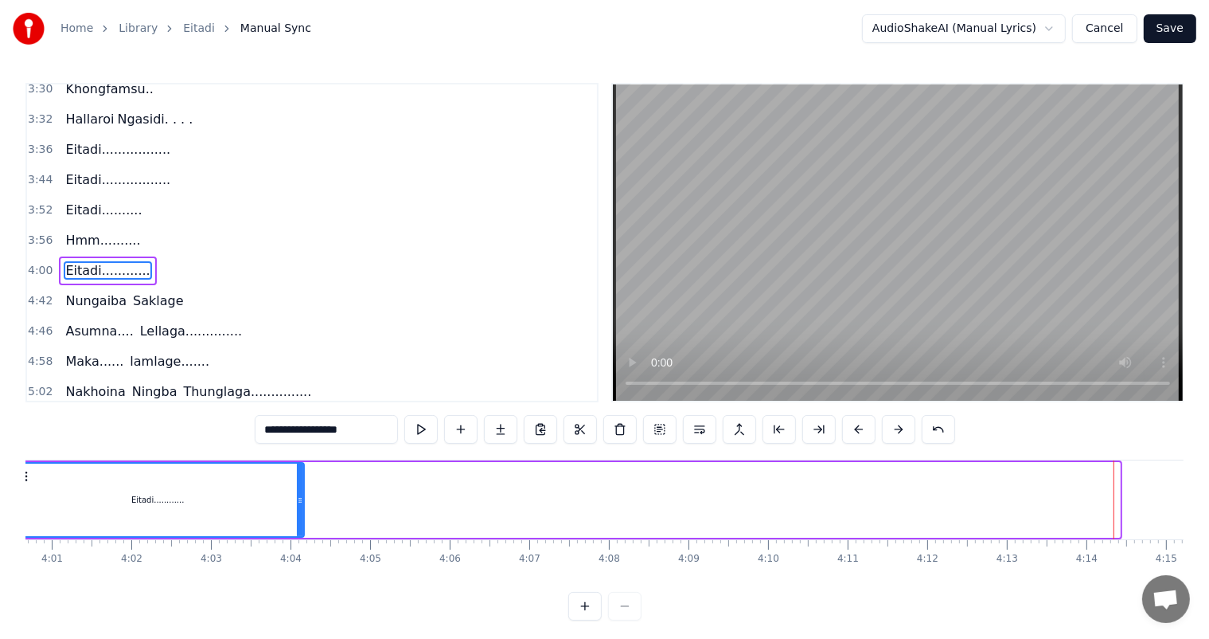
drag, startPoint x: 1115, startPoint y: 499, endPoint x: 299, endPoint y: 513, distance: 815.4
click at [299, 513] on div at bounding box center [300, 499] width 6 height 72
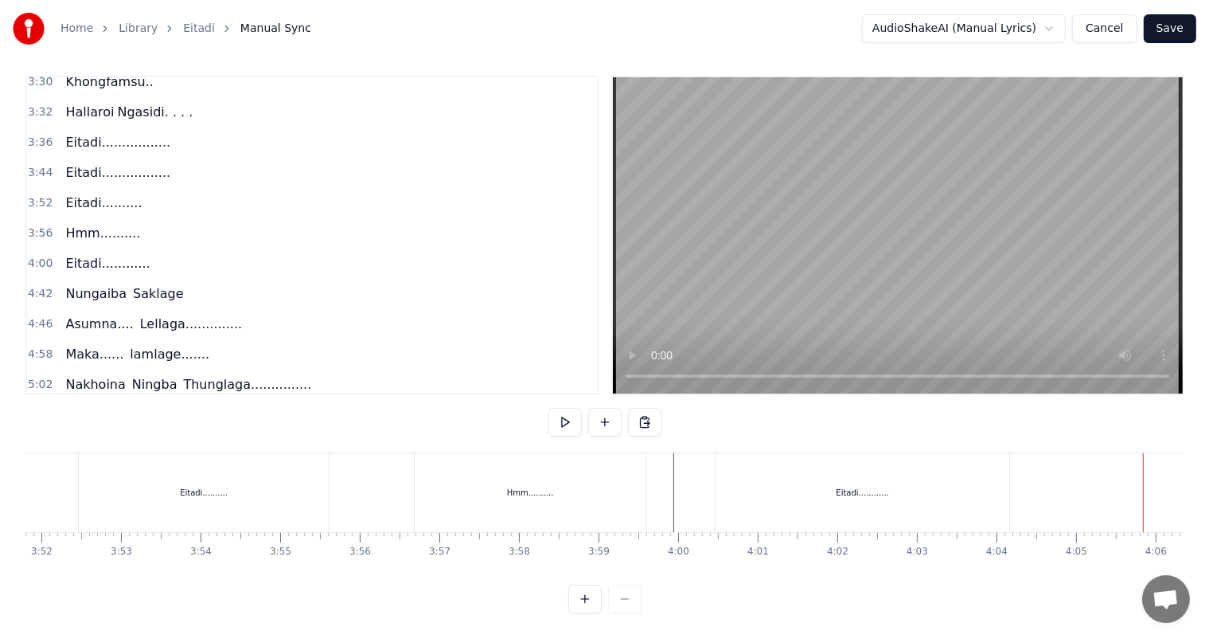
scroll to position [0, 18363]
click at [897, 484] on div "Eitadi............" at bounding box center [955, 492] width 294 height 79
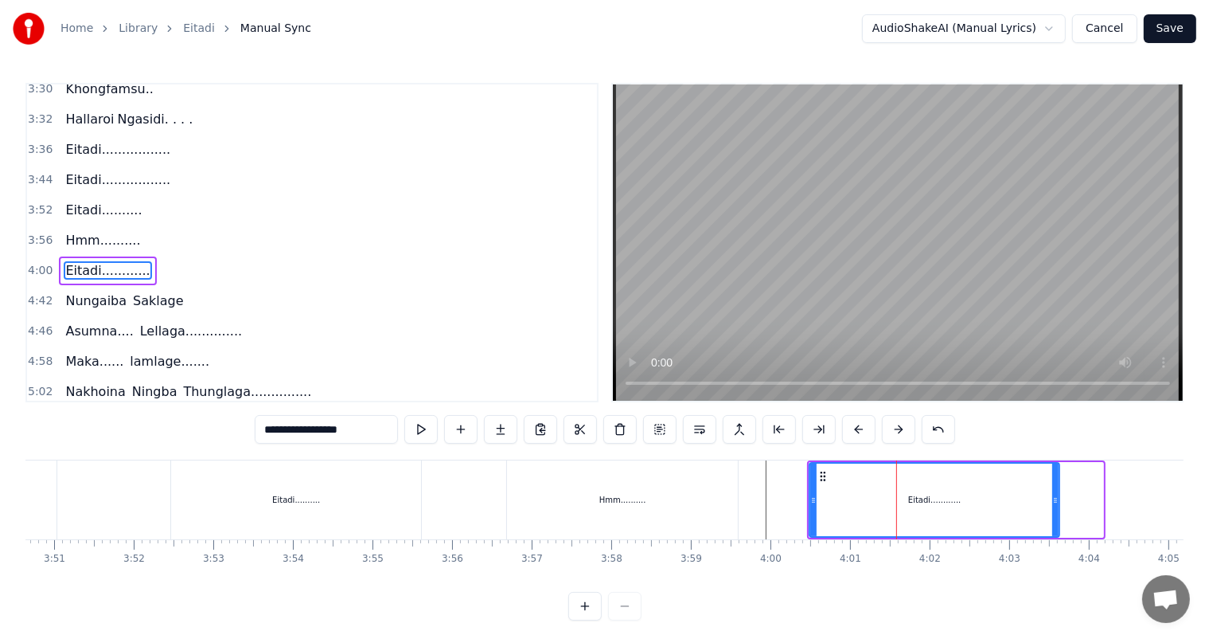
drag, startPoint x: 1101, startPoint y: 503, endPoint x: 850, endPoint y: 514, distance: 251.0
click at [1053, 507] on div at bounding box center [1056, 499] width 6 height 72
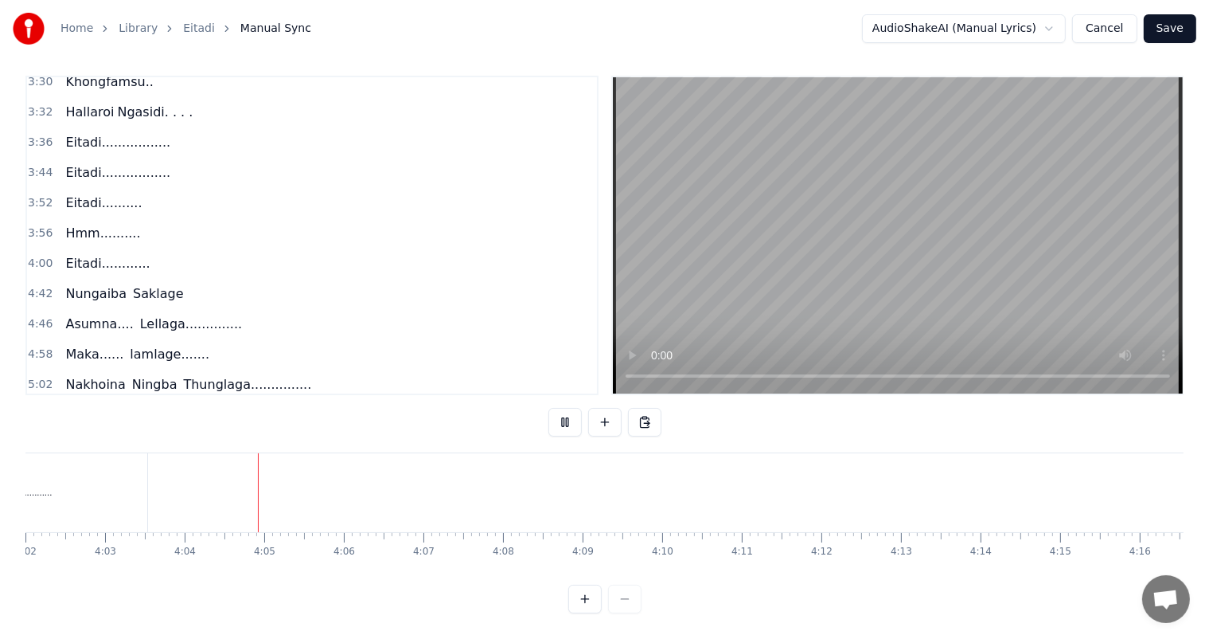
scroll to position [0, 19367]
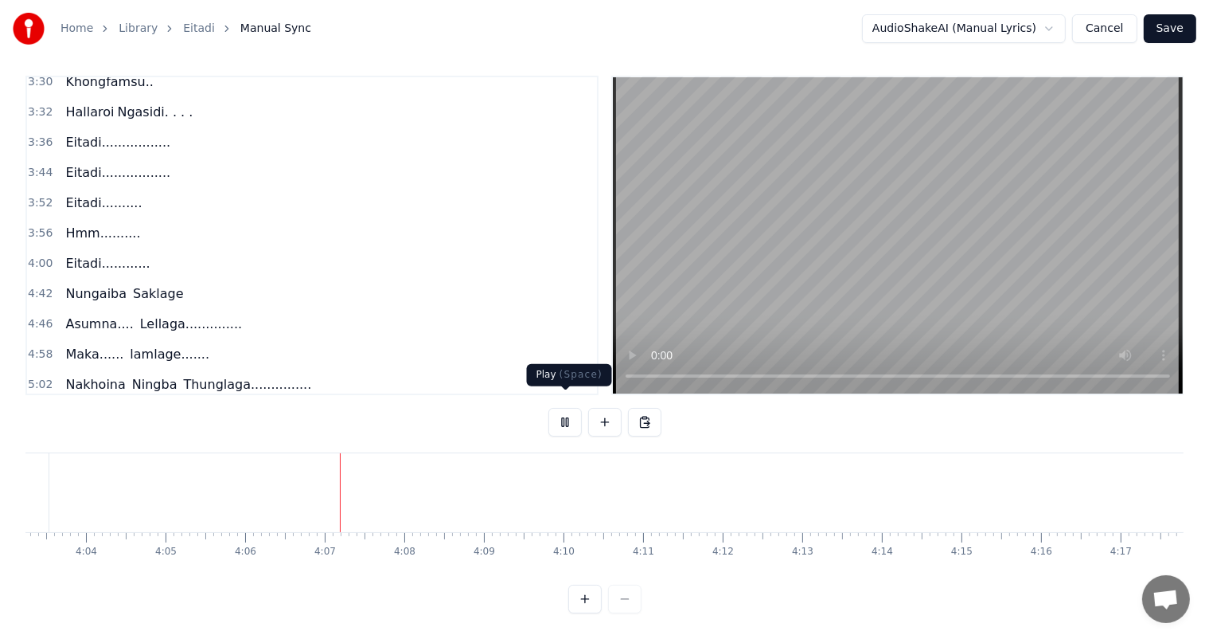
click at [565, 408] on button at bounding box center [565, 422] width 33 height 29
click at [568, 408] on button at bounding box center [565, 422] width 33 height 29
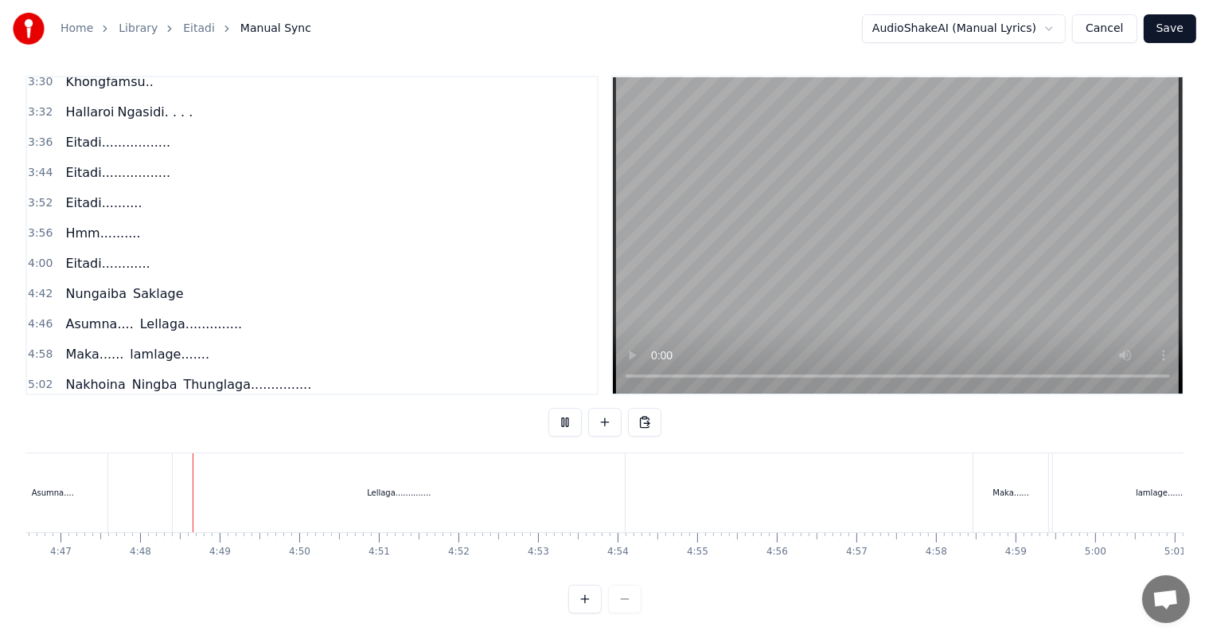
scroll to position [0, 22844]
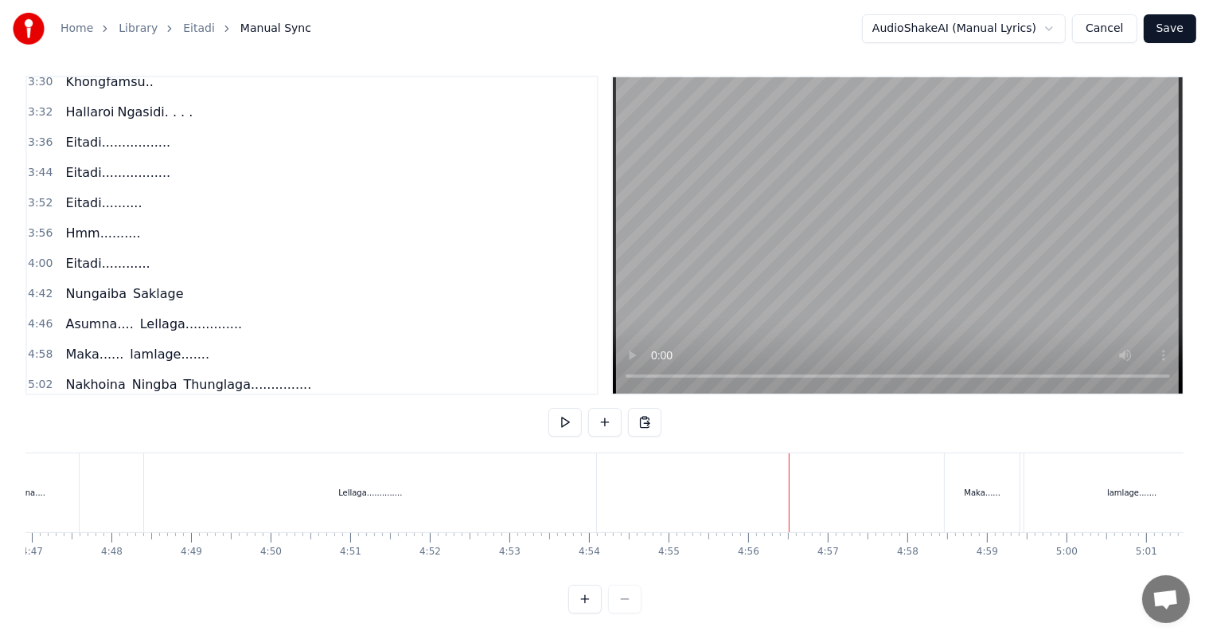
click at [576, 479] on div "Lellaga.............." at bounding box center [370, 492] width 452 height 79
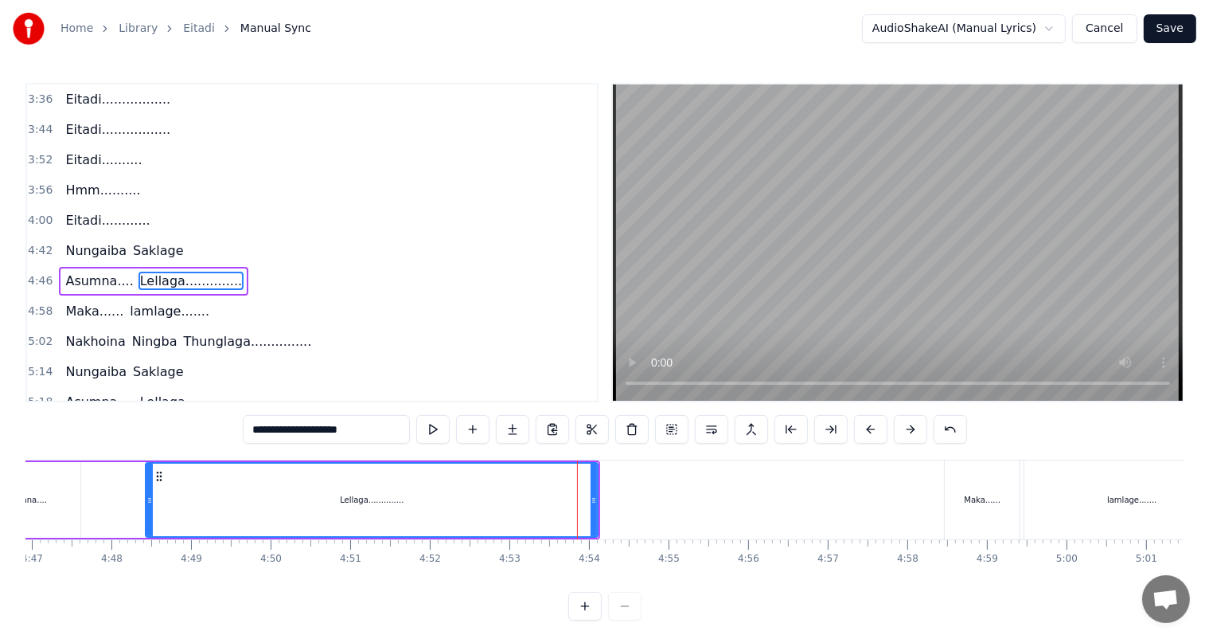
scroll to position [735, 0]
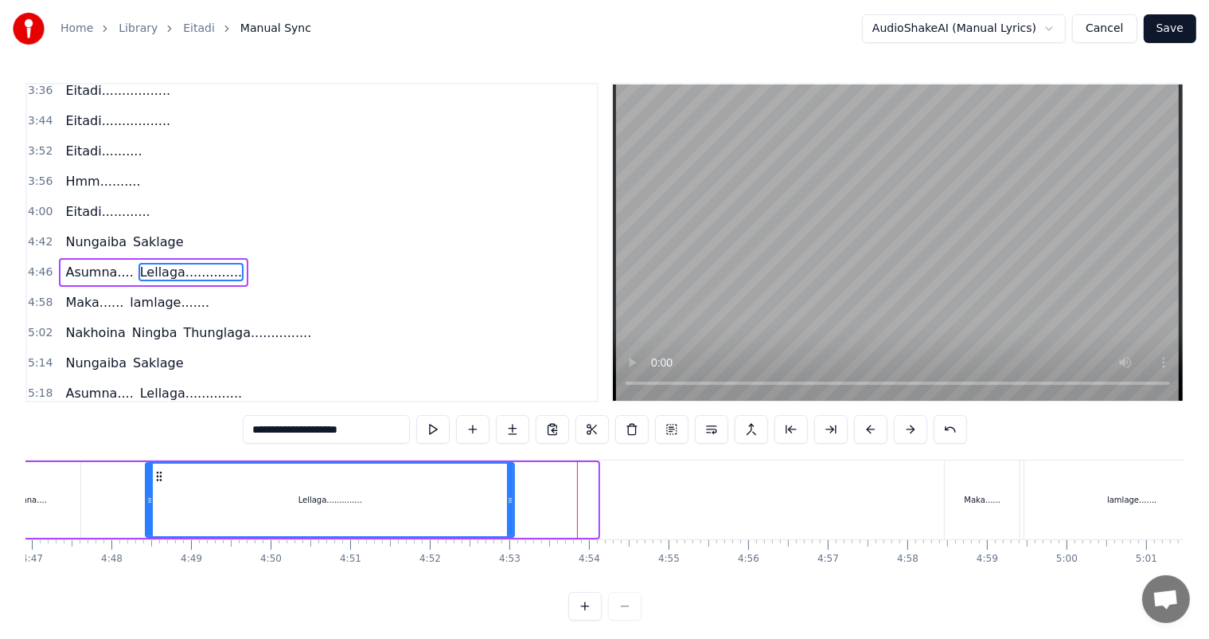
drag, startPoint x: 594, startPoint y: 500, endPoint x: 510, endPoint y: 494, distance: 84.6
click at [510, 494] on icon at bounding box center [510, 500] width 6 height 13
click at [123, 497] on div "Asumna.... Lellaga.............." at bounding box center [242, 499] width 548 height 79
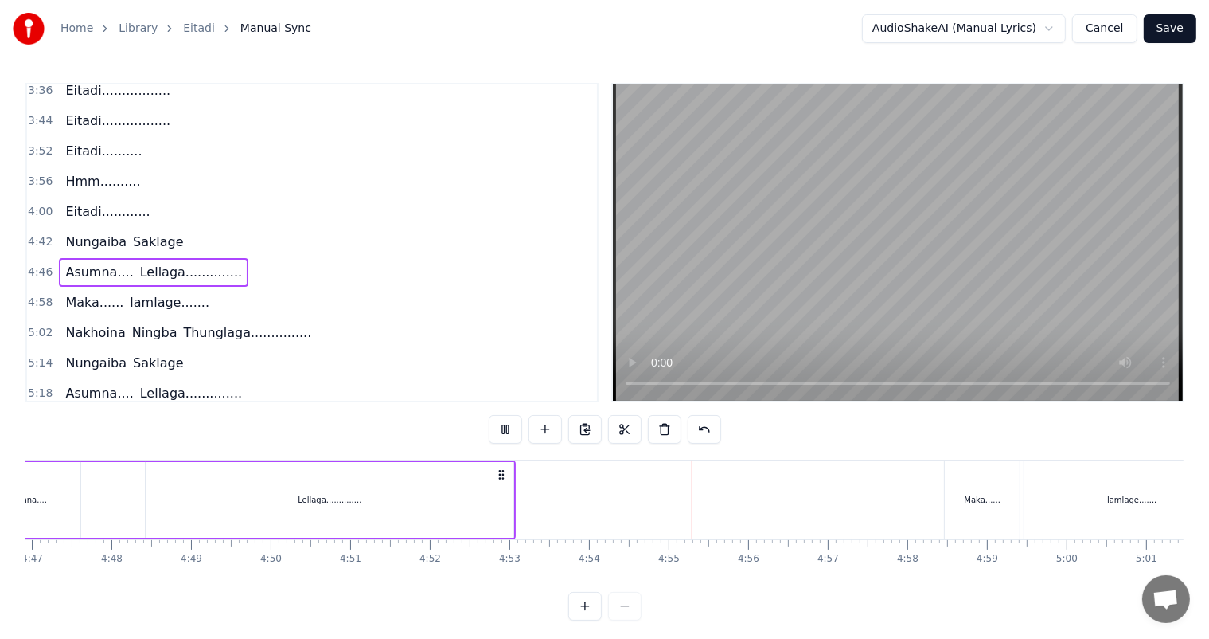
scroll to position [21, 0]
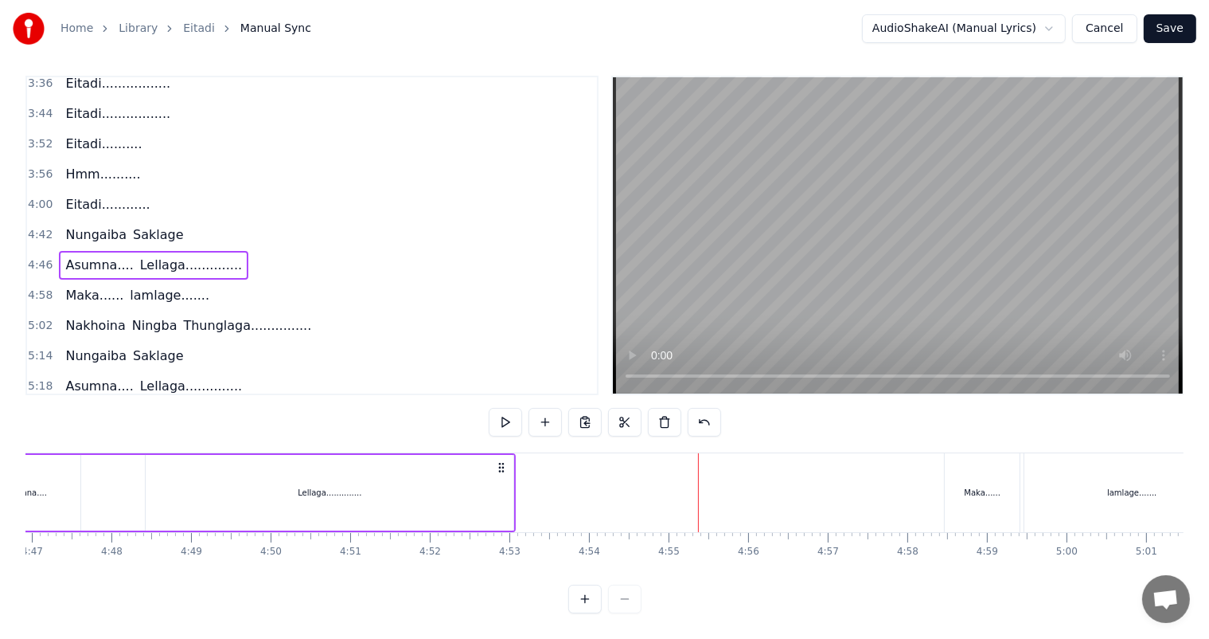
click at [504, 475] on div "Lellaga.............." at bounding box center [330, 493] width 368 height 76
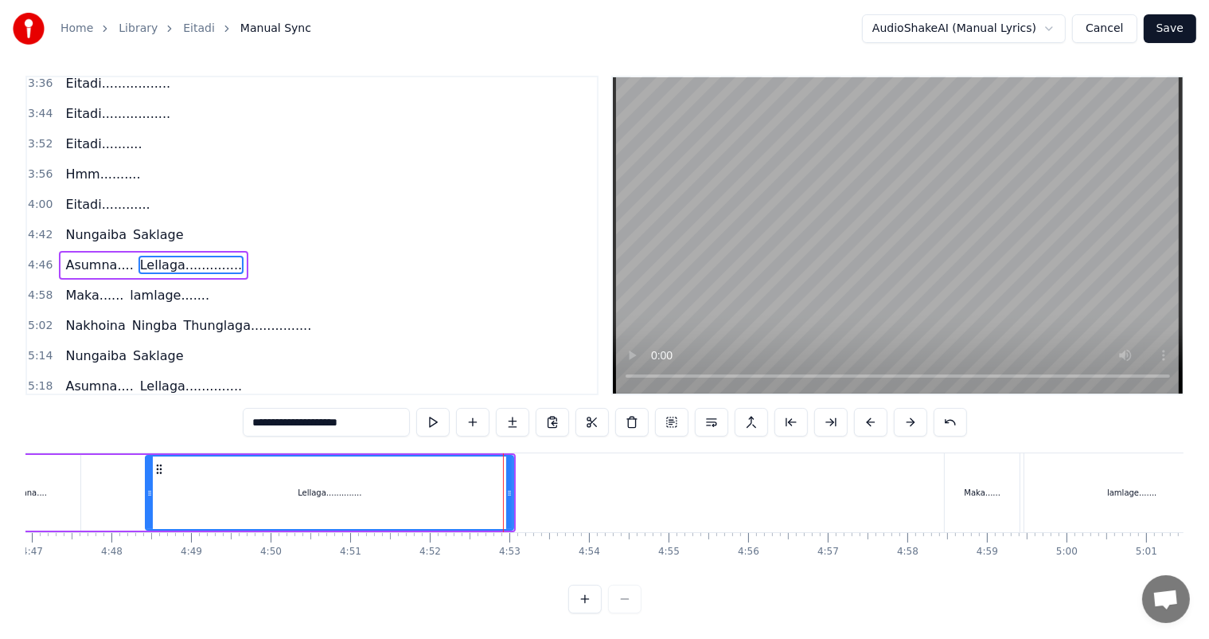
scroll to position [0, 0]
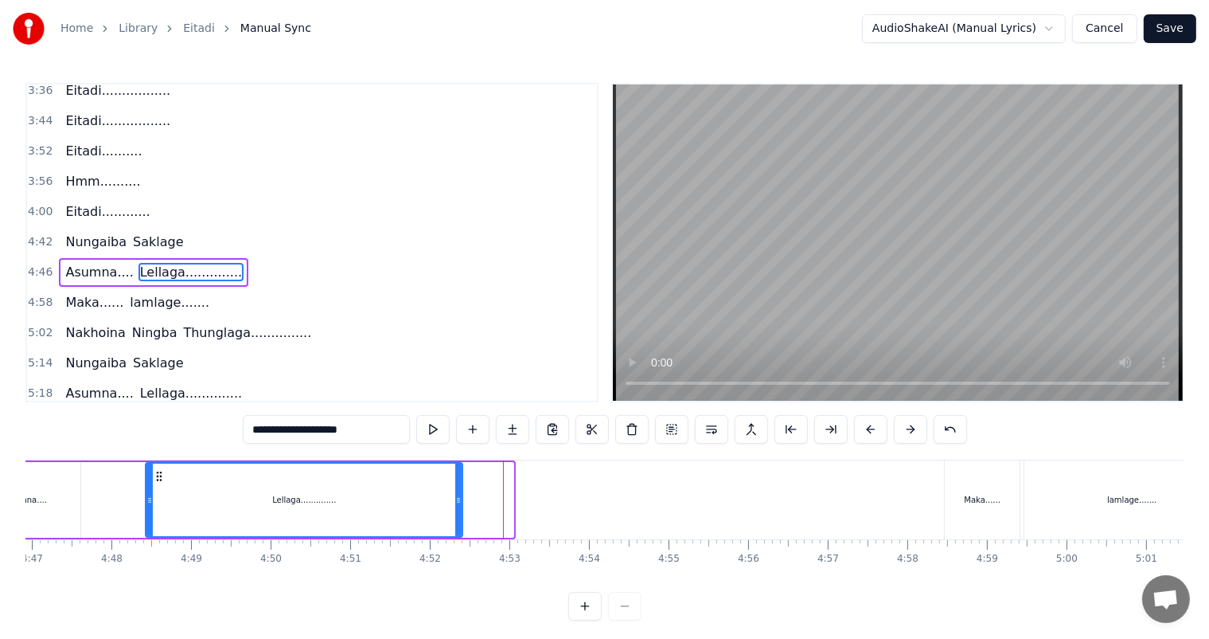
drag, startPoint x: 508, startPoint y: 493, endPoint x: 457, endPoint y: 487, distance: 51.3
click at [457, 487] on div at bounding box center [458, 499] width 6 height 72
drag, startPoint x: 327, startPoint y: 432, endPoint x: 296, endPoint y: 431, distance: 31.1
click at [296, 431] on input "**********" at bounding box center [326, 429] width 167 height 29
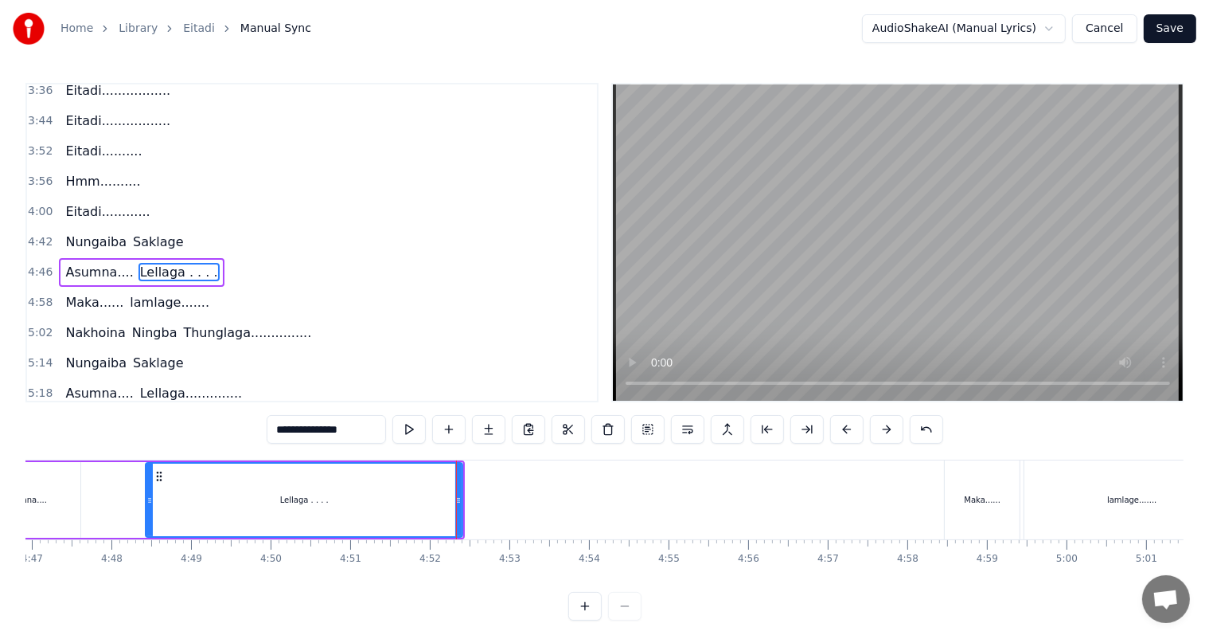
type input "**********"
click at [111, 488] on div "Asumna.... Lellaga . . . ." at bounding box center [216, 499] width 497 height 79
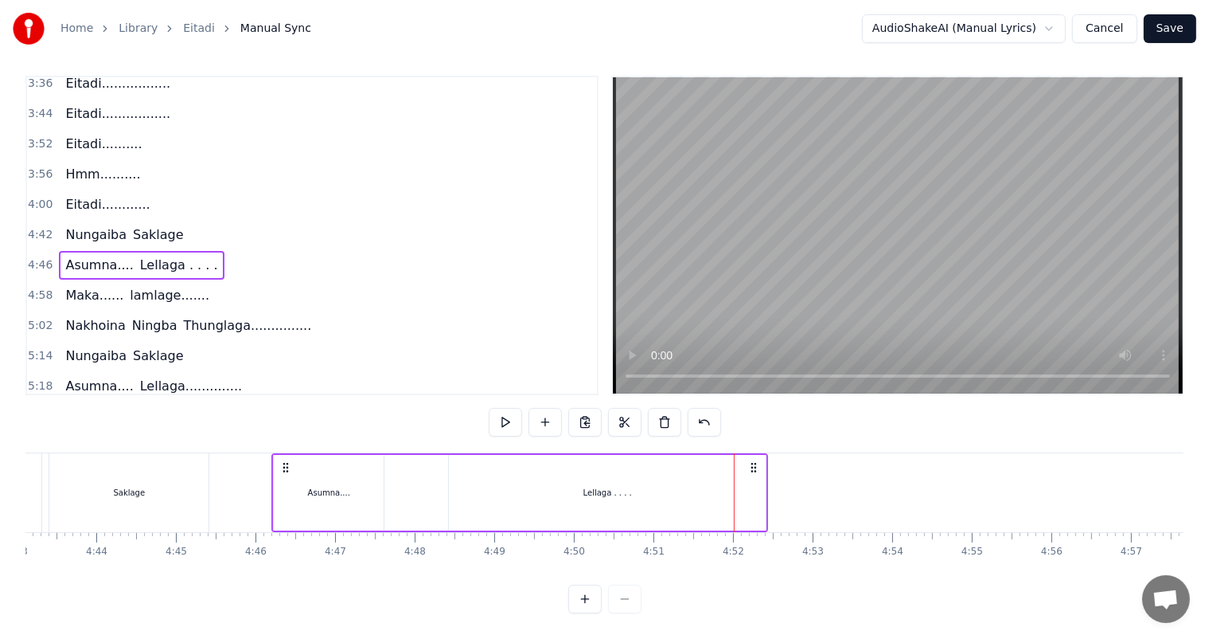
scroll to position [0, 22449]
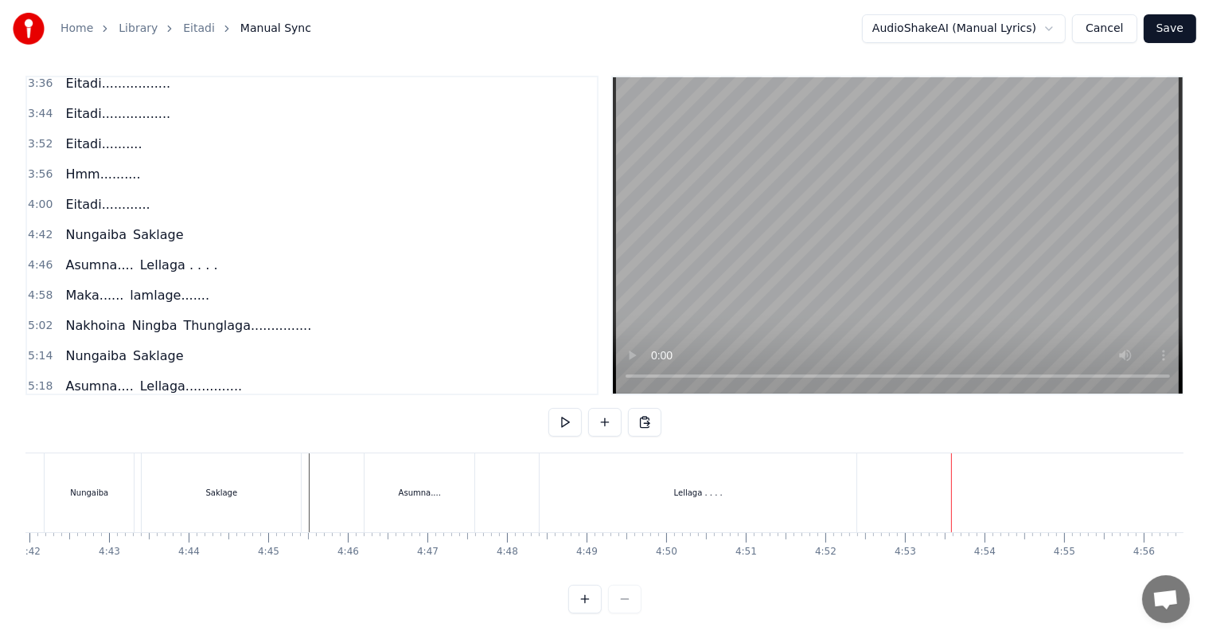
click at [809, 481] on div "Lellaga . . . ." at bounding box center [698, 492] width 317 height 79
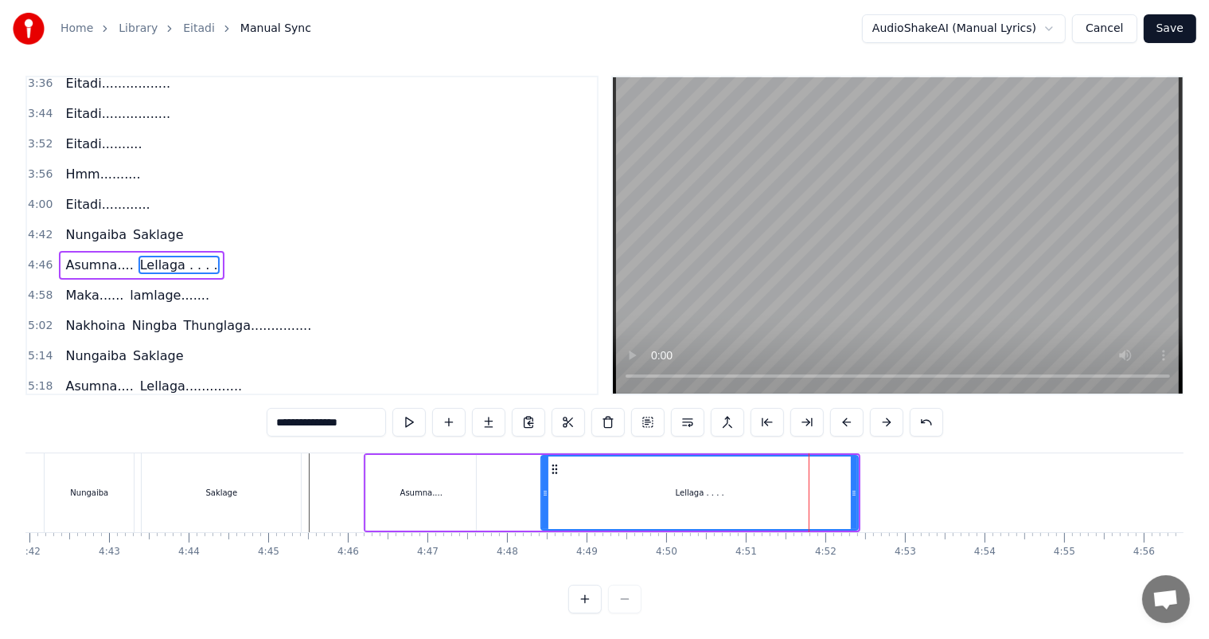
scroll to position [0, 0]
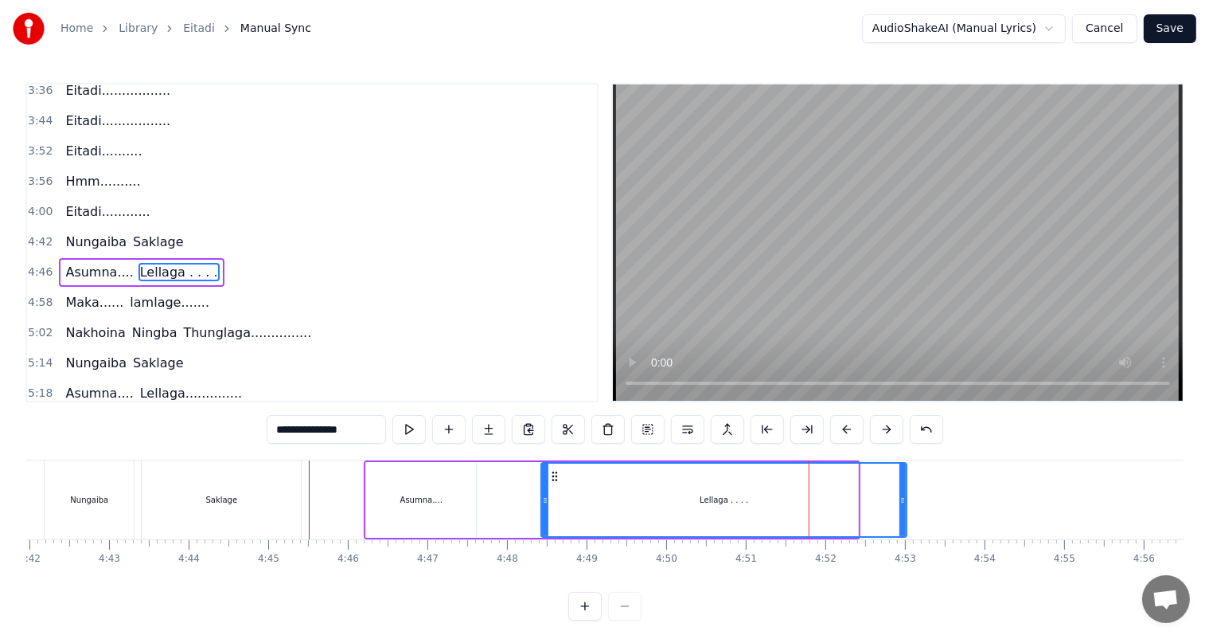
drag, startPoint x: 856, startPoint y: 500, endPoint x: 906, endPoint y: 503, distance: 50.3
click at [906, 503] on icon at bounding box center [903, 500] width 6 height 13
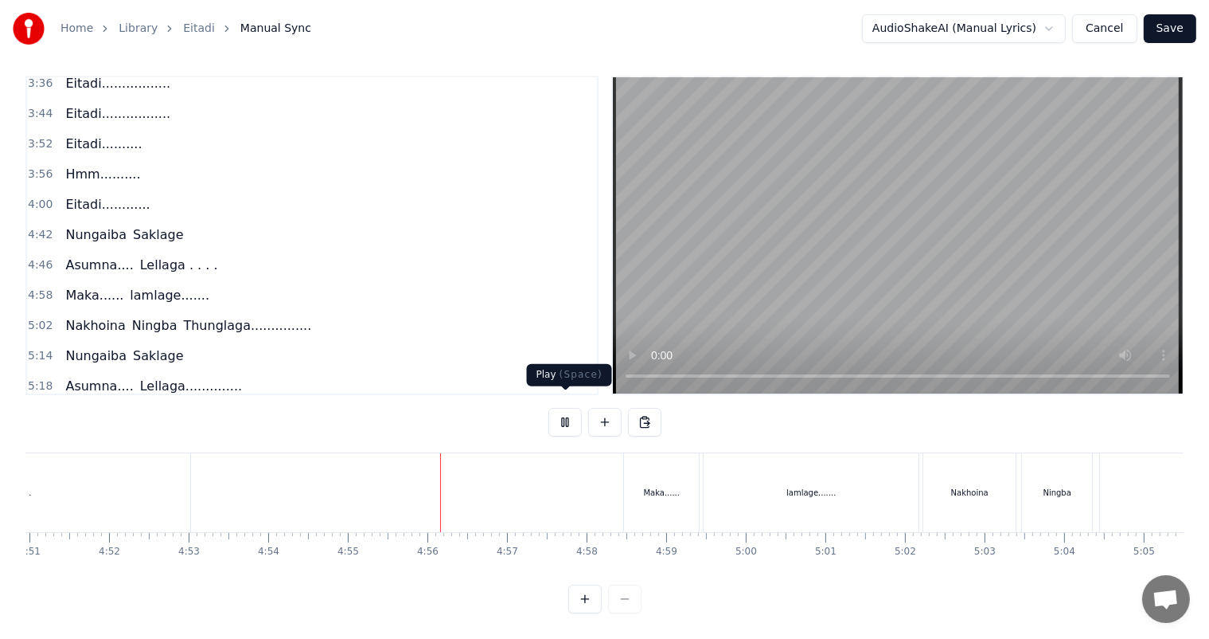
scroll to position [0, 23450]
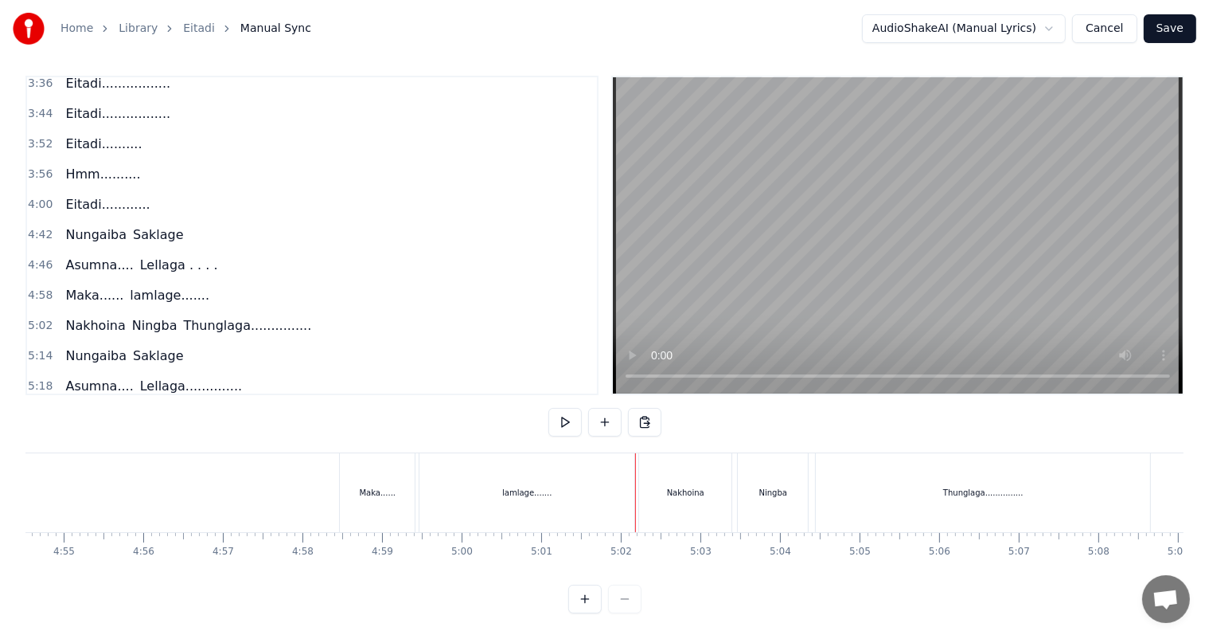
click at [535, 499] on div "lamlage......." at bounding box center [527, 492] width 215 height 79
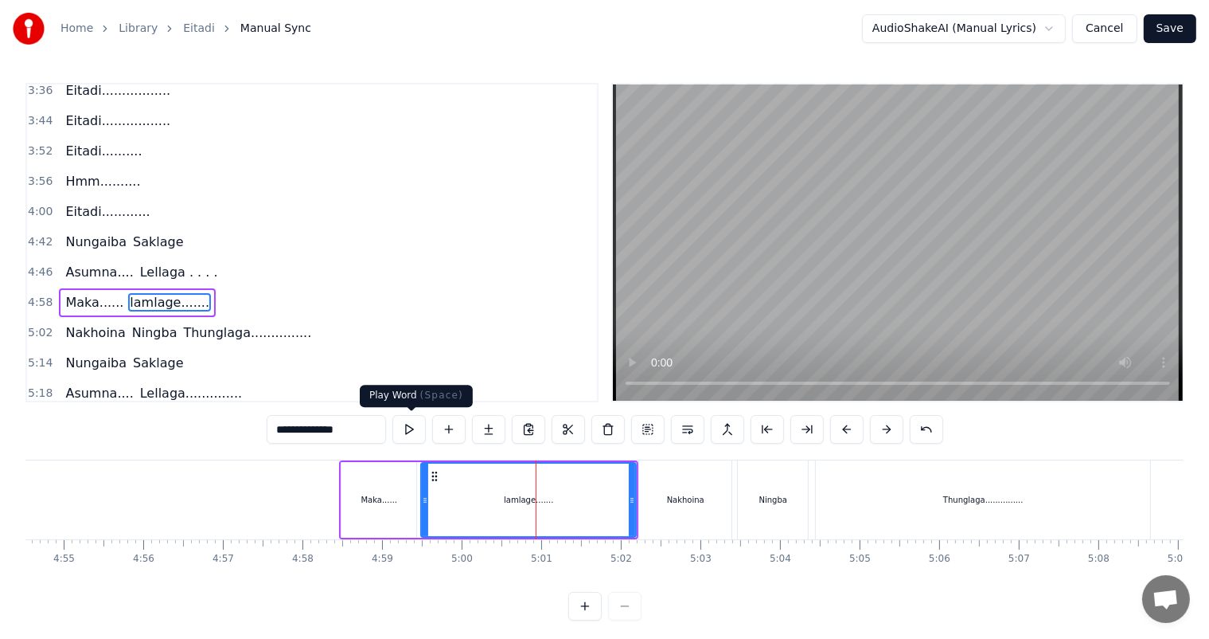
scroll to position [764, 0]
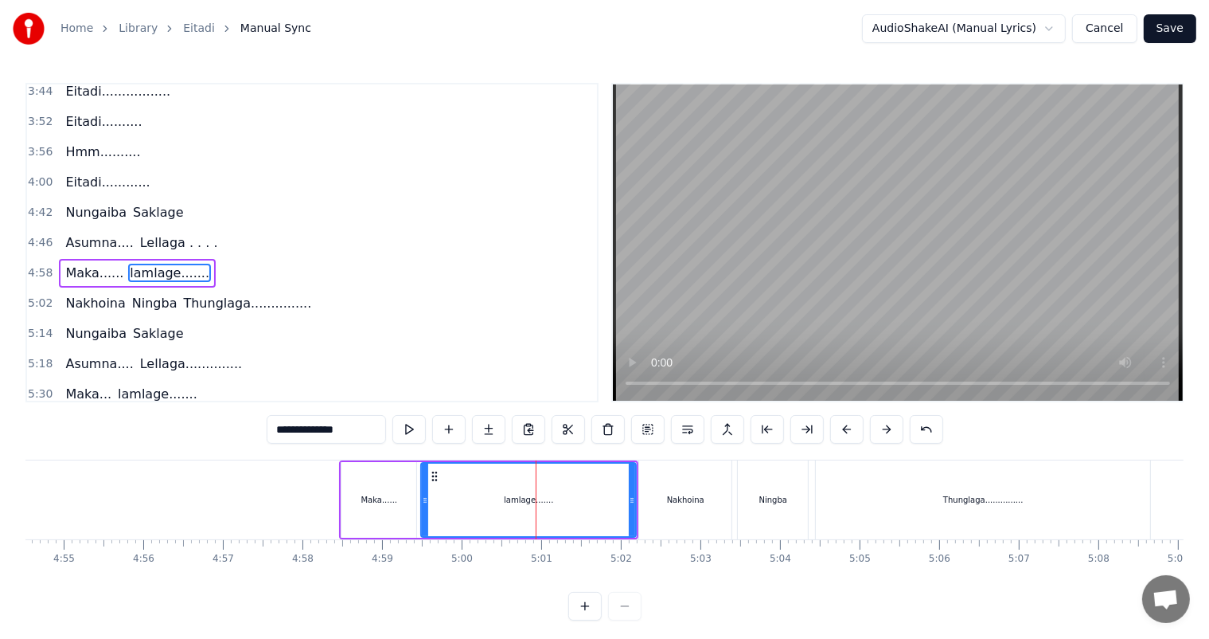
drag, startPoint x: 280, startPoint y: 428, endPoint x: 266, endPoint y: 424, distance: 14.9
click at [266, 424] on div "0:43 [PERSON_NAME]... Ngasidi 0:51 [PERSON_NAME]...... Polangse.. 0:59 [PERSON_…" at bounding box center [604, 351] width 1158 height 537
type input "**********"
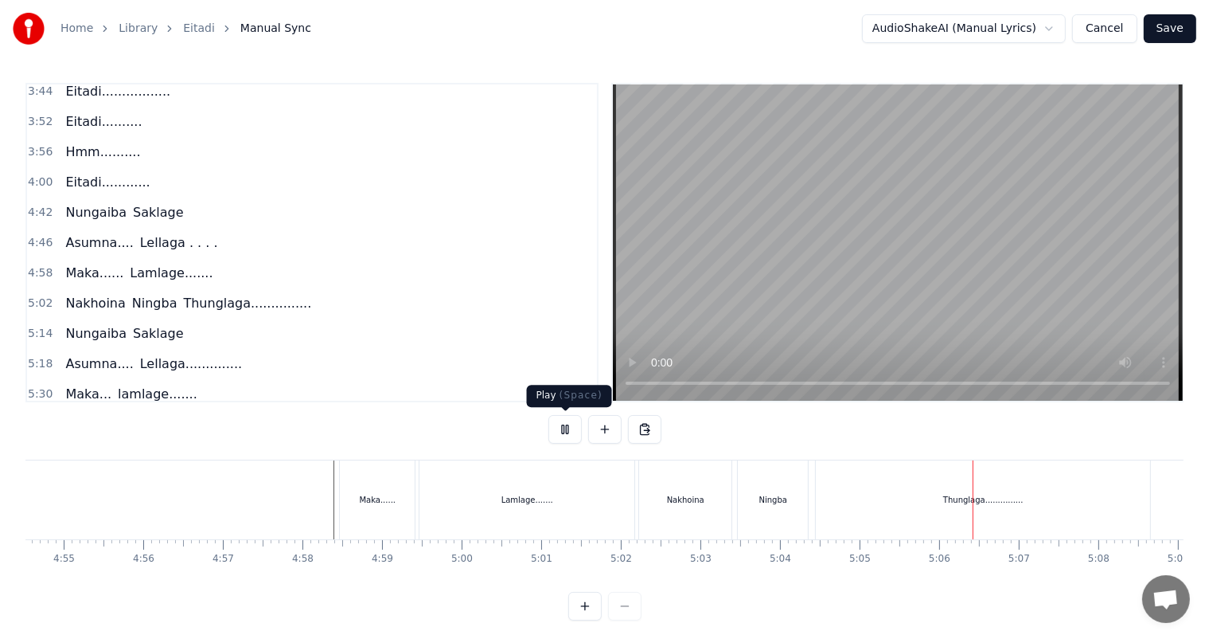
click at [567, 427] on button at bounding box center [565, 429] width 33 height 29
click at [1029, 508] on div "Thunglaga..............." at bounding box center [983, 499] width 334 height 79
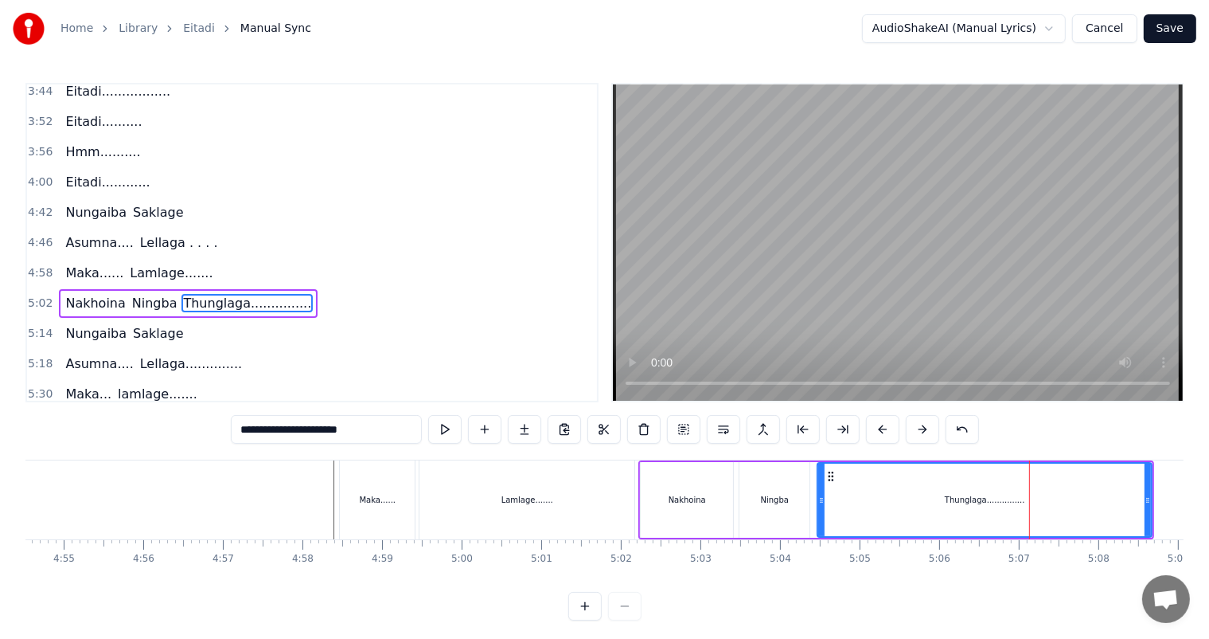
scroll to position [793, 0]
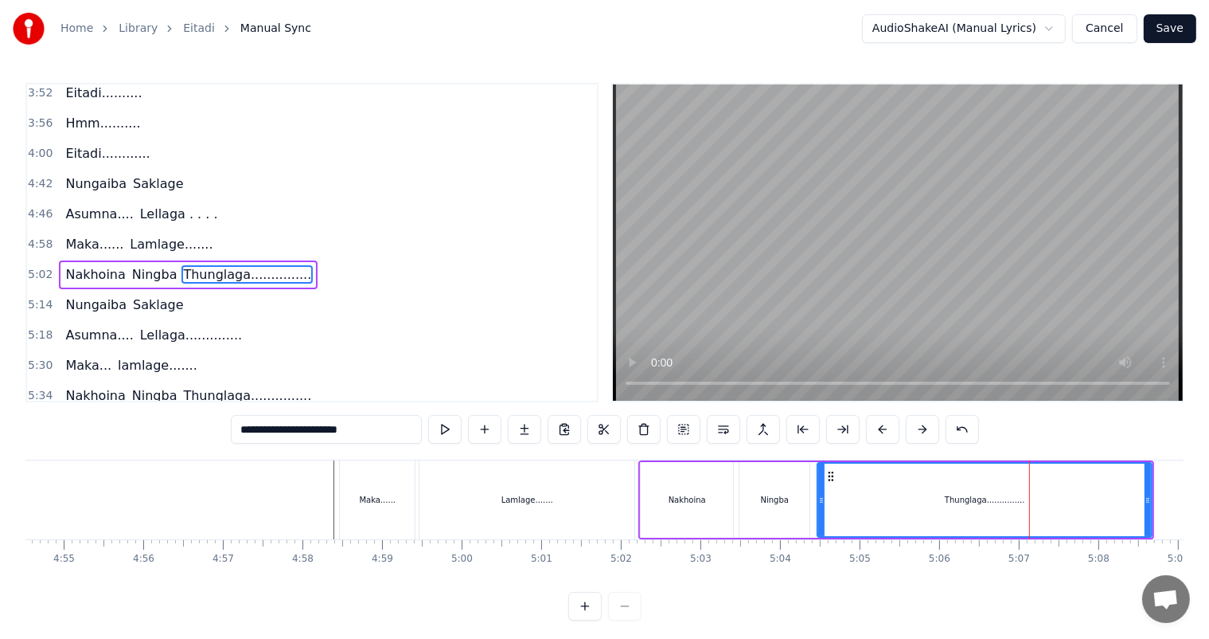
drag, startPoint x: 342, startPoint y: 436, endPoint x: 296, endPoint y: 436, distance: 45.4
click at [296, 436] on input "**********" at bounding box center [326, 429] width 191 height 29
type input "**********"
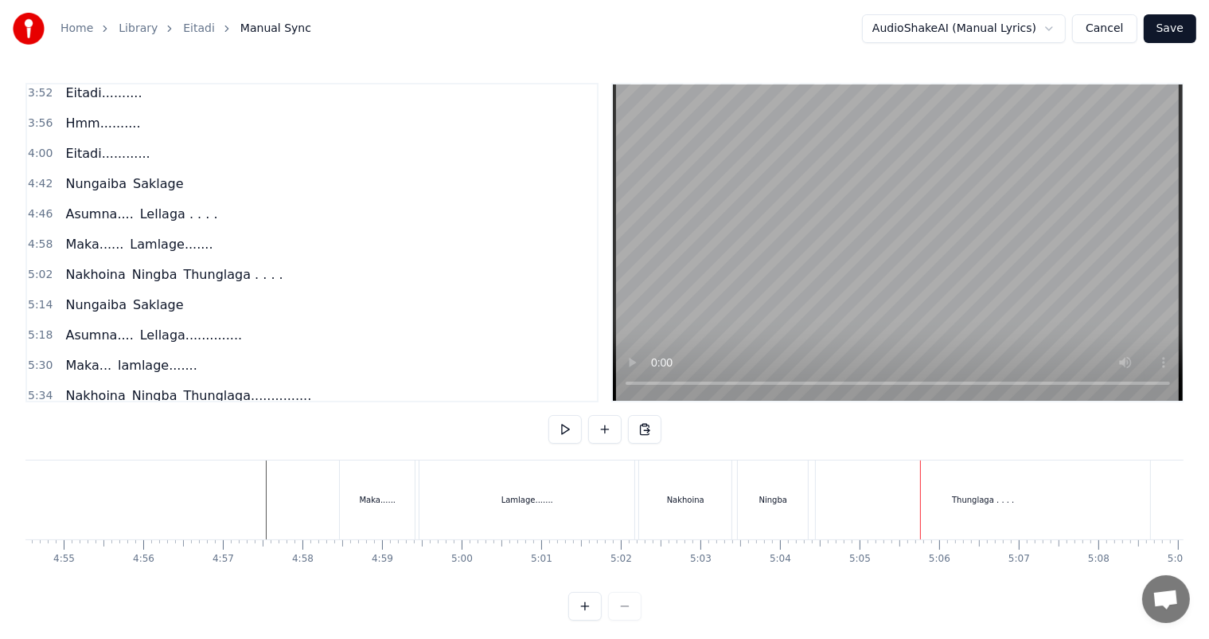
scroll to position [21, 0]
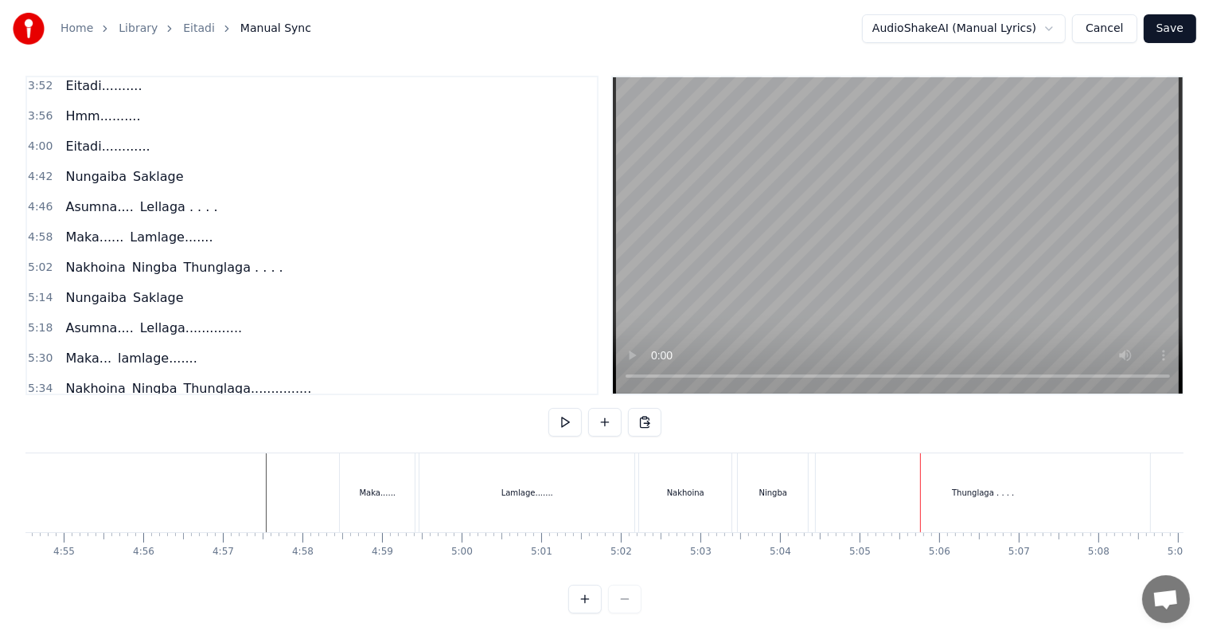
click at [963, 486] on div "Thunglaga . . . ." at bounding box center [983, 492] width 62 height 12
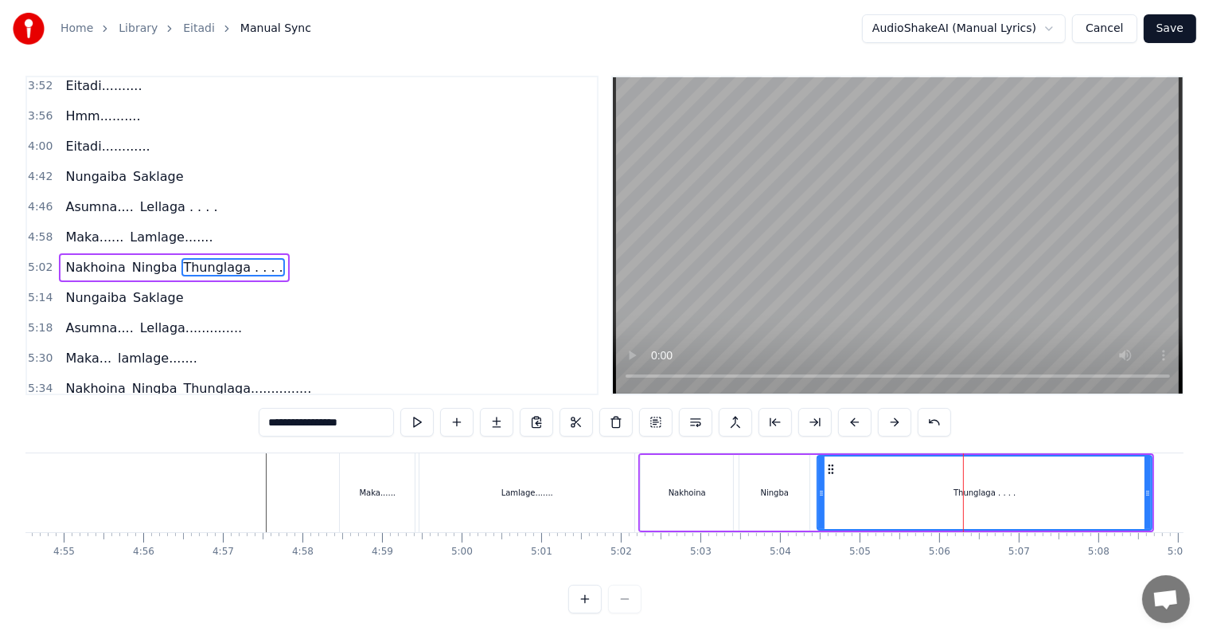
scroll to position [0, 0]
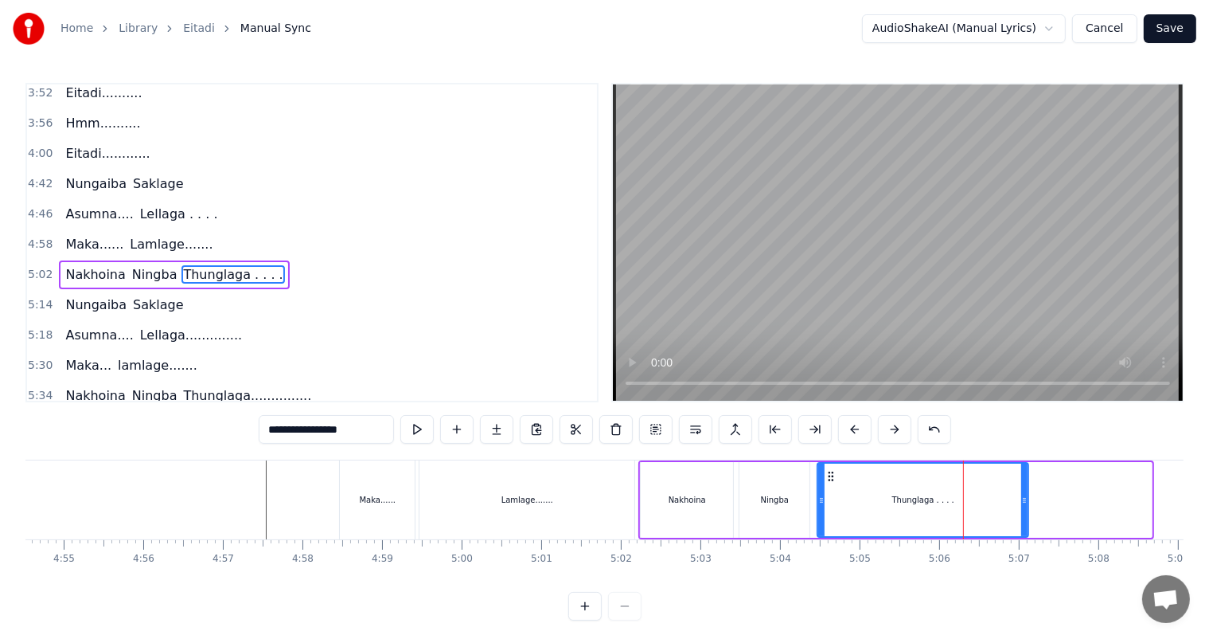
drag, startPoint x: 1147, startPoint y: 497, endPoint x: 1016, endPoint y: 492, distance: 130.7
click at [1022, 492] on div at bounding box center [1025, 499] width 6 height 72
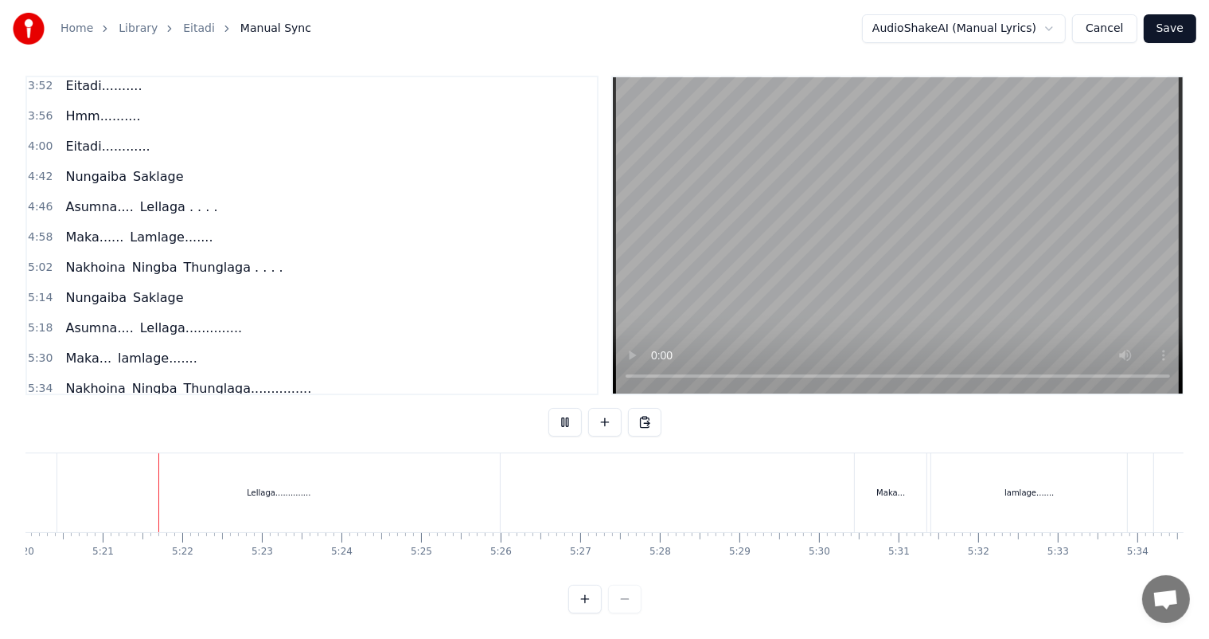
scroll to position [0, 25481]
click at [318, 484] on div "Lellaga.............." at bounding box center [278, 492] width 443 height 79
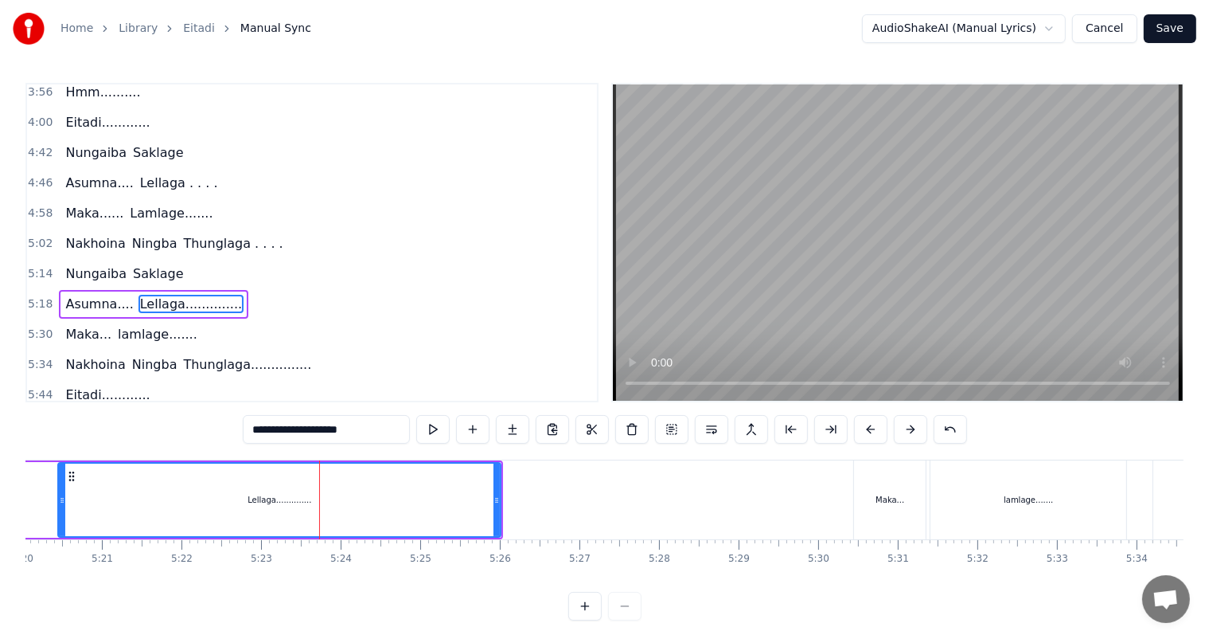
scroll to position [826, 0]
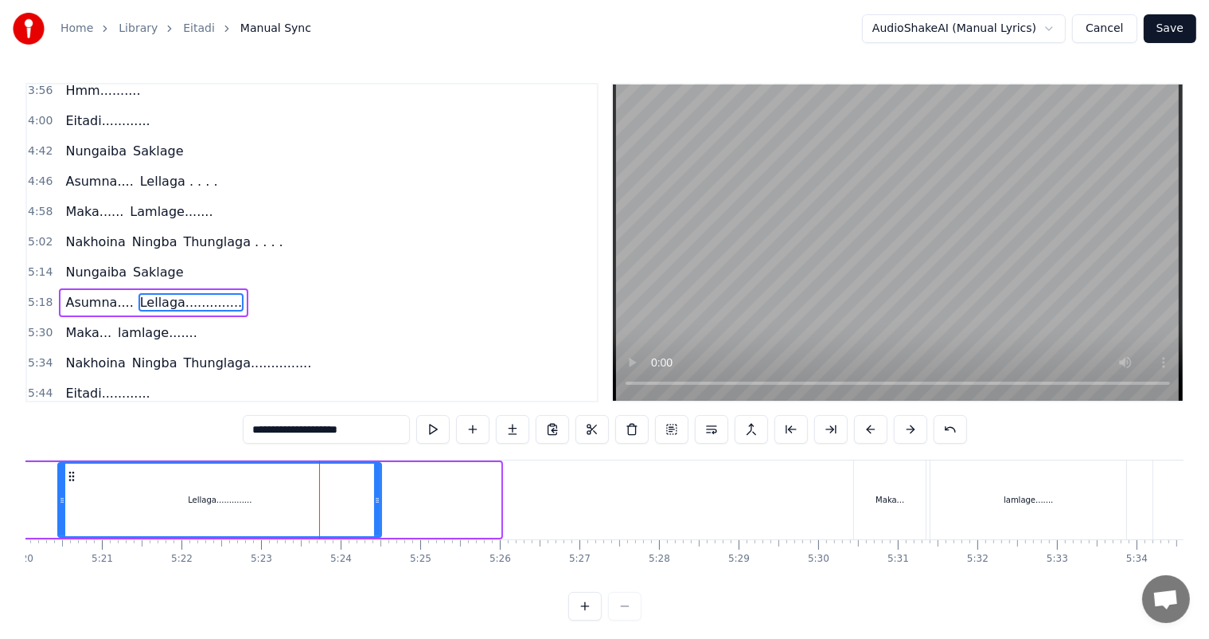
drag, startPoint x: 495, startPoint y: 499, endPoint x: 376, endPoint y: 483, distance: 120.5
click at [376, 483] on div at bounding box center [377, 499] width 6 height 72
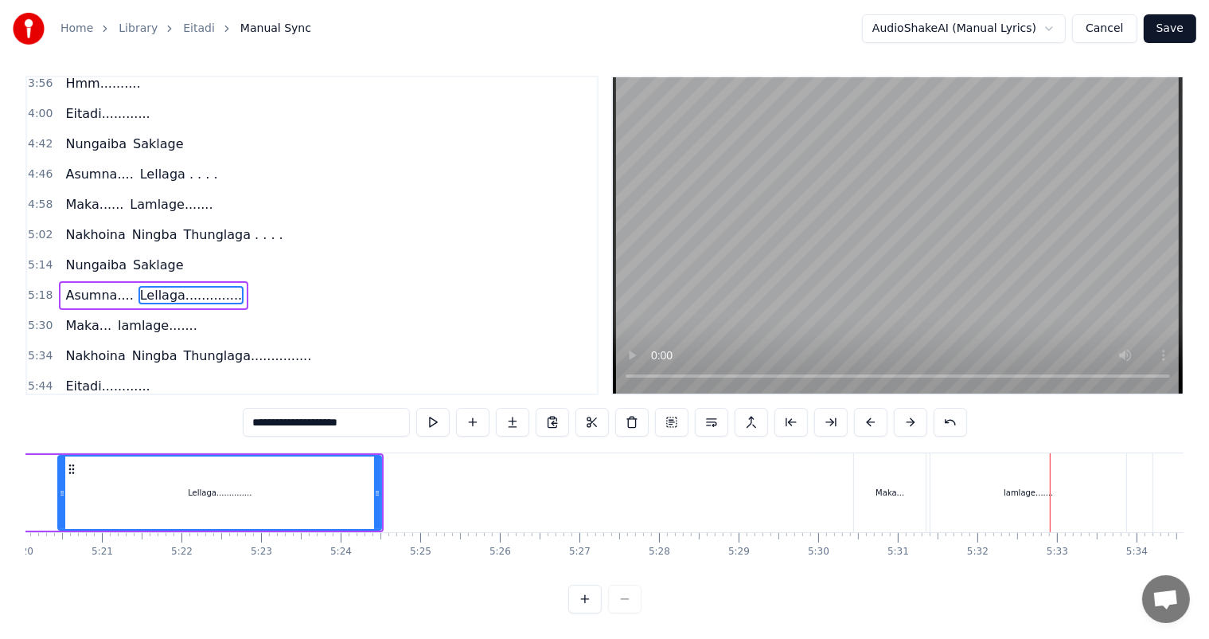
scroll to position [21, 0]
click at [298, 483] on div "Lellaga.............." at bounding box center [220, 492] width 322 height 72
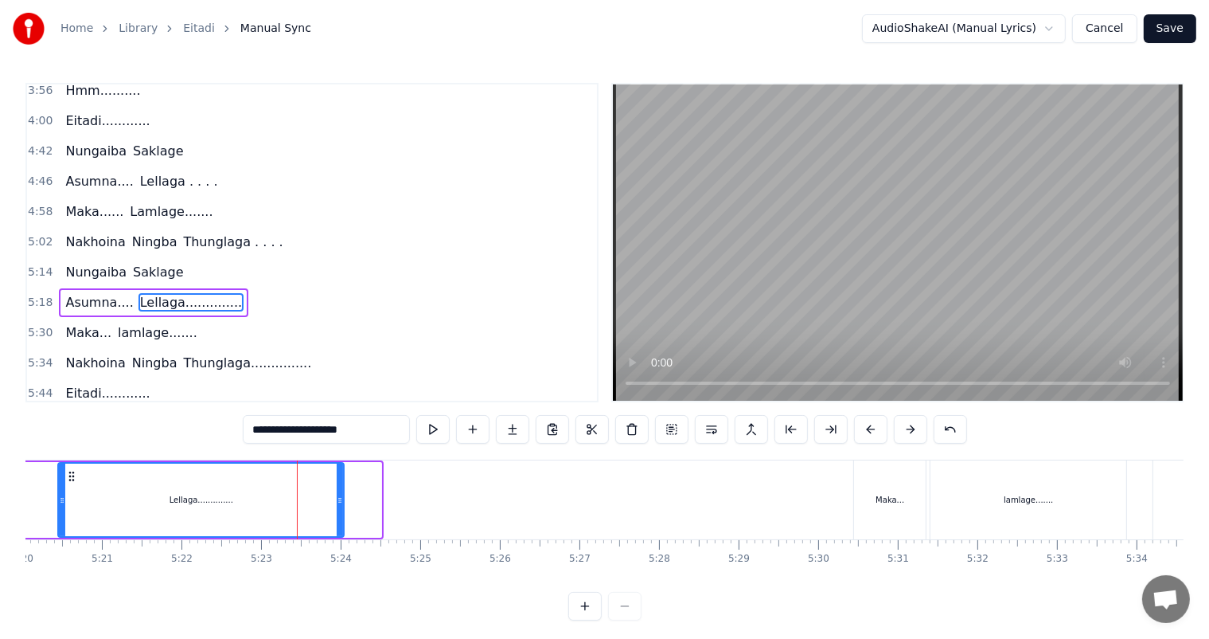
drag, startPoint x: 377, startPoint y: 494, endPoint x: 339, endPoint y: 493, distance: 37.4
click at [339, 494] on icon at bounding box center [340, 500] width 6 height 13
click at [36, 490] on div "Asumna.... Lellaga.............." at bounding box center [114, 499] width 464 height 79
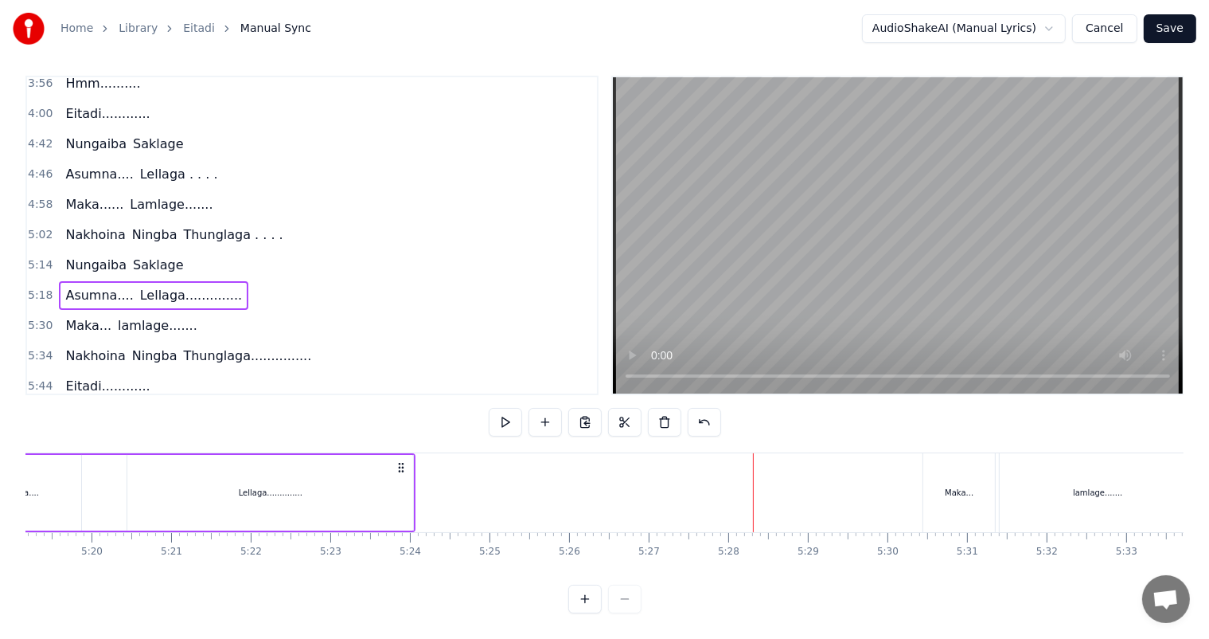
scroll to position [21, 0]
click at [299, 476] on div "Lellaga.............." at bounding box center [270, 493] width 286 height 76
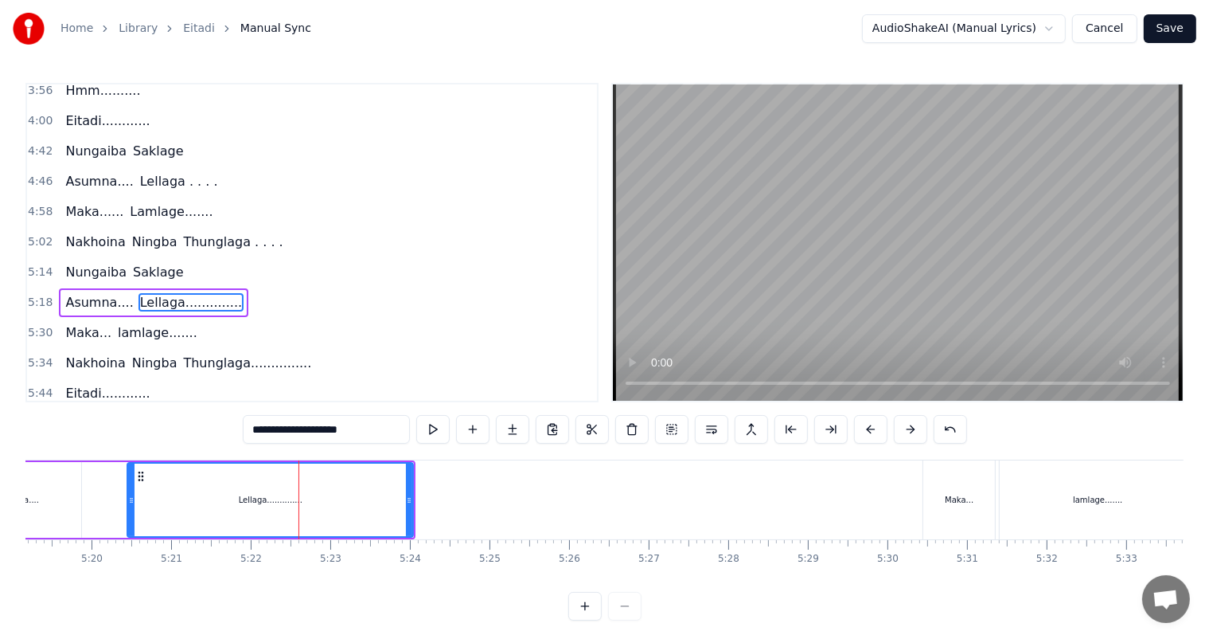
click at [303, 431] on input "**********" at bounding box center [326, 429] width 167 height 29
click at [304, 424] on input "**********" at bounding box center [326, 429] width 175 height 29
click at [147, 493] on div "Lellaga......aa........" at bounding box center [270, 499] width 284 height 72
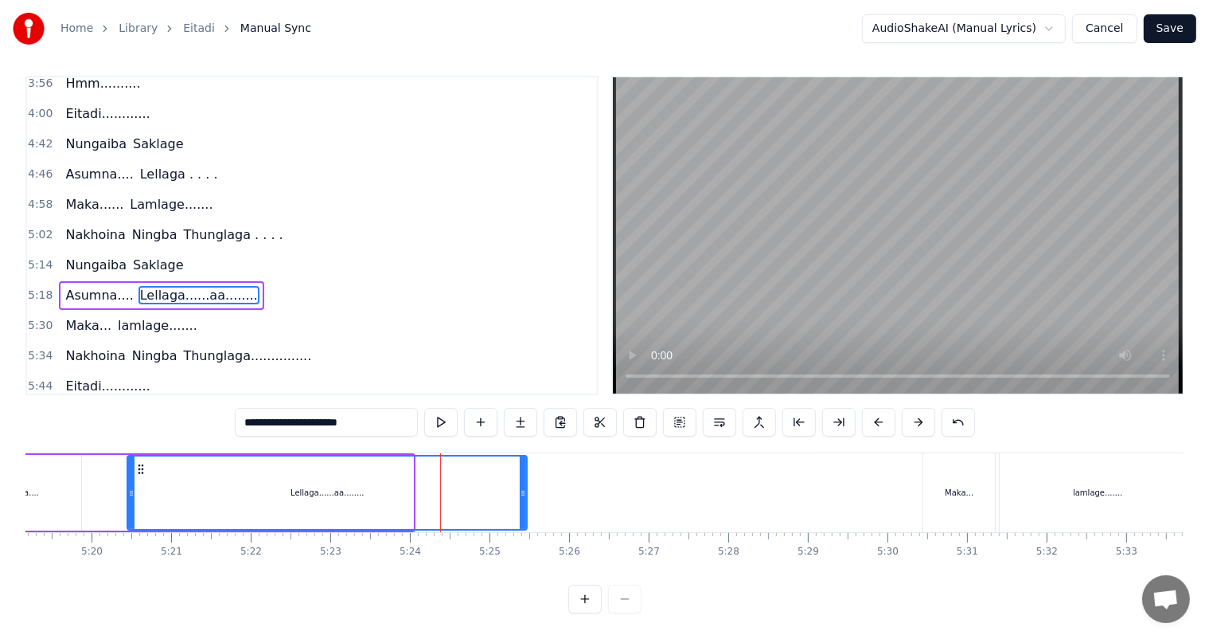
drag, startPoint x: 408, startPoint y: 479, endPoint x: 522, endPoint y: 481, distance: 113.9
click at [522, 486] on icon at bounding box center [523, 492] width 6 height 13
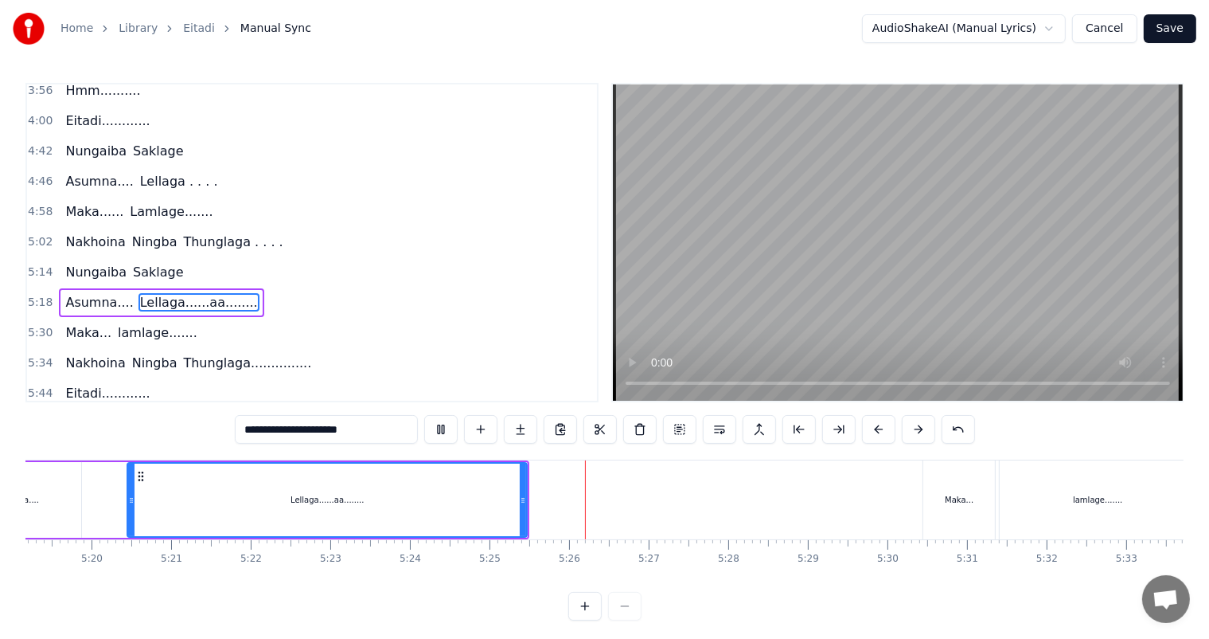
click at [191, 494] on div "Lellaga......aa........" at bounding box center [327, 499] width 398 height 72
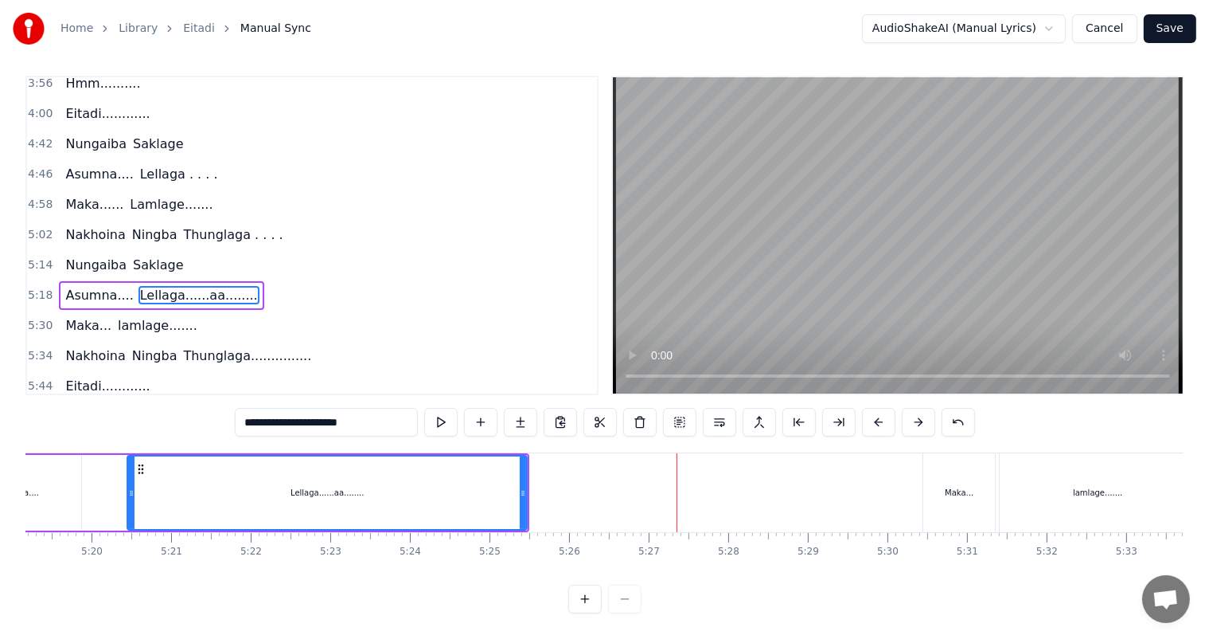
click at [344, 411] on input "**********" at bounding box center [326, 422] width 183 height 29
click at [146, 472] on div "Lellaga......aa..........." at bounding box center [327, 492] width 398 height 72
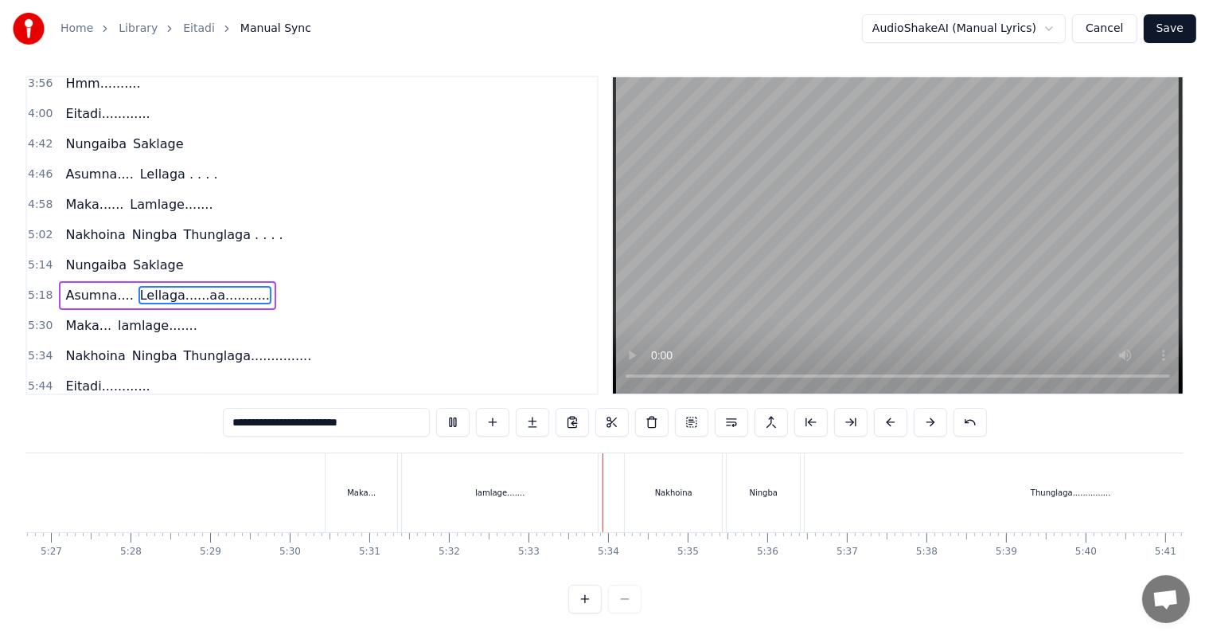
scroll to position [0, 26017]
click at [515, 486] on div "lamlage......." at bounding box center [493, 492] width 196 height 79
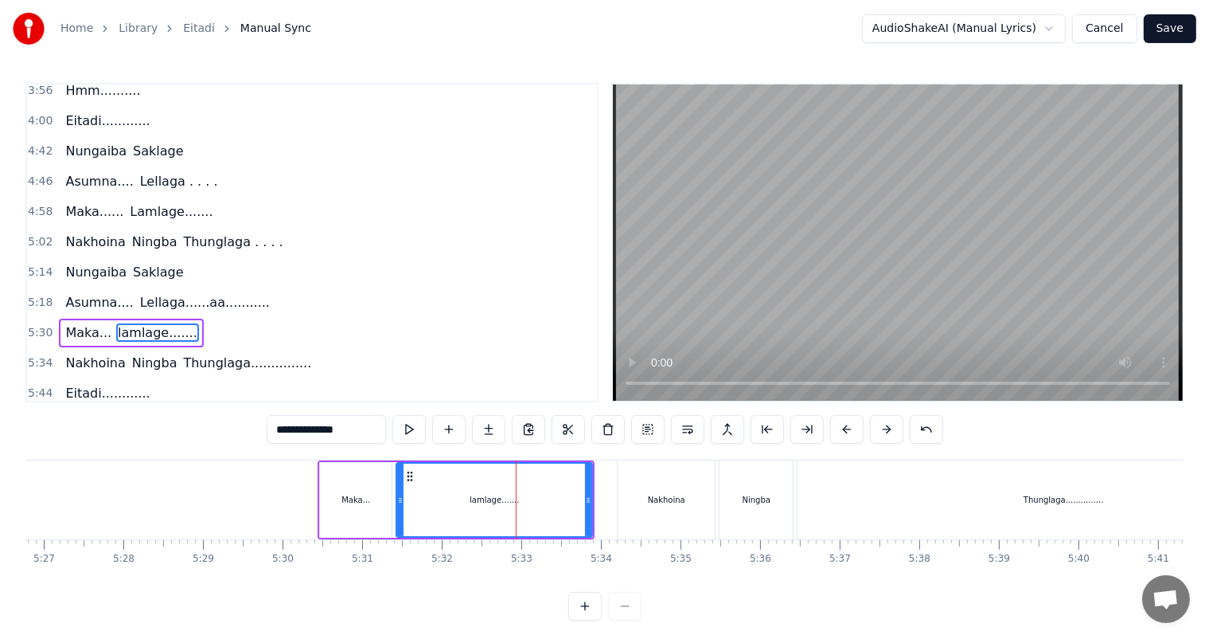
drag, startPoint x: 280, startPoint y: 426, endPoint x: 260, endPoint y: 425, distance: 20.7
click at [260, 425] on div "0:43 [PERSON_NAME]... Ngasidi 0:51 [PERSON_NAME]...... Polangse.. 0:59 [PERSON_…" at bounding box center [604, 351] width 1158 height 537
type input "**********"
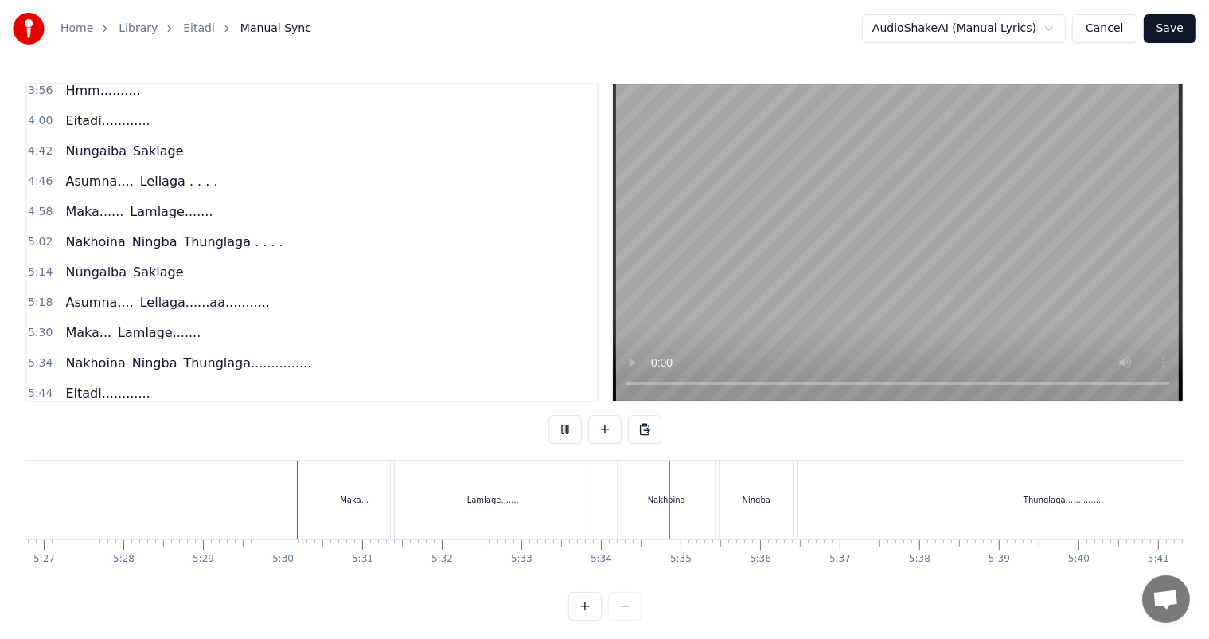
scroll to position [21, 0]
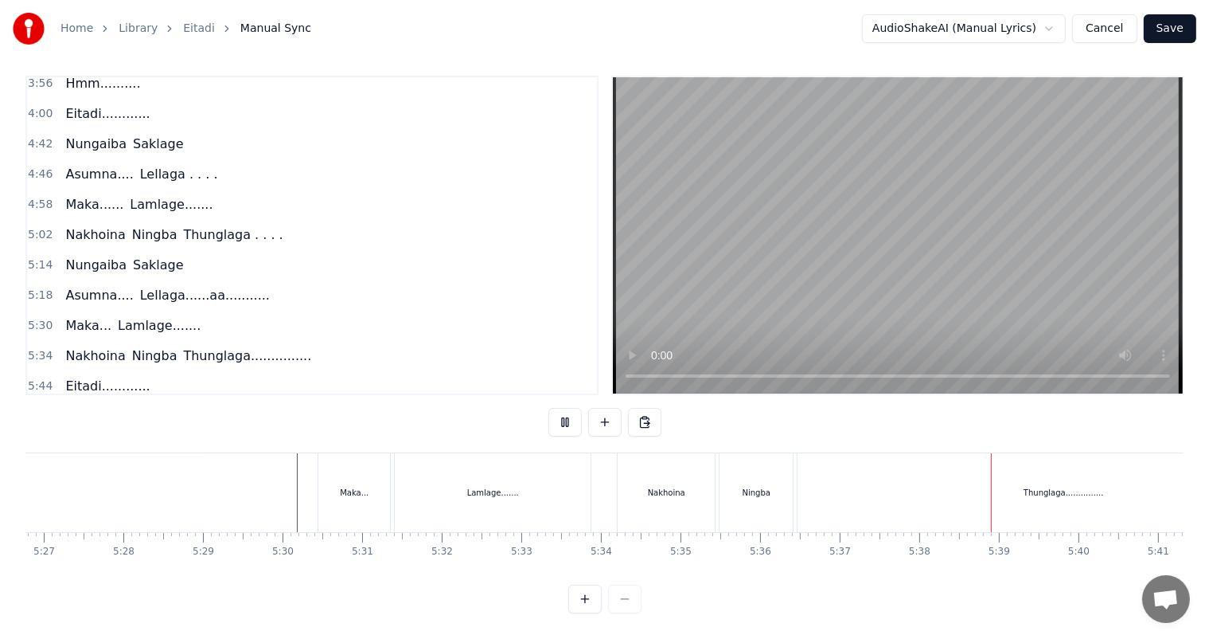
click at [959, 496] on div "Thunglaga..............." at bounding box center [1064, 492] width 532 height 79
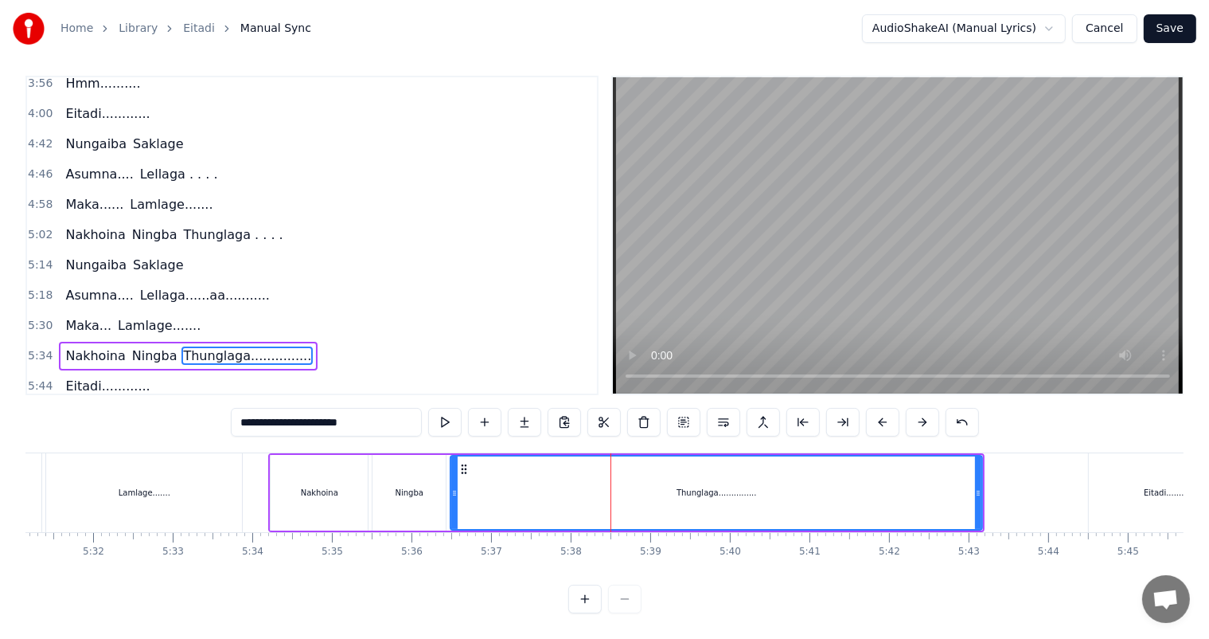
scroll to position [0, 26459]
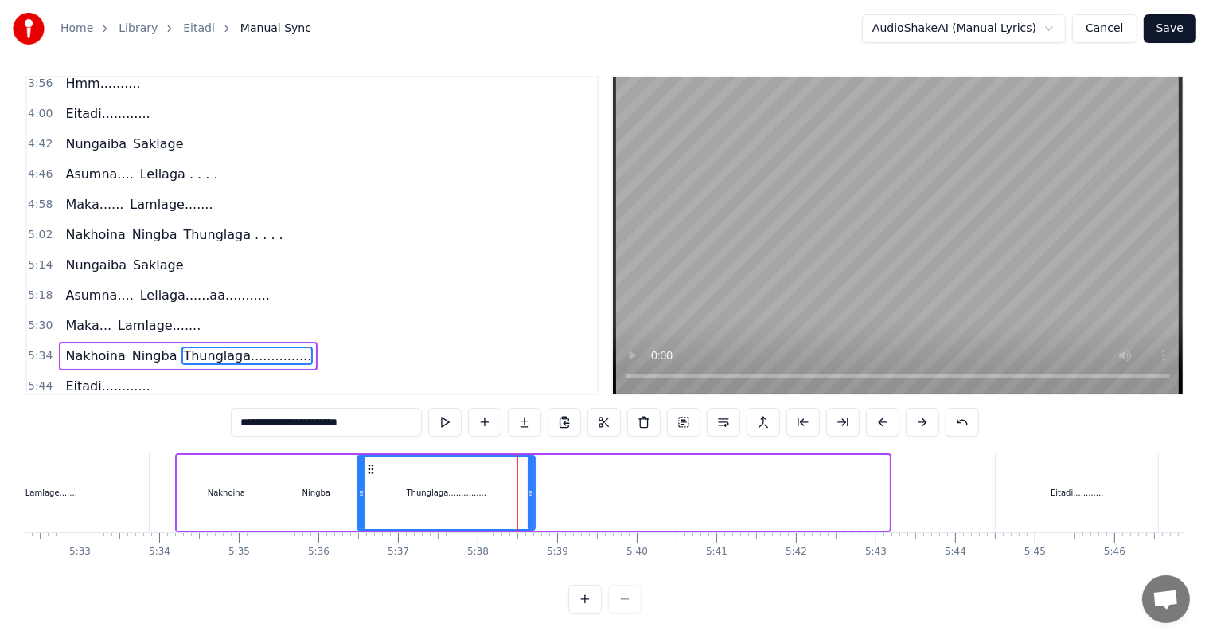
drag, startPoint x: 885, startPoint y: 490, endPoint x: 531, endPoint y: 490, distance: 354.3
click at [531, 490] on icon at bounding box center [531, 492] width 6 height 13
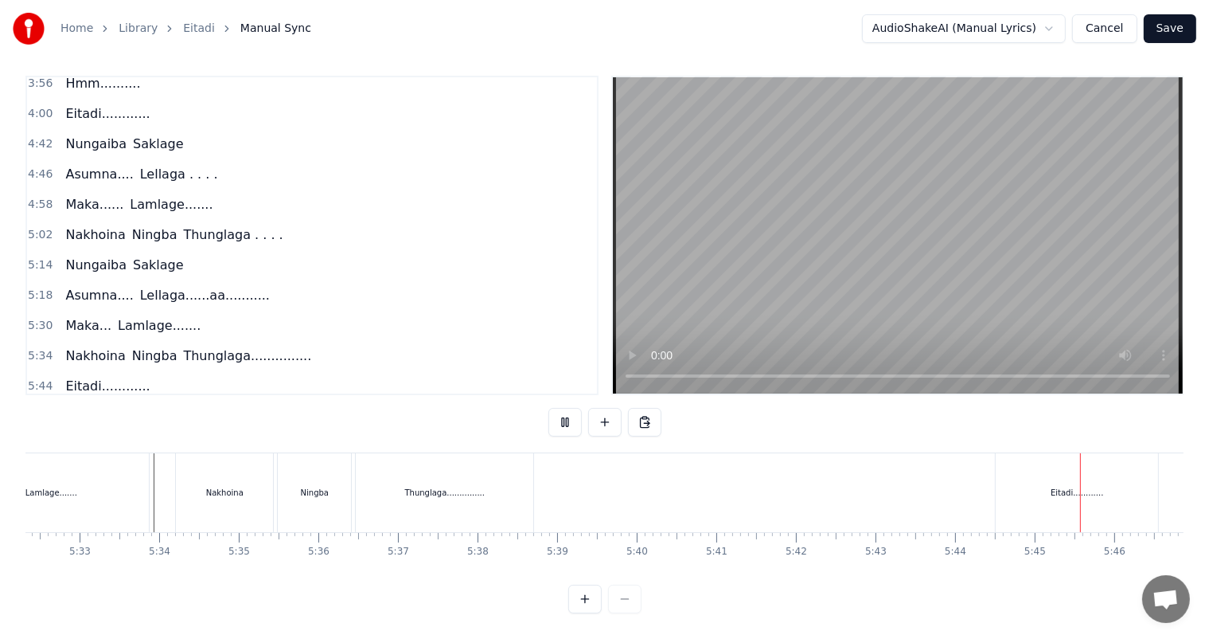
scroll to position [21, 0]
click at [455, 486] on div "Thunglaga..............." at bounding box center [445, 492] width 80 height 12
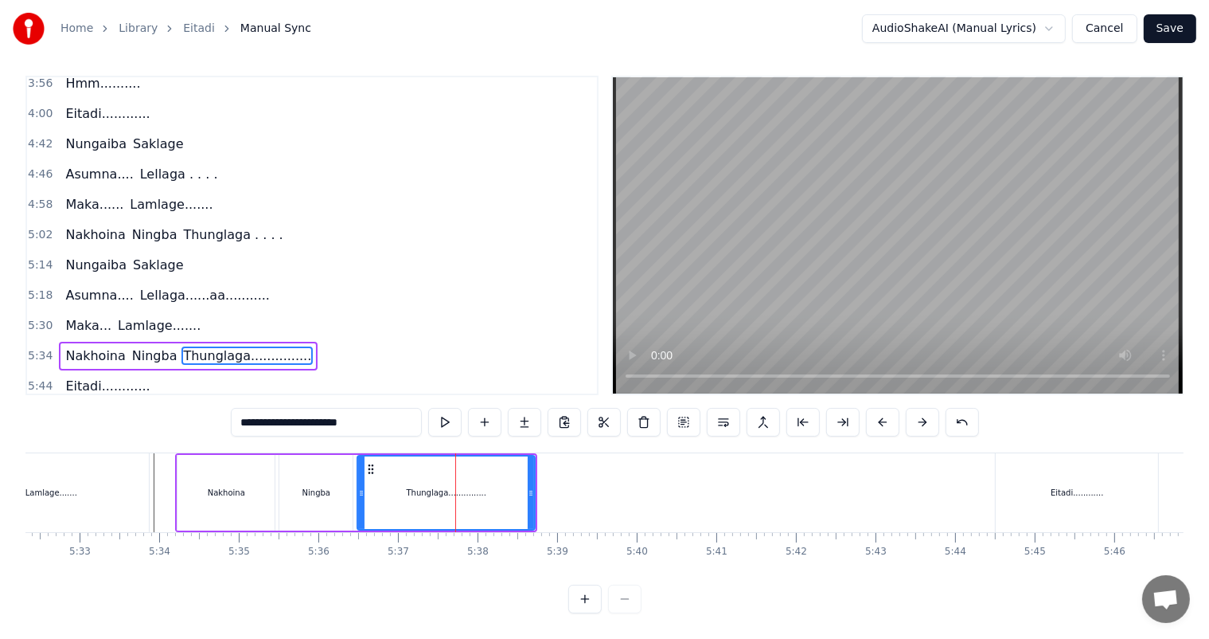
click at [310, 500] on div "Ningba" at bounding box center [315, 493] width 73 height 76
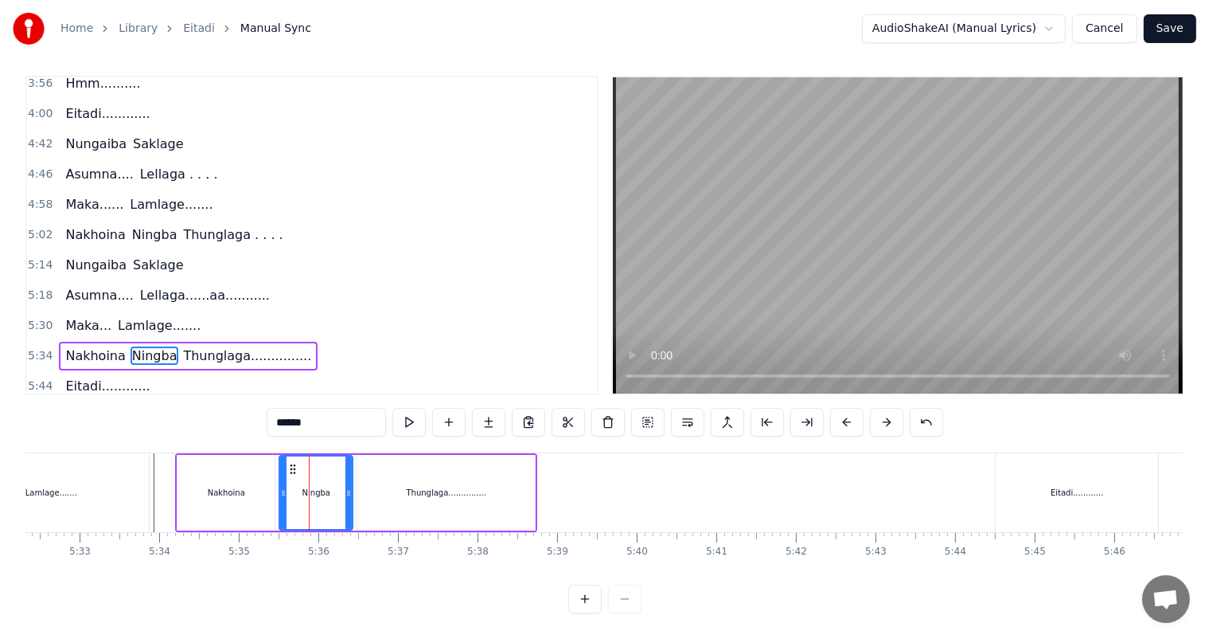
click at [385, 490] on div "Thunglaga..............." at bounding box center [446, 493] width 178 height 76
type input "**********"
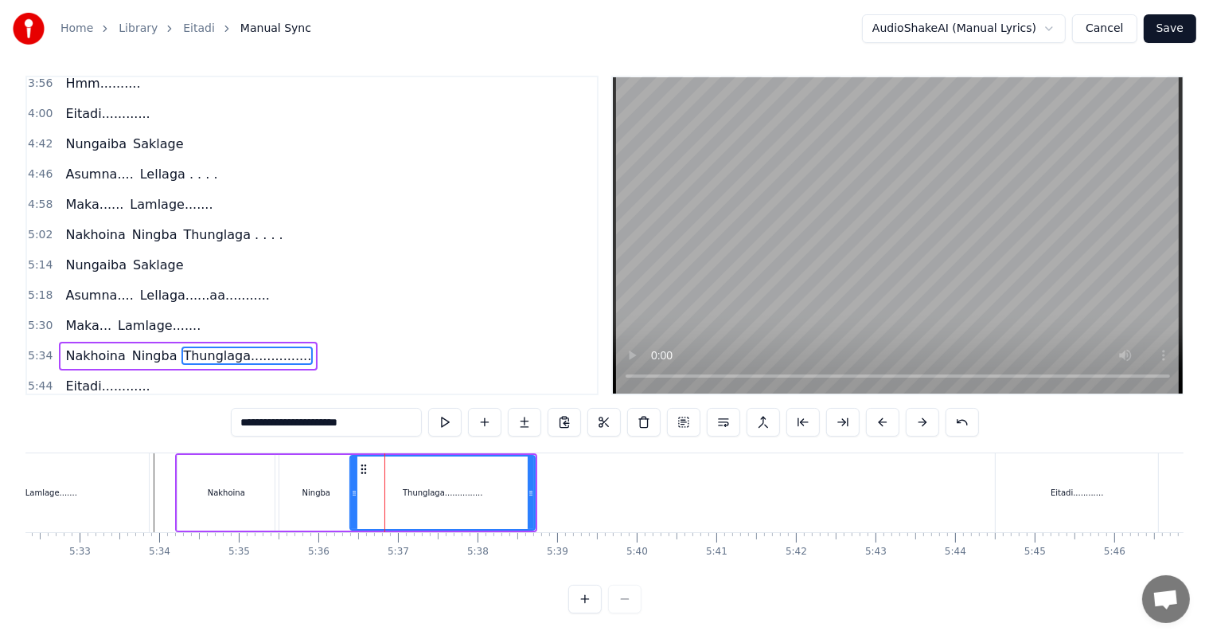
click at [351, 494] on icon at bounding box center [354, 492] width 6 height 13
click at [151, 481] on div "Maka... Lamlage......." at bounding box center [14, 492] width 277 height 79
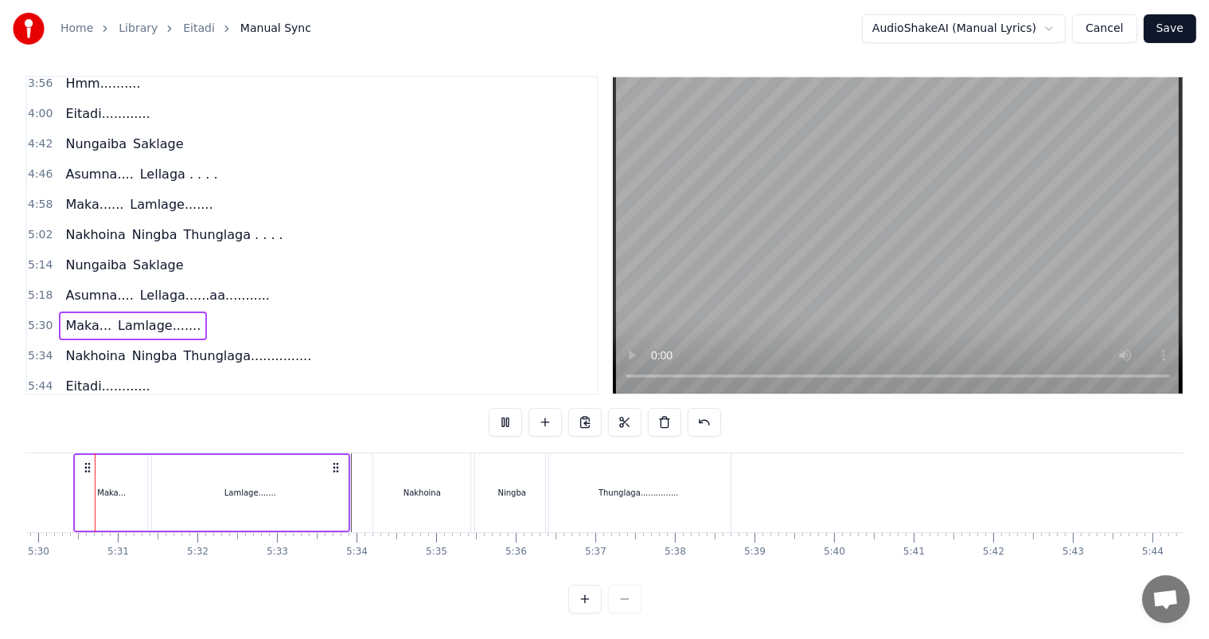
scroll to position [0, 26247]
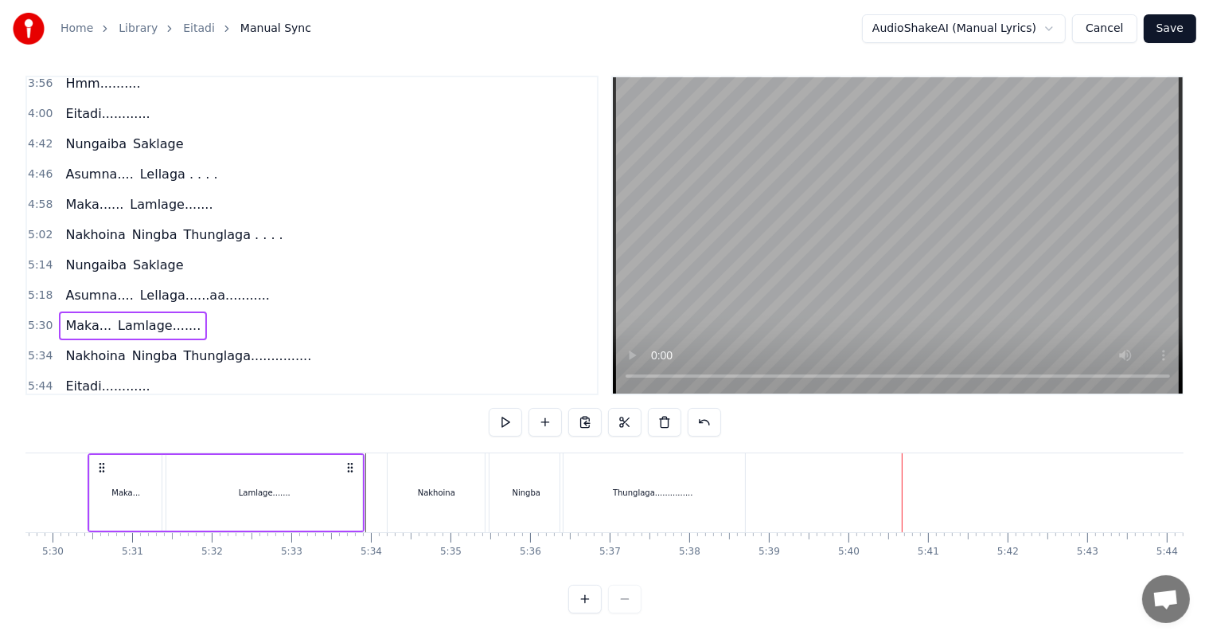
click at [643, 491] on div "Thunglaga..............." at bounding box center [653, 492] width 185 height 79
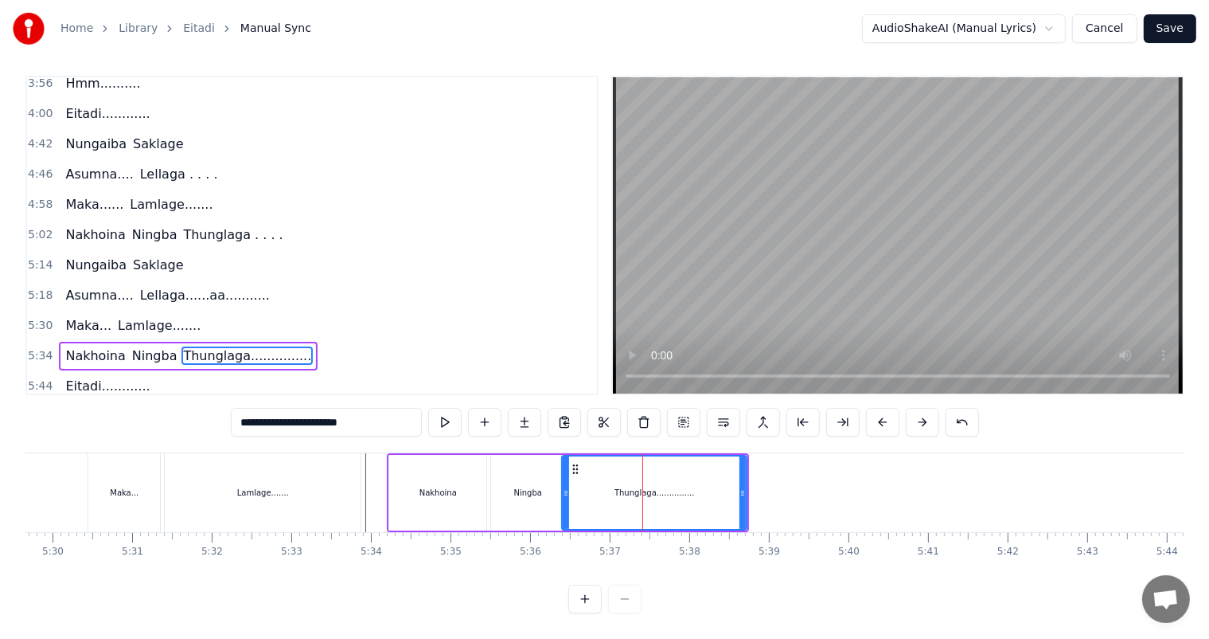
scroll to position [7, 0]
click at [643, 421] on button at bounding box center [643, 422] width 33 height 29
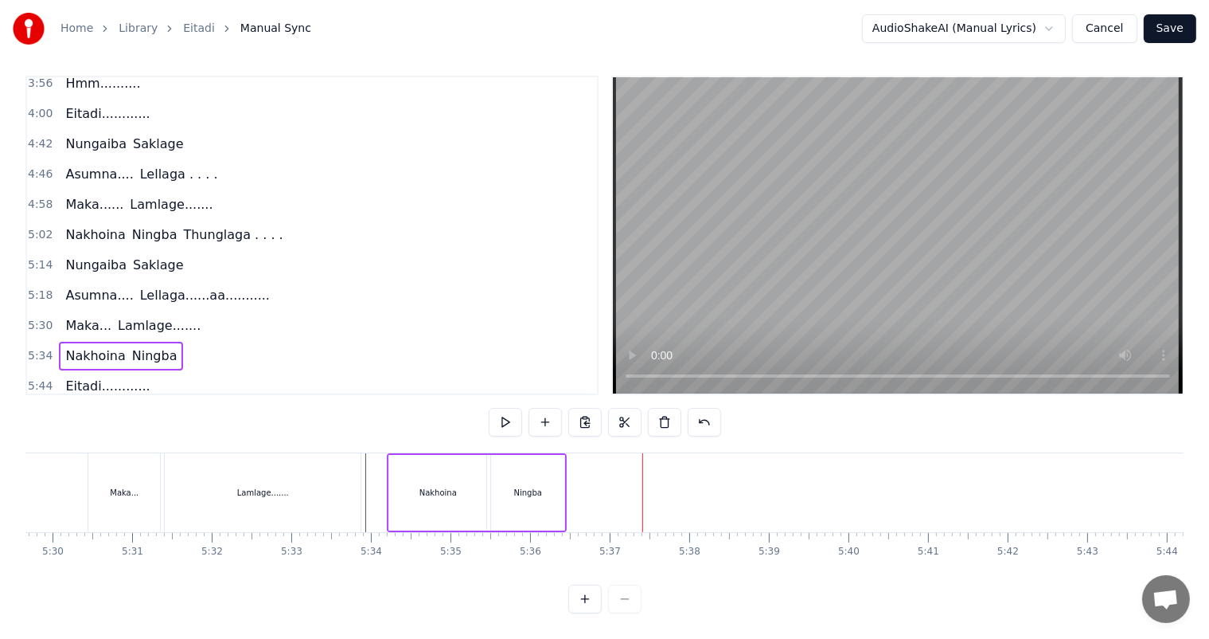
click at [543, 496] on div "Ningba" at bounding box center [527, 493] width 73 height 76
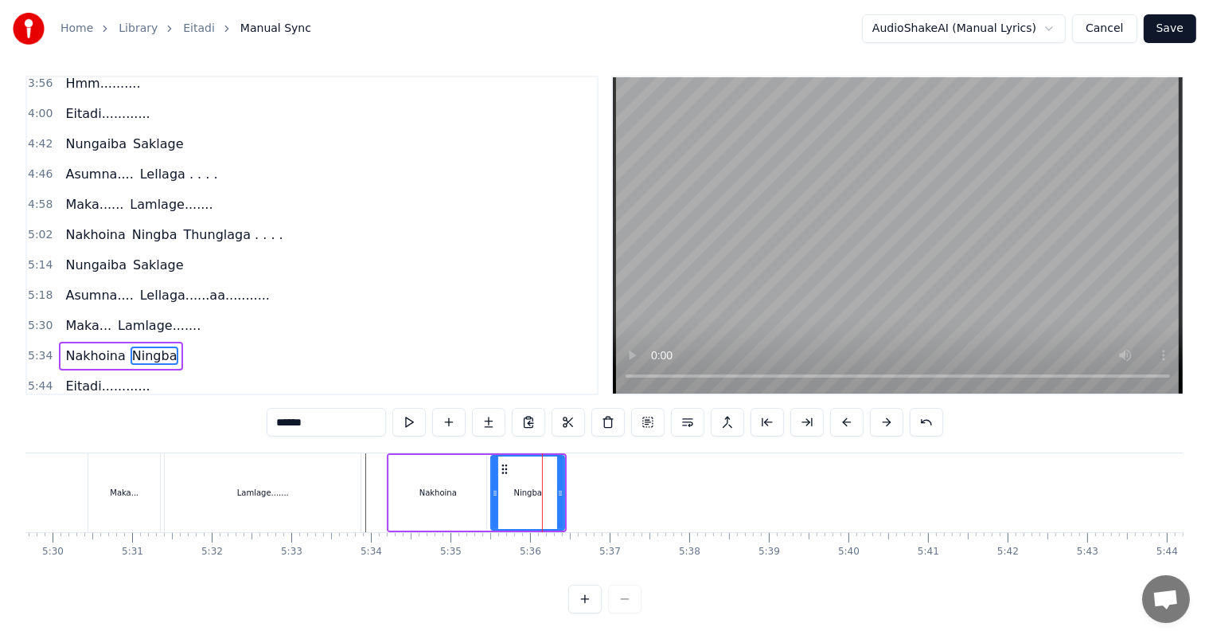
click at [325, 424] on input "******" at bounding box center [326, 422] width 119 height 29
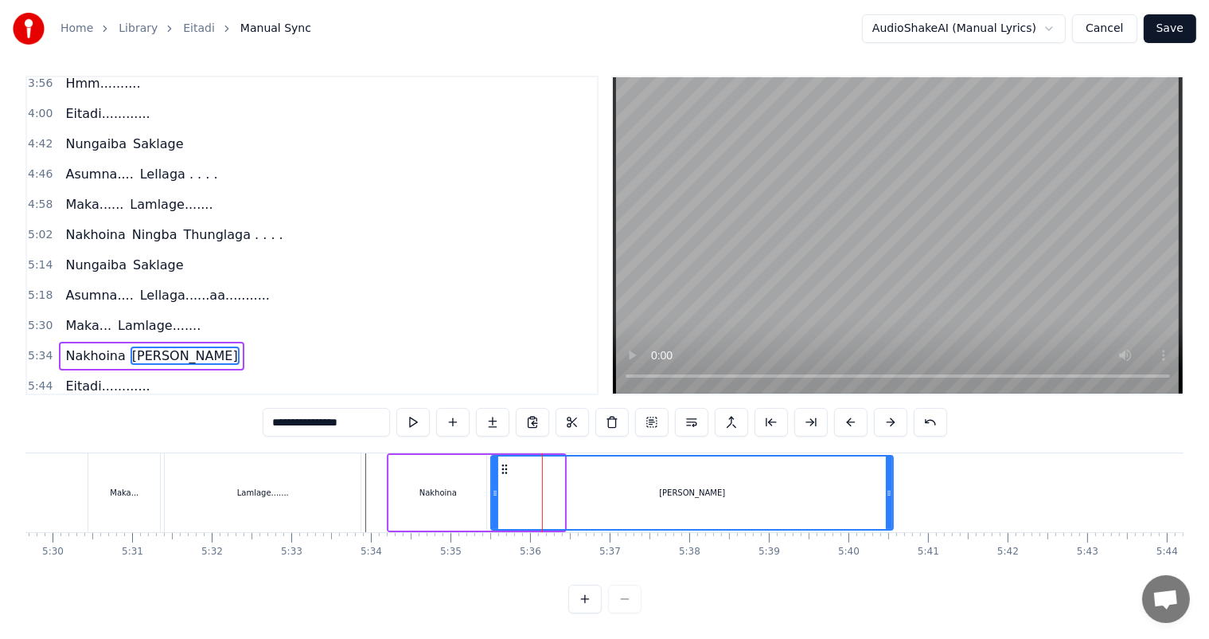
drag, startPoint x: 567, startPoint y: 494, endPoint x: 893, endPoint y: 498, distance: 325.7
click at [893, 498] on div at bounding box center [889, 492] width 6 height 72
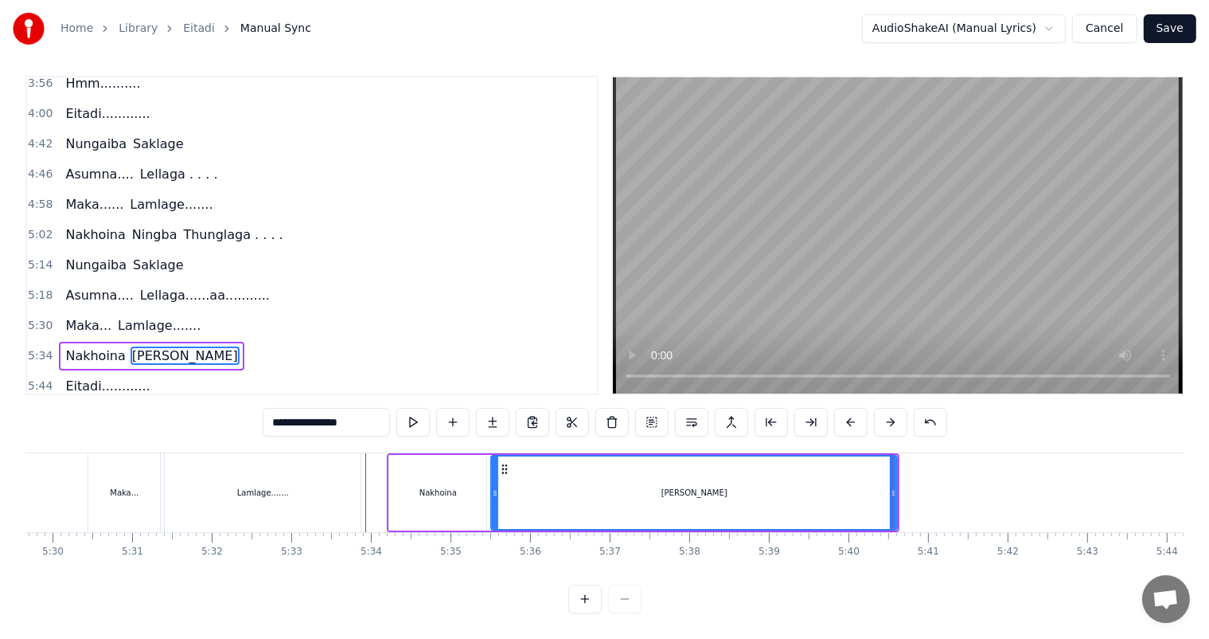
type input "**********"
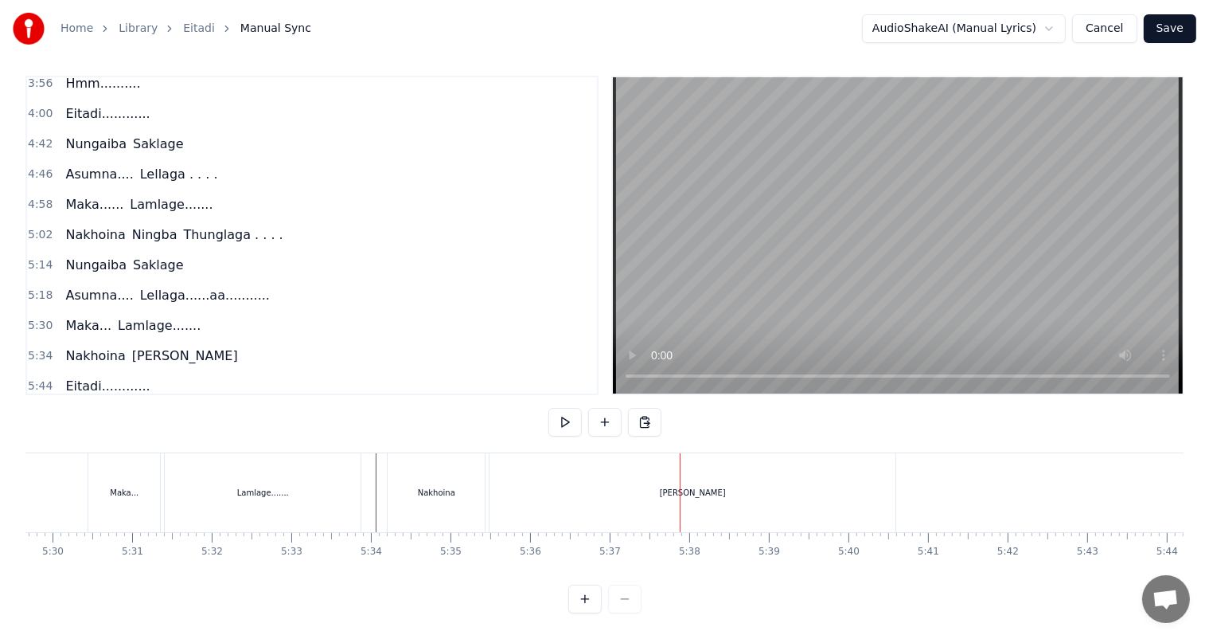
click at [552, 486] on div "[PERSON_NAME]" at bounding box center [693, 492] width 406 height 79
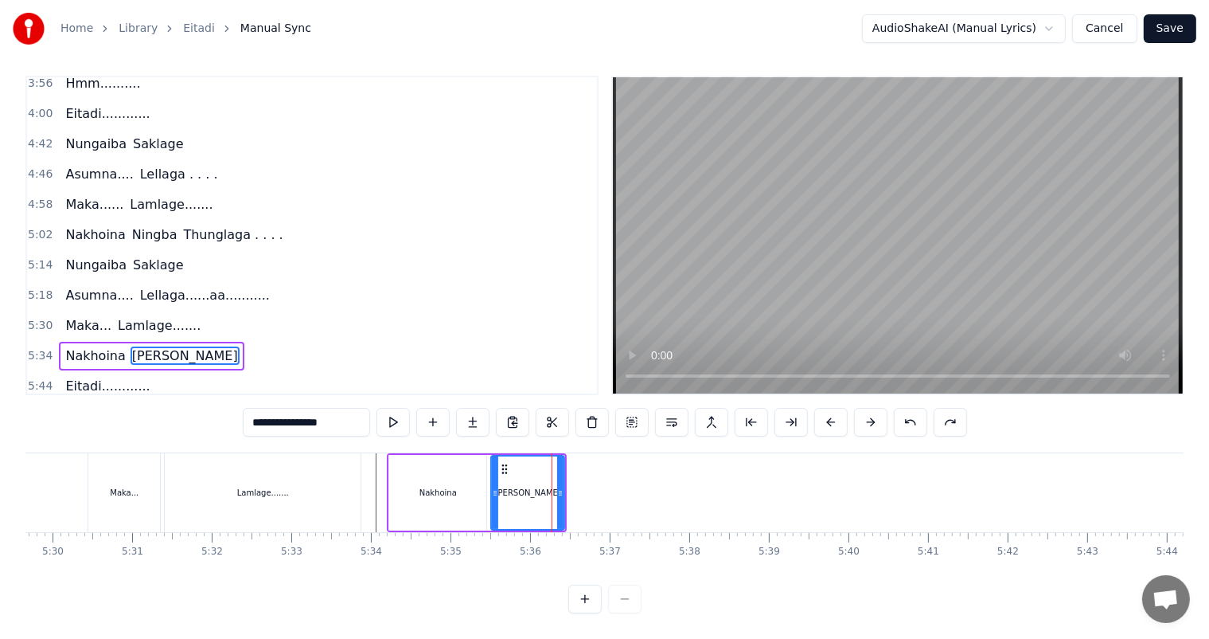
drag, startPoint x: 363, startPoint y: 420, endPoint x: 296, endPoint y: 420, distance: 66.9
click at [296, 420] on input "**********" at bounding box center [306, 422] width 127 height 29
type input "******"
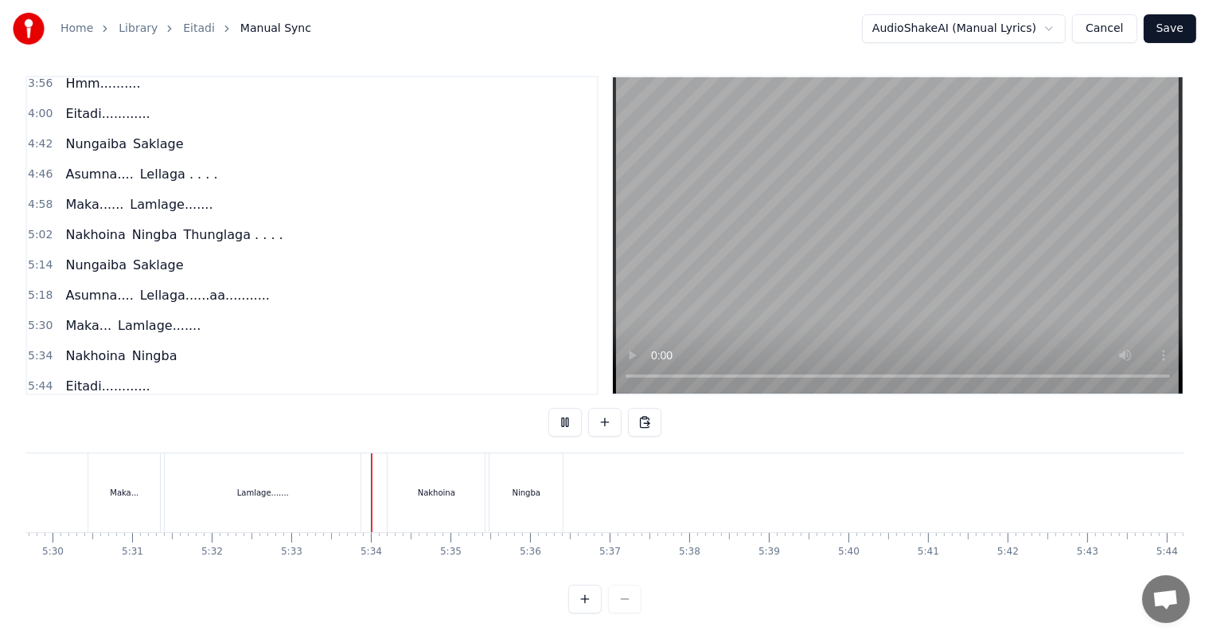
scroll to position [21, 0]
click at [520, 486] on div "Ningba" at bounding box center [527, 492] width 28 height 12
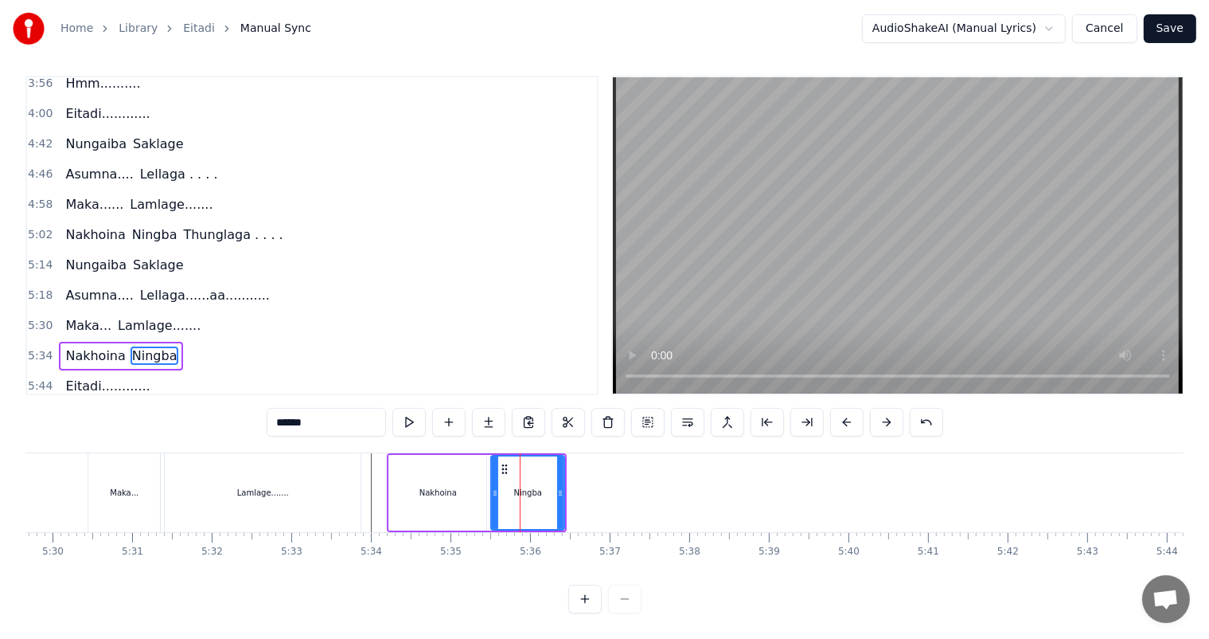
scroll to position [7, 0]
drag, startPoint x: 561, startPoint y: 494, endPoint x: 545, endPoint y: 493, distance: 15.9
click at [545, 493] on icon at bounding box center [544, 492] width 6 height 13
click at [403, 487] on div "Nakhoina" at bounding box center [437, 493] width 97 height 76
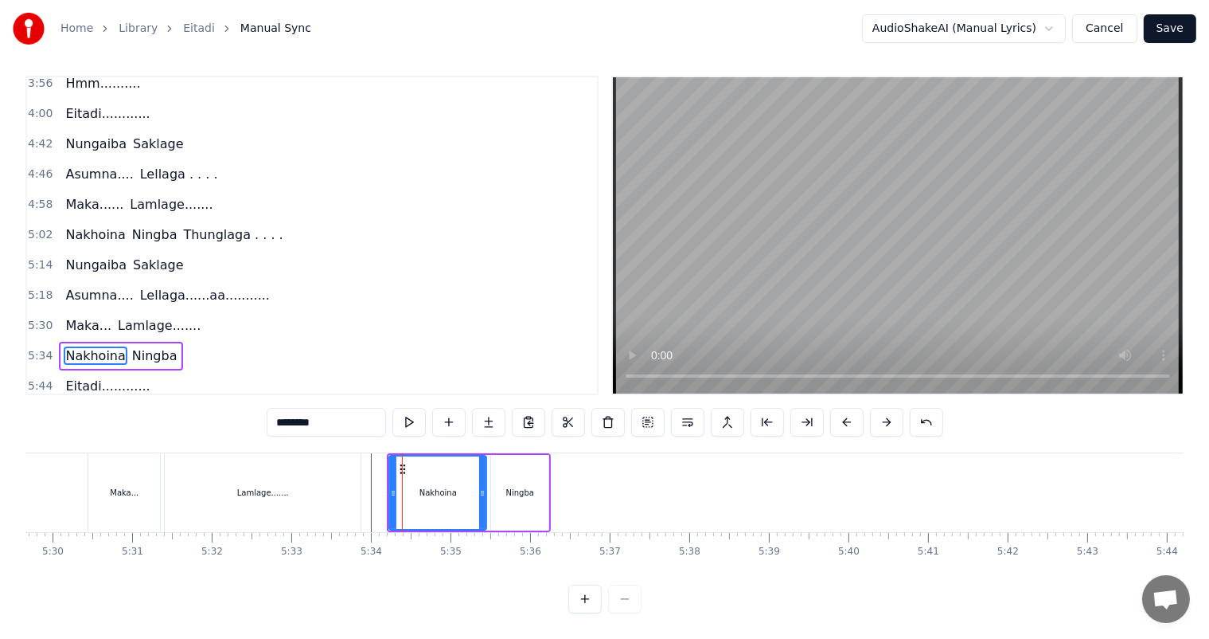
scroll to position [21, 0]
click at [523, 486] on div "Ningba" at bounding box center [520, 492] width 28 height 12
type input "******"
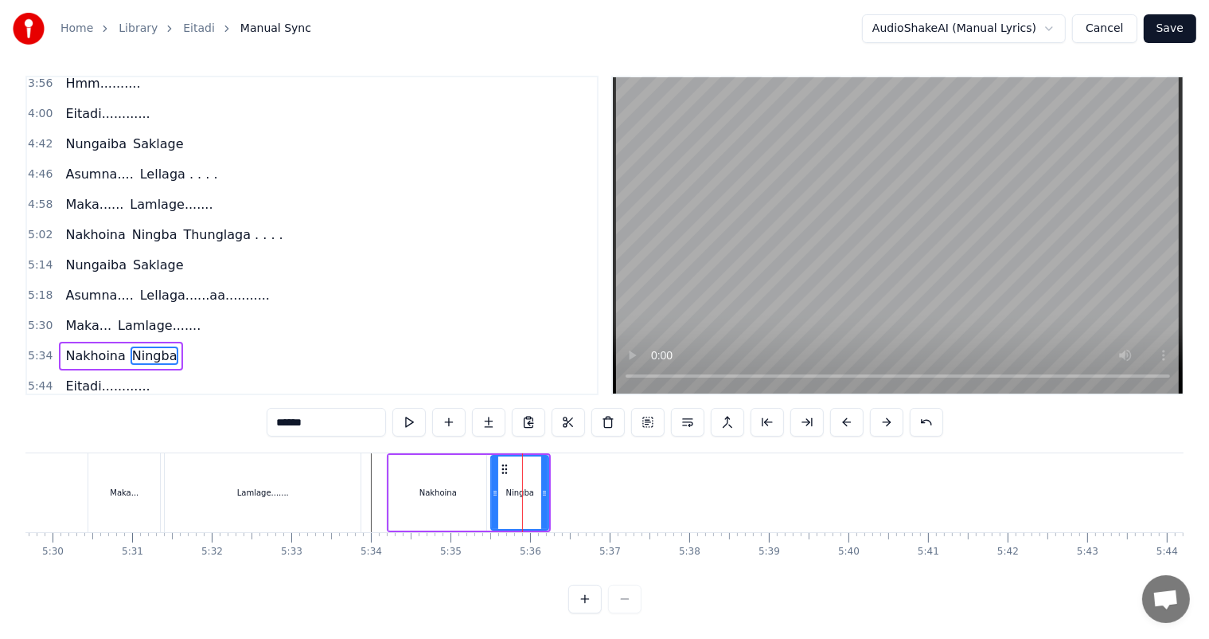
scroll to position [7, 0]
click at [541, 490] on icon at bounding box center [539, 492] width 6 height 13
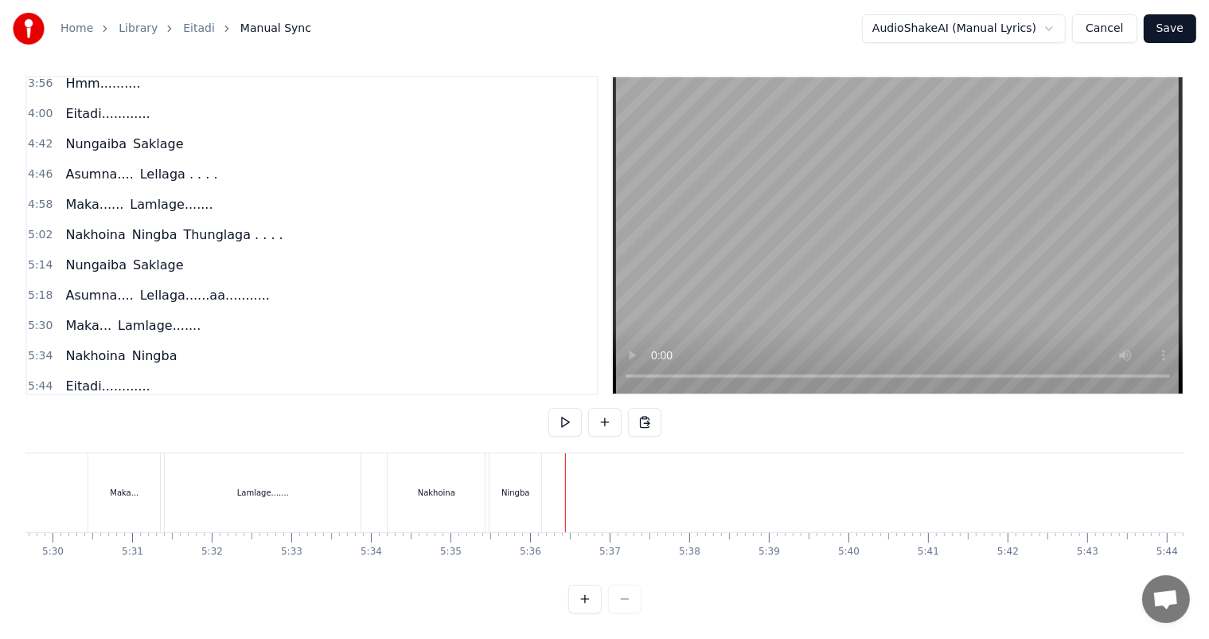
click at [513, 493] on div "Ningba" at bounding box center [516, 492] width 52 height 79
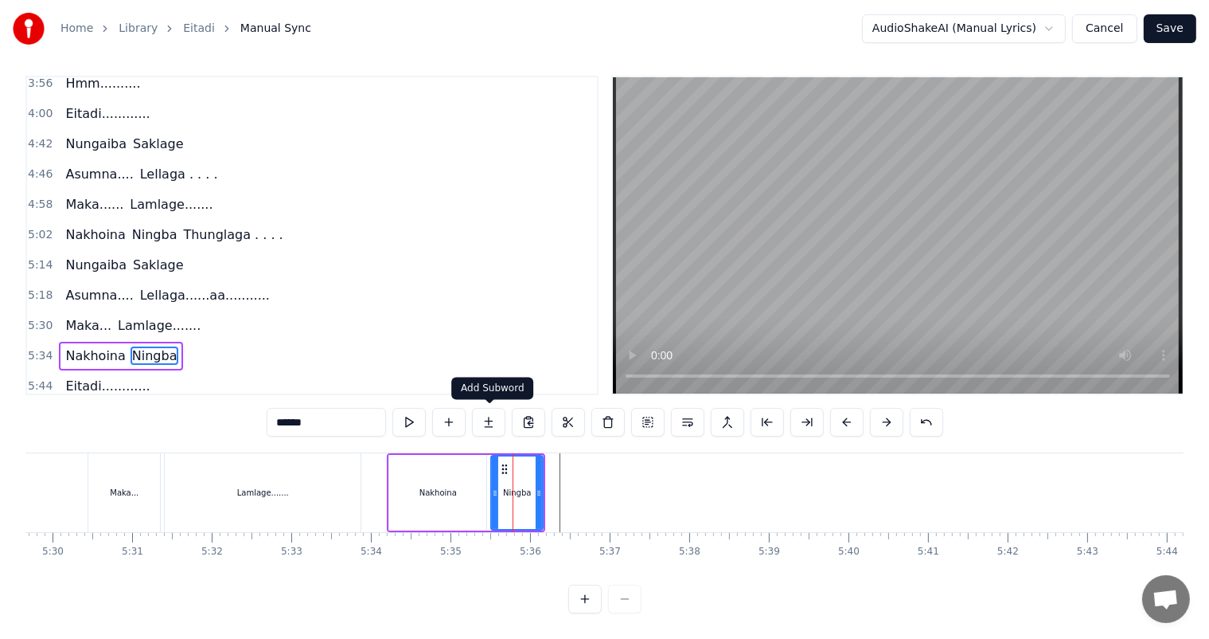
click at [492, 420] on button at bounding box center [488, 422] width 33 height 29
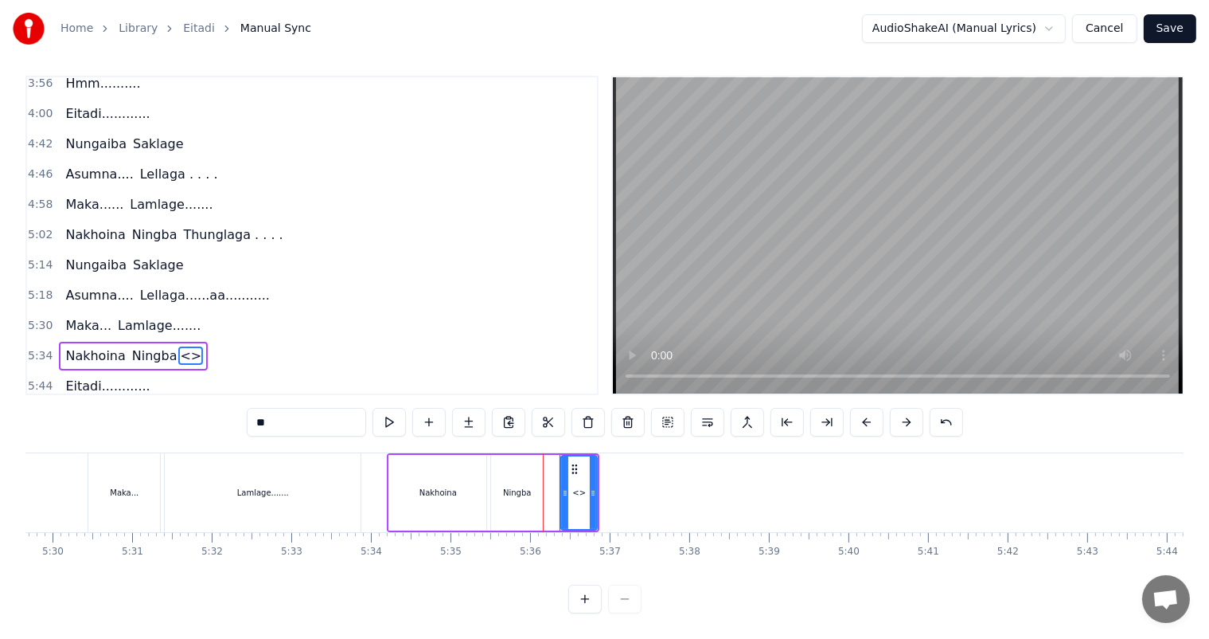
drag, startPoint x: 550, startPoint y: 490, endPoint x: 566, endPoint y: 490, distance: 15.9
click at [566, 490] on icon at bounding box center [565, 492] width 6 height 13
drag, startPoint x: 594, startPoint y: 490, endPoint x: 632, endPoint y: 490, distance: 38.2
click at [632, 490] on icon at bounding box center [631, 492] width 6 height 13
drag, startPoint x: 598, startPoint y: 493, endPoint x: 424, endPoint y: 443, distance: 181.4
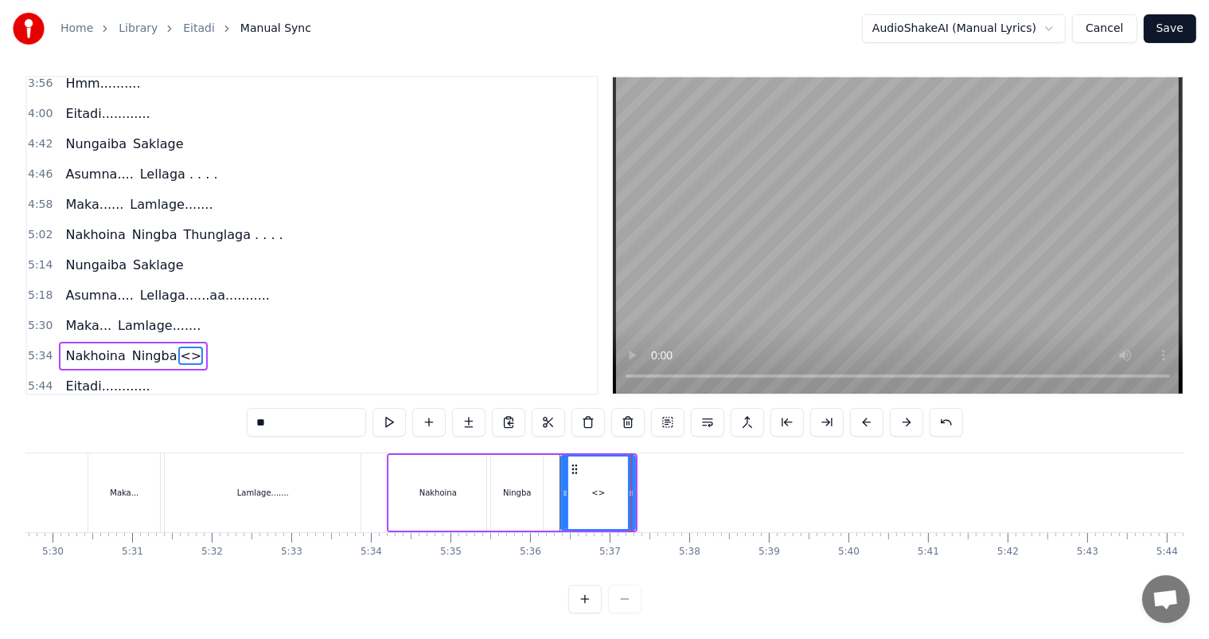
click at [597, 492] on div "<>" at bounding box center [599, 492] width 14 height 12
drag, startPoint x: 282, startPoint y: 424, endPoint x: 149, endPoint y: 424, distance: 133.0
click at [149, 424] on div "0:43 [PERSON_NAME]... Ngasidi 0:51 [PERSON_NAME]...... Polangse.. 0:59 [PERSON_…" at bounding box center [604, 344] width 1158 height 537
type input "**********"
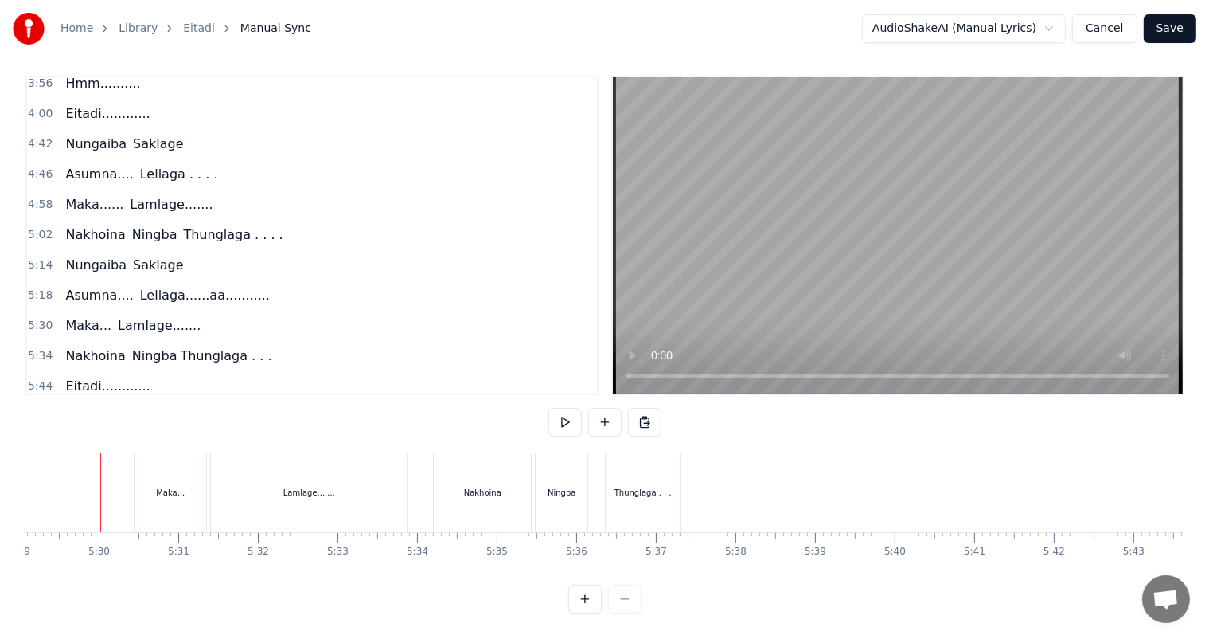
scroll to position [0, 26196]
click at [651, 486] on div "Thunglaga . . ." at bounding box center [647, 492] width 57 height 12
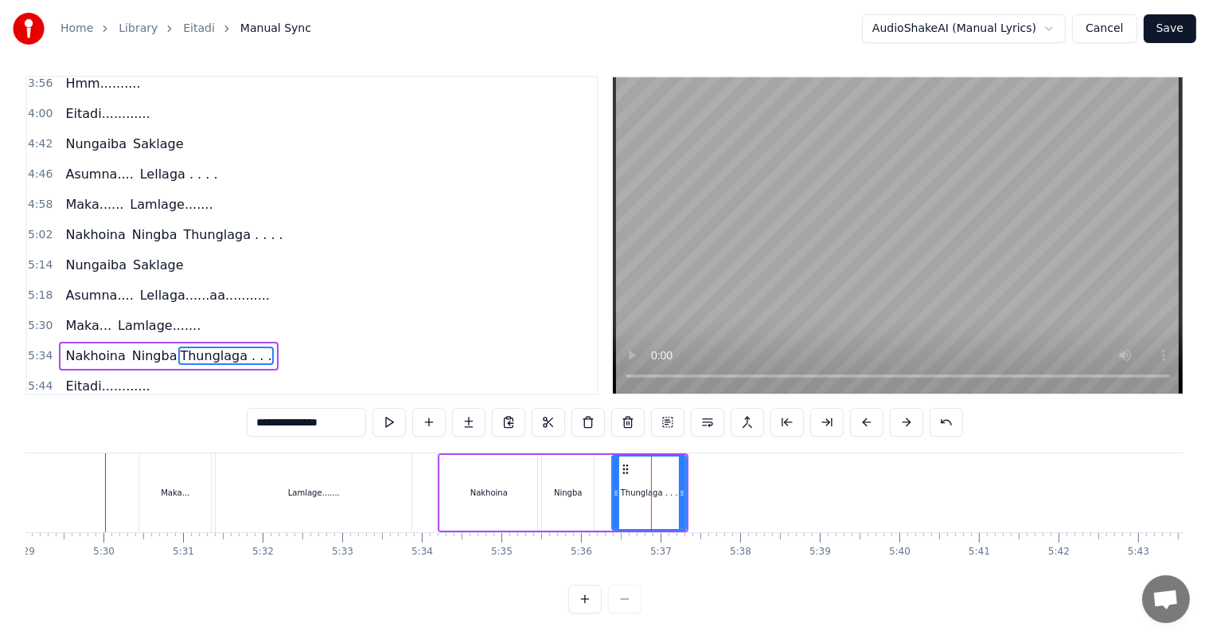
scroll to position [7, 0]
click at [568, 487] on div "Ningba" at bounding box center [568, 492] width 28 height 12
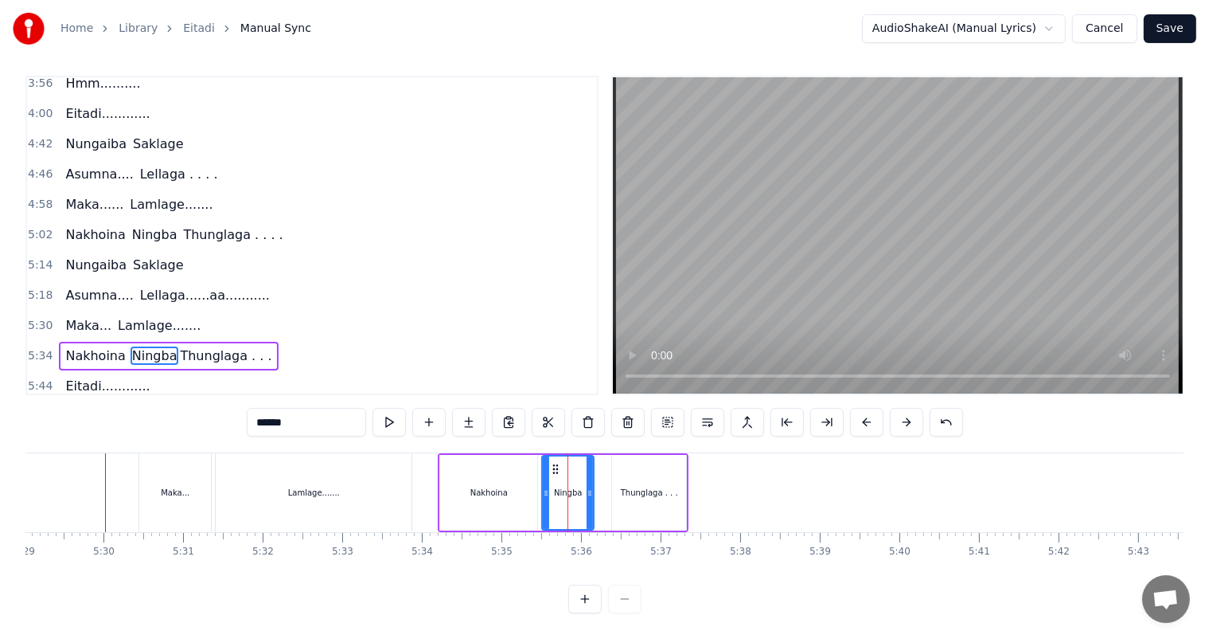
click at [650, 489] on div "Thunglaga . . ." at bounding box center [649, 492] width 57 height 12
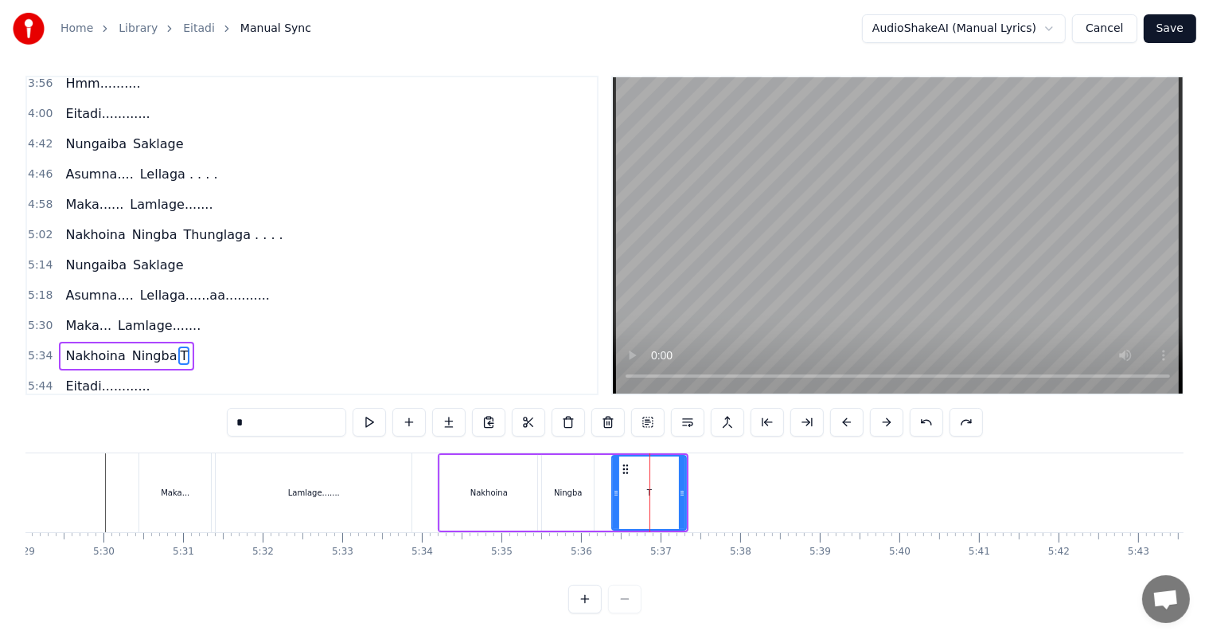
type input "**"
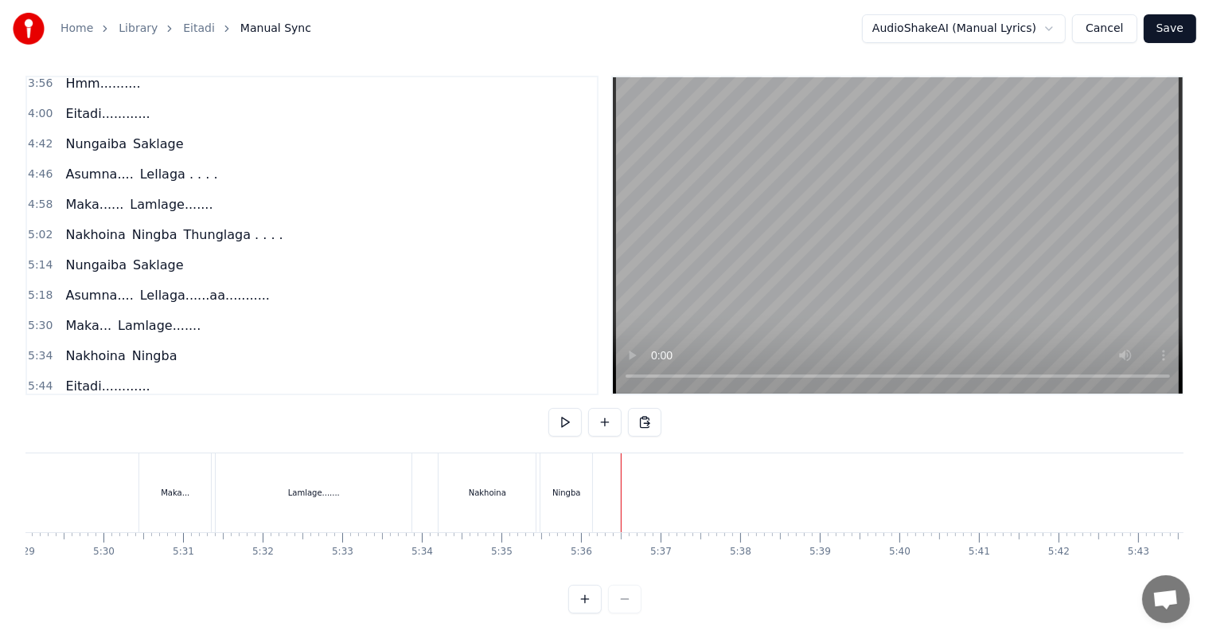
click at [597, 417] on button at bounding box center [604, 422] width 33 height 29
click at [650, 486] on div "<>" at bounding box center [657, 492] width 14 height 12
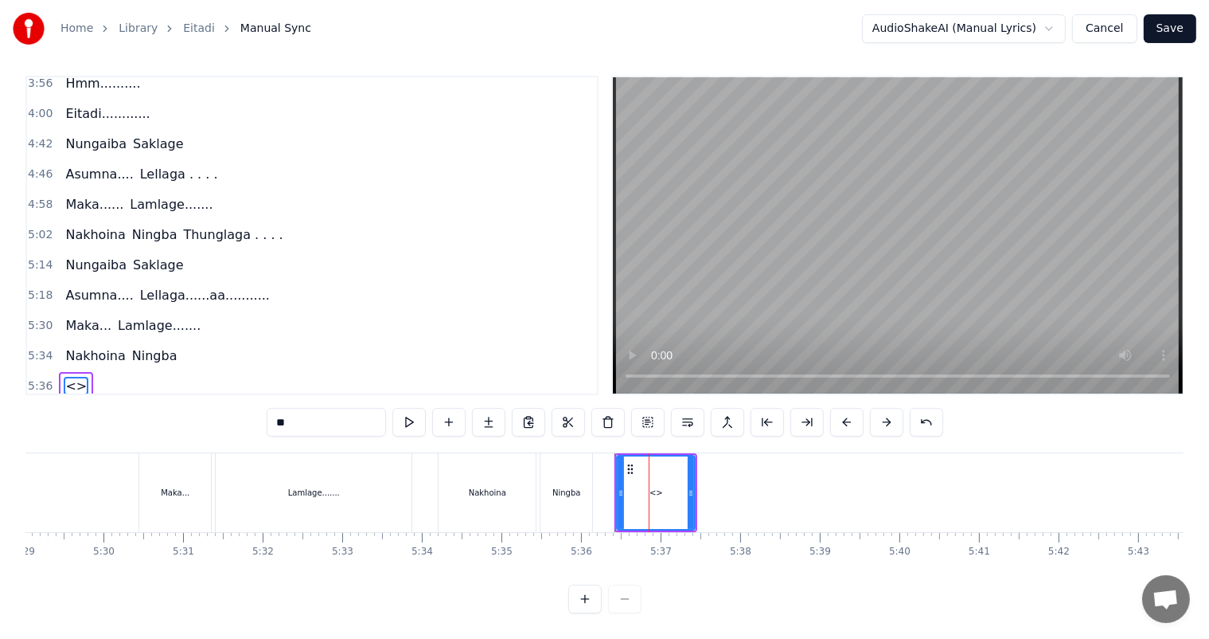
drag, startPoint x: 328, startPoint y: 424, endPoint x: 237, endPoint y: 424, distance: 90.8
click at [237, 424] on div "0:43 [PERSON_NAME]... Ngasidi 0:51 [PERSON_NAME]...... Polangse.. 0:59 [PERSON_…" at bounding box center [604, 344] width 1158 height 537
type input "*********"
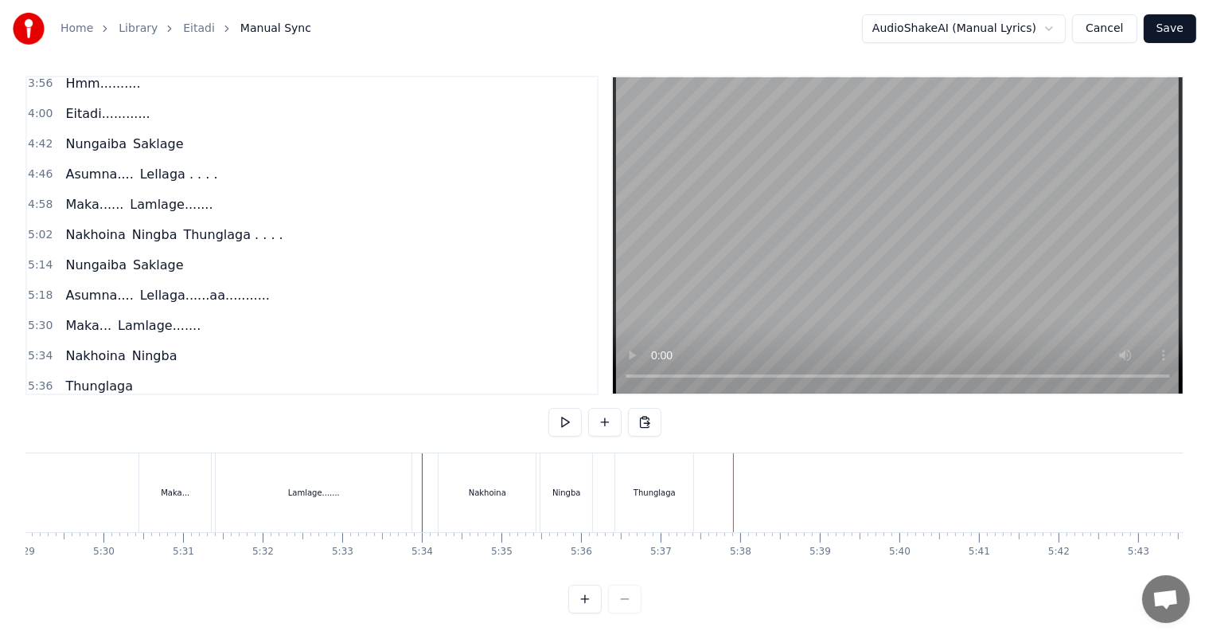
click at [639, 491] on div "Thunglaga" at bounding box center [655, 492] width 42 height 12
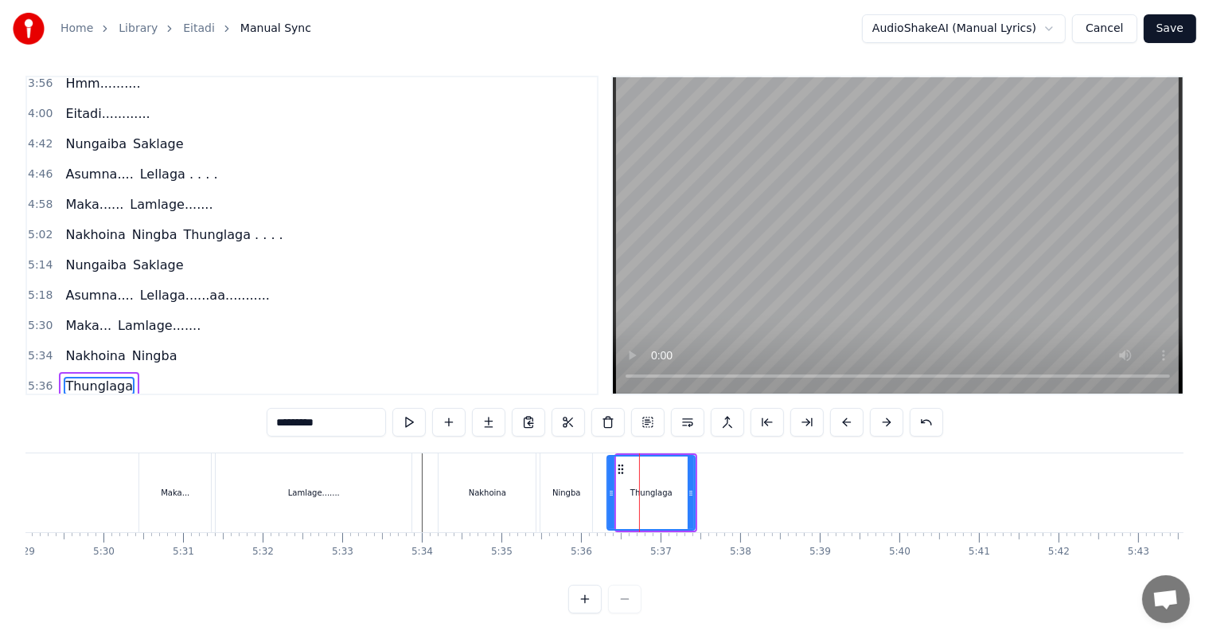
drag, startPoint x: 618, startPoint y: 496, endPoint x: 608, endPoint y: 496, distance: 9.6
click at [608, 496] on icon at bounding box center [611, 492] width 6 height 13
click at [344, 424] on input "*********" at bounding box center [326, 422] width 119 height 29
type input "**********"
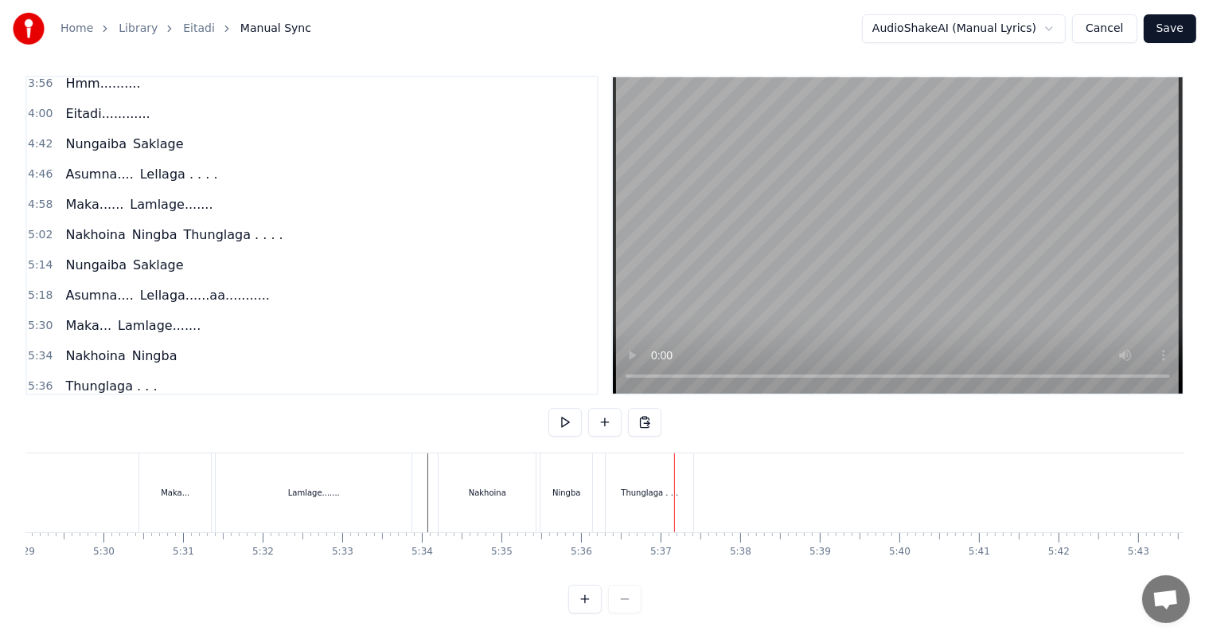
click at [561, 493] on div "Ningba" at bounding box center [567, 492] width 28 height 12
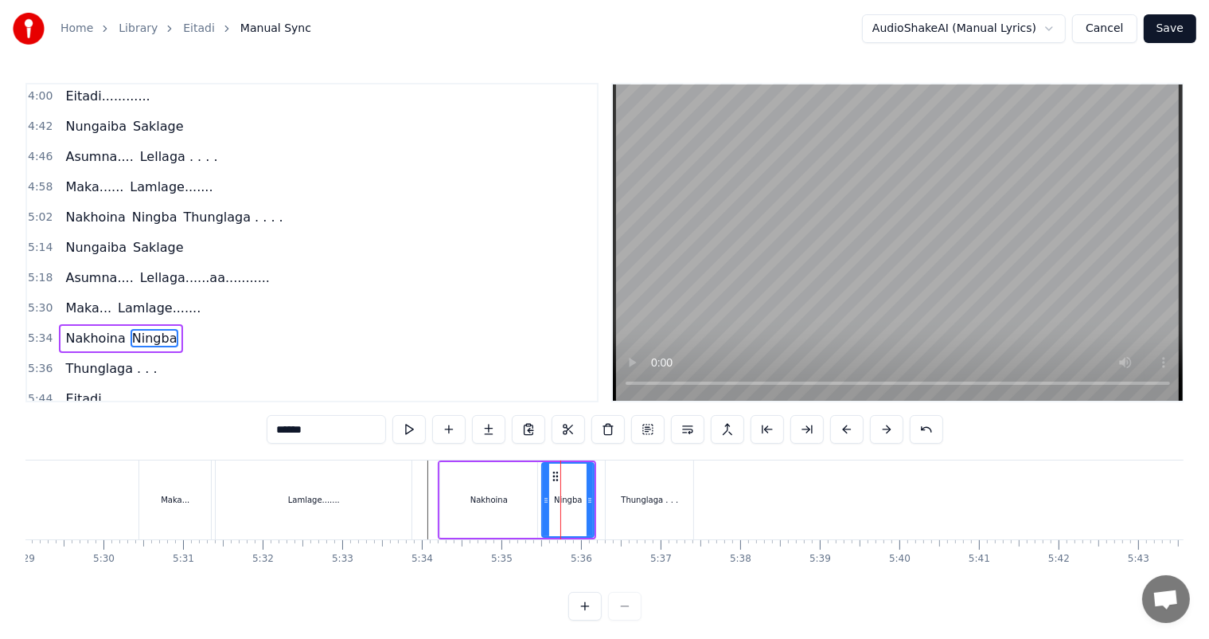
scroll to position [855, 0]
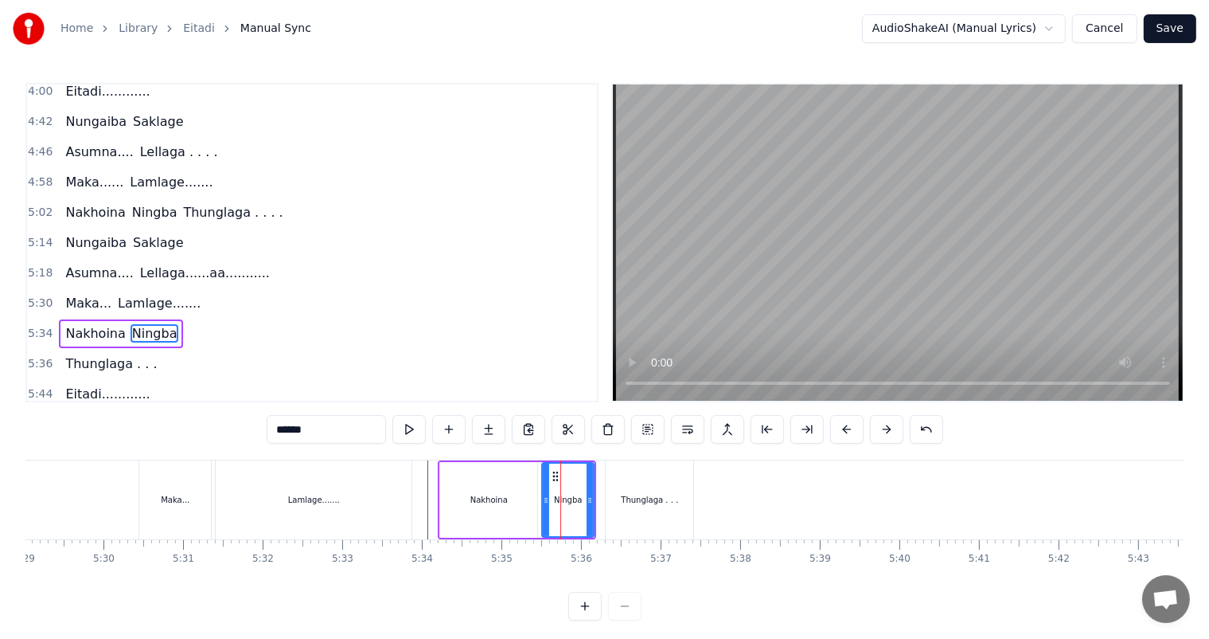
click at [514, 503] on div "Nakhoina" at bounding box center [488, 500] width 97 height 76
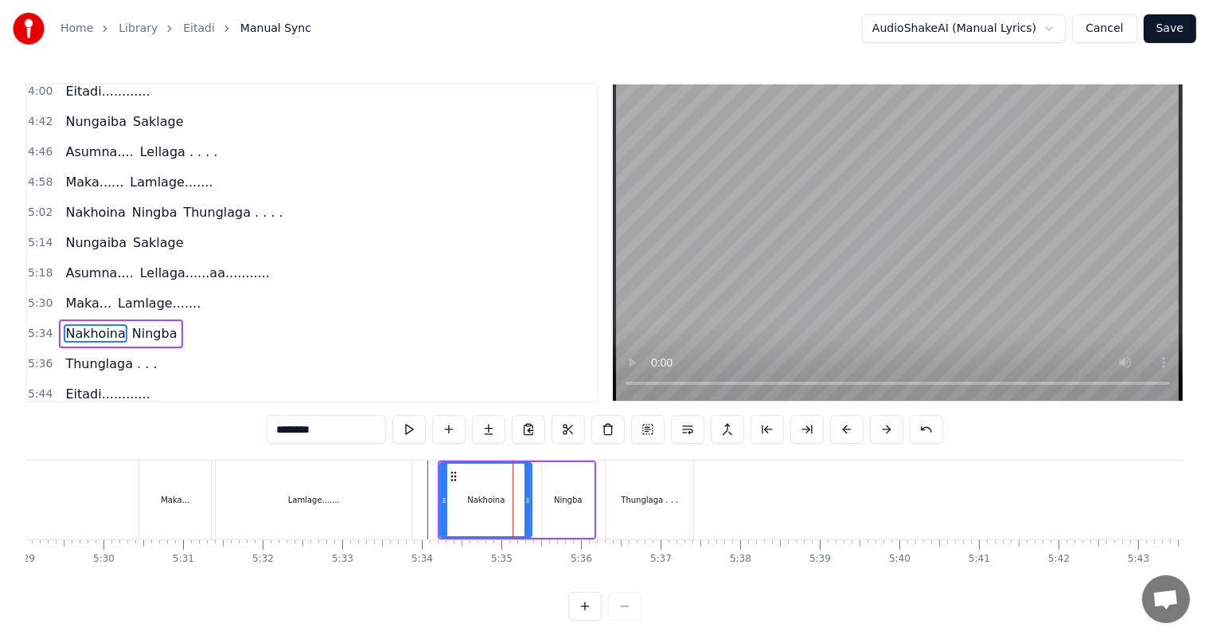
click at [525, 500] on icon at bounding box center [528, 500] width 6 height 13
click at [576, 499] on div "Ningba" at bounding box center [568, 500] width 28 height 12
type input "******"
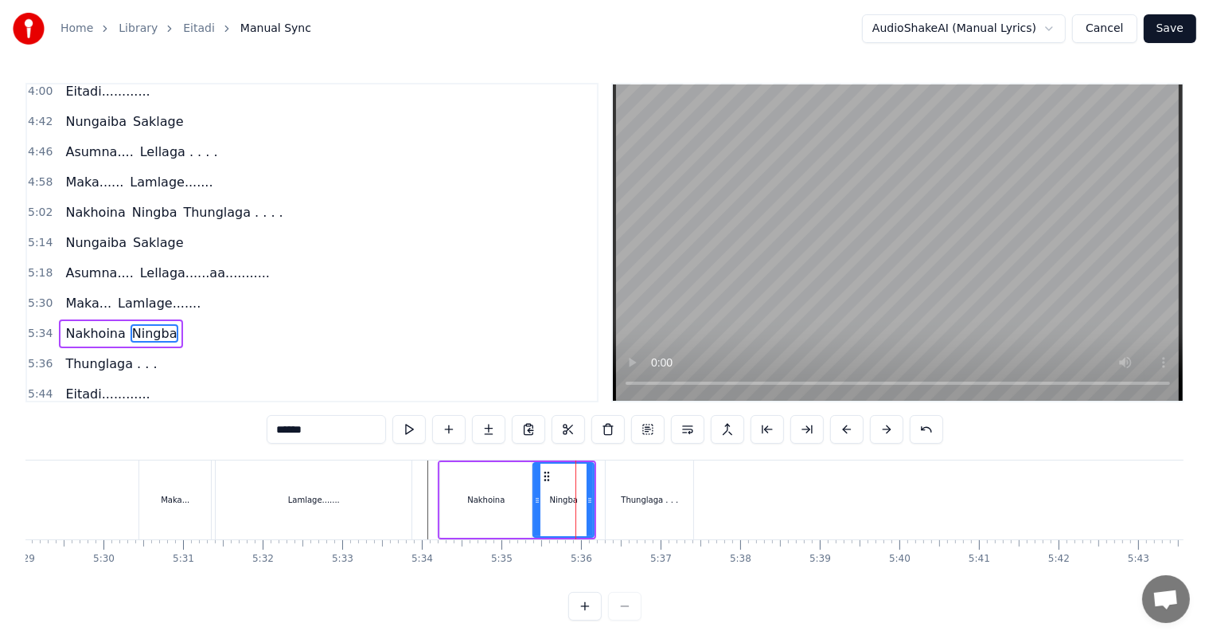
drag, startPoint x: 545, startPoint y: 502, endPoint x: 533, endPoint y: 502, distance: 11.1
click at [535, 502] on icon at bounding box center [537, 500] width 6 height 13
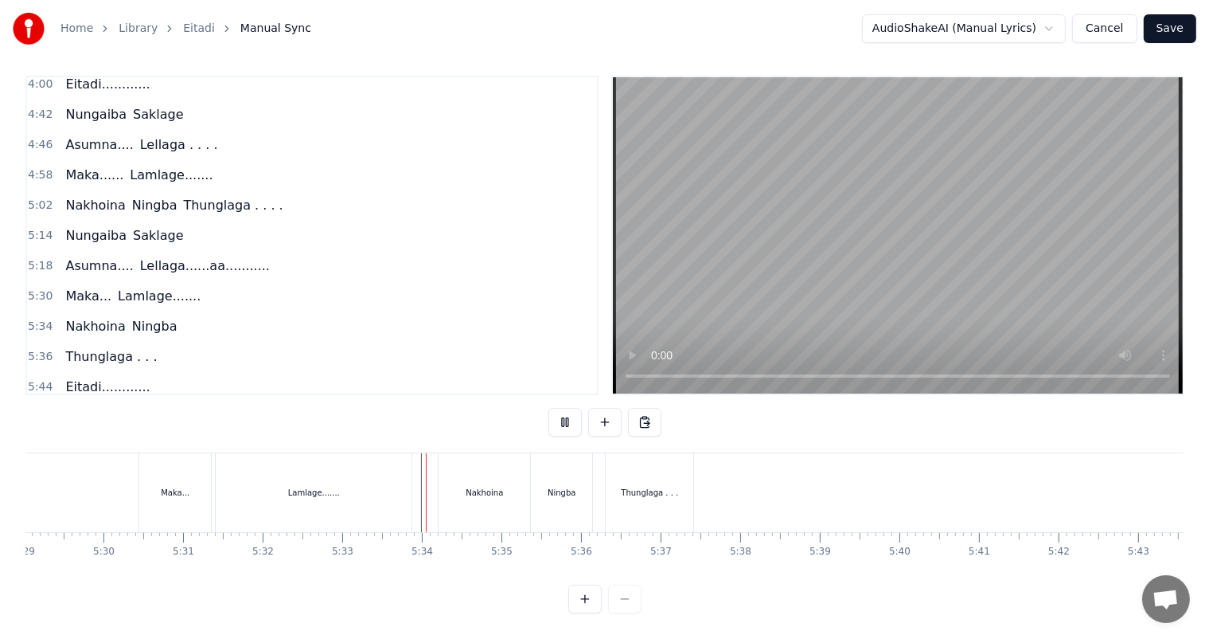
scroll to position [21, 0]
click at [677, 475] on div "Thunglaga . . ." at bounding box center [650, 492] width 88 height 79
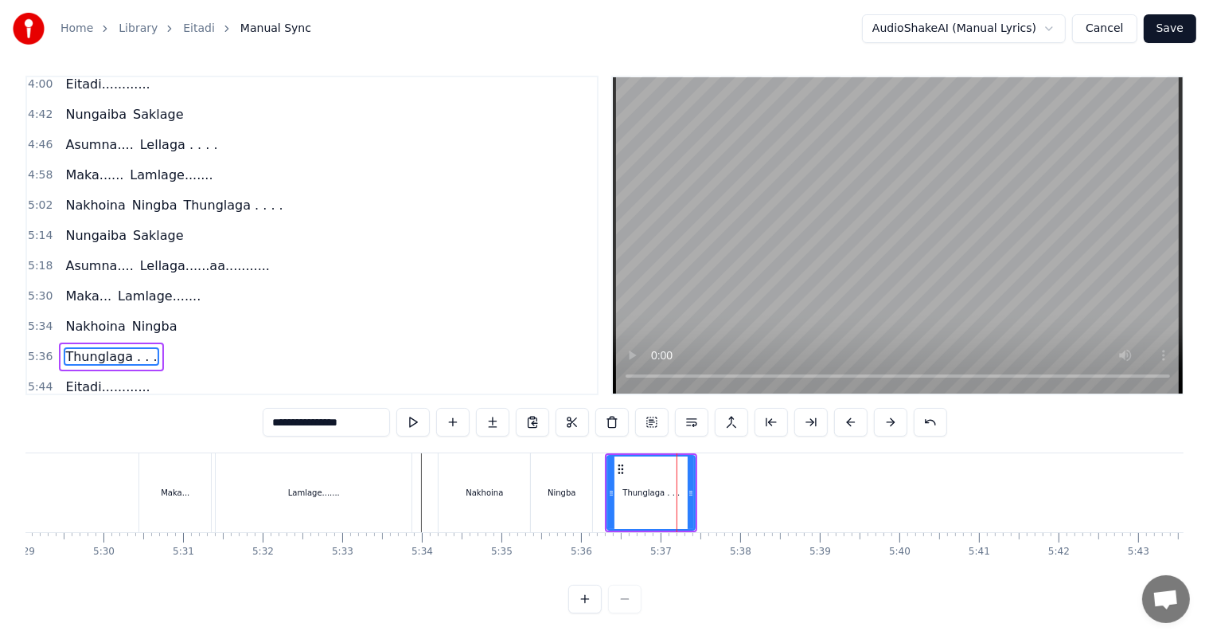
scroll to position [7, 0]
drag, startPoint x: 693, startPoint y: 494, endPoint x: 839, endPoint y: 506, distance: 147.0
click at [839, 506] on div at bounding box center [837, 492] width 6 height 72
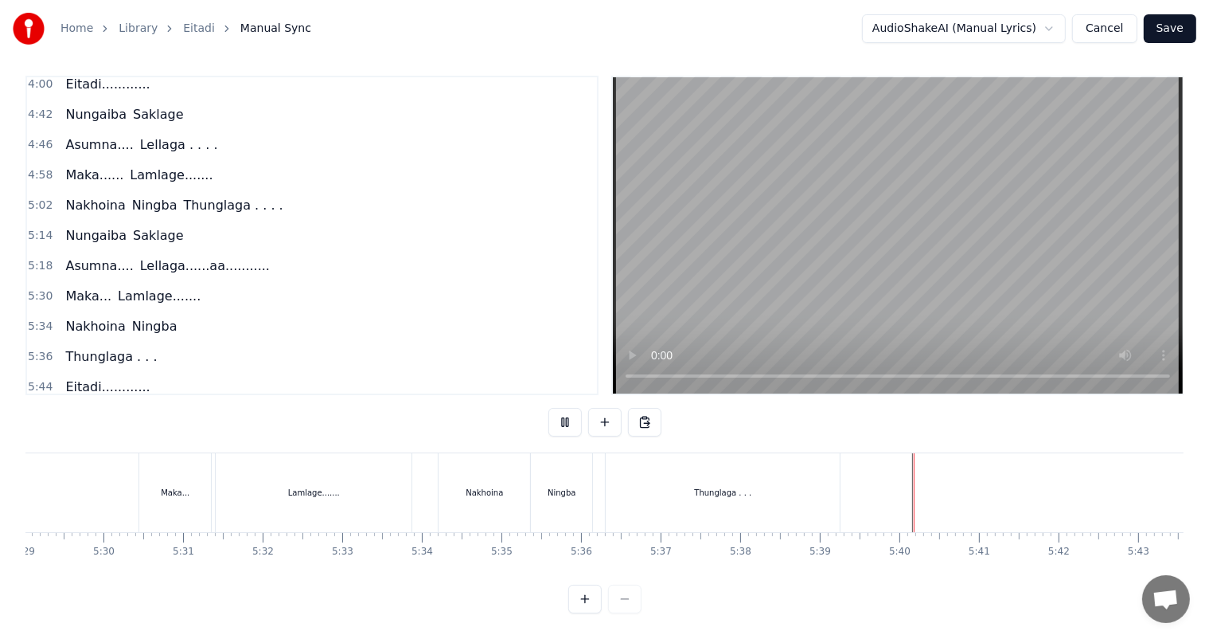
scroll to position [21, 0]
click at [809, 482] on div "Thunglaga . . ." at bounding box center [723, 492] width 234 height 79
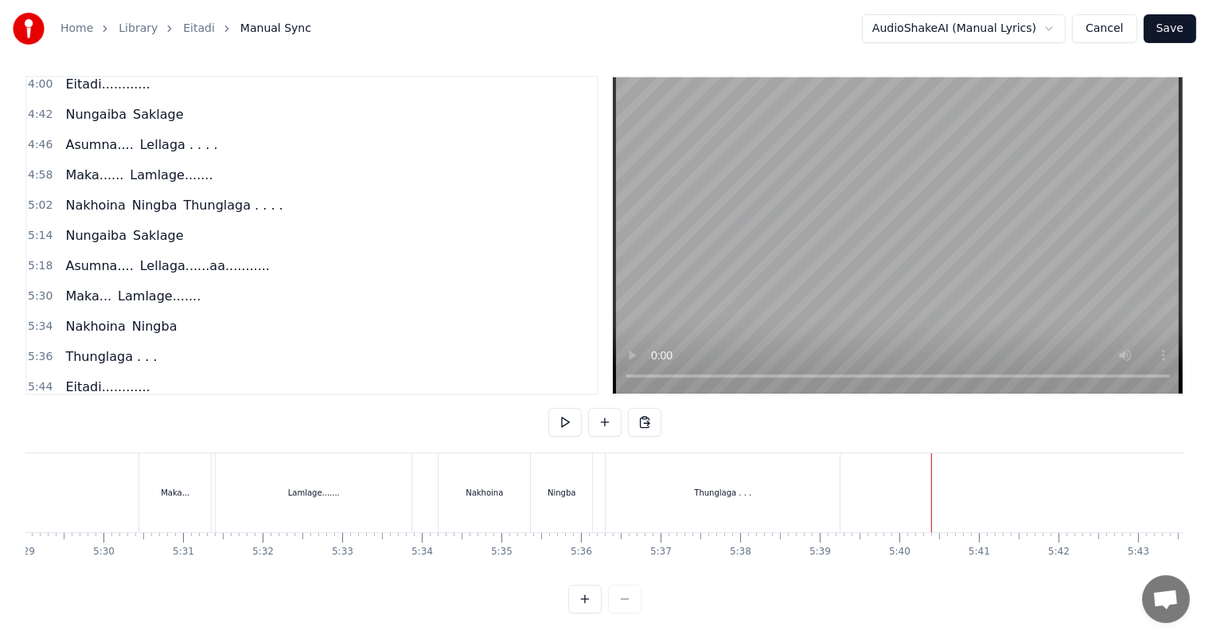
scroll to position [7, 0]
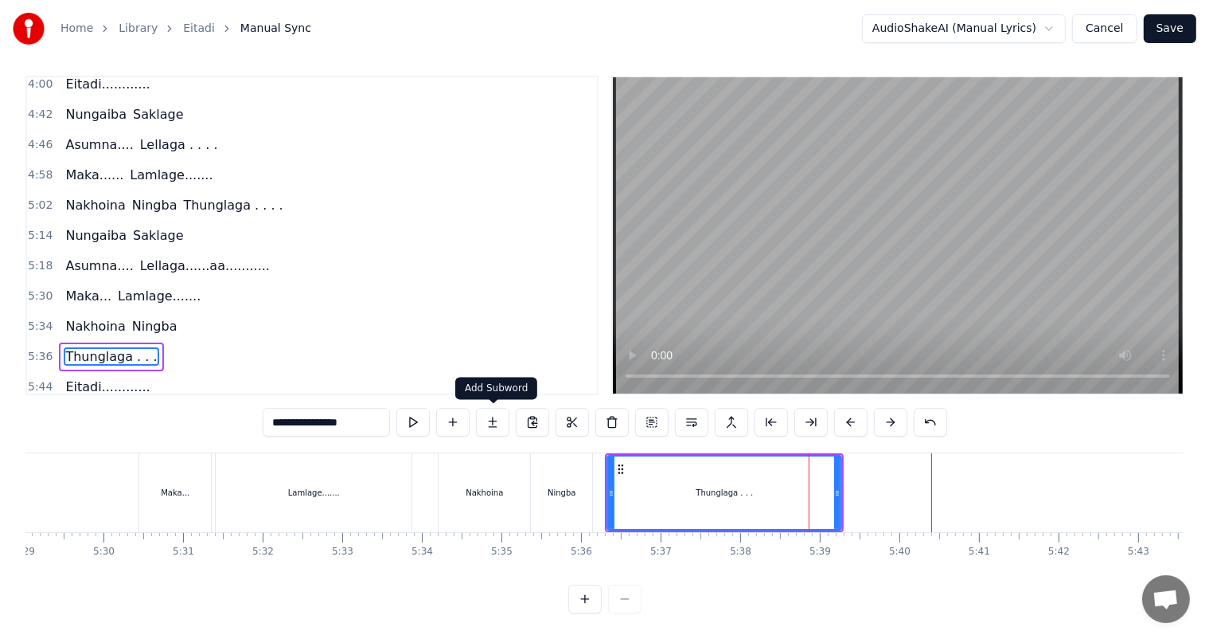
click at [490, 424] on button at bounding box center [492, 422] width 33 height 29
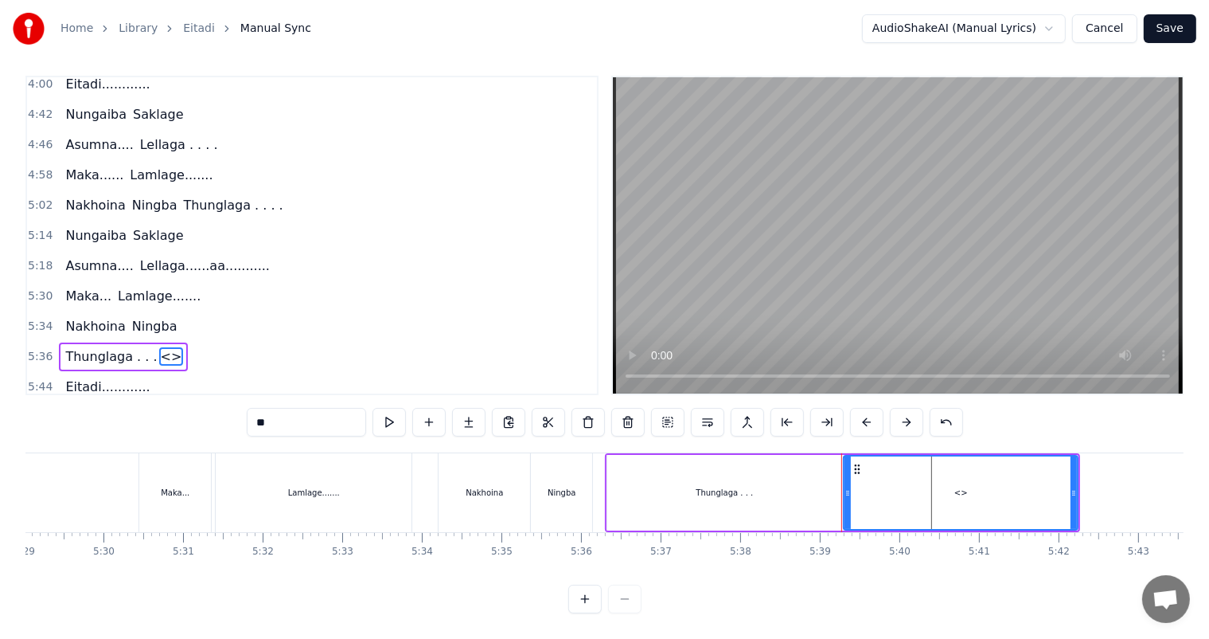
click at [223, 426] on div "0:43 [PERSON_NAME]... Ngasidi 0:51 [PERSON_NAME]...... Polangse.. 0:59 [PERSON_…" at bounding box center [604, 344] width 1158 height 537
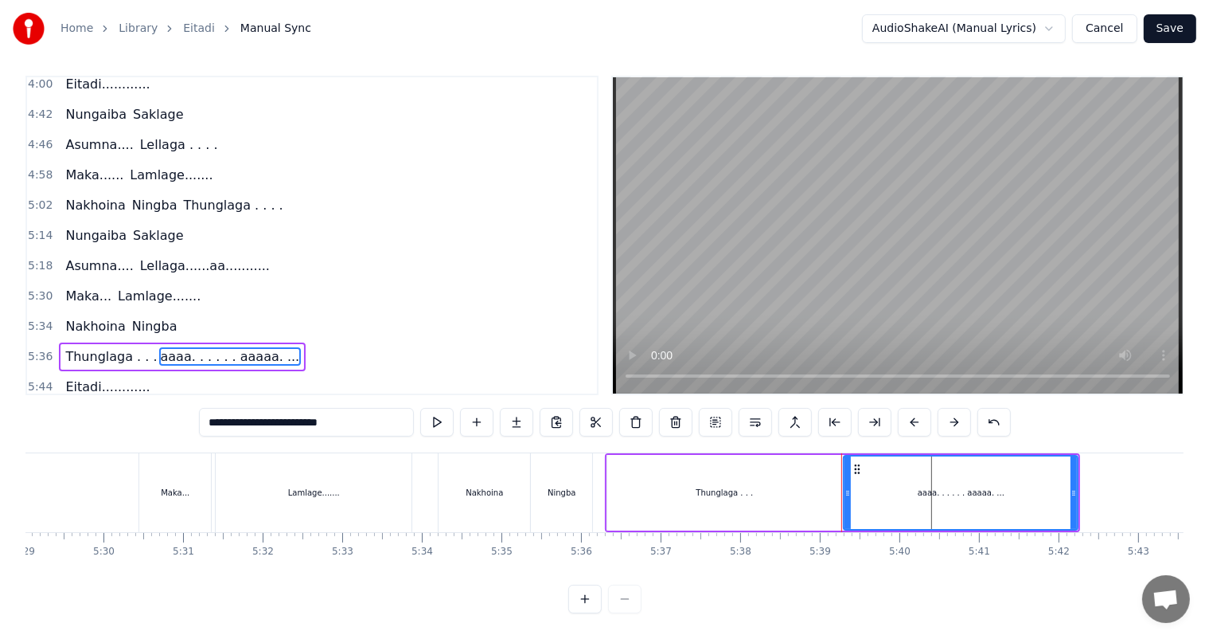
type input "**********"
click at [596, 488] on div "Nakhoina Ningba" at bounding box center [517, 492] width 158 height 79
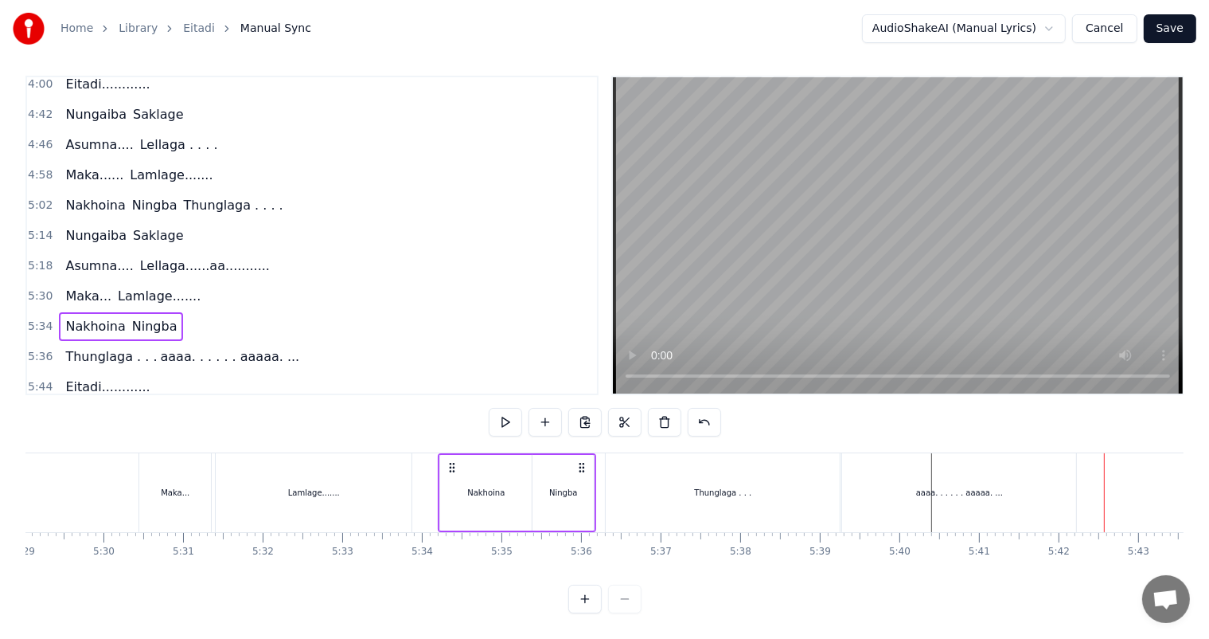
click at [726, 496] on div "Thunglaga . . ." at bounding box center [723, 492] width 234 height 79
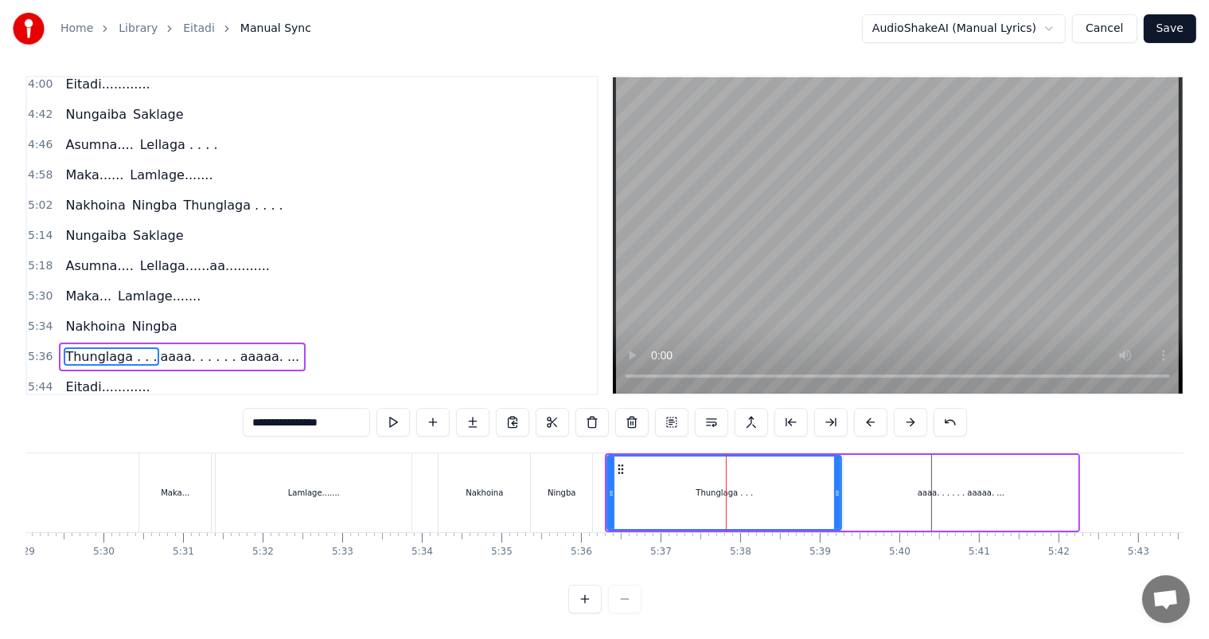
click at [875, 487] on div "aaaa. . . . . . aaaaa. ..." at bounding box center [961, 493] width 234 height 76
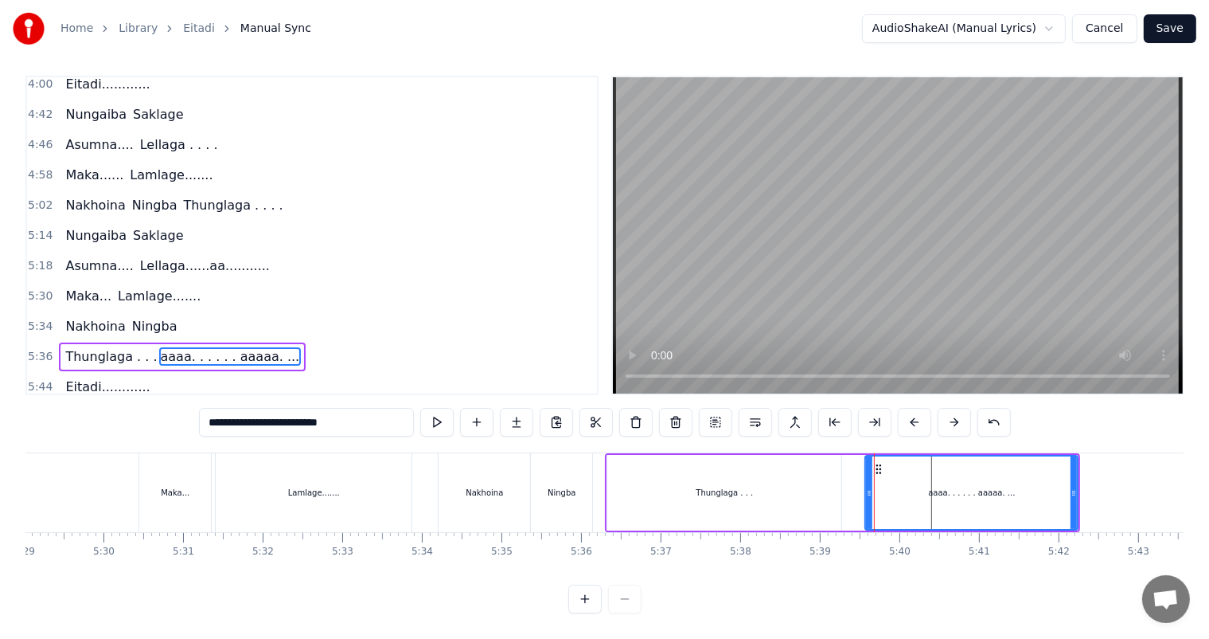
drag, startPoint x: 848, startPoint y: 494, endPoint x: 869, endPoint y: 494, distance: 21.5
click at [870, 494] on circle at bounding box center [870, 494] width 1 height 1
click at [734, 506] on div "Thunglaga . . ." at bounding box center [724, 493] width 234 height 76
type input "**********"
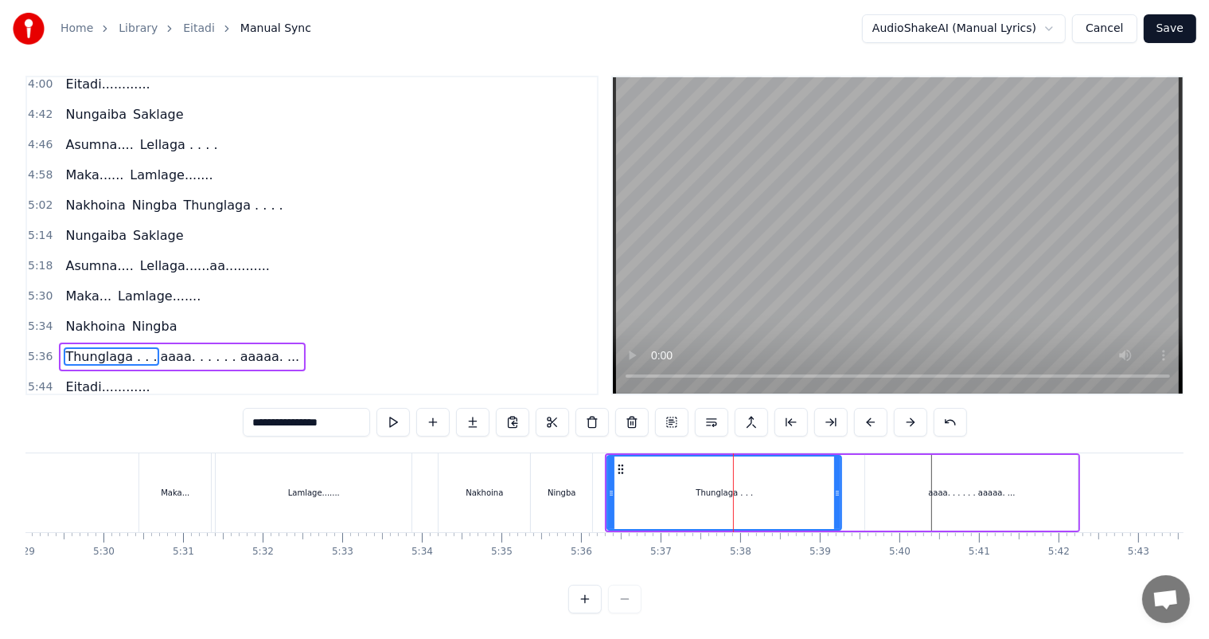
click at [338, 424] on input "**********" at bounding box center [306, 422] width 127 height 29
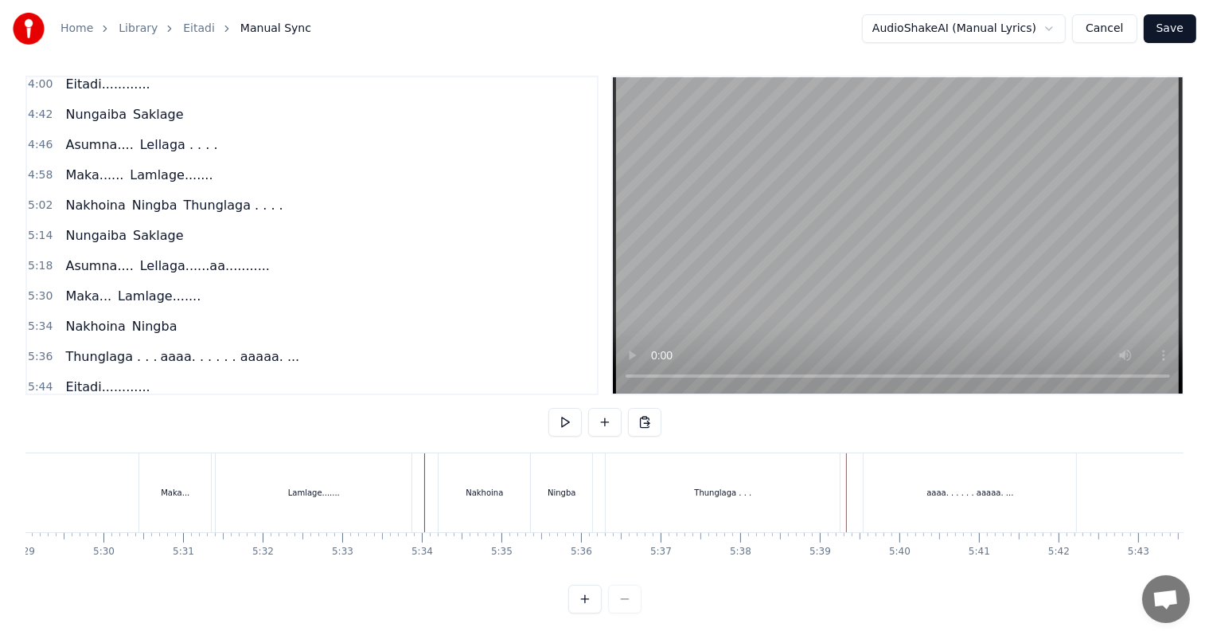
click at [682, 493] on div "Thunglaga . . ." at bounding box center [723, 492] width 234 height 79
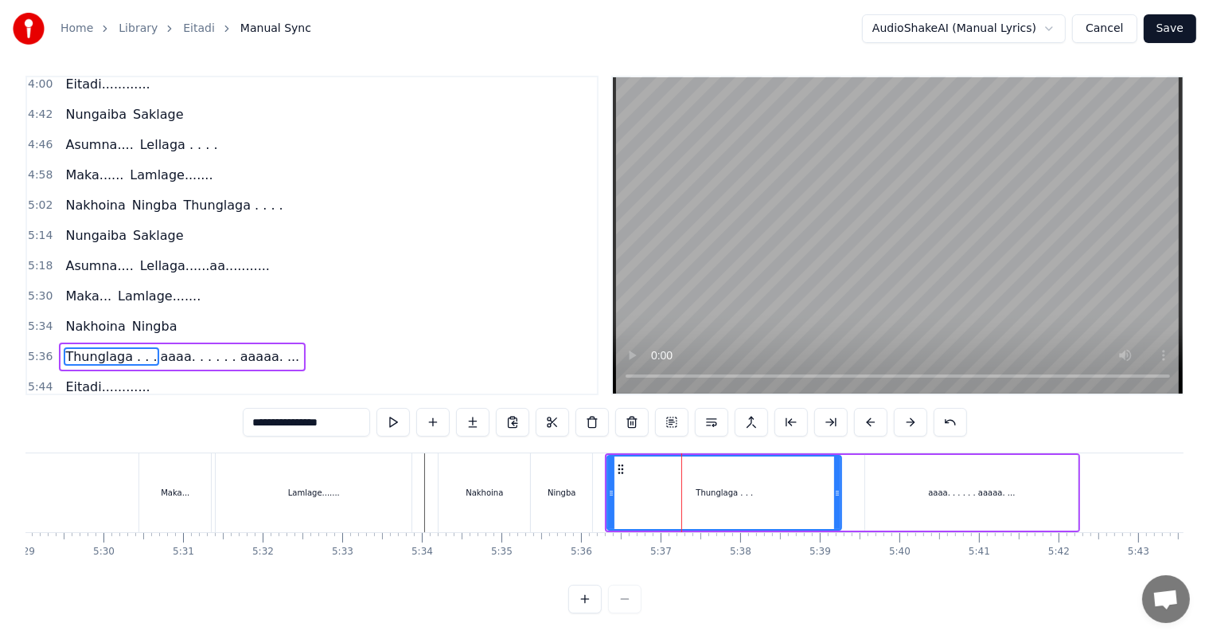
click at [882, 491] on div "aaaa. . . . . . aaaaa. ..." at bounding box center [971, 493] width 213 height 76
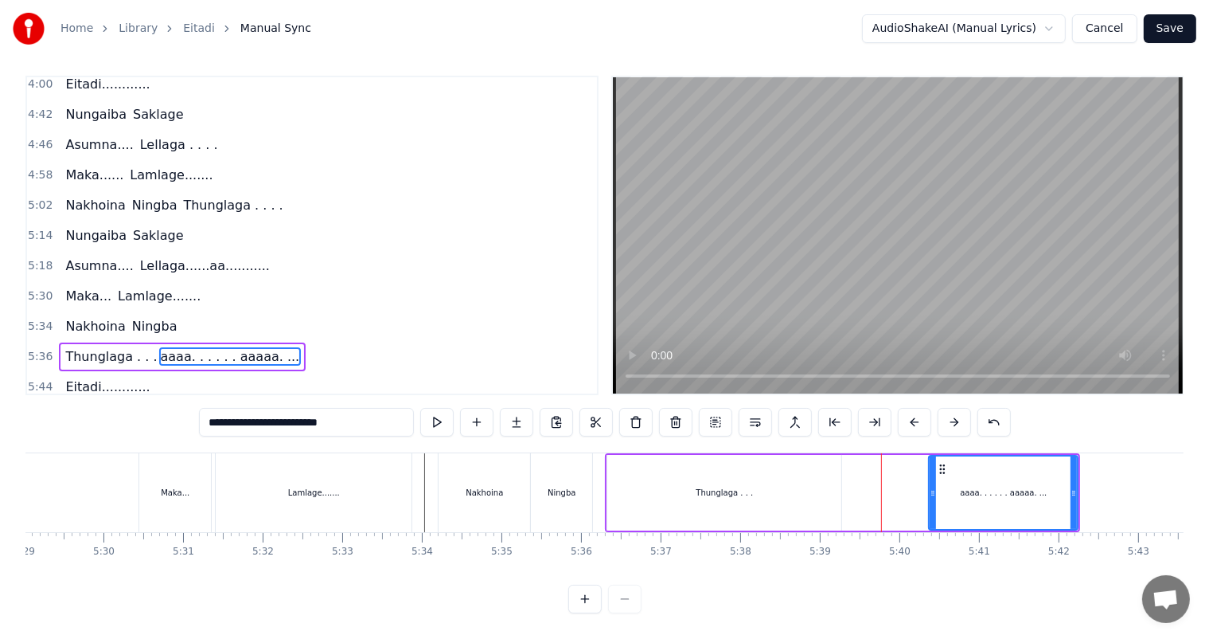
drag, startPoint x: 866, startPoint y: 490, endPoint x: 930, endPoint y: 490, distance: 63.7
click at [930, 490] on icon at bounding box center [933, 492] width 6 height 13
click at [644, 491] on div "Thunglaga . . ." at bounding box center [724, 493] width 234 height 76
type input "**********"
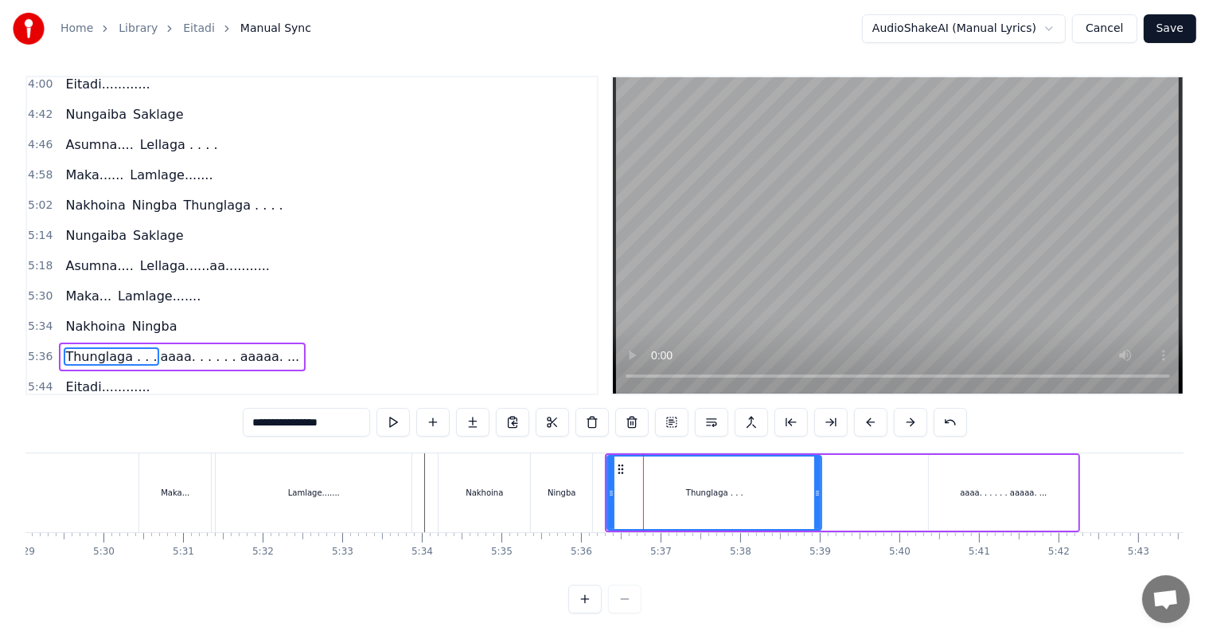
drag, startPoint x: 837, startPoint y: 493, endPoint x: 817, endPoint y: 490, distance: 20.2
click at [817, 490] on icon at bounding box center [818, 492] width 6 height 13
drag, startPoint x: 816, startPoint y: 488, endPoint x: 909, endPoint y: 491, distance: 93.2
click at [909, 491] on icon at bounding box center [911, 492] width 6 height 13
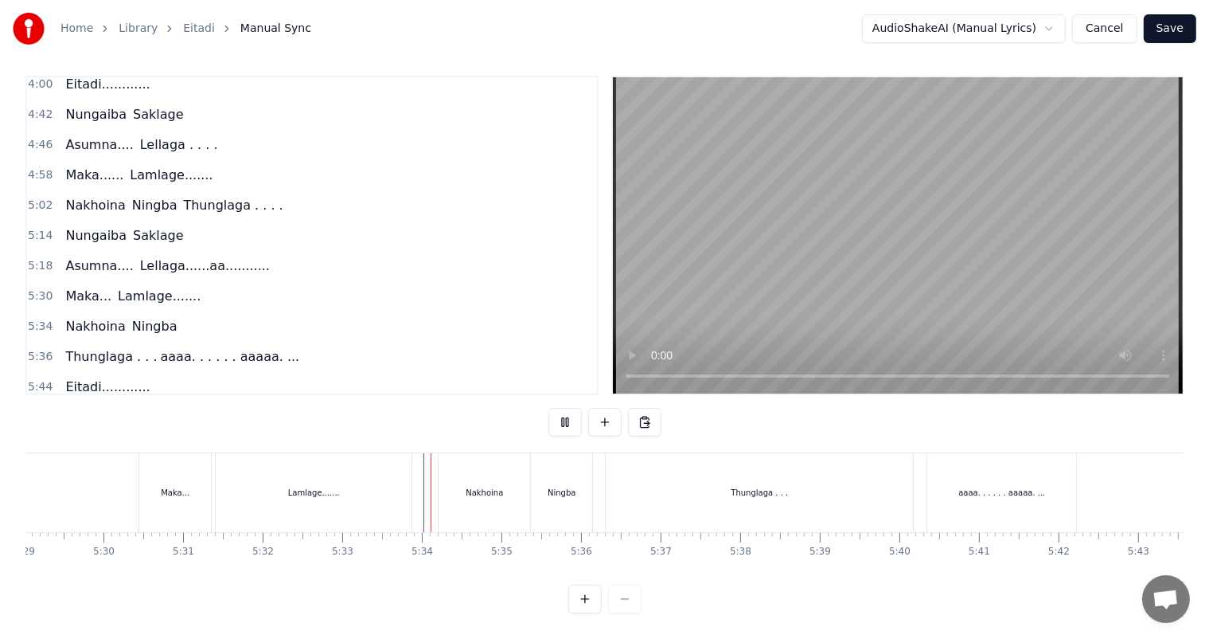
scroll to position [21, 0]
click at [997, 489] on div "aaaa. . . . . . aaaaa. ..." at bounding box center [1002, 492] width 149 height 79
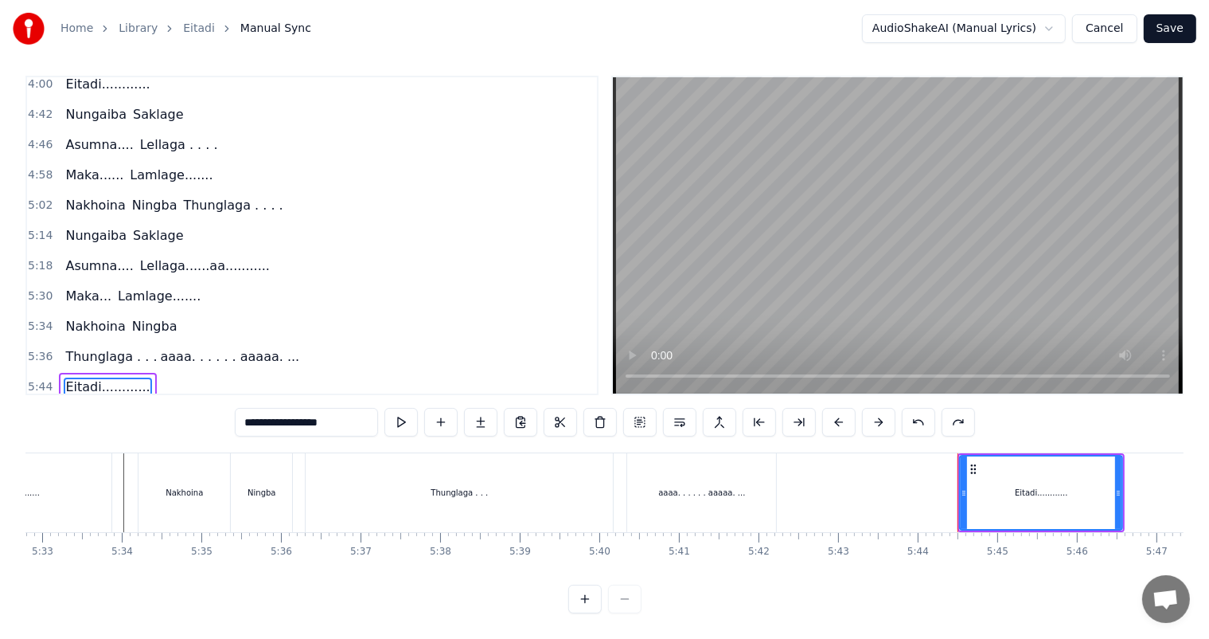
scroll to position [0, 25902]
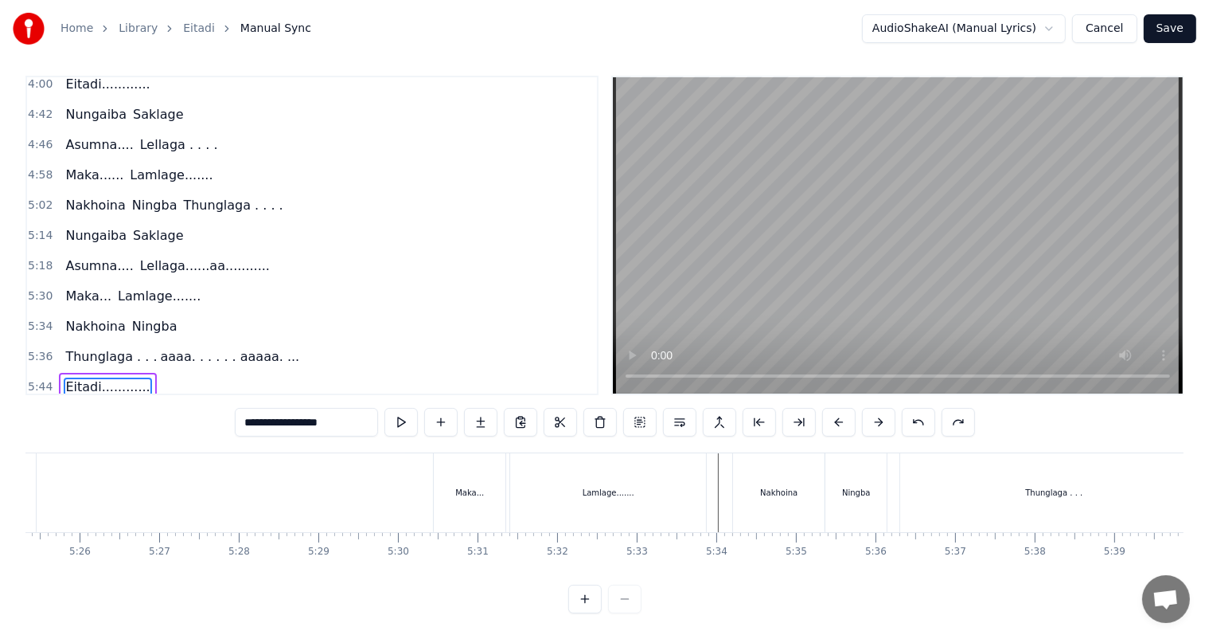
click at [1012, 471] on div "Thunglaga . . ." at bounding box center [1053, 492] width 307 height 79
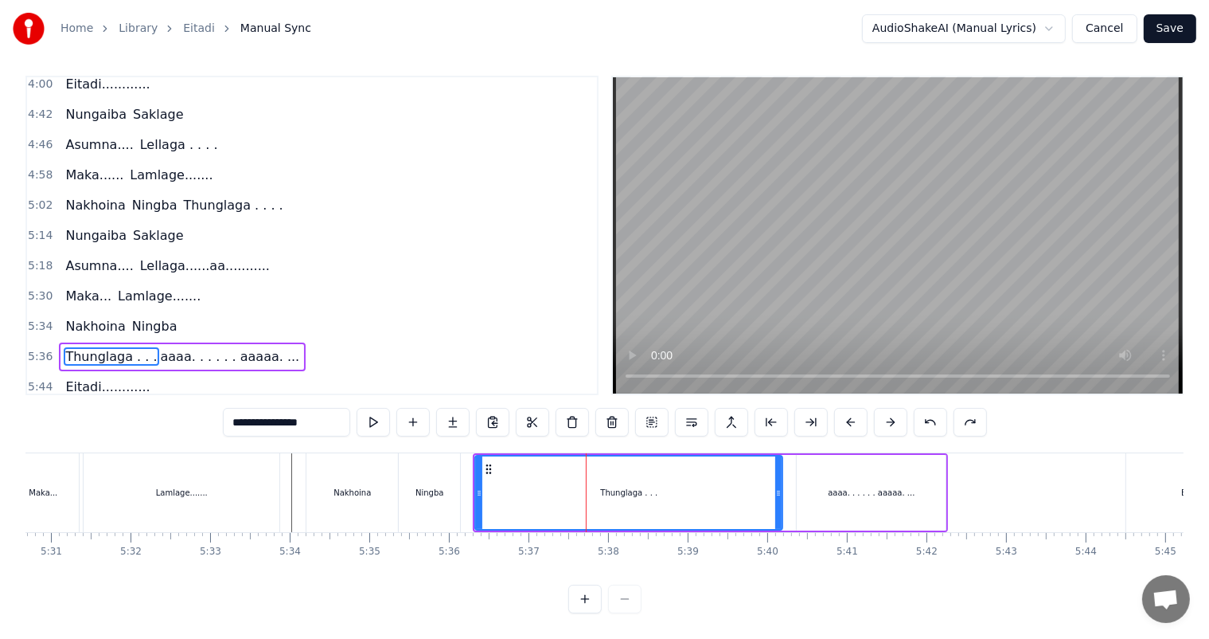
scroll to position [0, 26403]
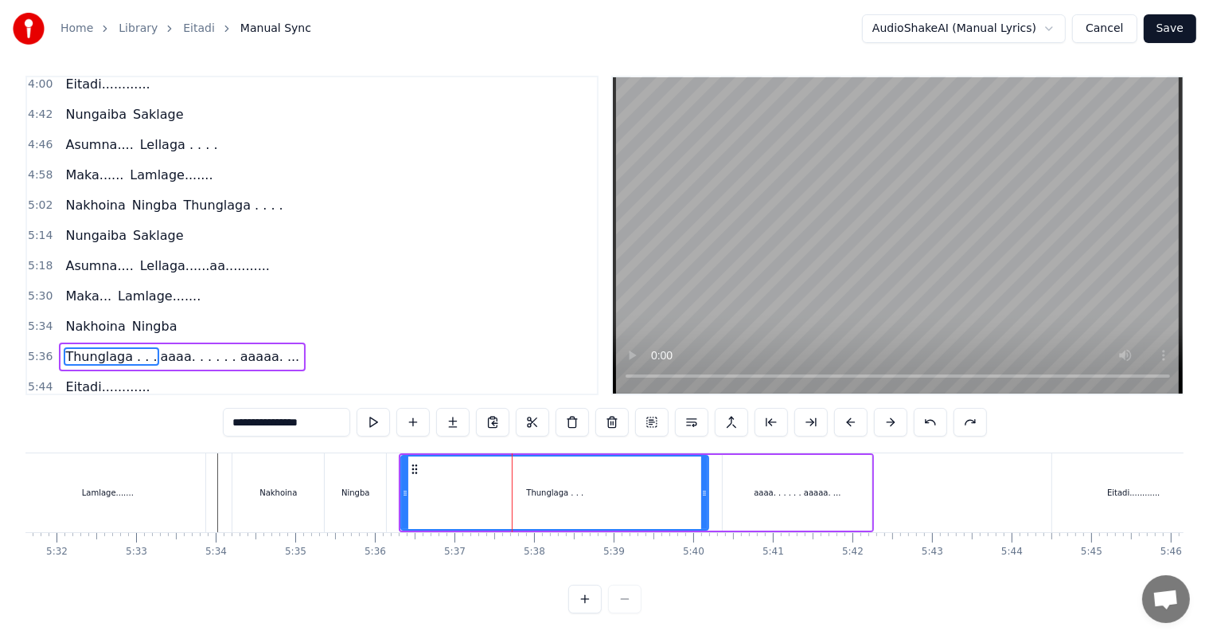
click at [793, 500] on div "aaaa. . . . . . aaaaa. ..." at bounding box center [797, 493] width 149 height 76
type input "**********"
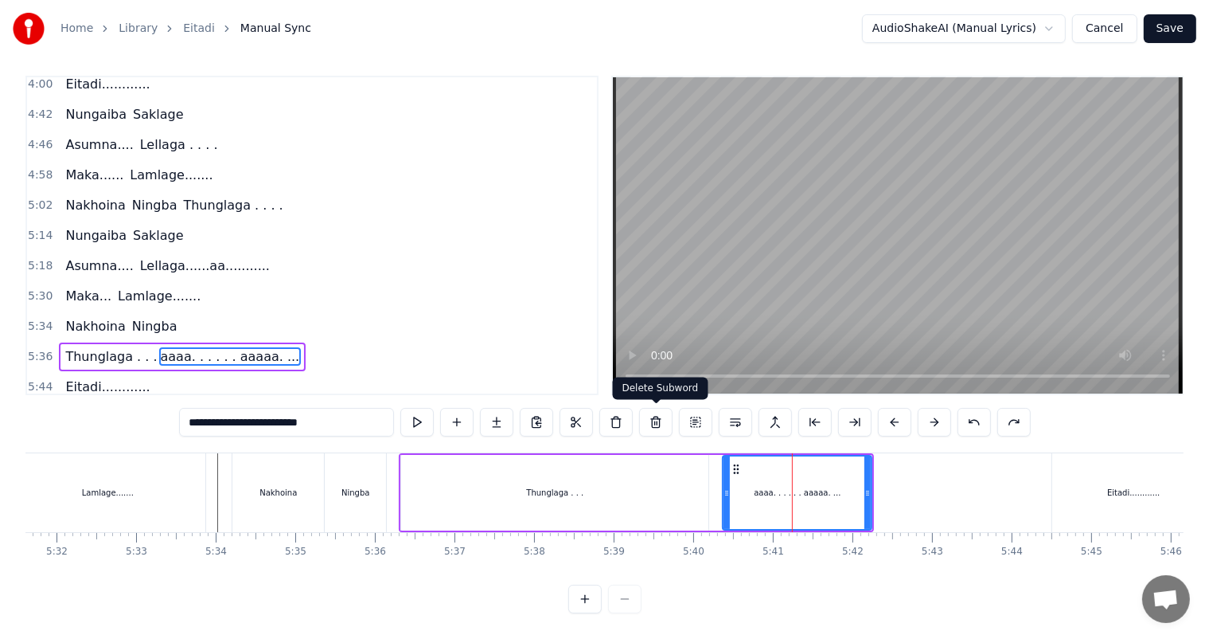
click at [655, 422] on button at bounding box center [655, 422] width 33 height 29
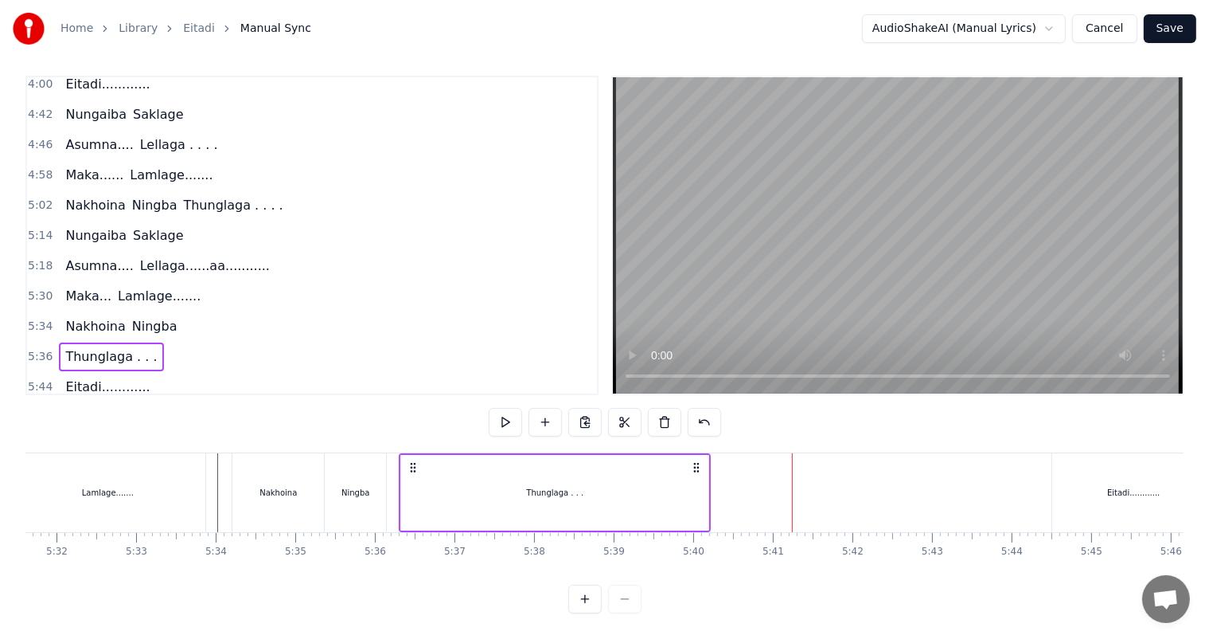
click at [561, 503] on div "Thunglaga . . ." at bounding box center [554, 493] width 307 height 76
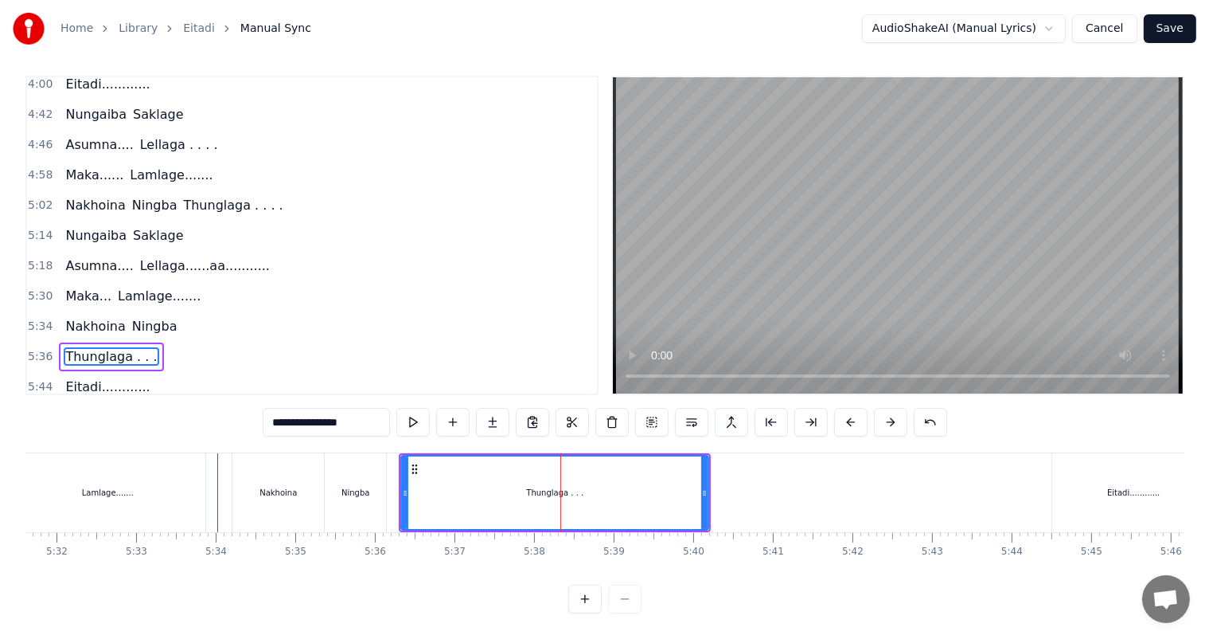
click at [349, 424] on input "**********" at bounding box center [326, 422] width 127 height 29
type input "**********"
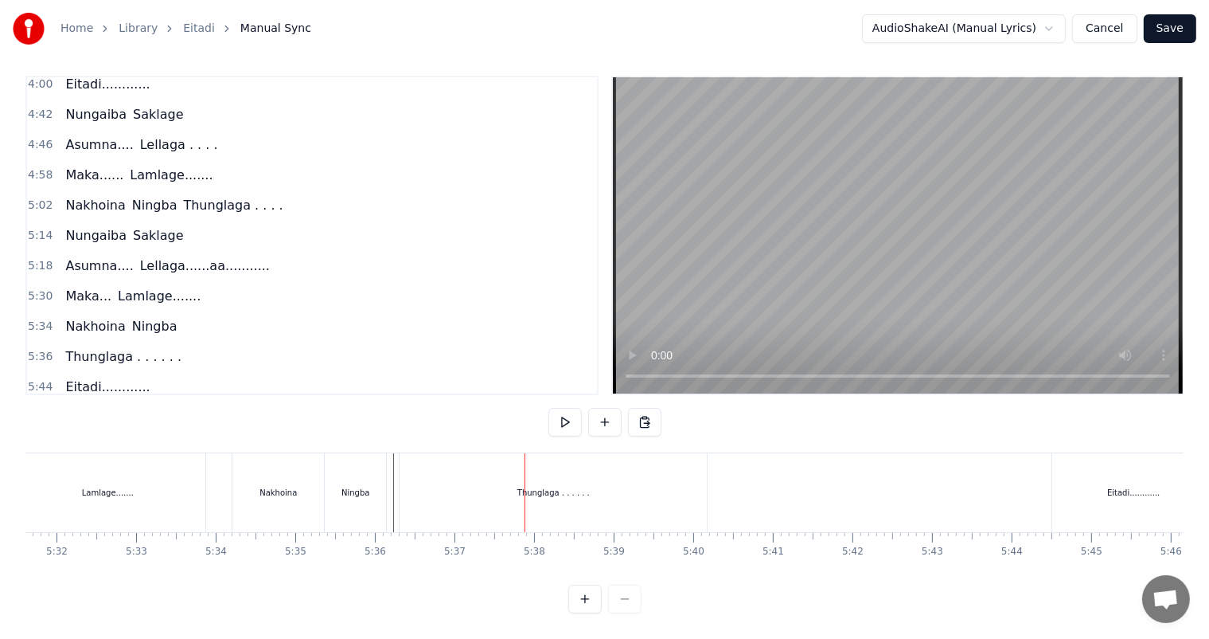
click at [522, 476] on div "Thunglaga . . . . . ." at bounding box center [553, 492] width 307 height 79
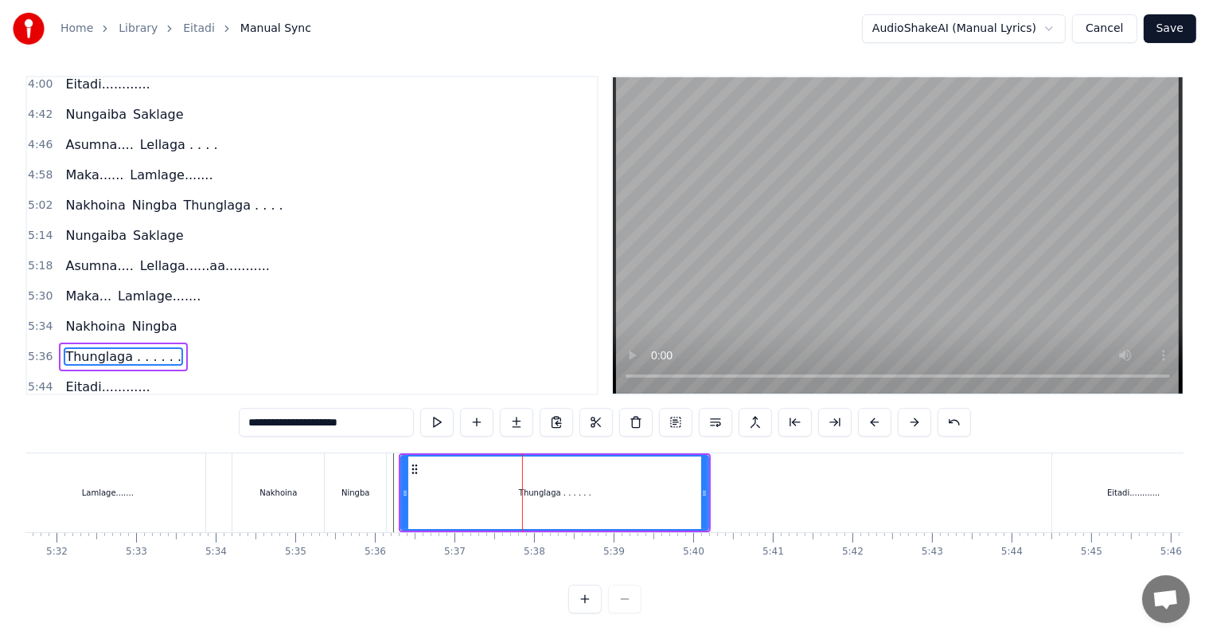
scroll to position [7, 0]
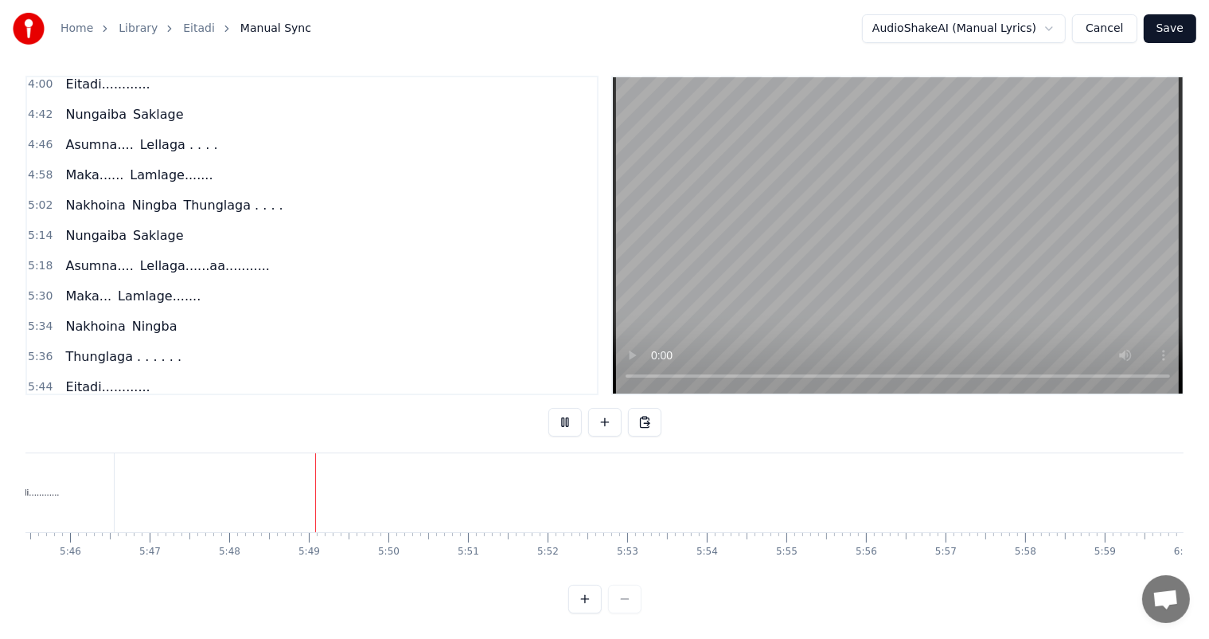
scroll to position [0, 27536]
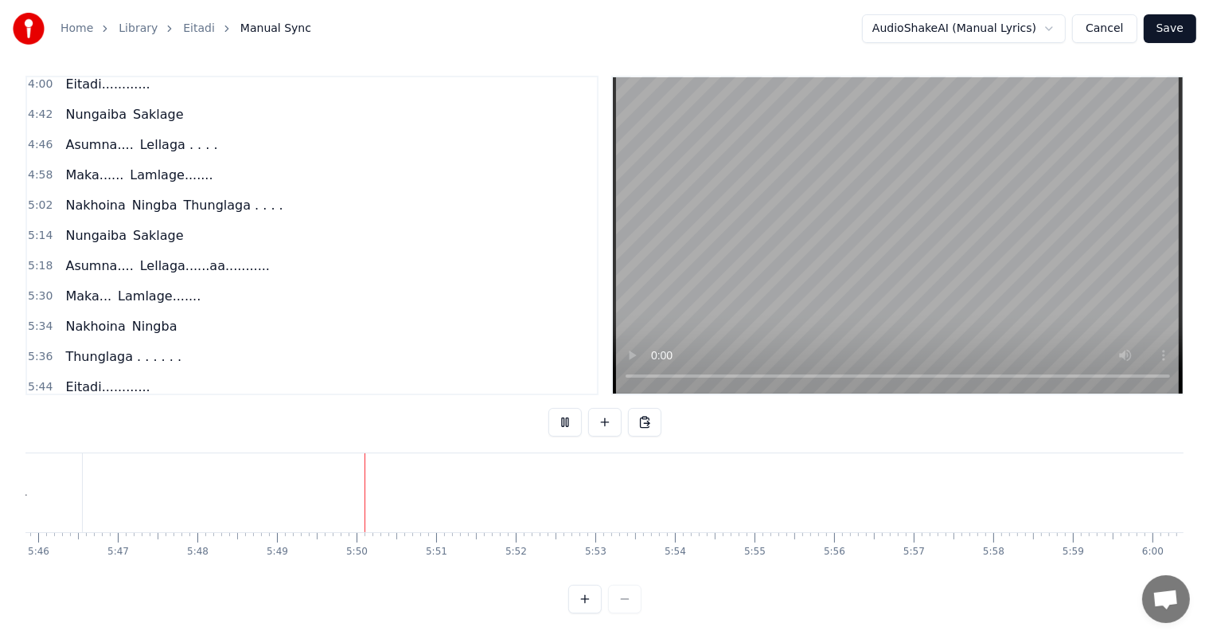
click at [630, 598] on div at bounding box center [604, 598] width 73 height 29
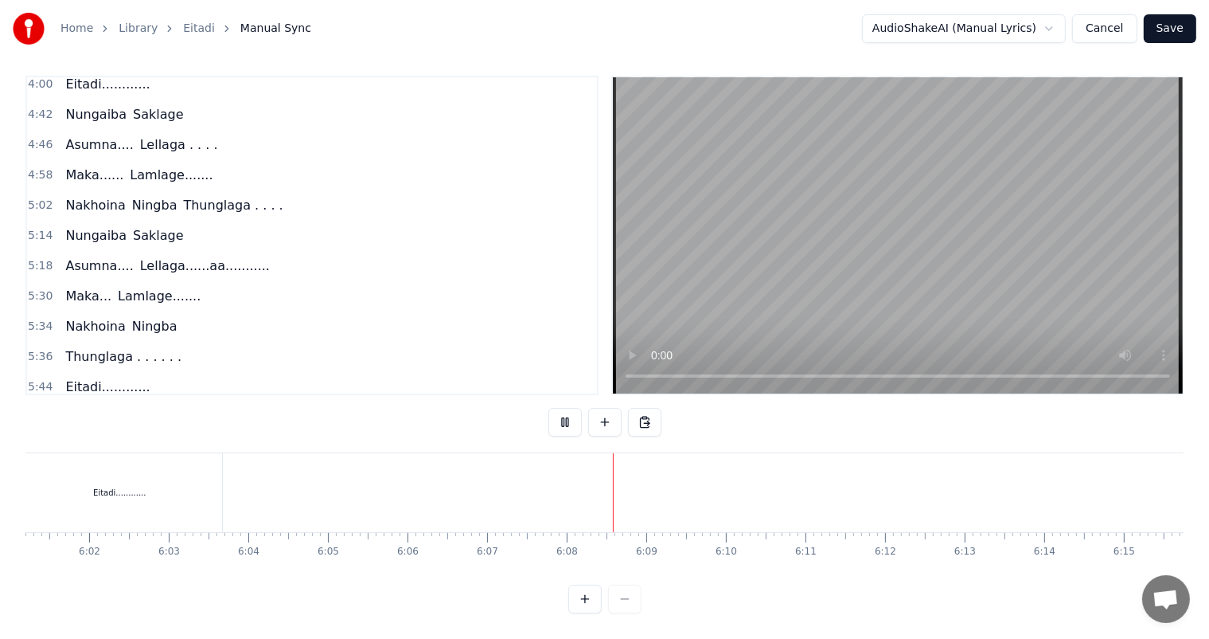
scroll to position [0, 28760]
click at [1176, 28] on button "Save" at bounding box center [1170, 28] width 53 height 29
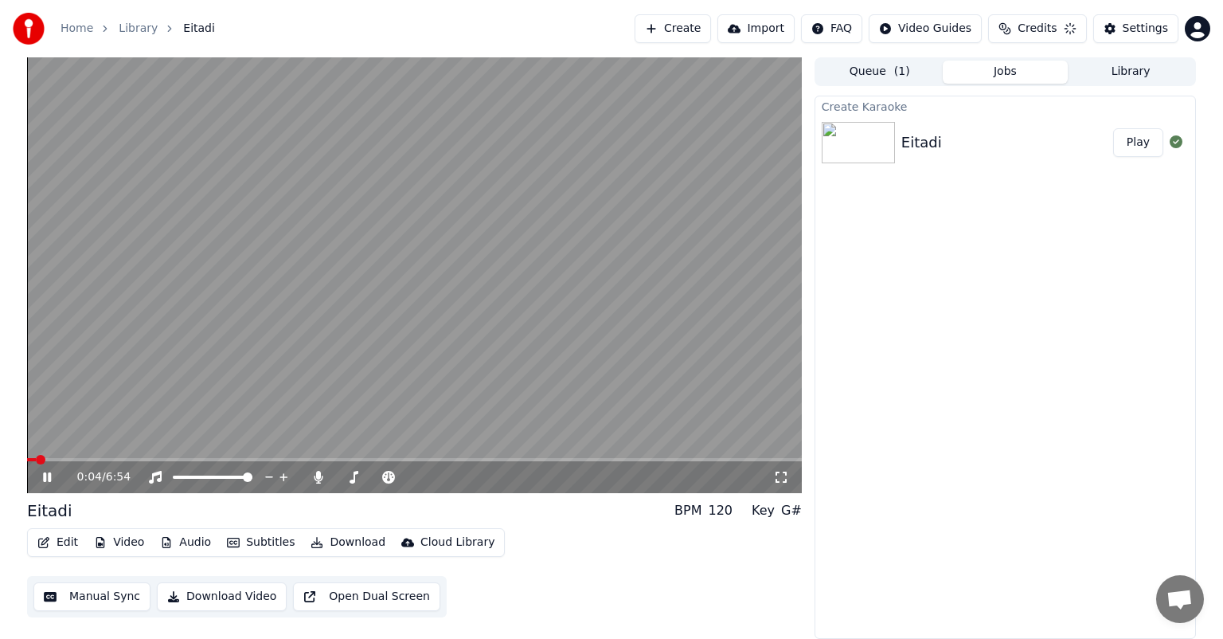
click at [95, 462] on div "0:04 / 6:54" at bounding box center [414, 477] width 775 height 32
click at [95, 459] on span at bounding box center [414, 459] width 775 height 3
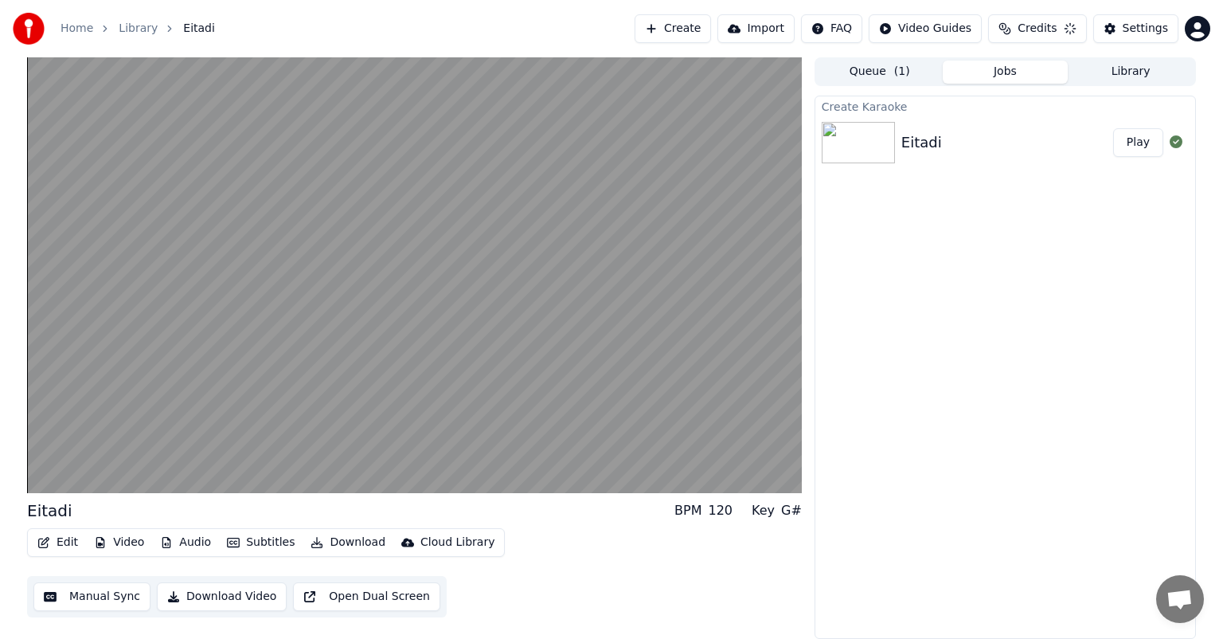
click at [877, 354] on div "Create Karaoke Eitadi Play" at bounding box center [1005, 367] width 381 height 543
click at [869, 272] on div "Create Karaoke Eitadi Play" at bounding box center [1005, 367] width 381 height 543
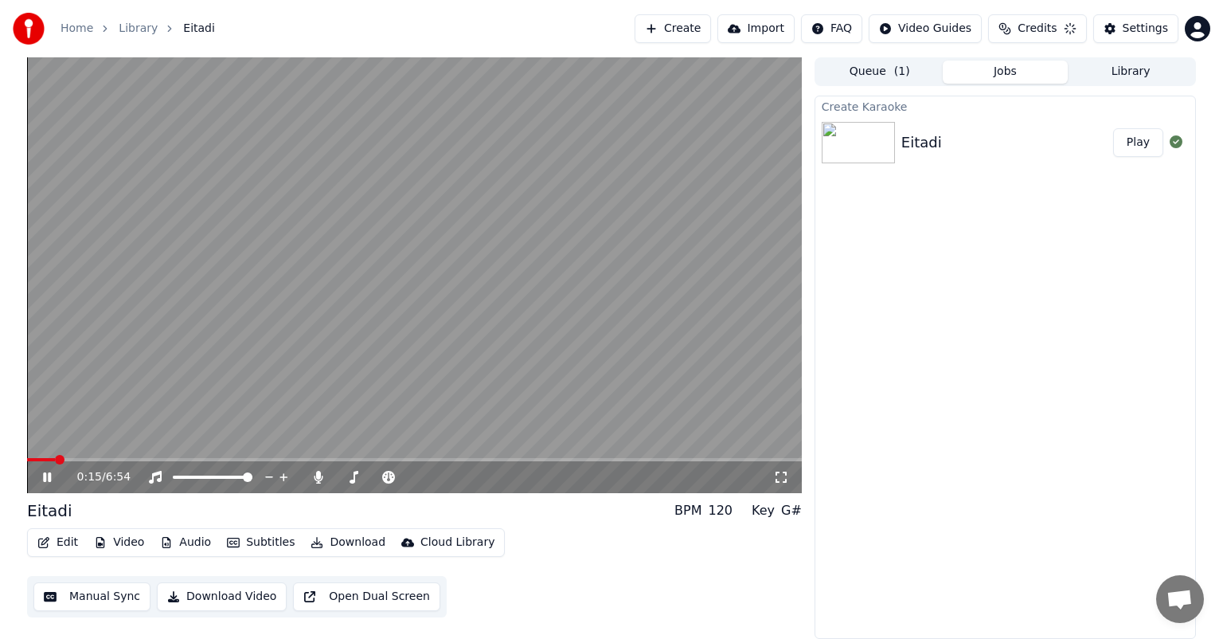
click at [55, 459] on span at bounding box center [60, 460] width 10 height 10
click at [46, 477] on icon at bounding box center [58, 477] width 37 height 13
click at [45, 476] on icon at bounding box center [47, 476] width 10 height 11
click at [66, 545] on button "Edit" at bounding box center [57, 542] width 53 height 22
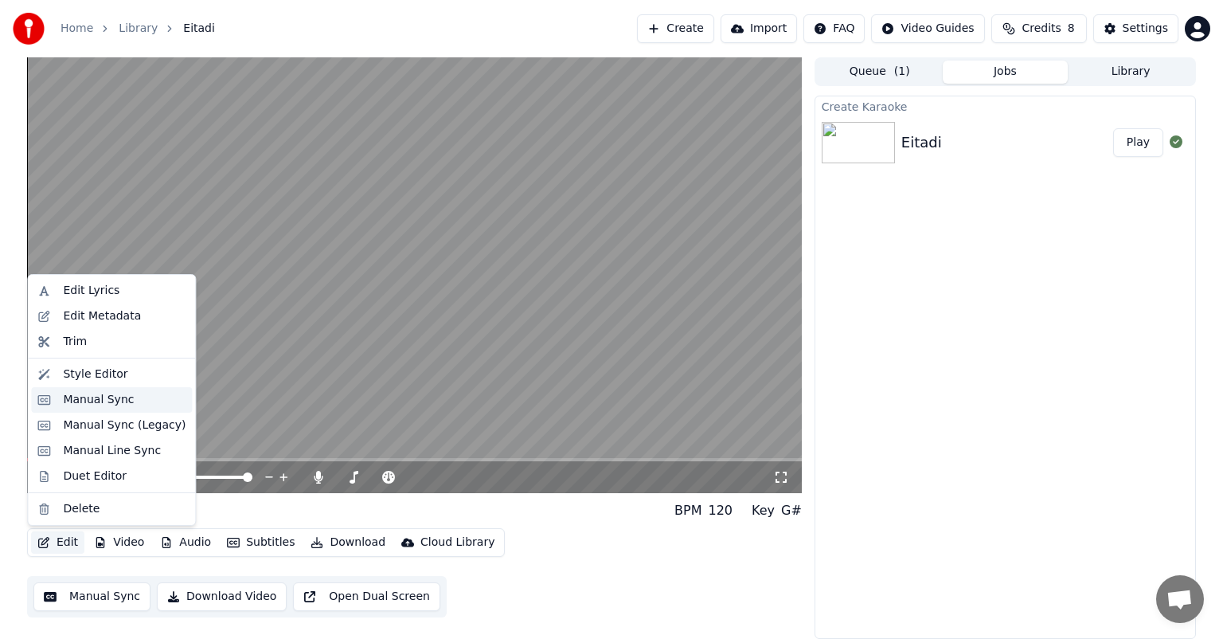
click at [104, 404] on div "Manual Sync" at bounding box center [98, 400] width 71 height 16
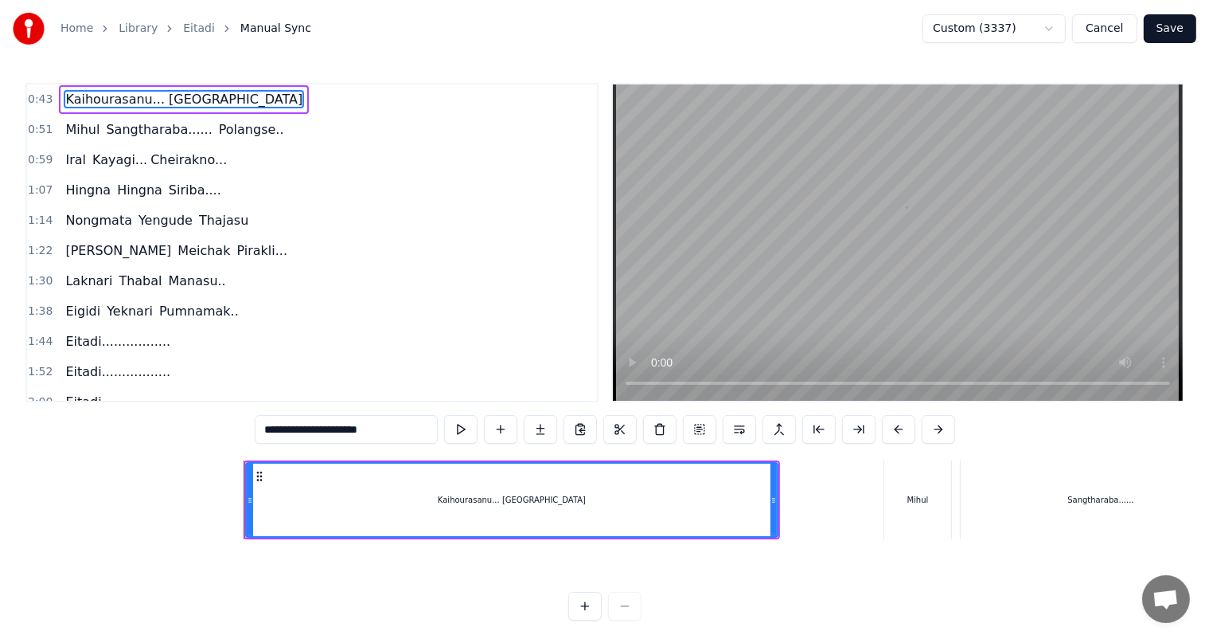
scroll to position [0, 3377]
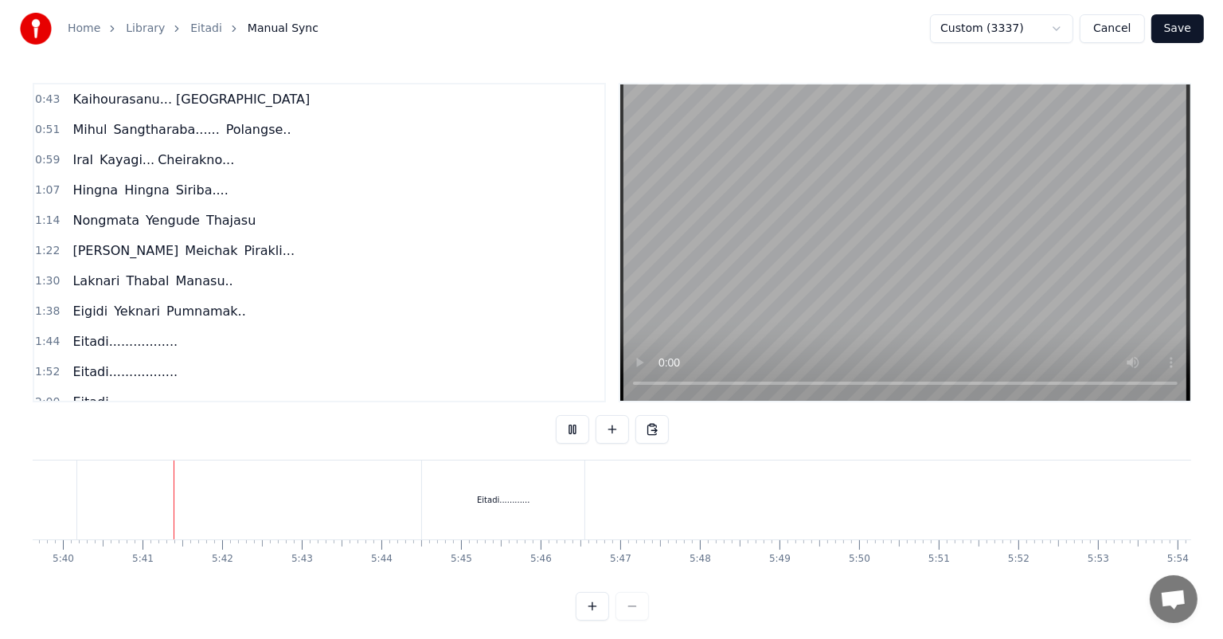
scroll to position [0, 27041]
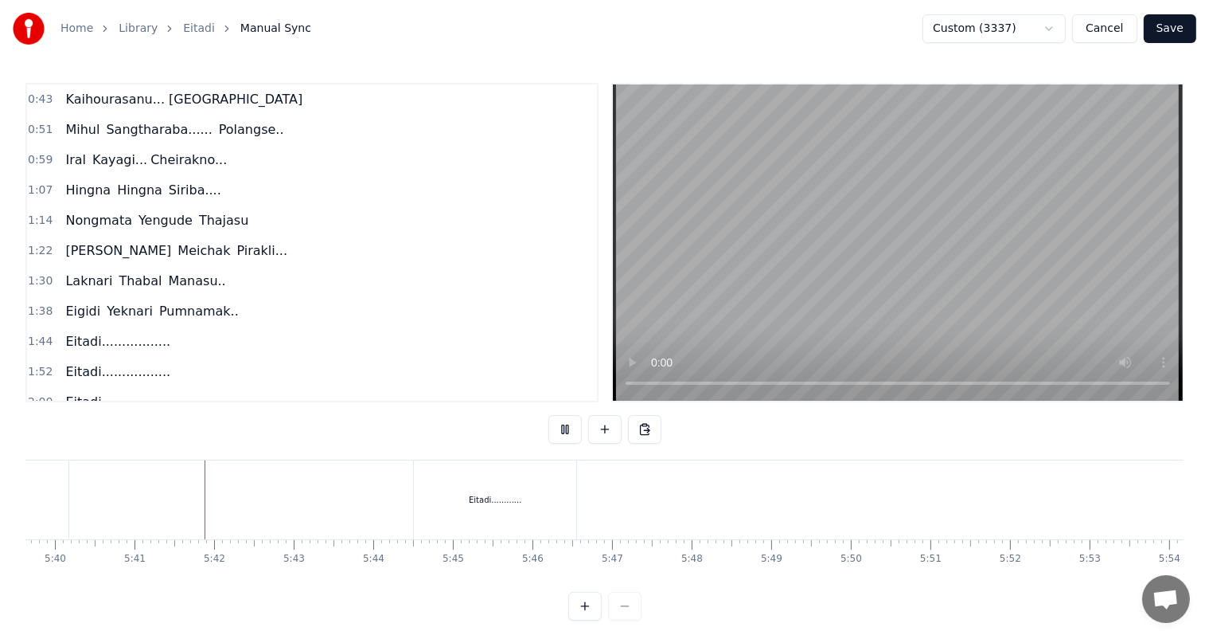
click at [1174, 25] on button "Save" at bounding box center [1170, 28] width 53 height 29
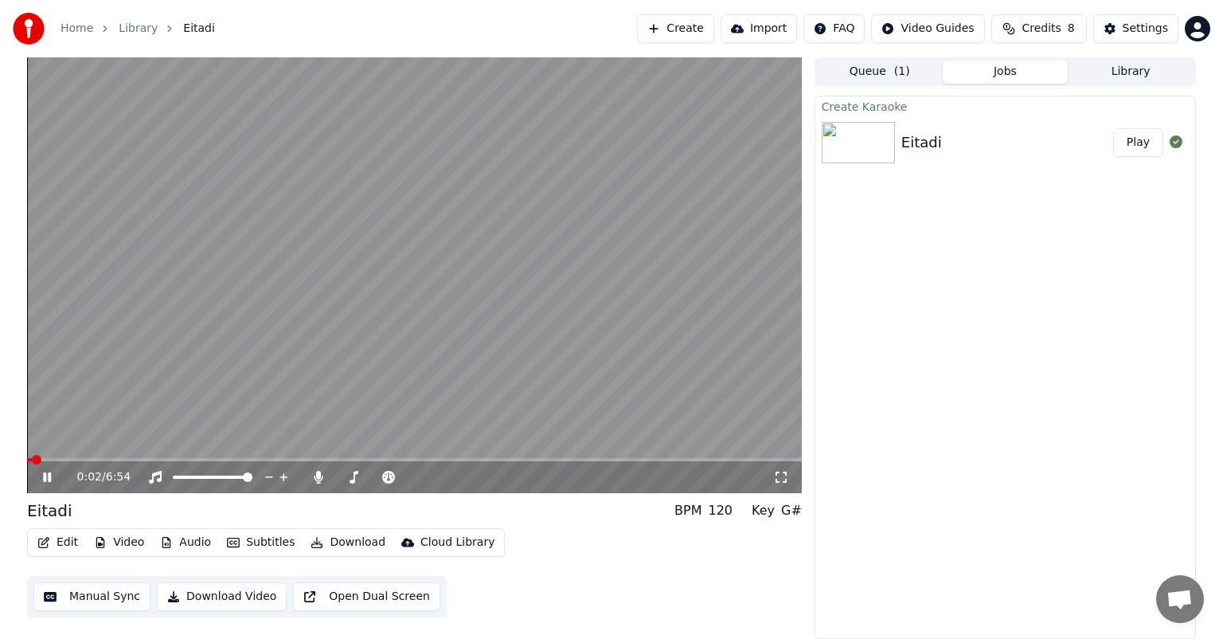
click at [137, 455] on video at bounding box center [414, 275] width 775 height 436
click at [134, 461] on span at bounding box center [414, 459] width 775 height 3
click at [48, 479] on icon at bounding box center [47, 476] width 10 height 11
click at [123, 459] on span at bounding box center [80, 459] width 107 height 3
click at [108, 458] on span at bounding box center [68, 459] width 82 height 3
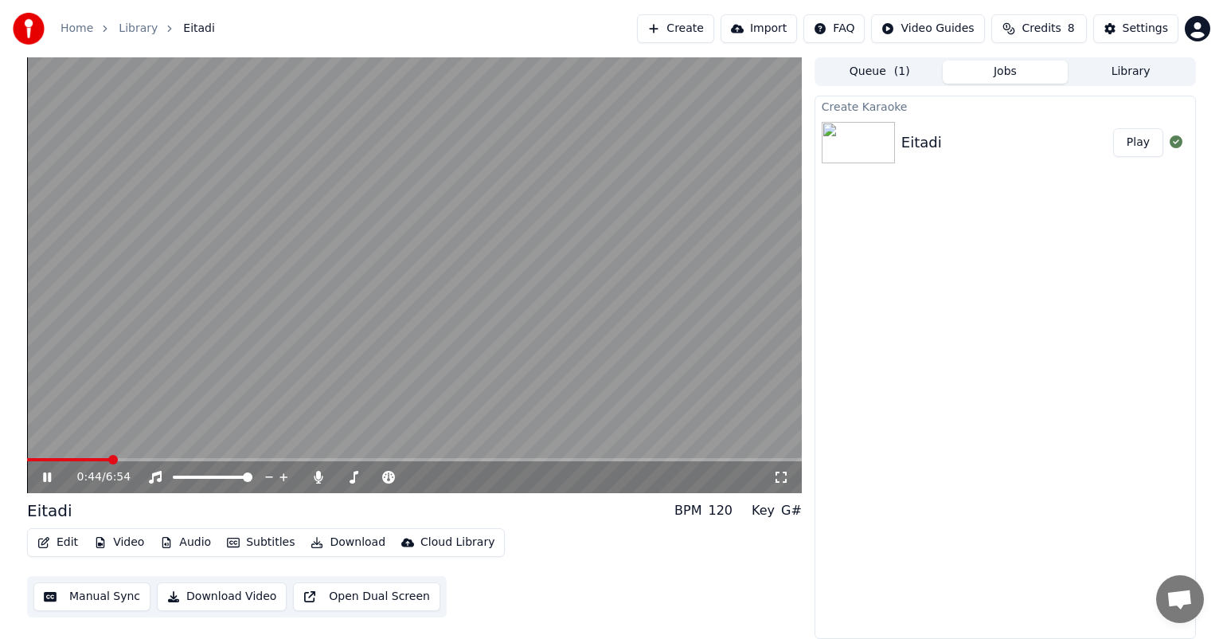
click at [96, 458] on span at bounding box center [68, 459] width 82 height 3
click at [454, 459] on span at bounding box center [414, 459] width 775 height 3
click at [522, 461] on span at bounding box center [414, 459] width 775 height 3
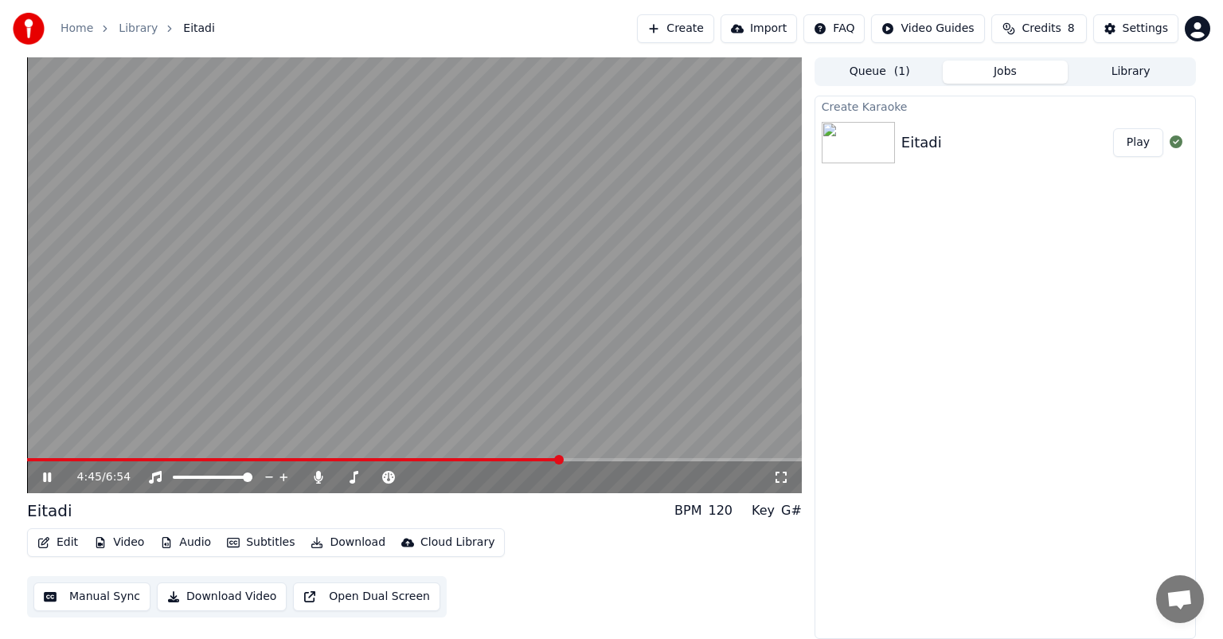
click at [49, 478] on icon at bounding box center [47, 477] width 8 height 10
click at [318, 476] on icon at bounding box center [318, 477] width 9 height 13
click at [43, 478] on icon at bounding box center [47, 476] width 10 height 11
click at [349, 541] on button "Download" at bounding box center [348, 542] width 88 height 22
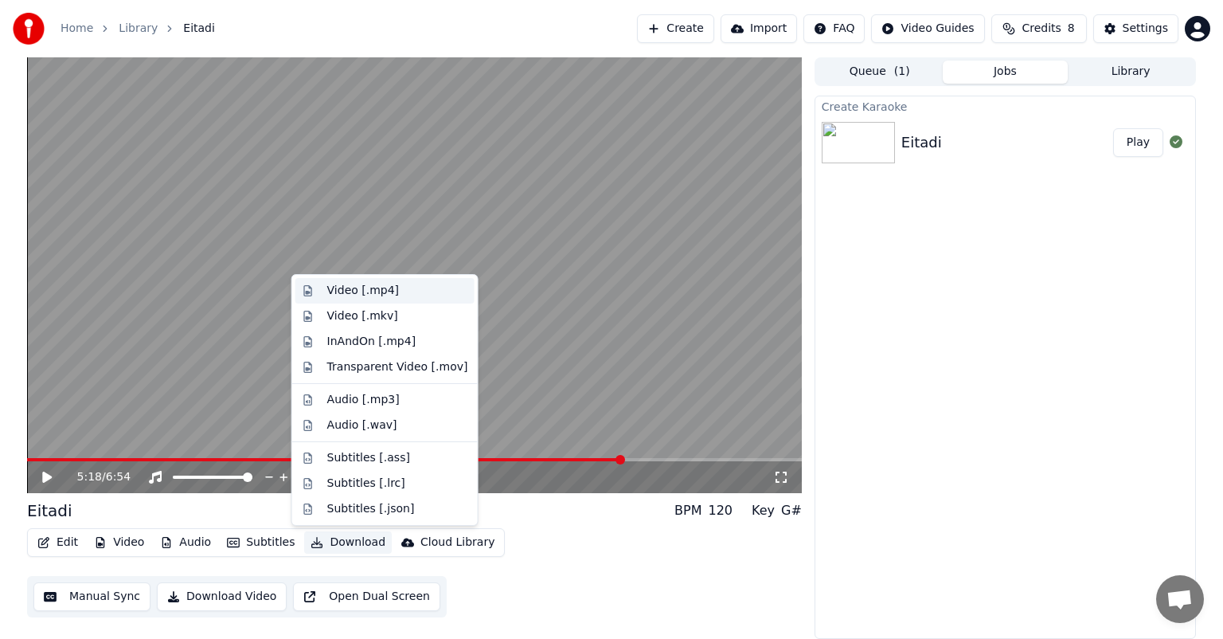
click at [357, 294] on div "Video [.mp4]" at bounding box center [363, 291] width 72 height 16
click at [318, 542] on button "Download" at bounding box center [348, 542] width 88 height 22
click at [1134, 146] on button "Show" at bounding box center [1134, 142] width 57 height 29
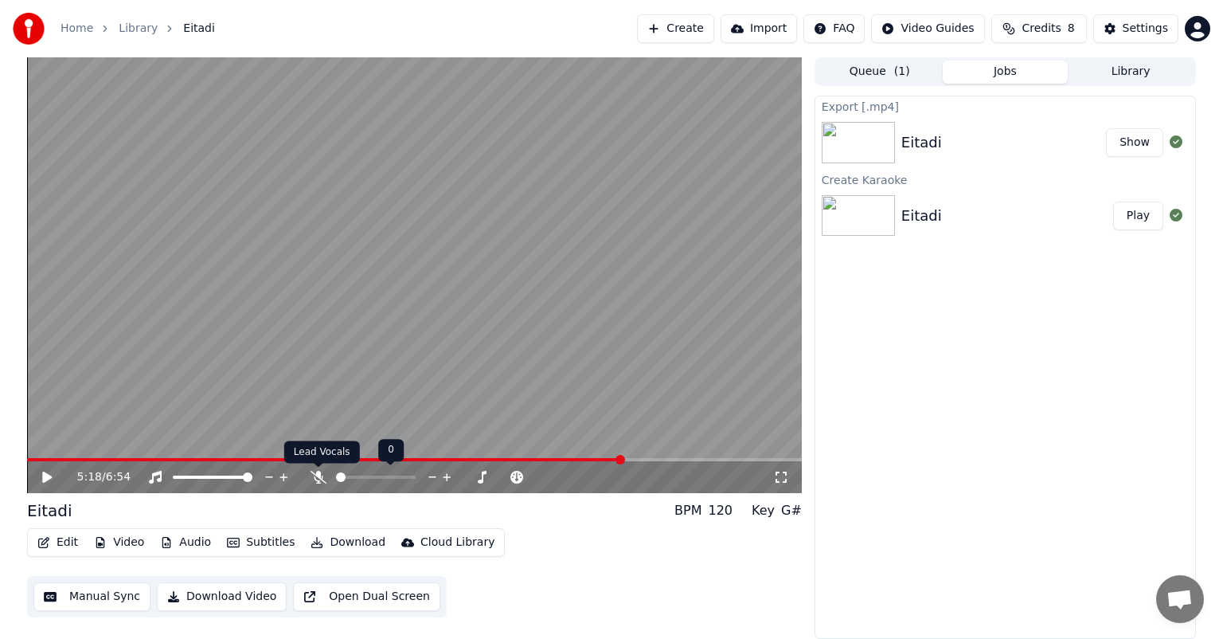
click at [315, 473] on icon at bounding box center [319, 477] width 16 height 13
click at [229, 463] on div "5:18 / 6:54" at bounding box center [414, 477] width 775 height 32
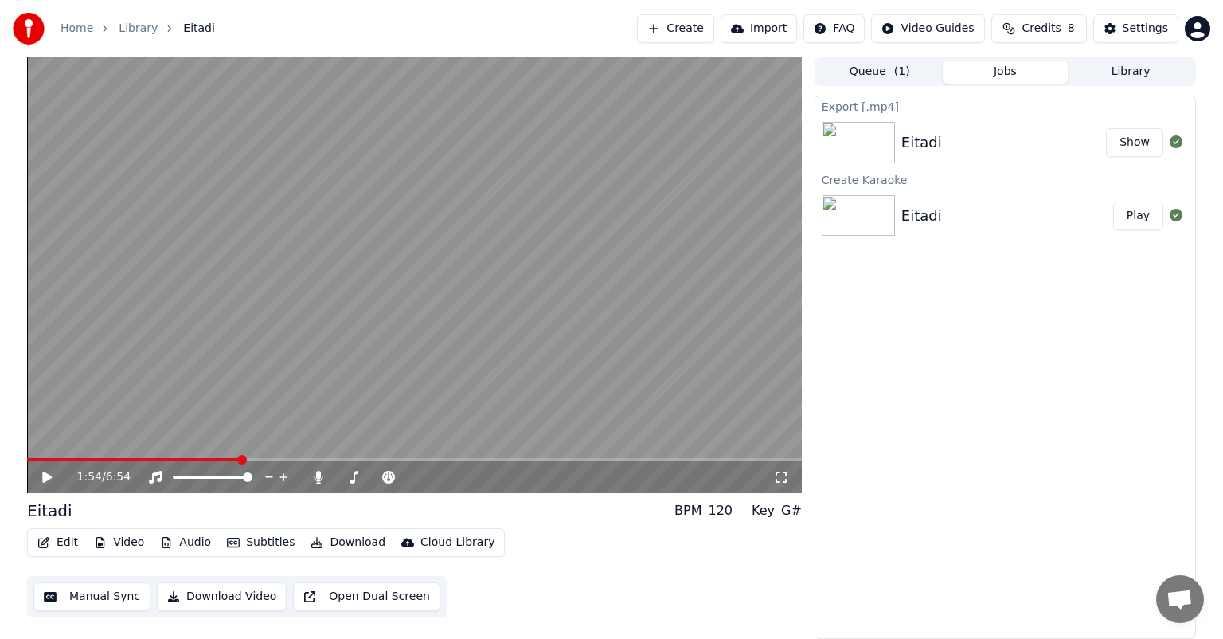
click at [240, 459] on span at bounding box center [133, 459] width 213 height 3
click at [236, 458] on span at bounding box center [131, 459] width 209 height 3
click at [226, 458] on span at bounding box center [131, 459] width 209 height 3
click at [208, 458] on span at bounding box center [118, 459] width 182 height 3
click at [40, 479] on icon at bounding box center [58, 477] width 37 height 13
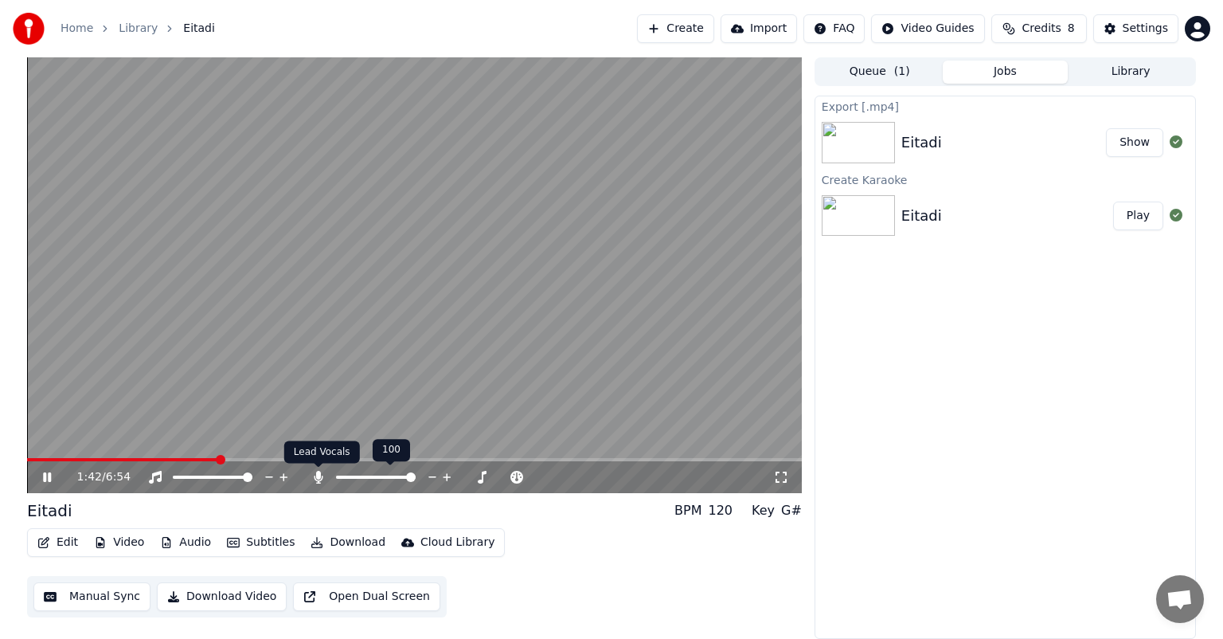
click at [319, 478] on icon at bounding box center [318, 477] width 9 height 13
click at [45, 475] on icon at bounding box center [47, 477] width 8 height 10
